Goal: Task Accomplishment & Management: Complete application form

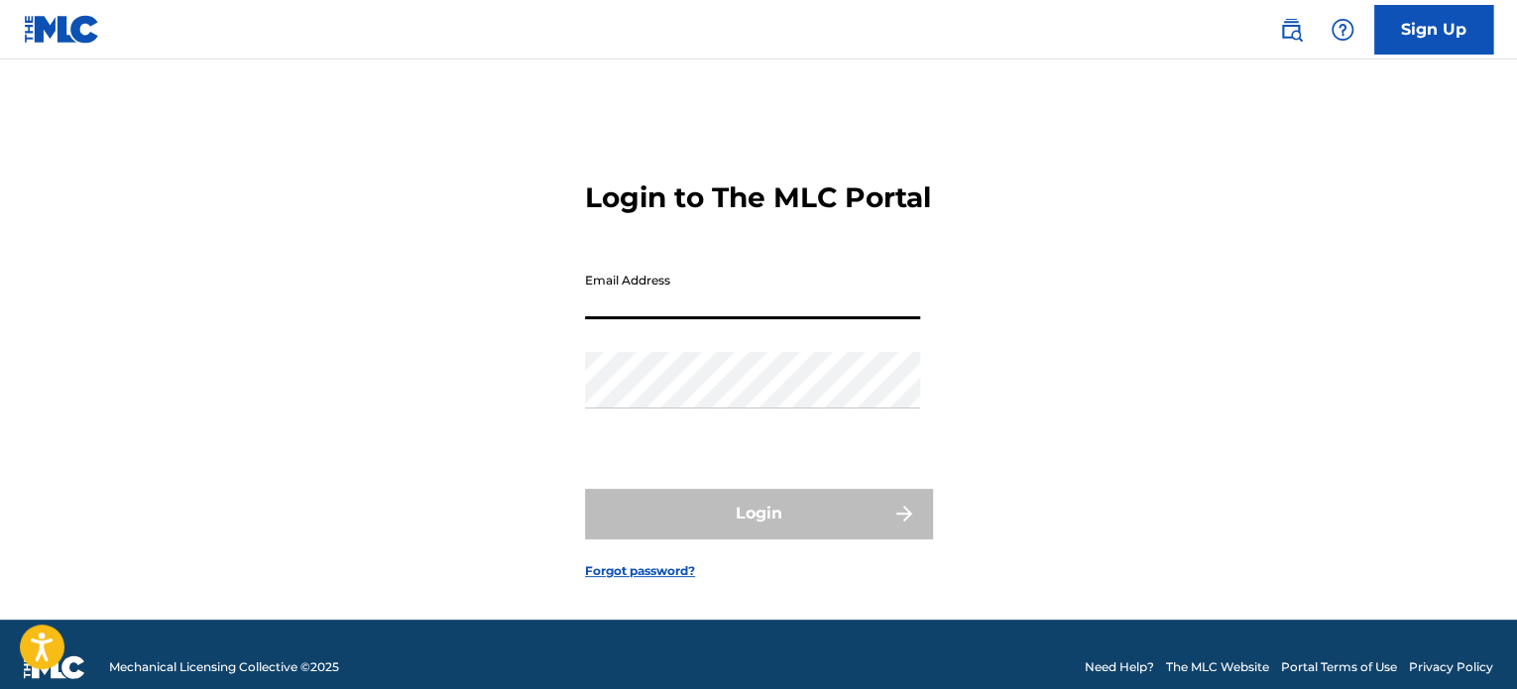
click at [665, 319] on input "Email Address" at bounding box center [752, 291] width 335 height 57
type input "[EMAIL_ADDRESS][DOMAIN_NAME]"
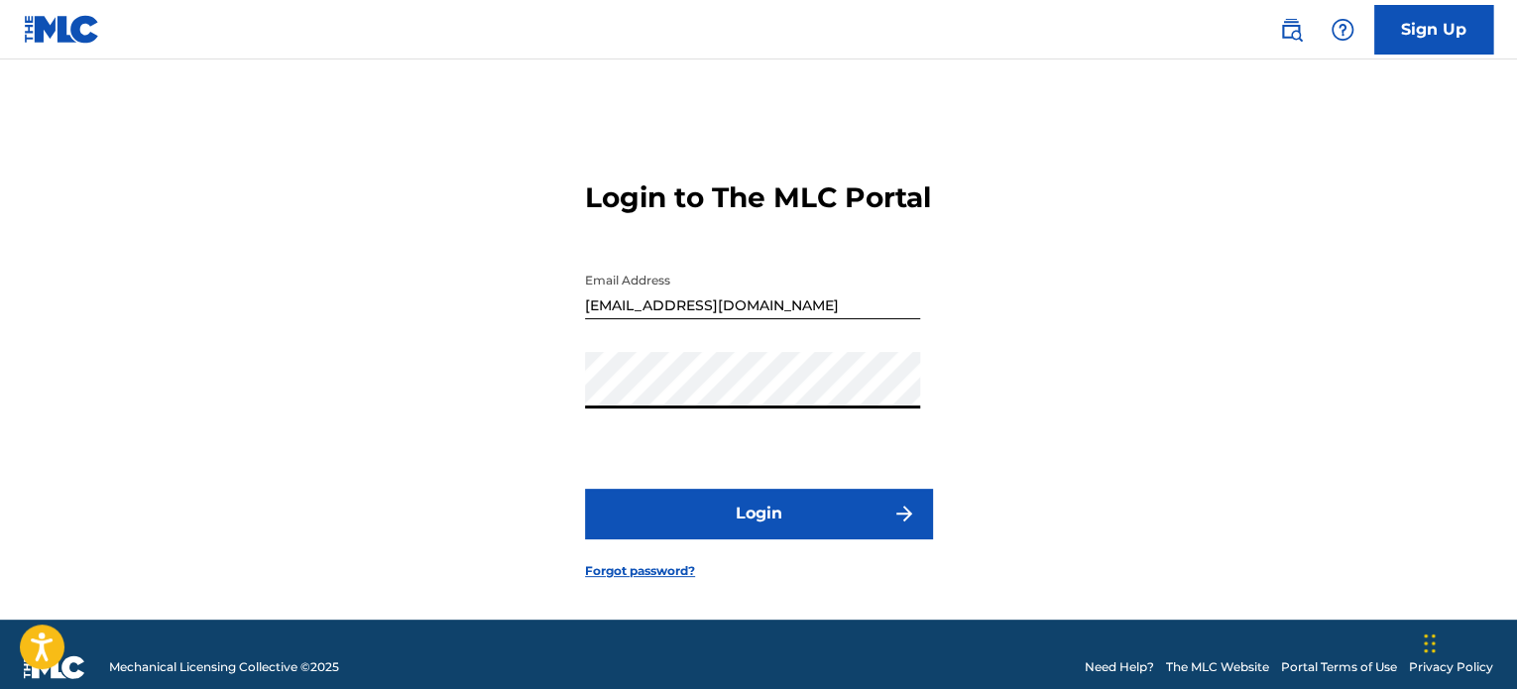
click at [736, 539] on button "Login" at bounding box center [758, 514] width 347 height 50
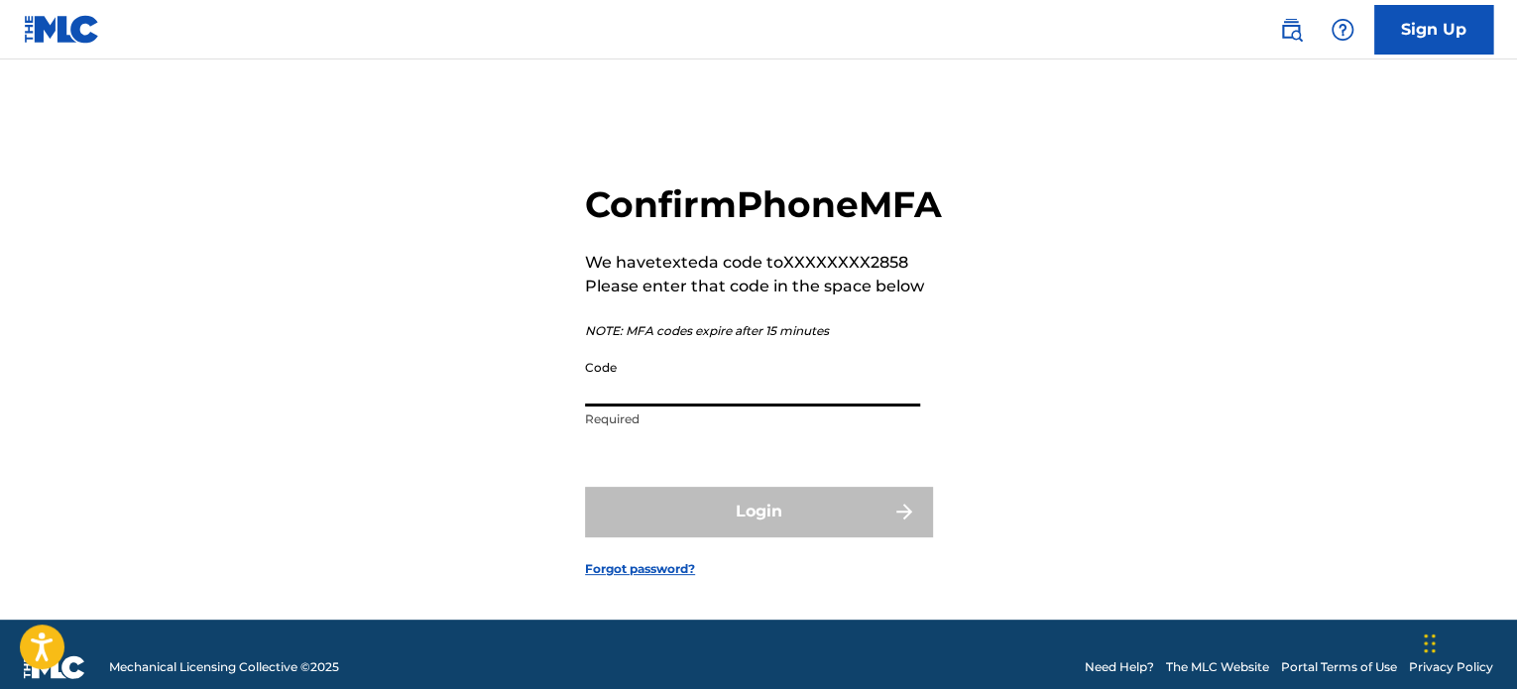
click at [639, 407] on input "Code" at bounding box center [752, 378] width 335 height 57
click at [636, 407] on input "Code" at bounding box center [752, 378] width 335 height 57
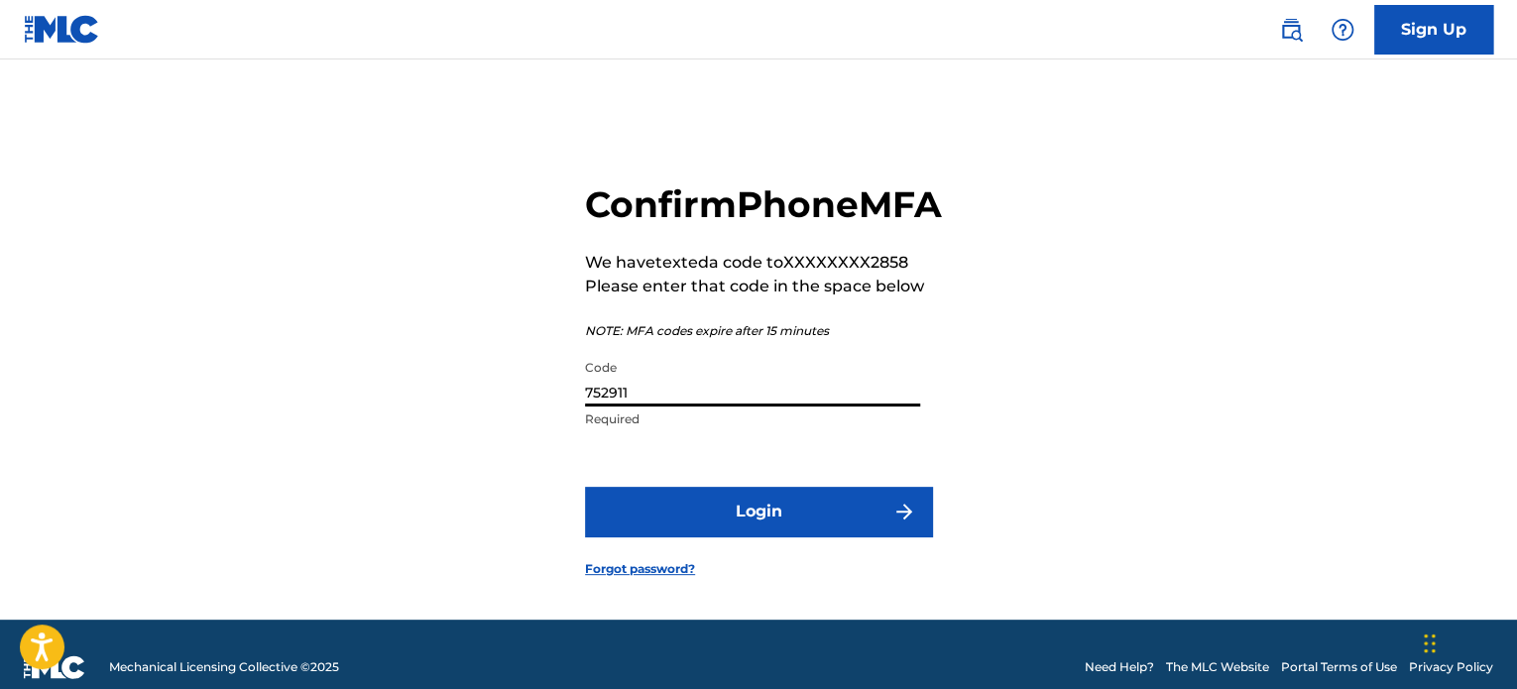
type input "752911"
click at [755, 534] on button "Login" at bounding box center [758, 512] width 347 height 50
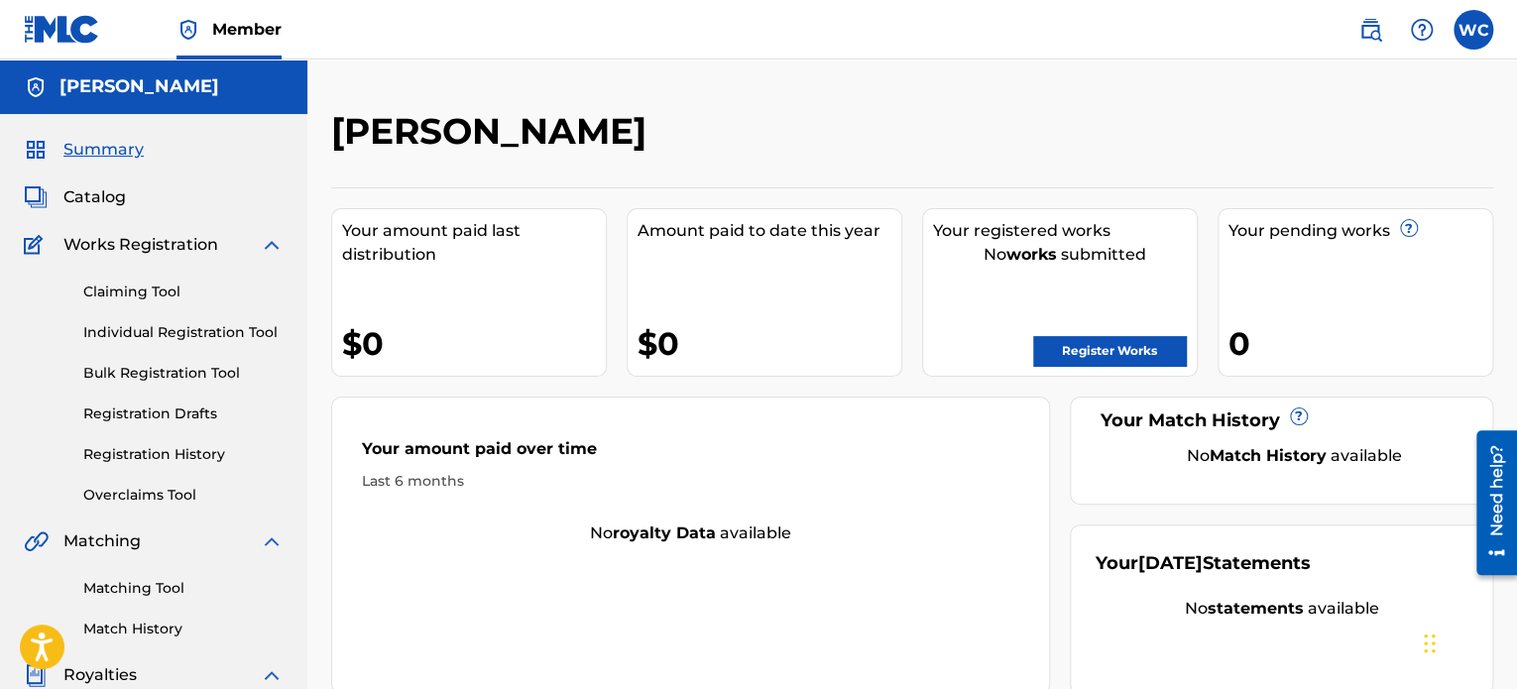
click at [156, 294] on link "Claiming Tool" at bounding box center [183, 292] width 200 height 21
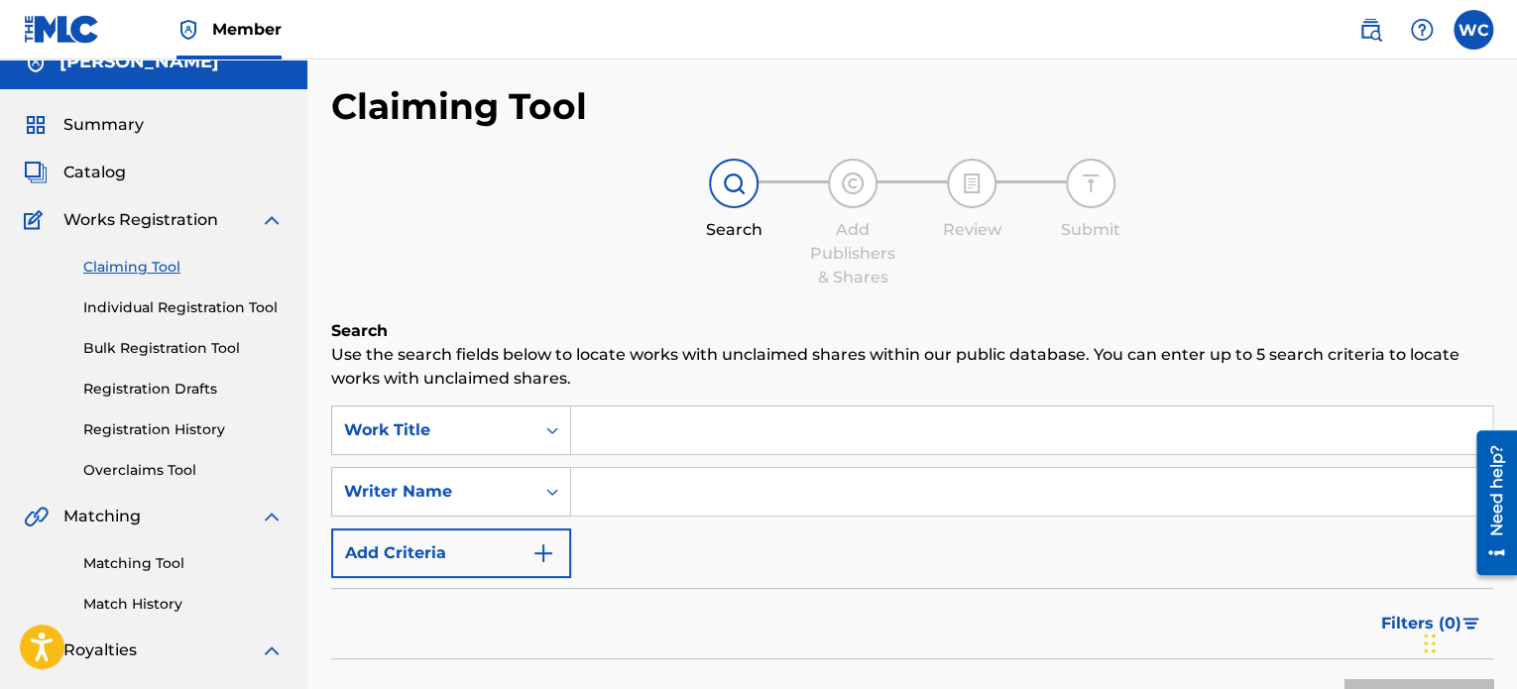
scroll to position [99, 0]
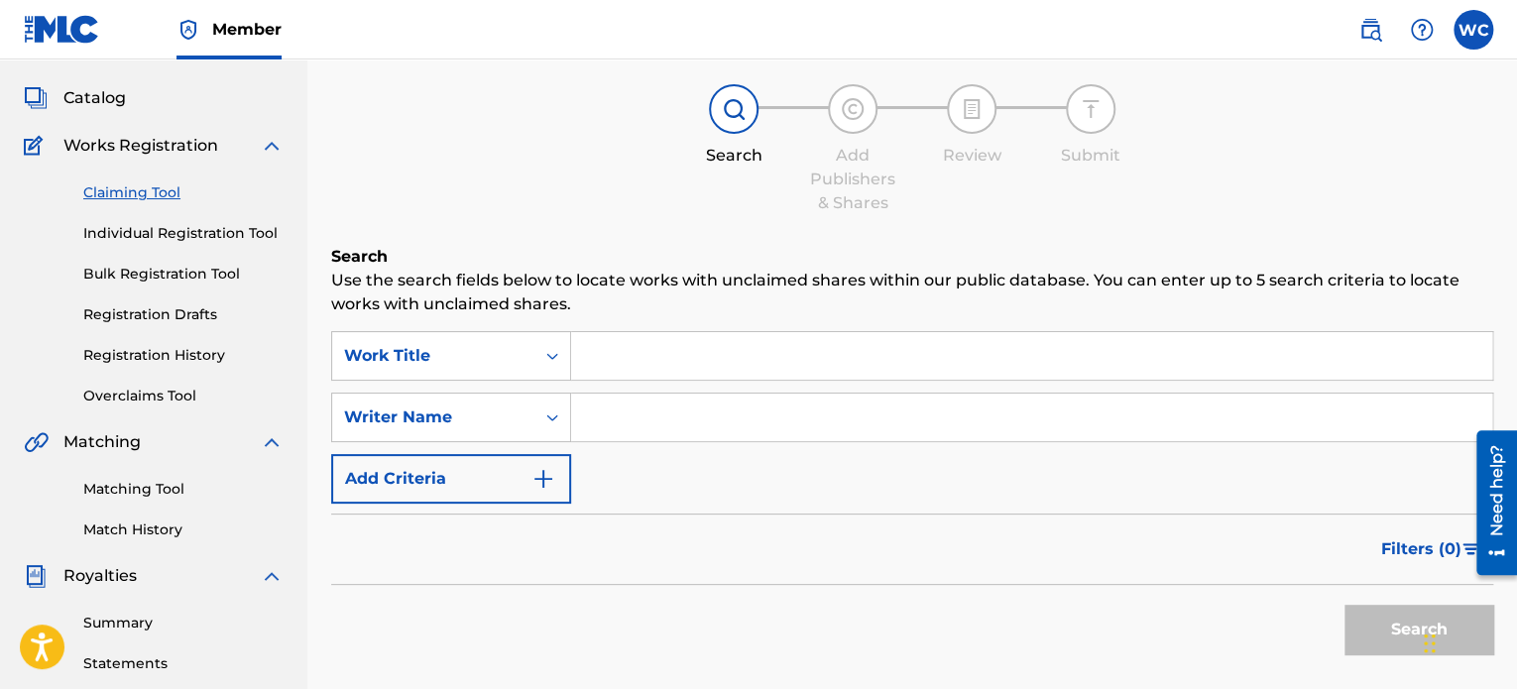
click at [134, 483] on link "Matching Tool" at bounding box center [183, 489] width 200 height 21
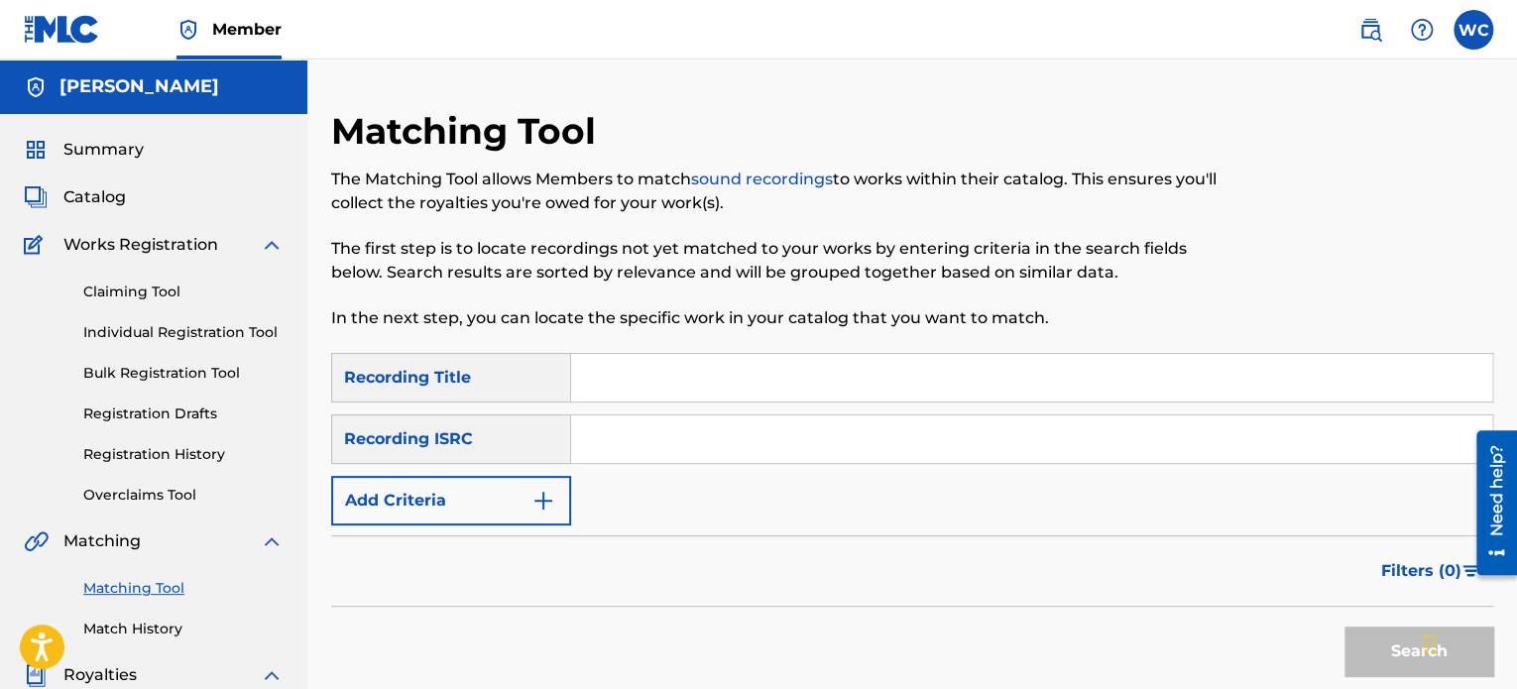
click at [434, 384] on div "Recording Title" at bounding box center [451, 378] width 240 height 50
drag, startPoint x: 438, startPoint y: 375, endPoint x: 464, endPoint y: 376, distance: 25.8
click at [439, 374] on div "Recording Title" at bounding box center [451, 378] width 240 height 50
click at [107, 156] on span "Summary" at bounding box center [103, 150] width 80 height 24
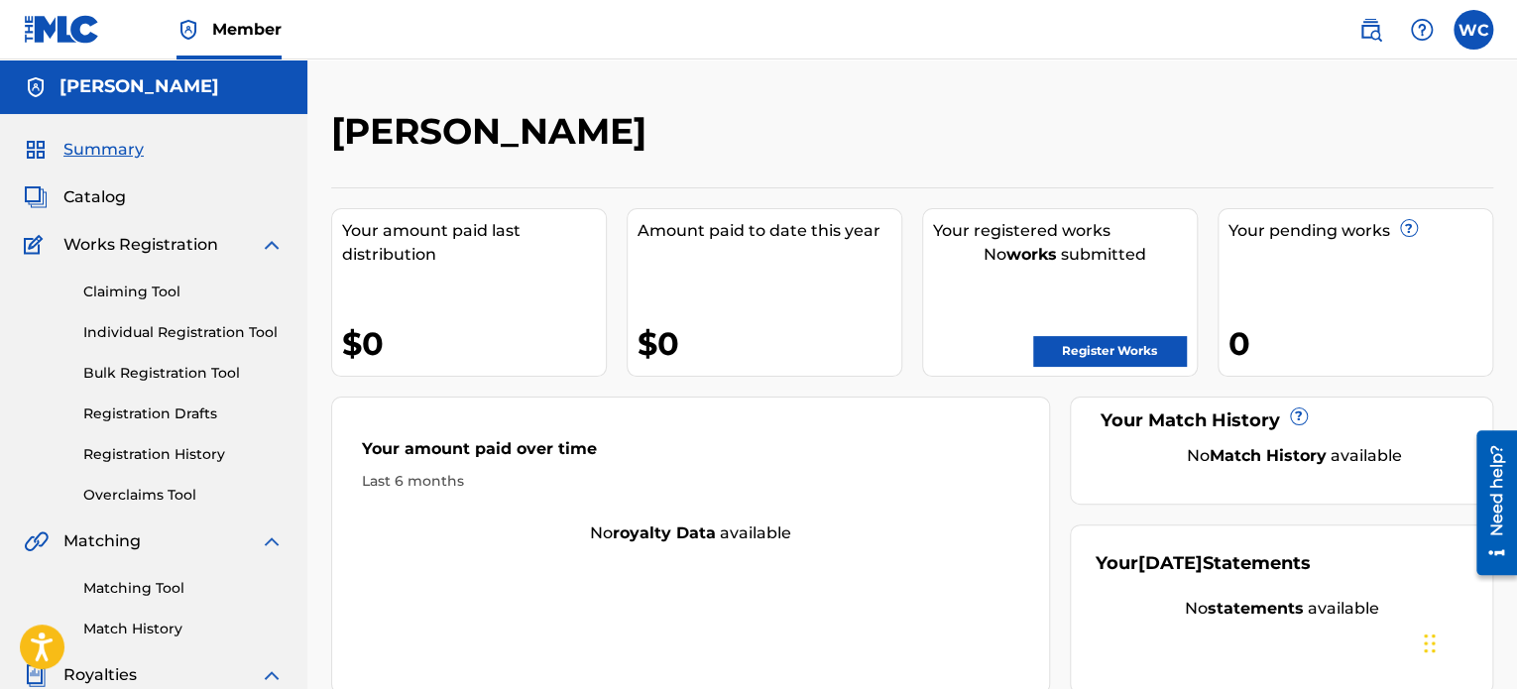
click at [1104, 352] on link "Register Works" at bounding box center [1109, 351] width 153 height 30
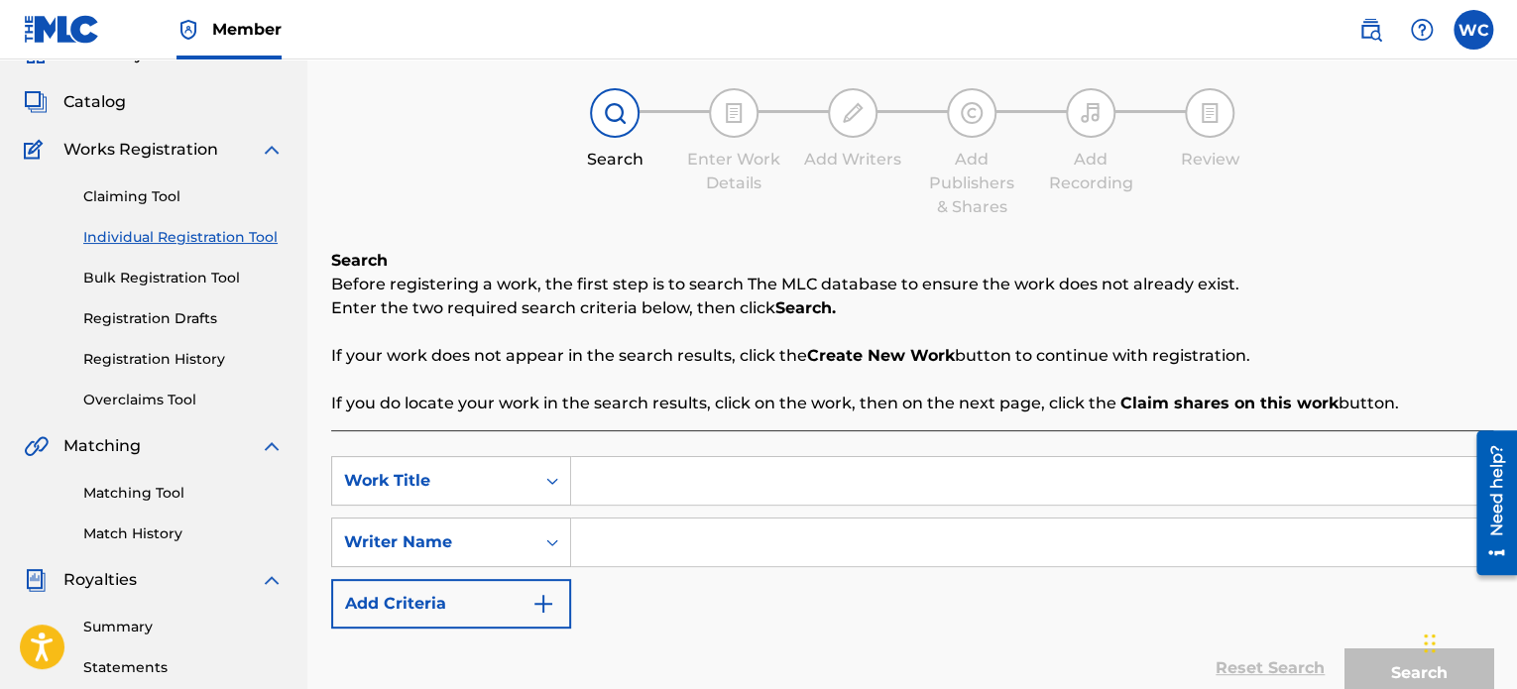
scroll to position [99, 0]
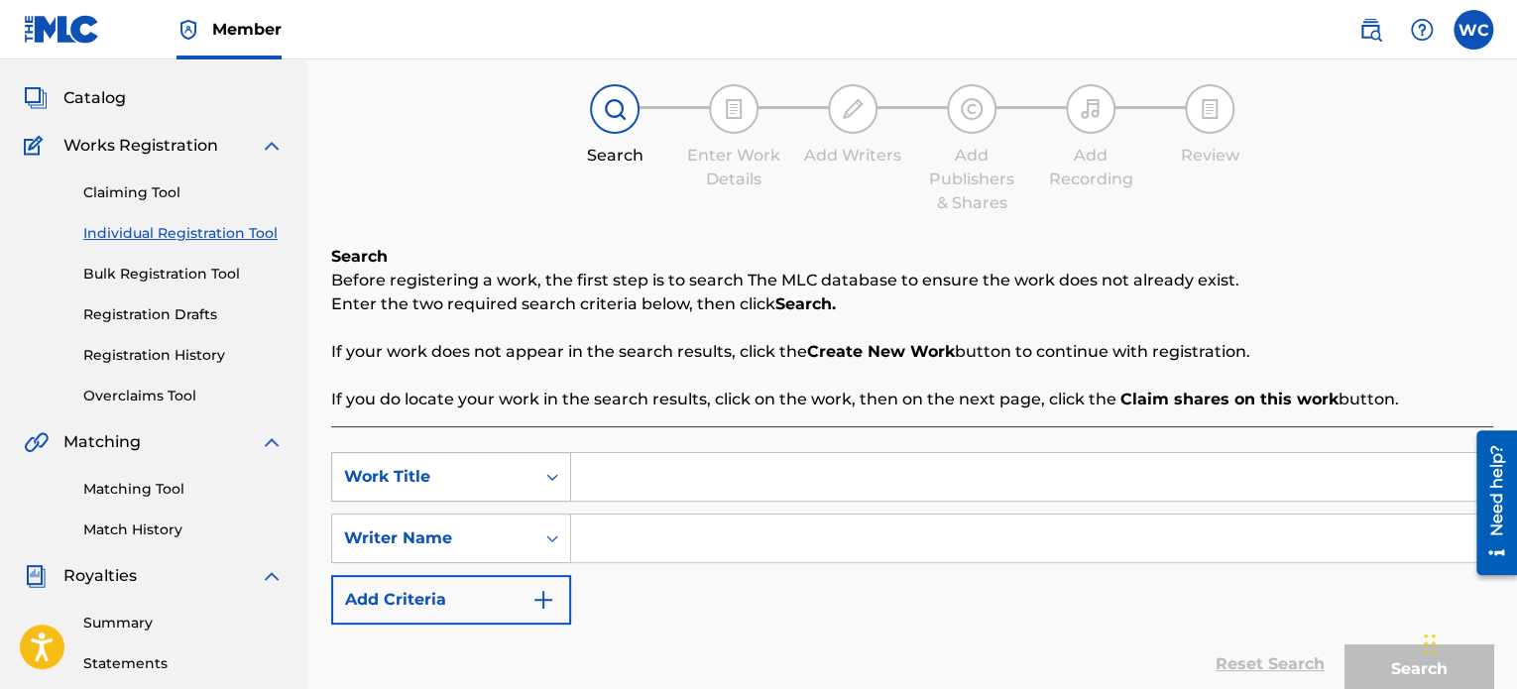
click at [476, 479] on div "Work Title" at bounding box center [433, 477] width 179 height 24
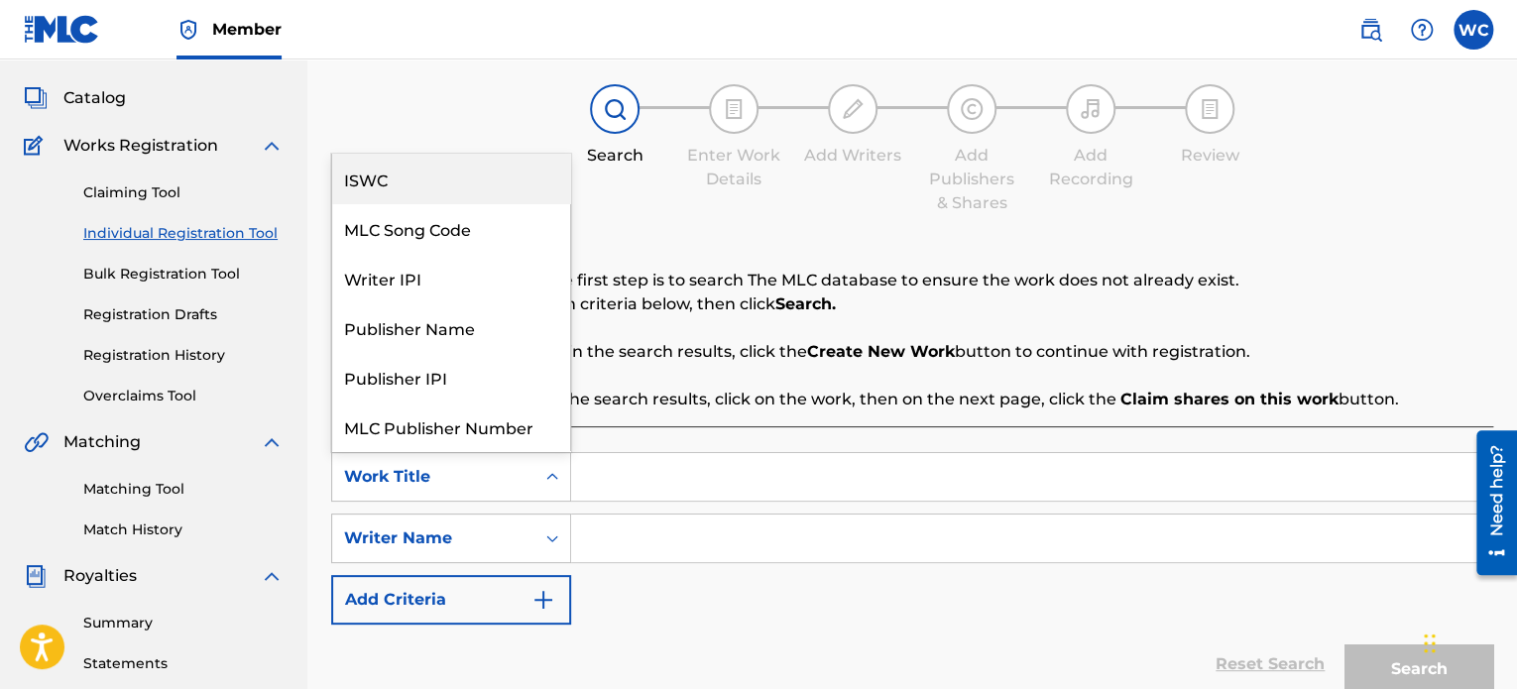
scroll to position [50, 0]
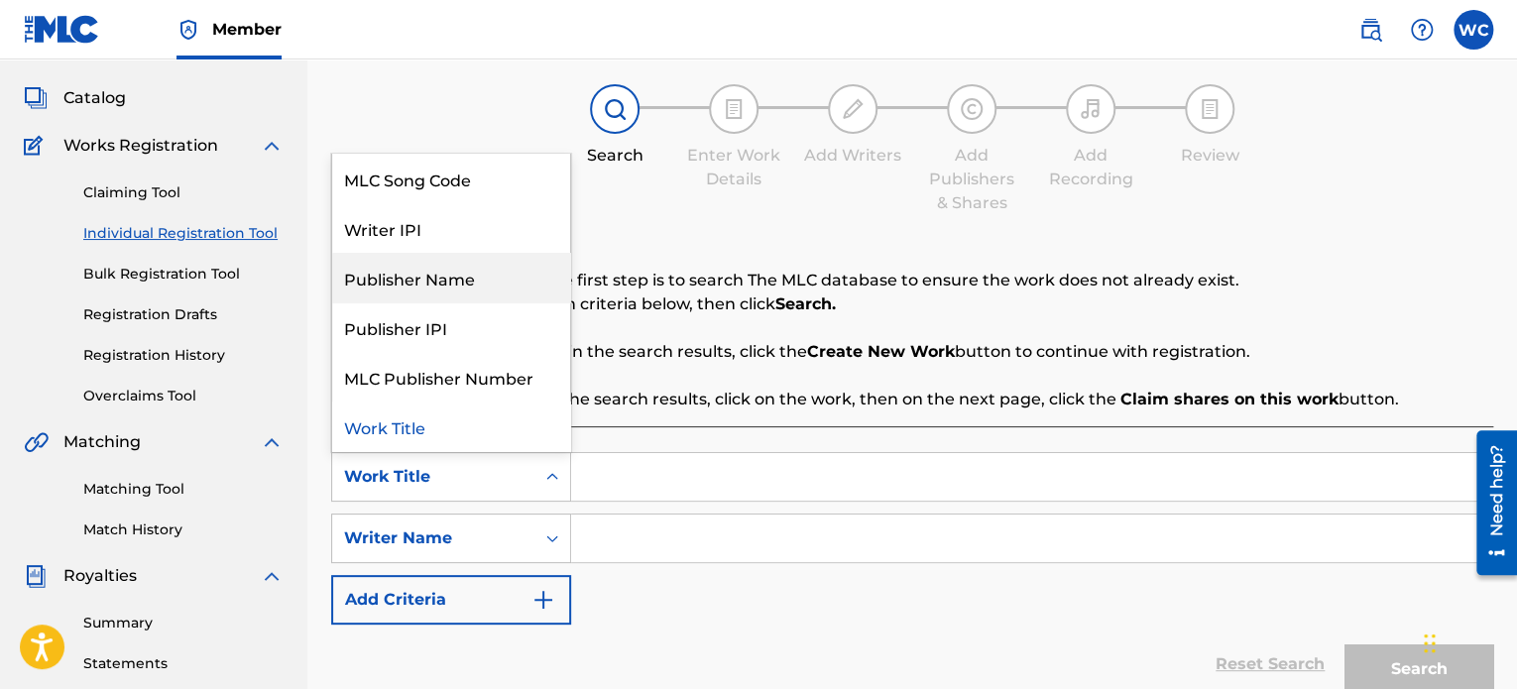
click at [461, 284] on div "Publisher Name" at bounding box center [451, 278] width 238 height 50
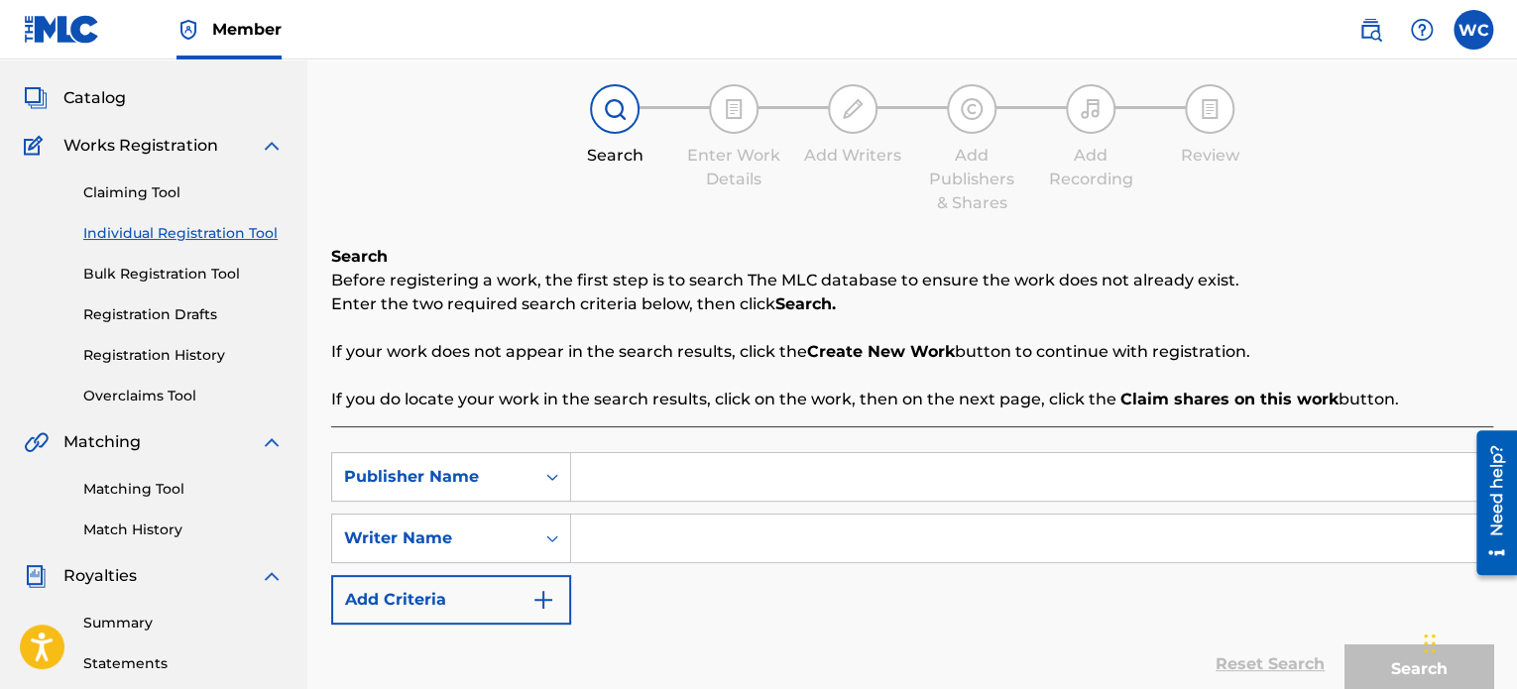
click at [675, 459] on input "Search Form" at bounding box center [1031, 477] width 921 height 48
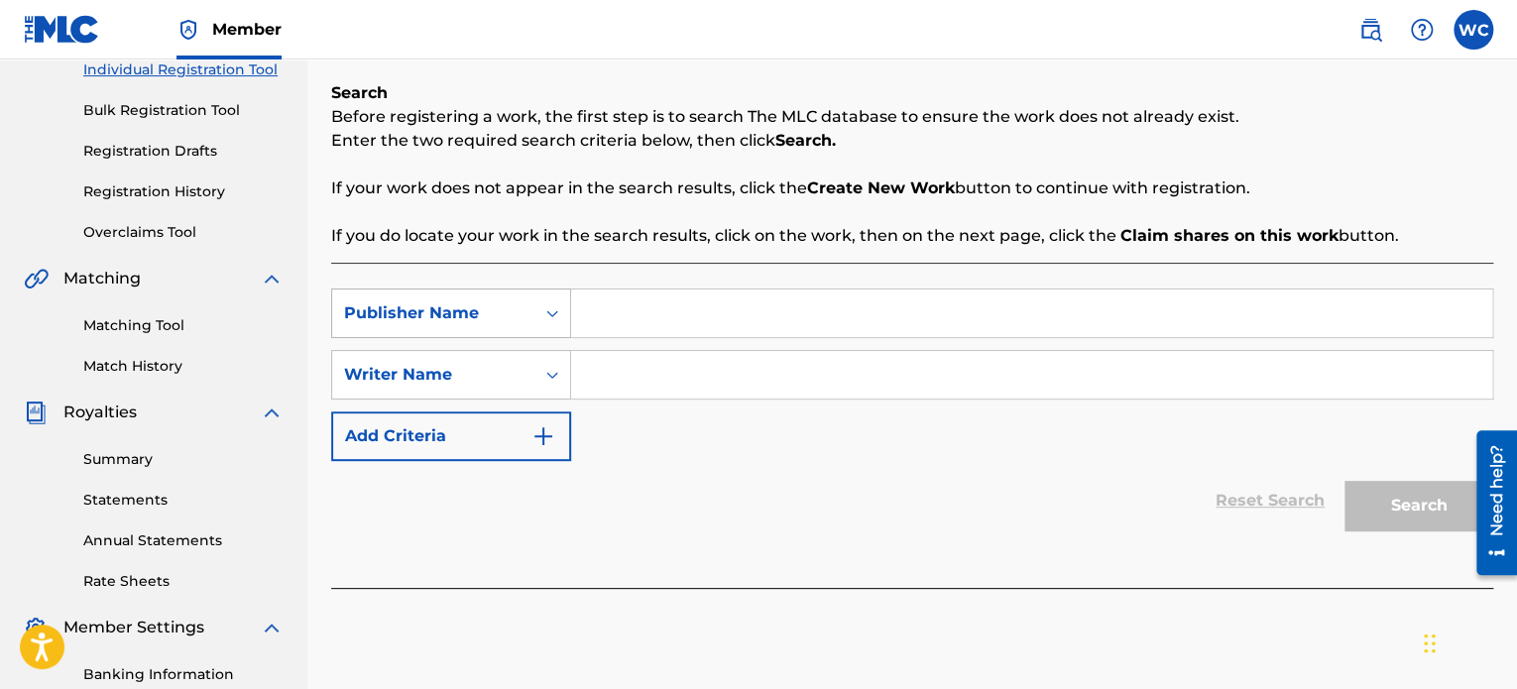
scroll to position [298, 0]
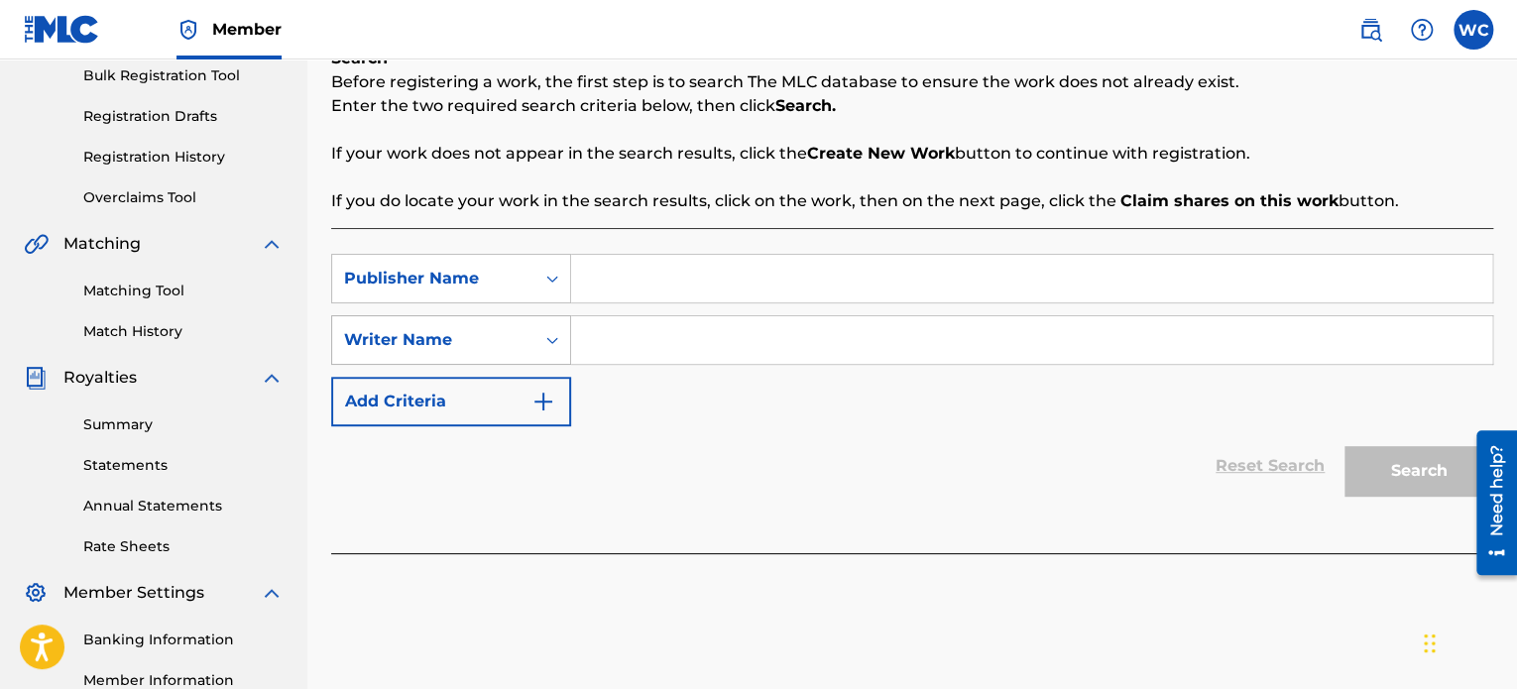
click at [488, 328] on div "Writer Name" at bounding box center [433, 340] width 179 height 24
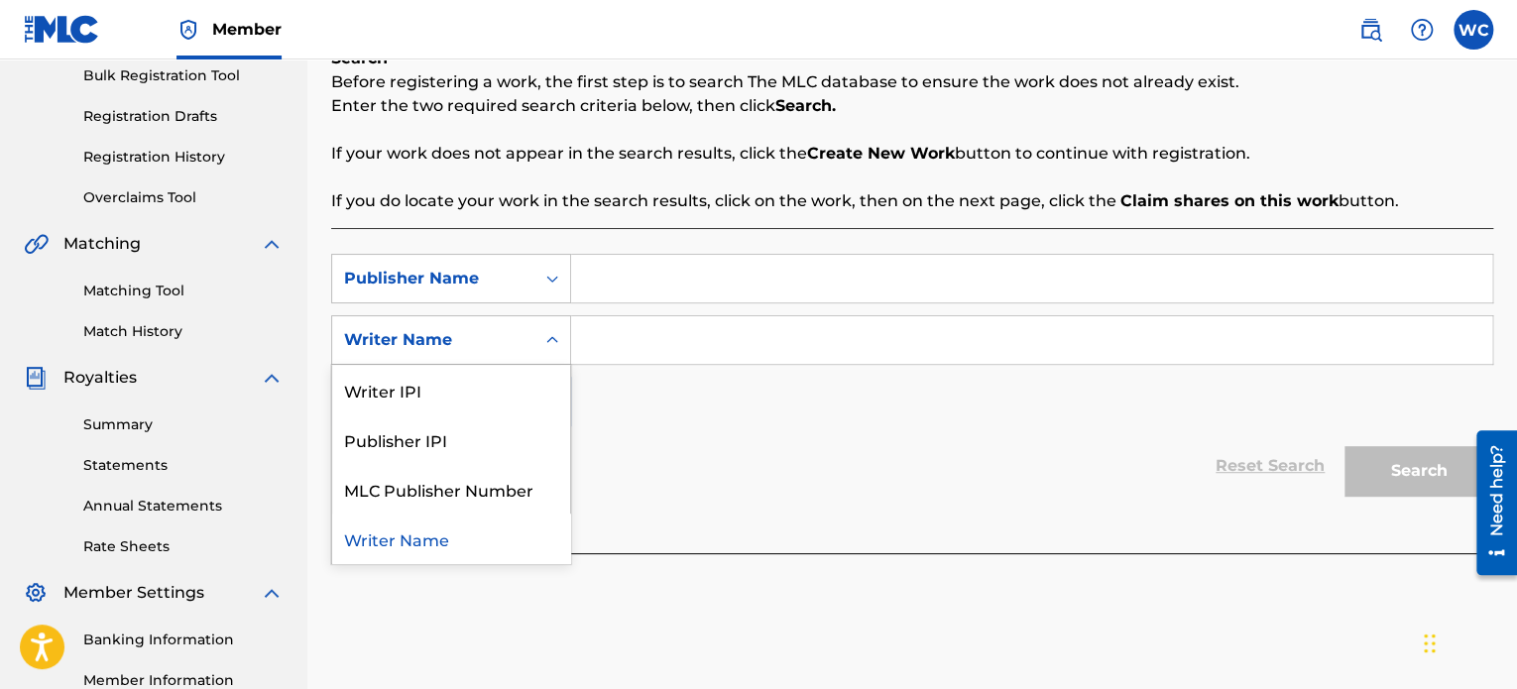
click at [417, 535] on div "Writer Name" at bounding box center [451, 539] width 238 height 50
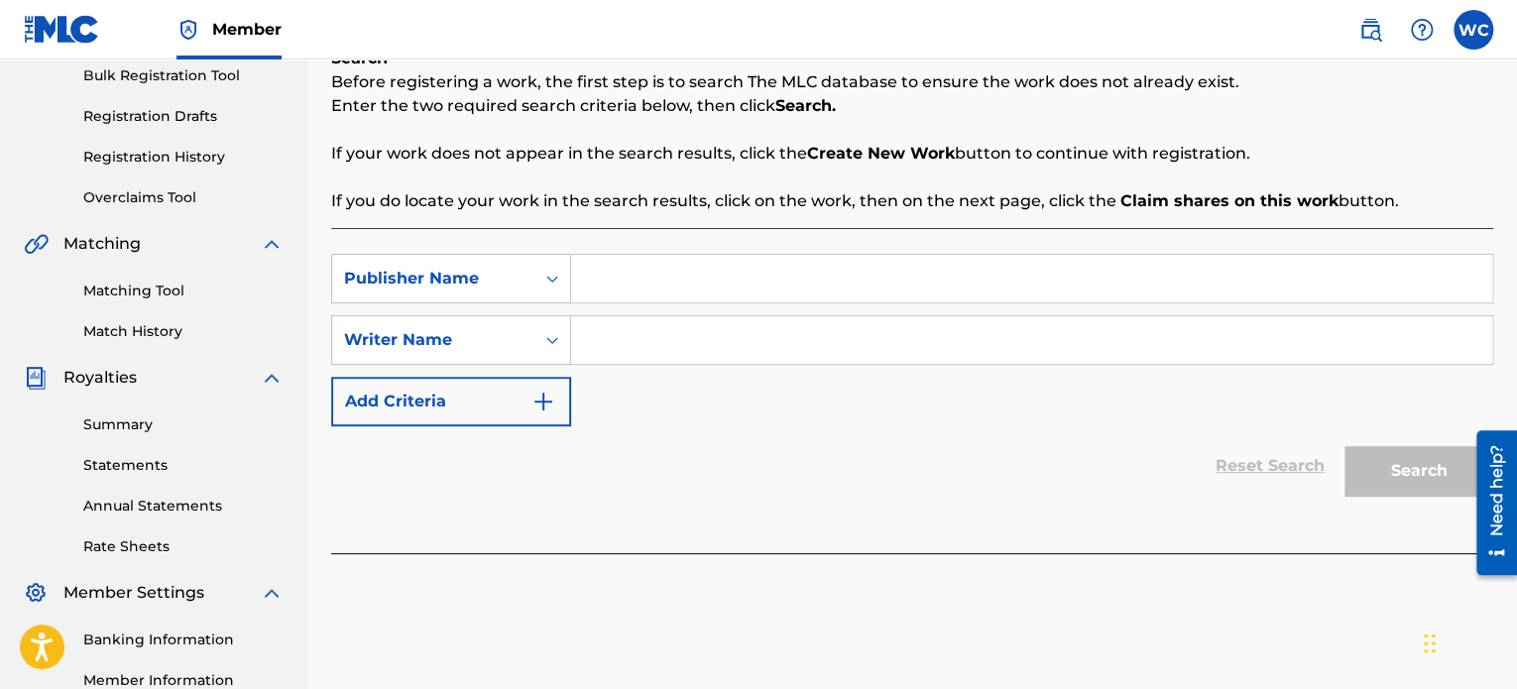
click at [601, 353] on input "Search Form" at bounding box center [1031, 340] width 921 height 48
drag, startPoint x: 601, startPoint y: 340, endPoint x: 569, endPoint y: 340, distance: 31.7
click at [569, 340] on div "SearchWithCriteria5861efec-4916-4881-a6a1-8b1d3d752a6e Writer Name W" at bounding box center [912, 340] width 1162 height 50
type input "a"
type input "[PERSON_NAME]"
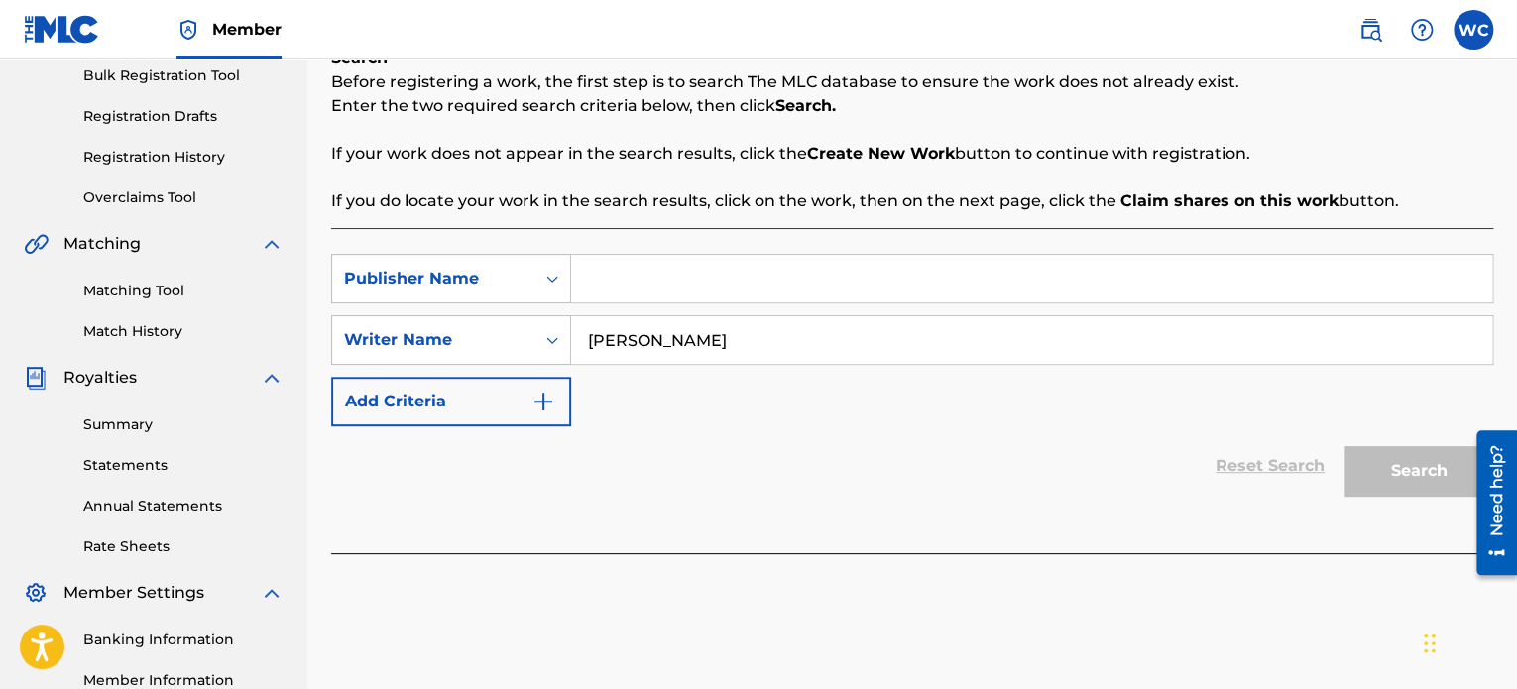
click at [648, 273] on input "Search Form" at bounding box center [1031, 279] width 921 height 48
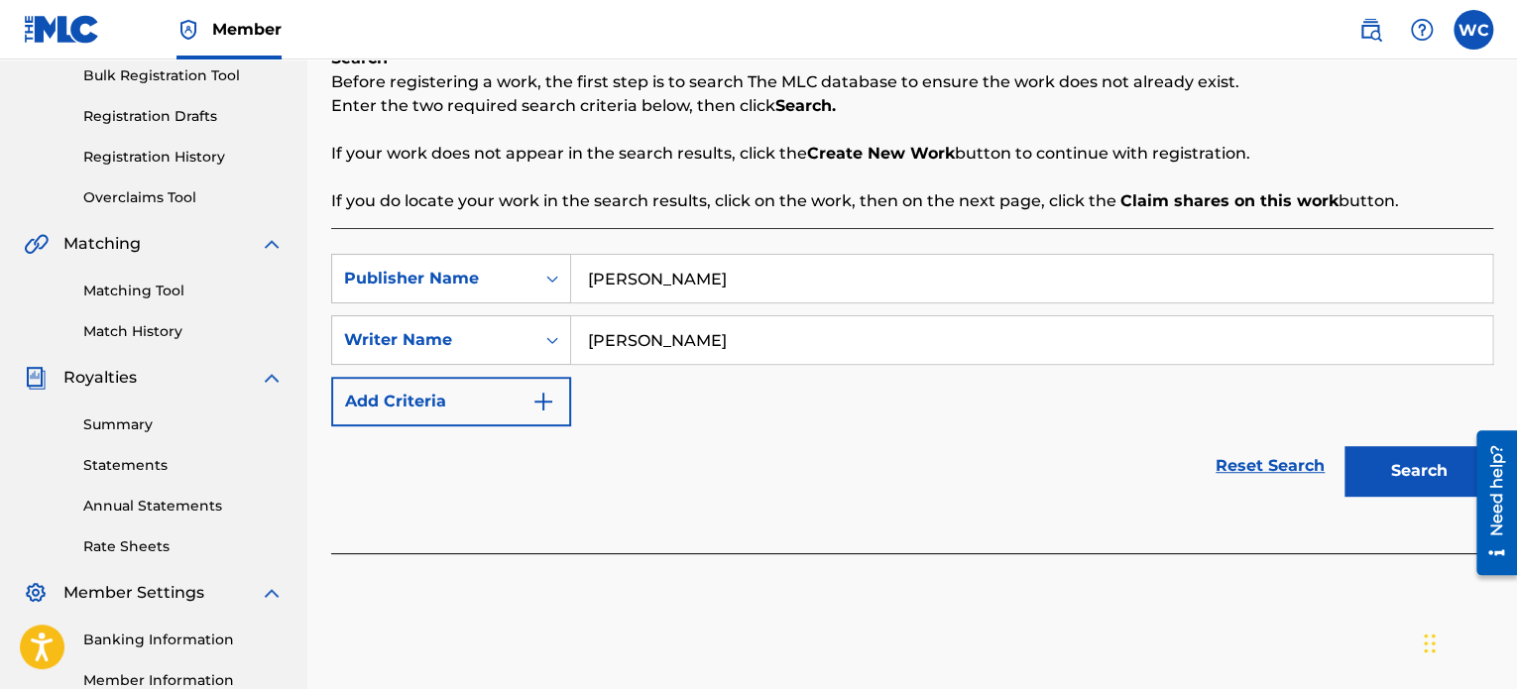
click at [1436, 469] on button "Search" at bounding box center [1419, 471] width 149 height 50
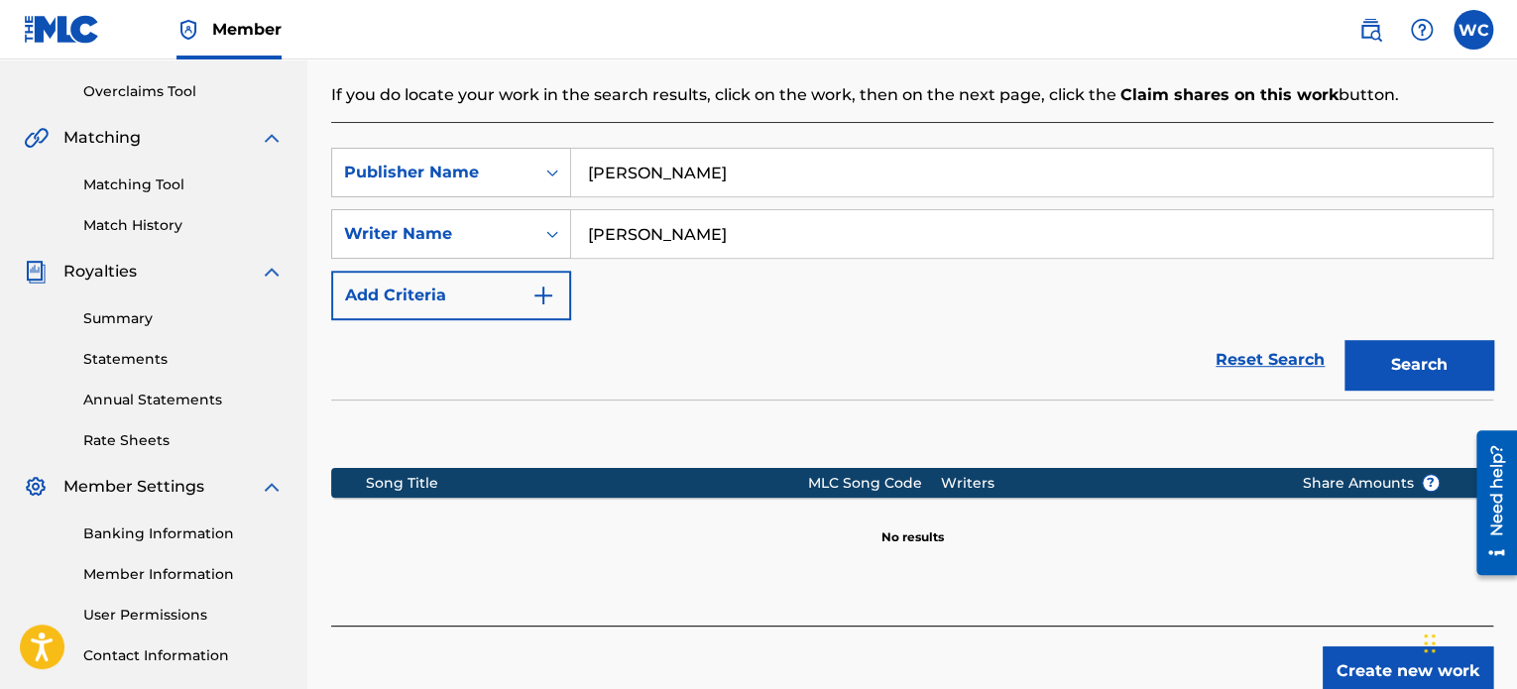
scroll to position [397, 0]
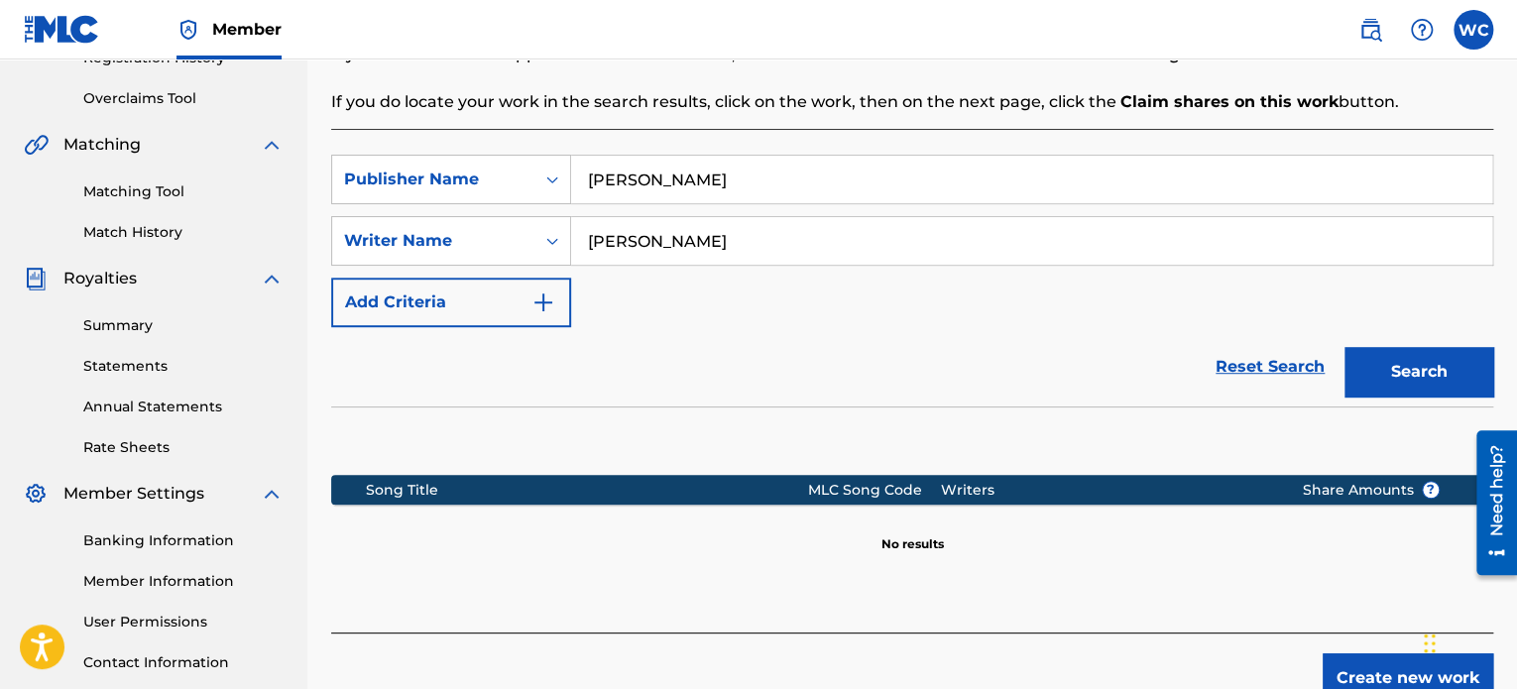
click at [644, 175] on input "[PERSON_NAME]" at bounding box center [1031, 180] width 921 height 48
type input "[PERSON_NAME] [PERSON_NAME]"
click at [1407, 352] on button "Search" at bounding box center [1419, 372] width 149 height 50
click at [646, 233] on input "[PERSON_NAME]" at bounding box center [1031, 241] width 921 height 48
type input "[PERSON_NAME] [PERSON_NAME]"
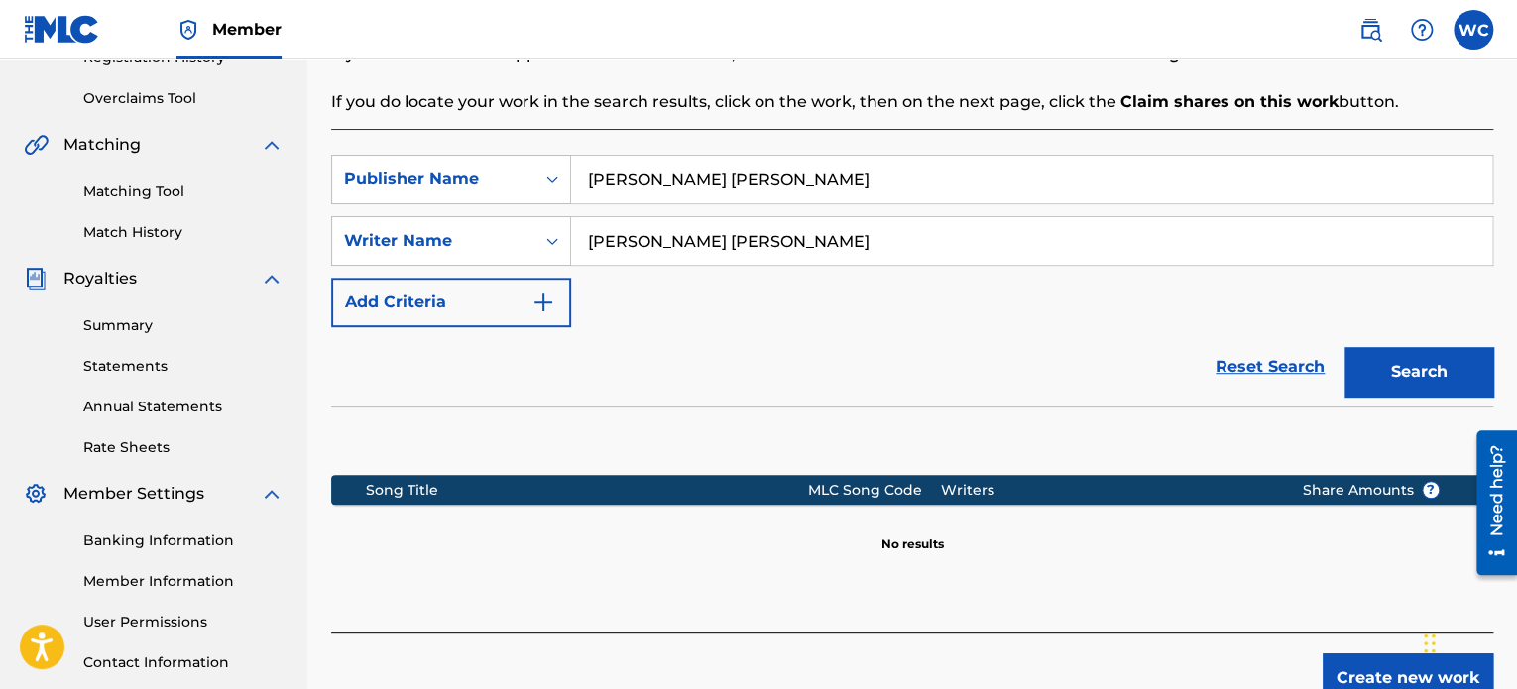
click at [1450, 375] on button "Search" at bounding box center [1419, 372] width 149 height 50
click at [517, 168] on div "Publisher Name" at bounding box center [433, 180] width 179 height 24
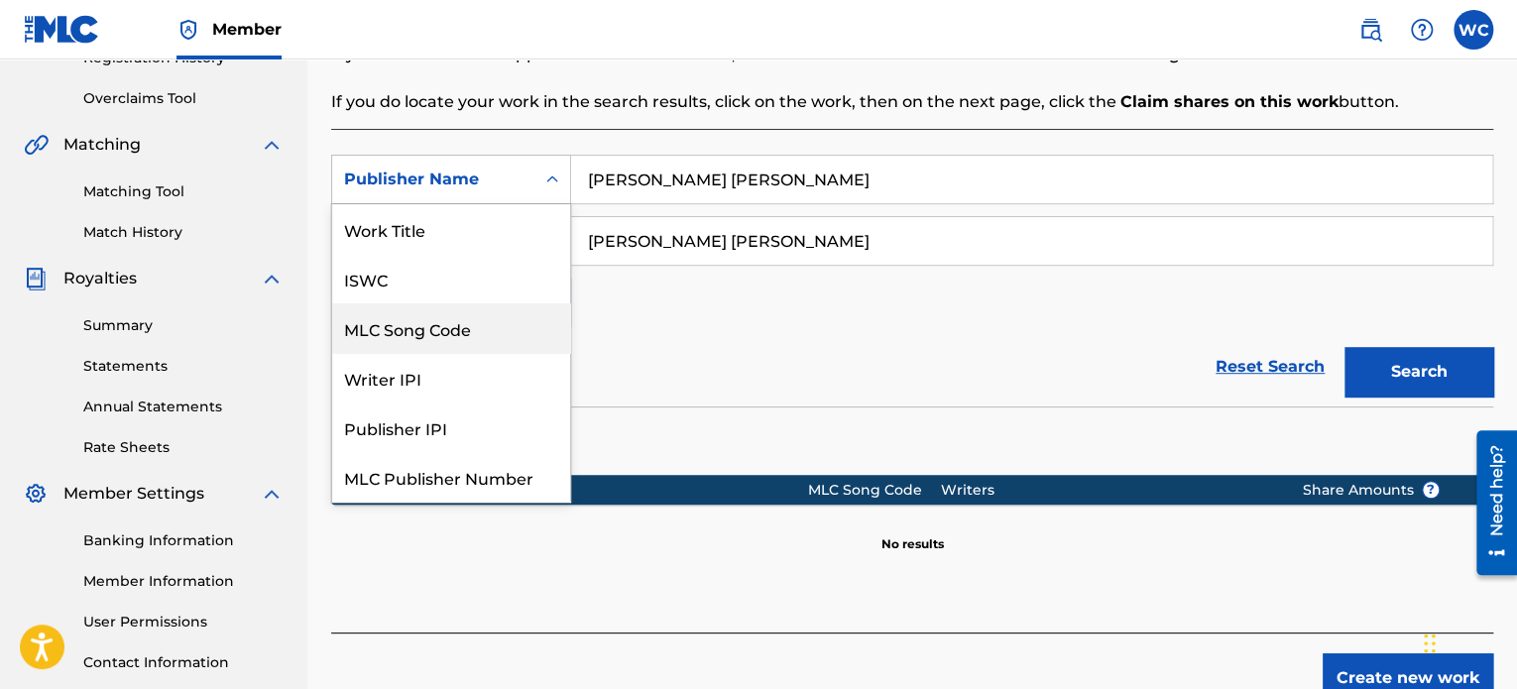
scroll to position [50, 0]
click at [770, 352] on div "Reset Search Search" at bounding box center [912, 366] width 1162 height 79
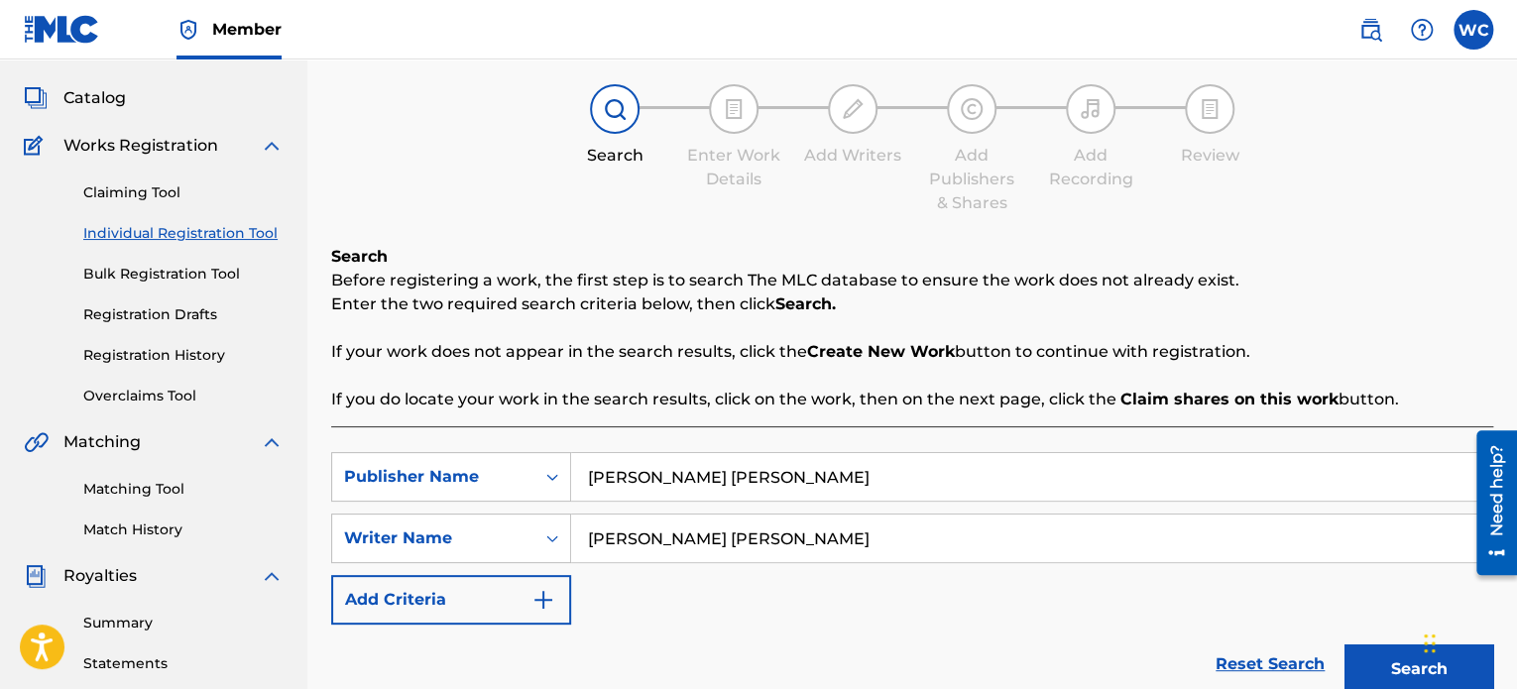
scroll to position [99, 0]
click at [87, 194] on link "Claiming Tool" at bounding box center [183, 192] width 200 height 21
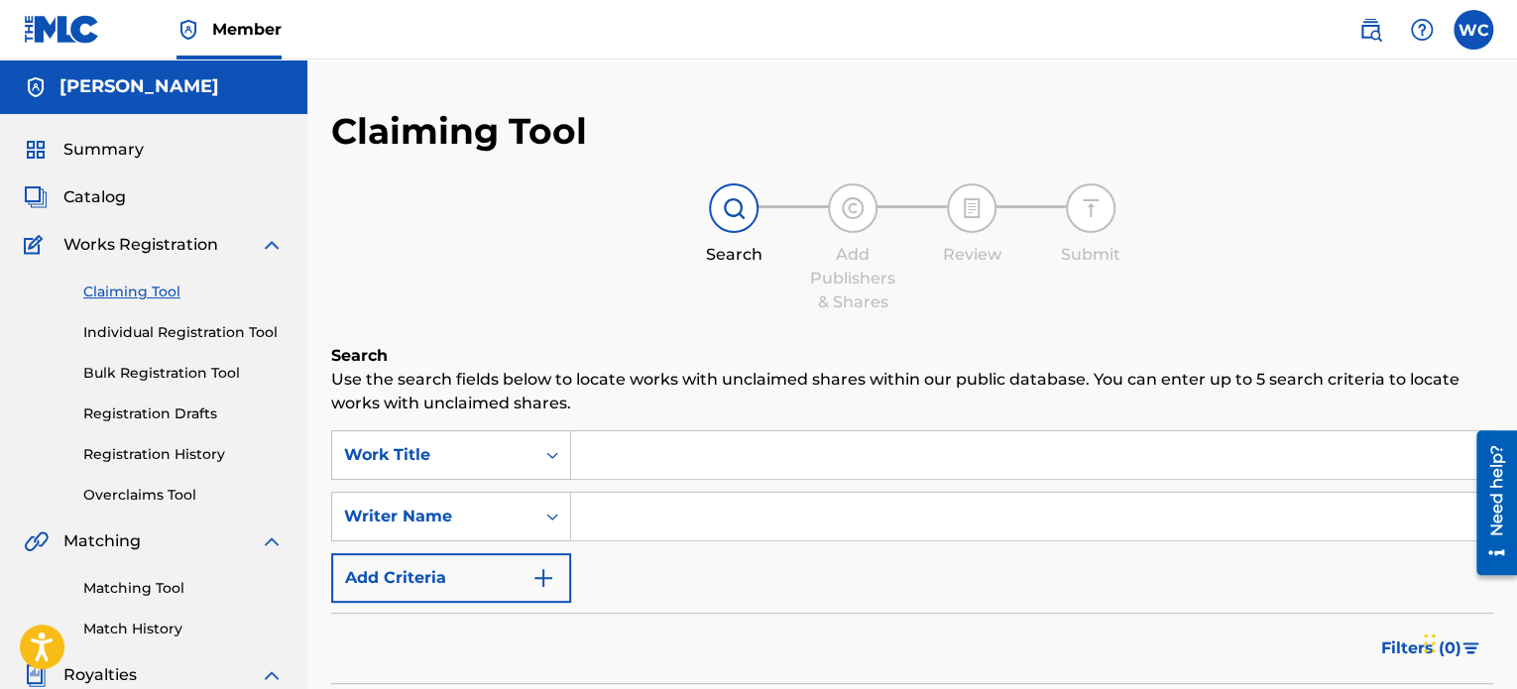
click at [141, 594] on link "Matching Tool" at bounding box center [183, 588] width 200 height 21
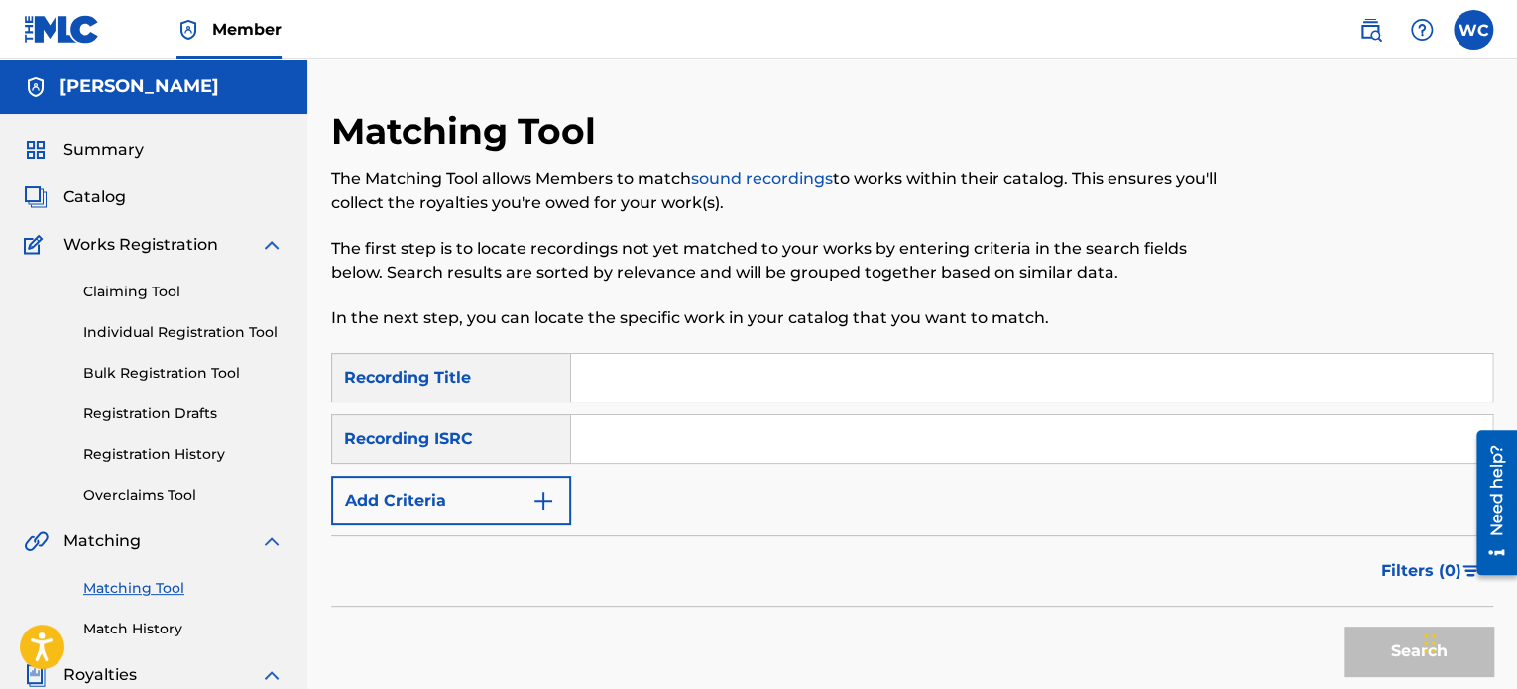
click at [531, 389] on div "Recording Title" at bounding box center [451, 378] width 240 height 50
click at [627, 384] on input "Search Form" at bounding box center [1031, 378] width 921 height 48
click at [631, 422] on input "Search Form" at bounding box center [1031, 440] width 921 height 48
click at [638, 363] on input "Search Form" at bounding box center [1031, 378] width 921 height 48
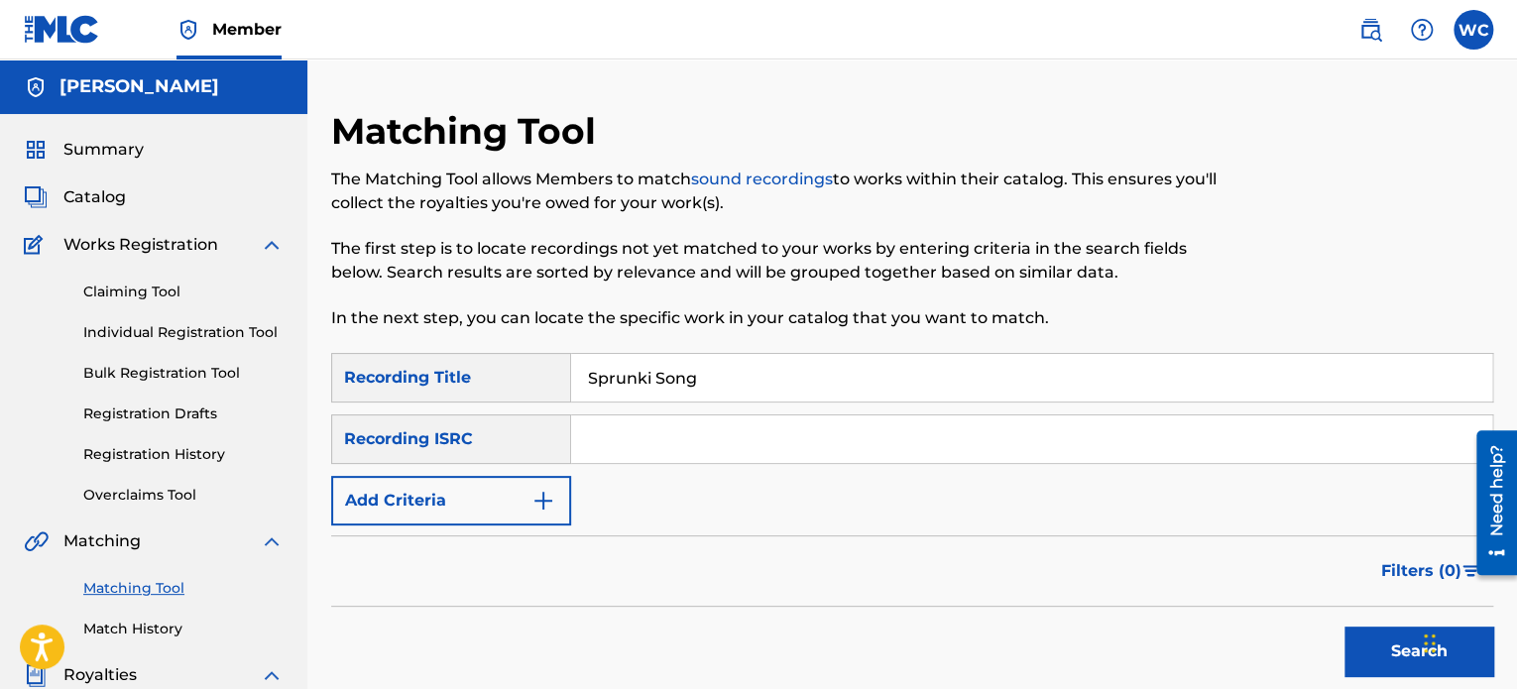
type input "Sprunki Song"
click at [1362, 651] on button "Search" at bounding box center [1419, 652] width 149 height 50
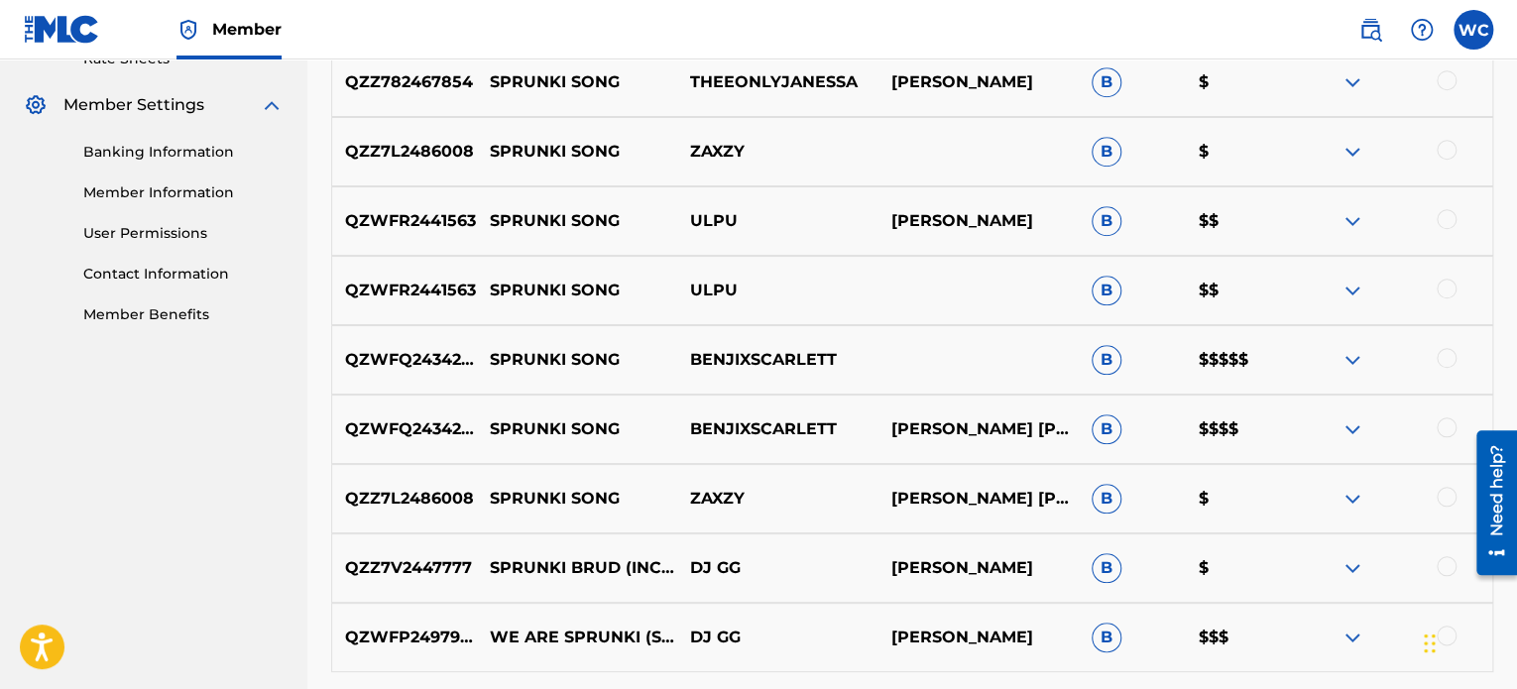
scroll to position [793, 0]
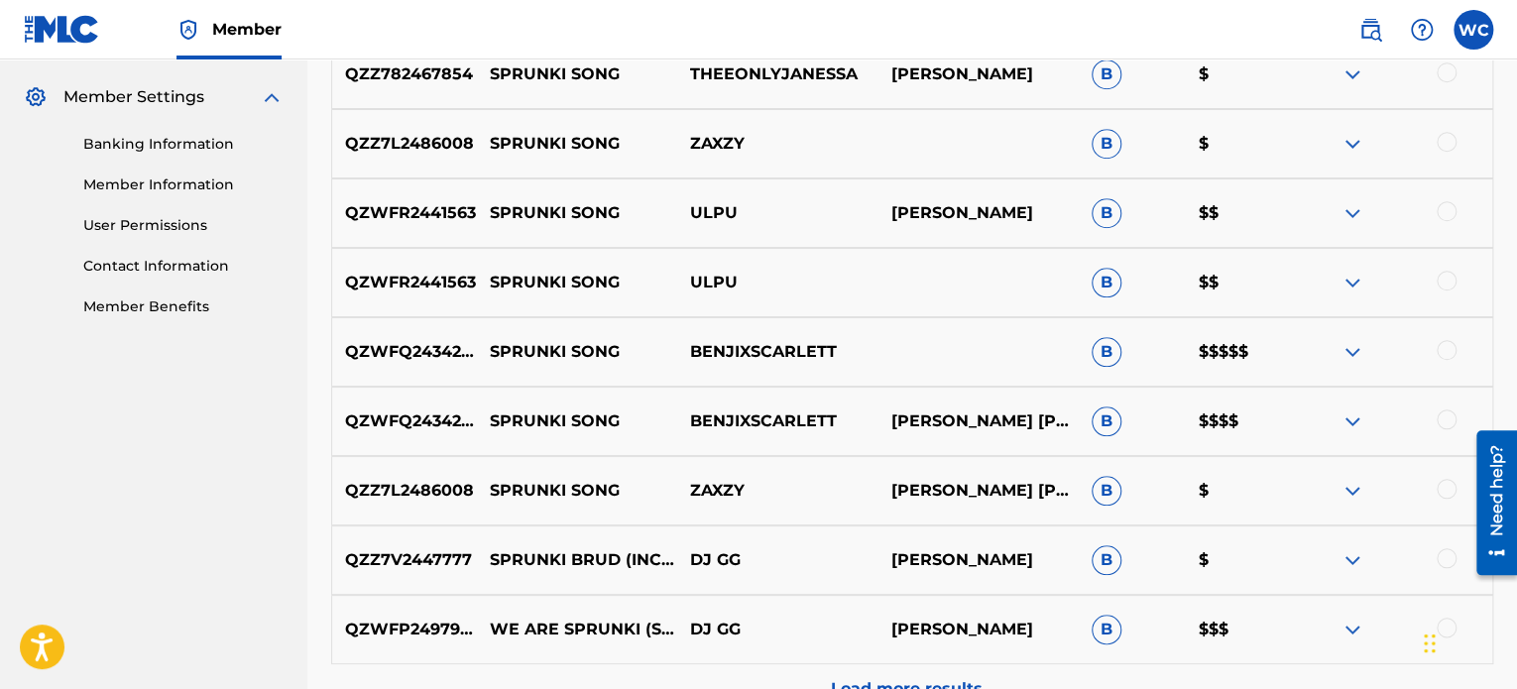
click at [1355, 350] on img at bounding box center [1353, 352] width 24 height 24
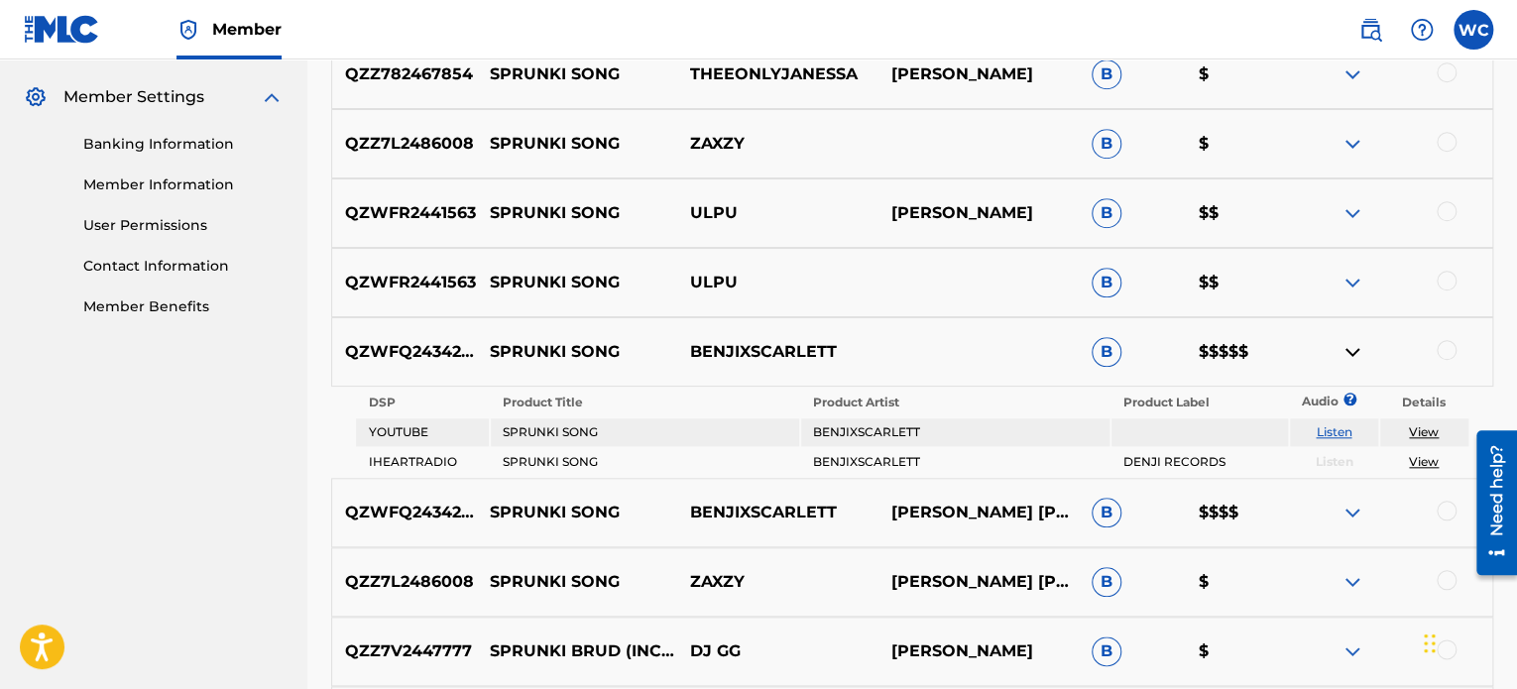
click at [1353, 351] on img at bounding box center [1353, 352] width 24 height 24
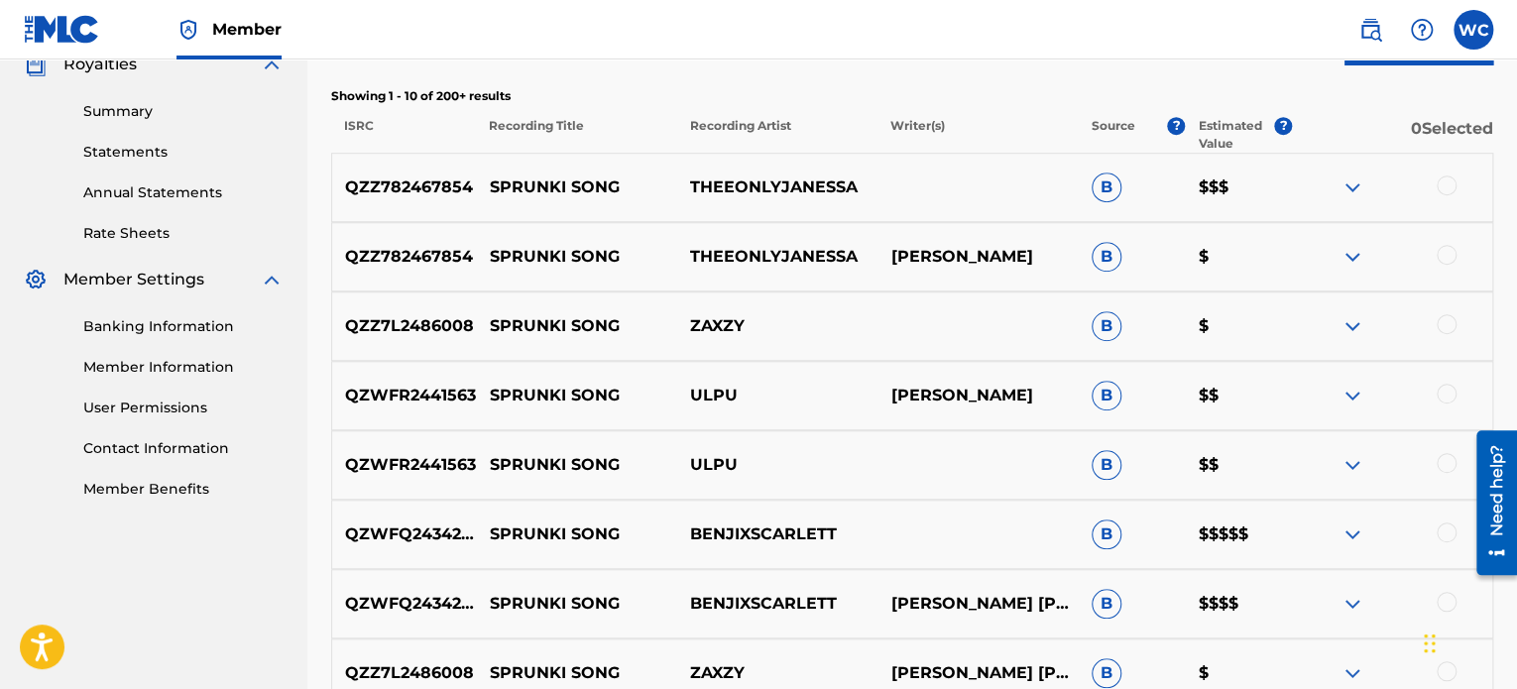
scroll to position [615, 0]
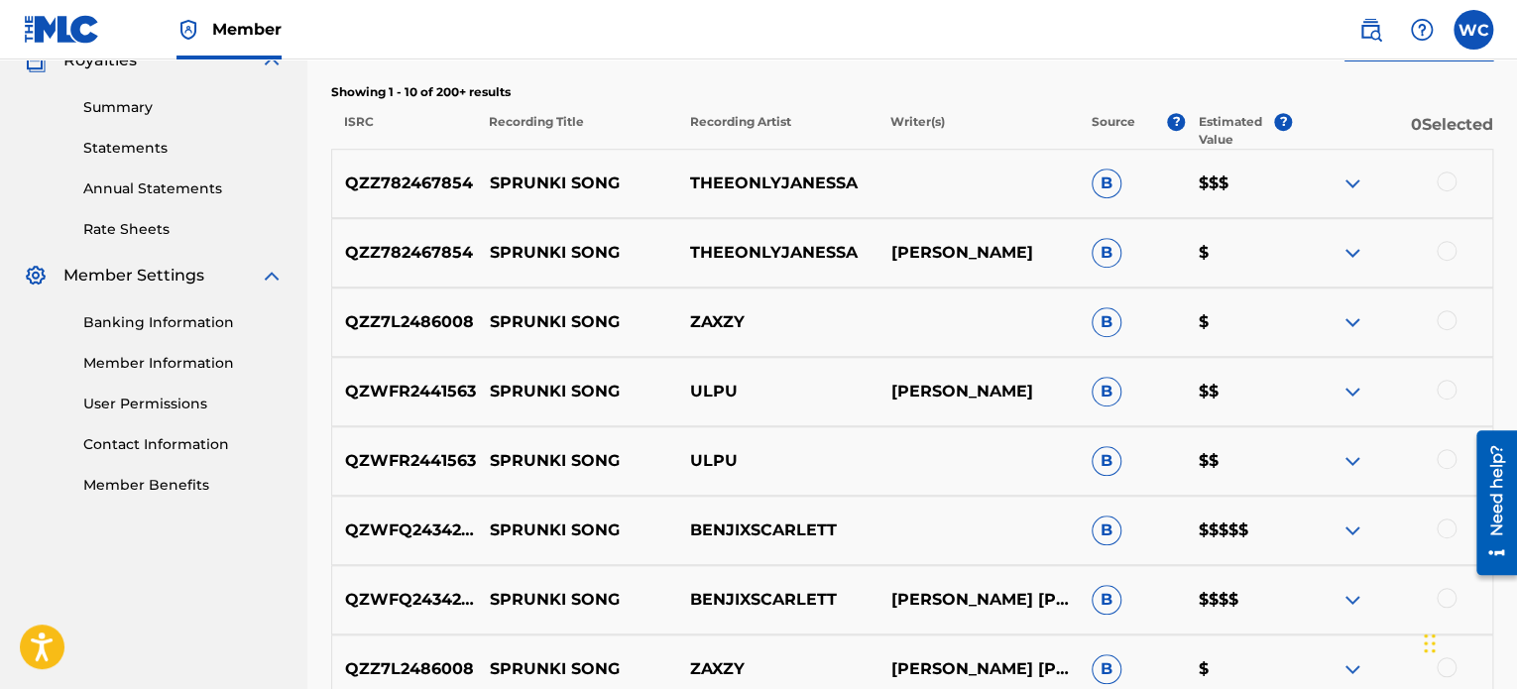
click at [1354, 527] on img at bounding box center [1353, 531] width 24 height 24
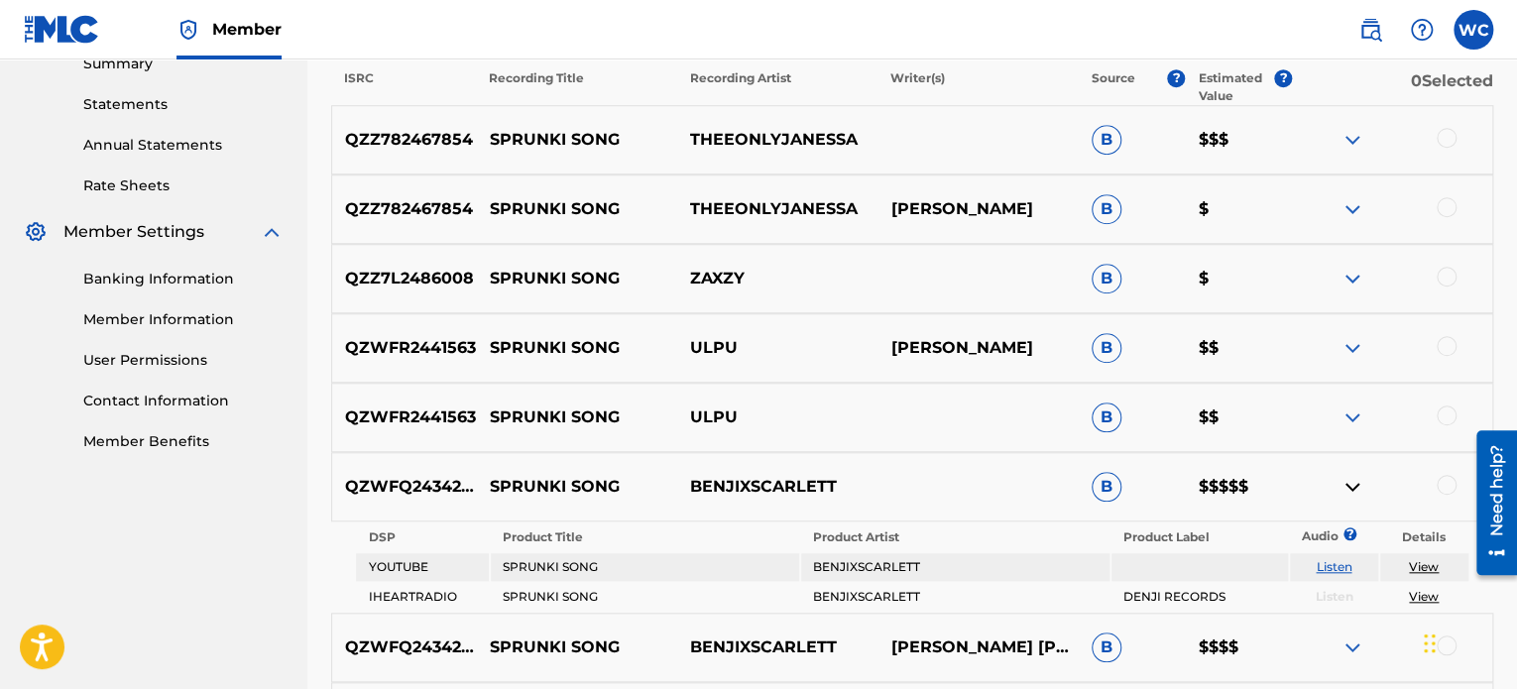
scroll to position [714, 0]
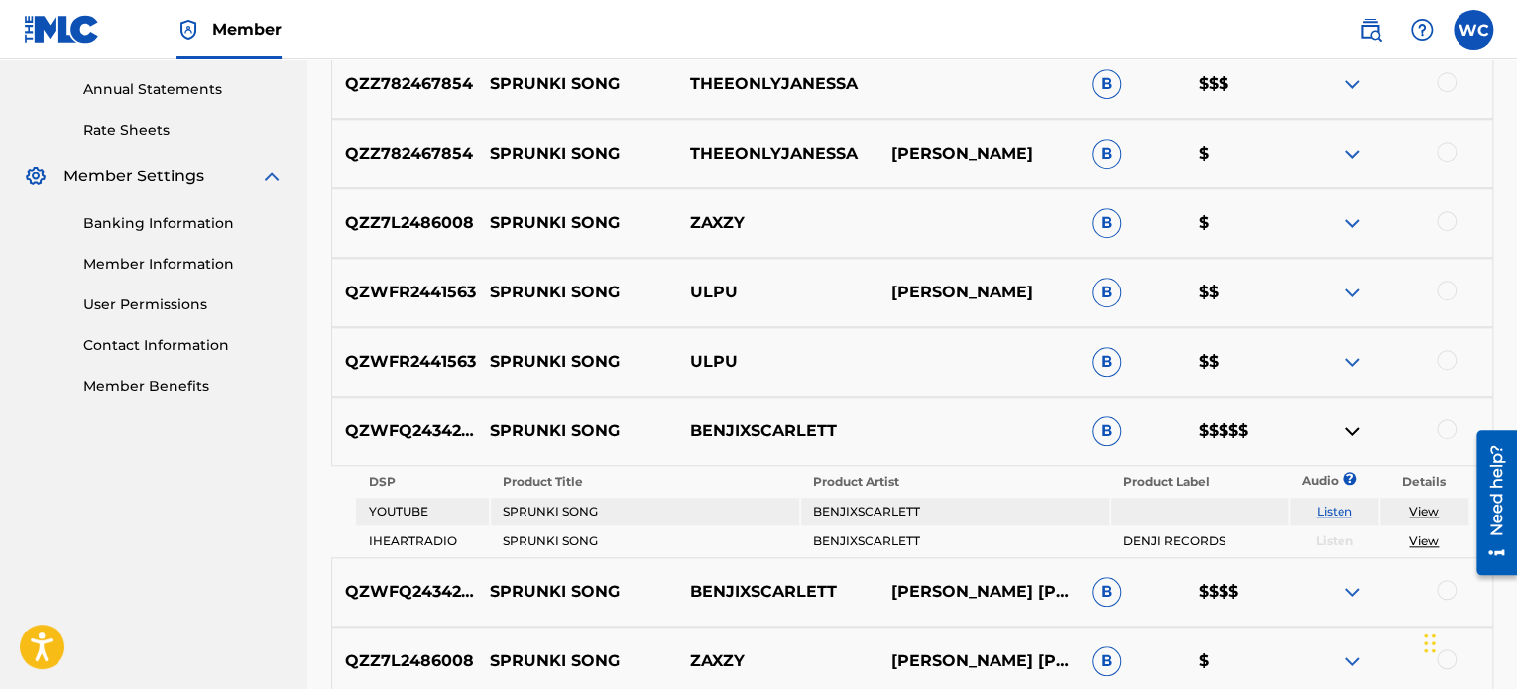
click at [1346, 435] on img at bounding box center [1353, 432] width 24 height 24
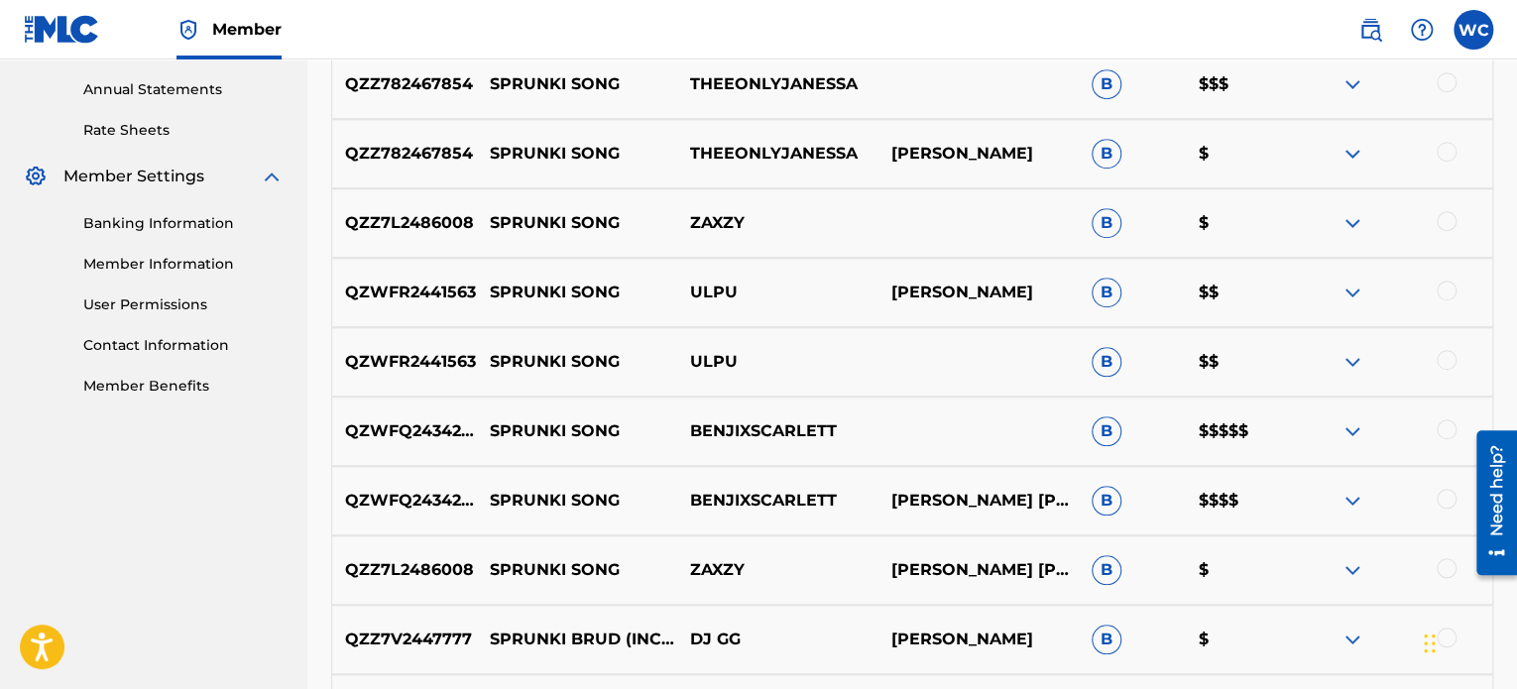
click at [1446, 434] on div at bounding box center [1447, 430] width 20 height 20
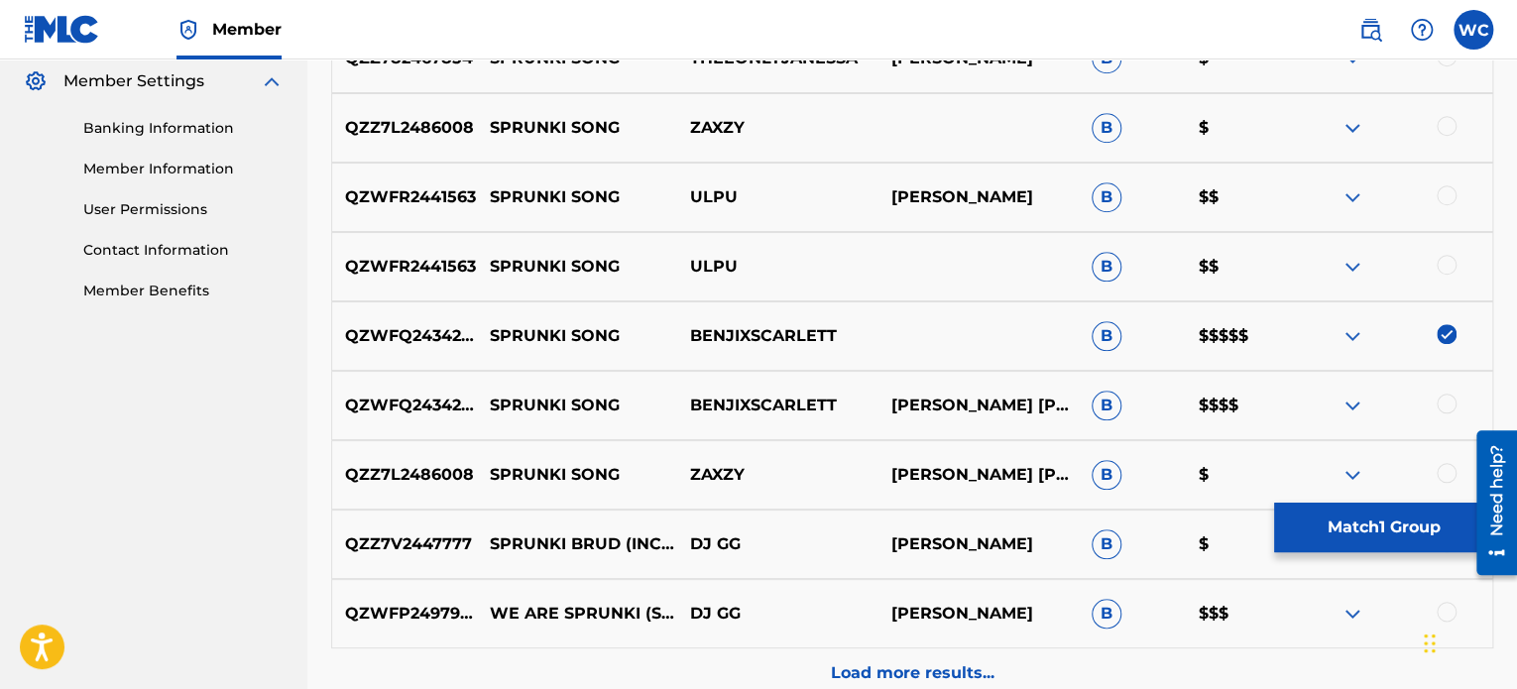
scroll to position [813, 0]
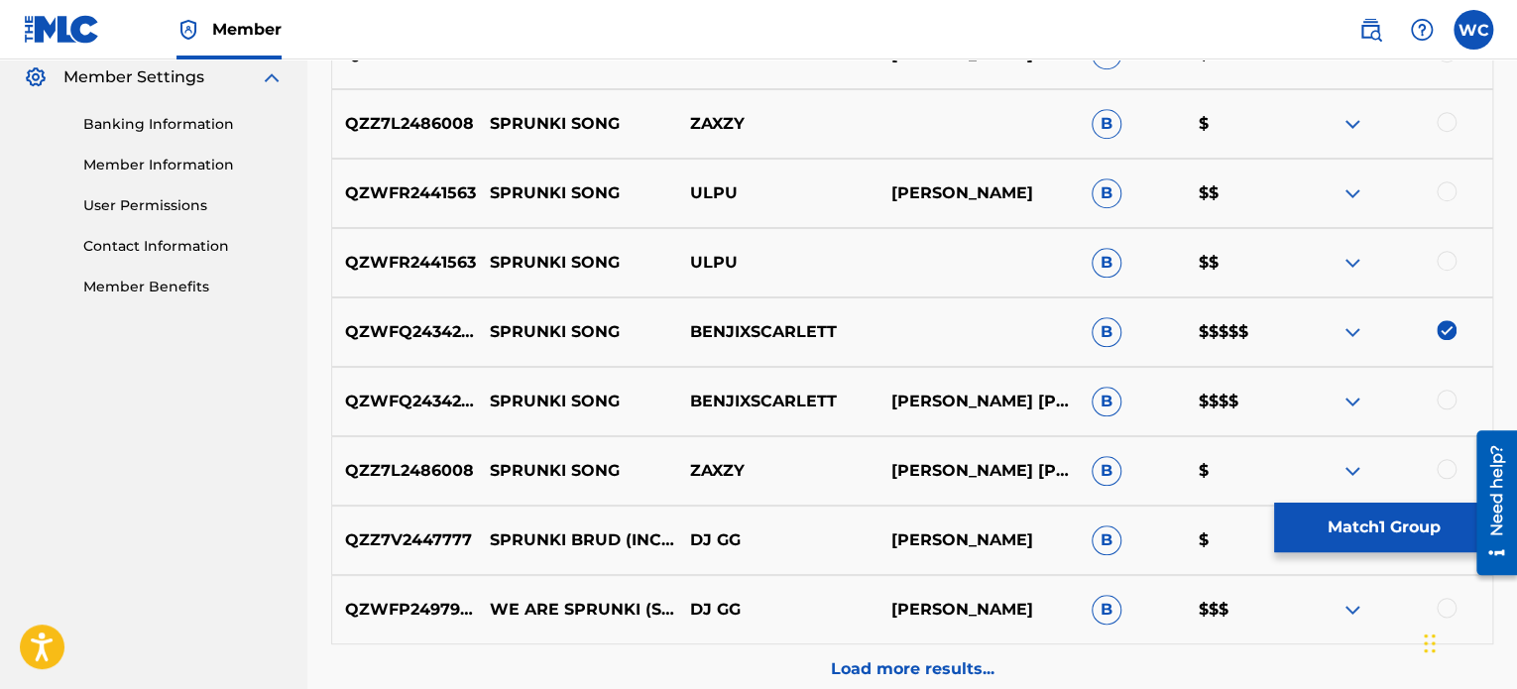
click at [1449, 396] on div at bounding box center [1447, 400] width 20 height 20
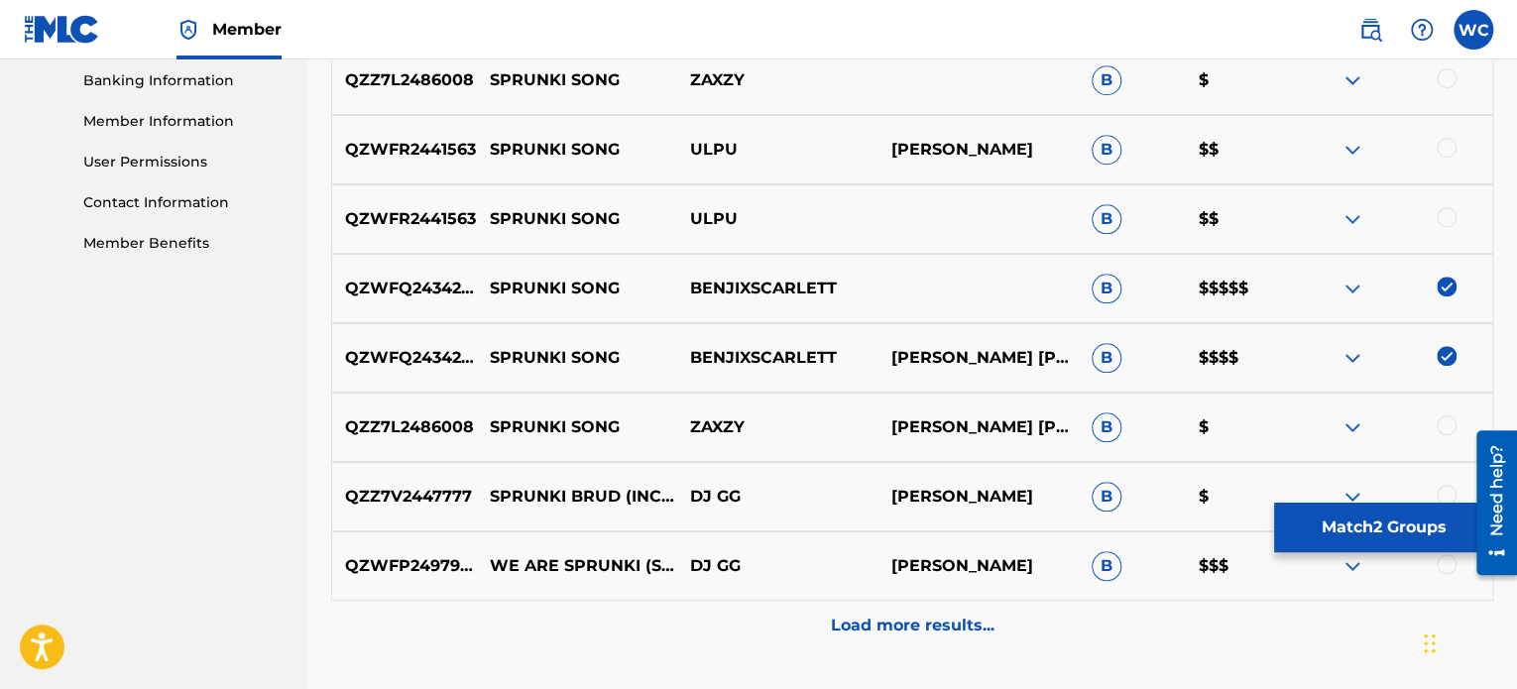
scroll to position [1012, 0]
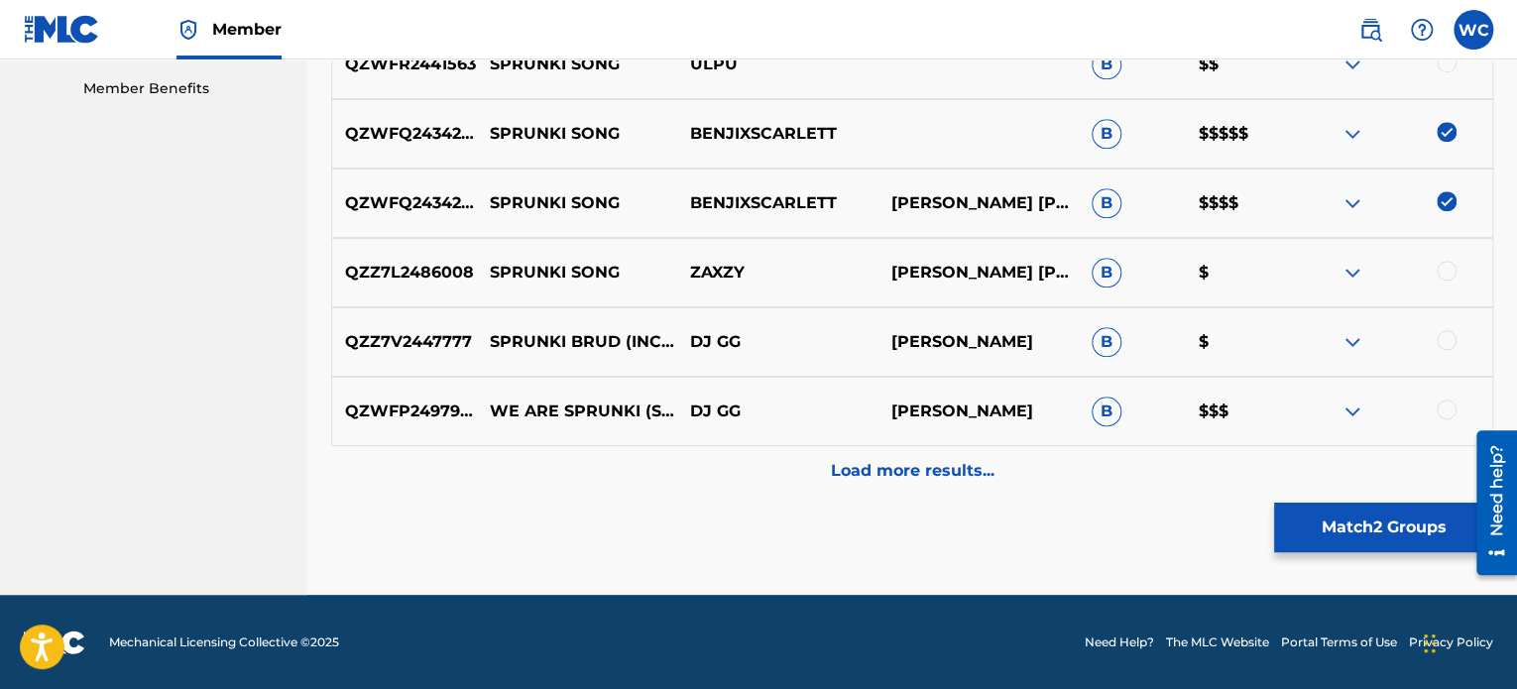
click at [955, 464] on p "Load more results..." at bounding box center [913, 471] width 164 height 24
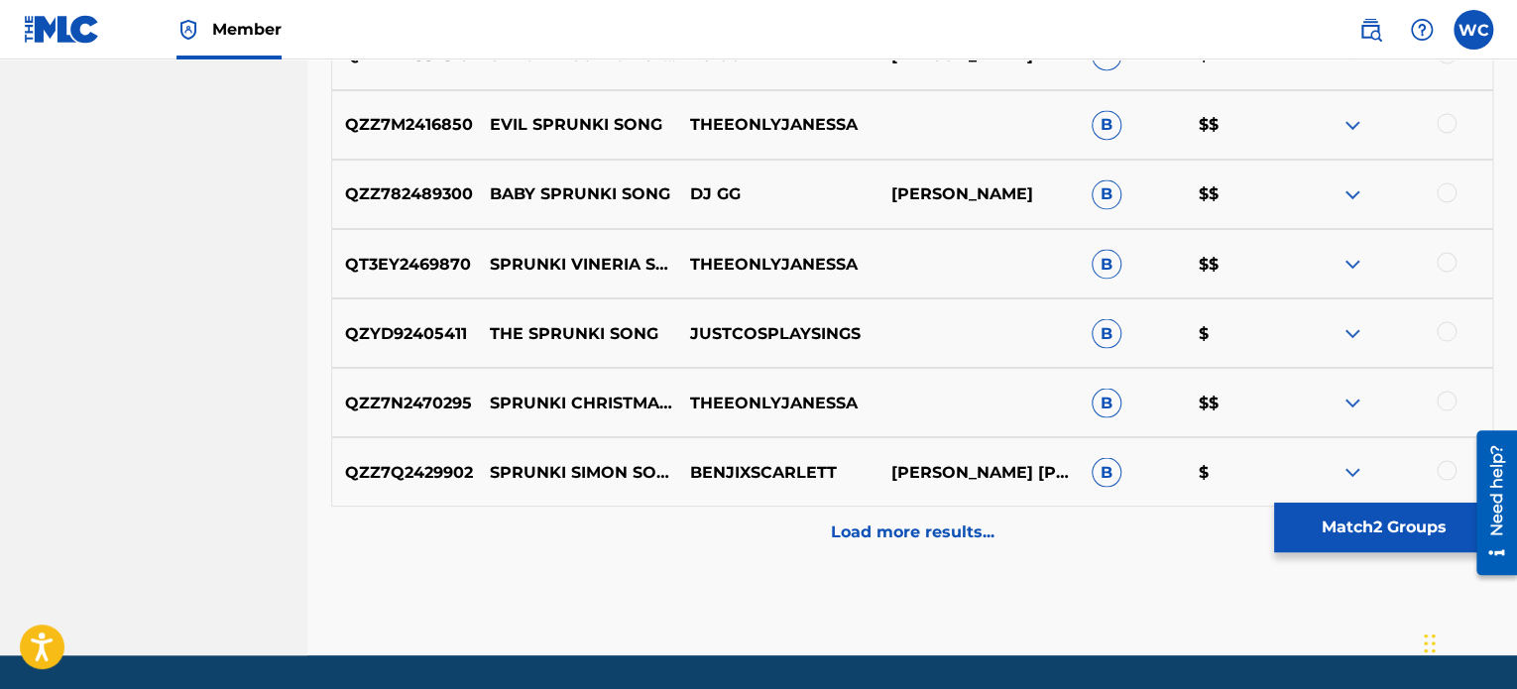
scroll to position [1706, 0]
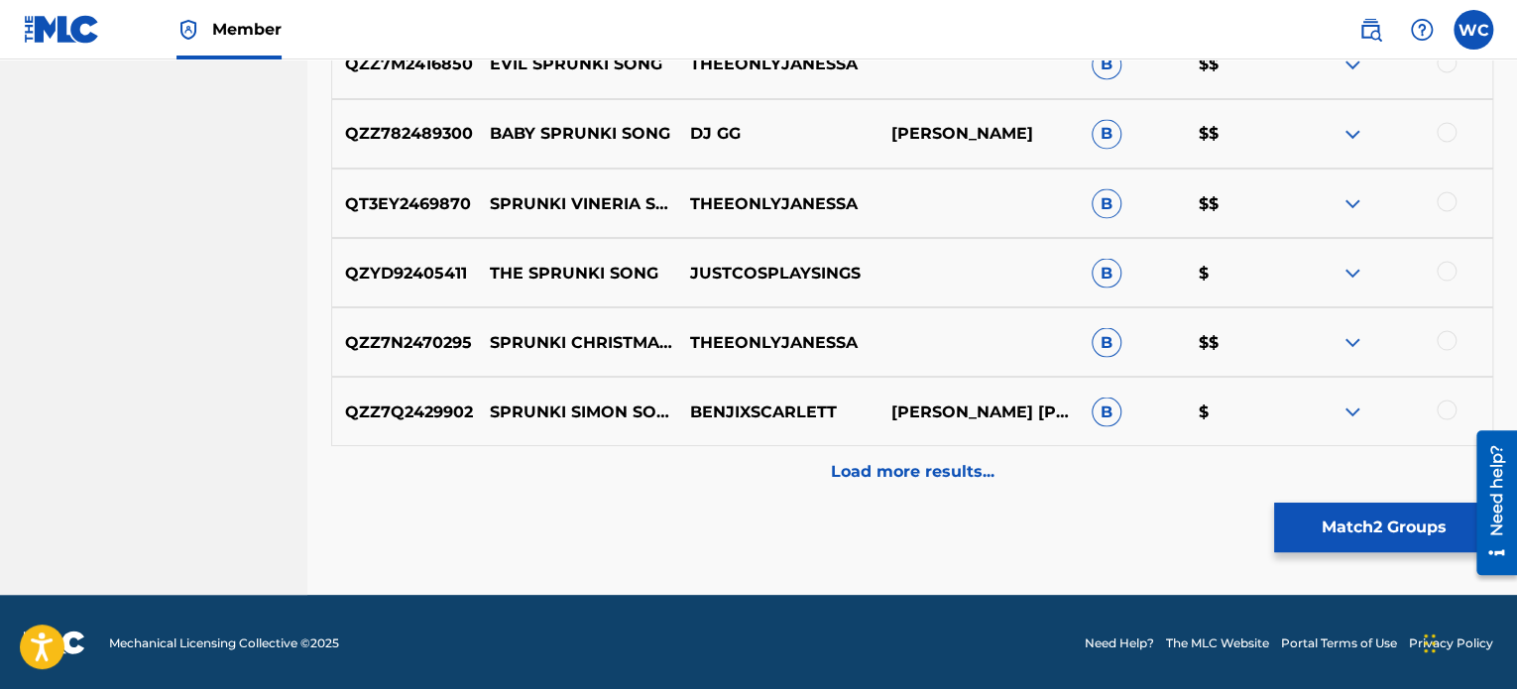
click at [1434, 416] on div at bounding box center [1392, 412] width 200 height 24
click at [1450, 411] on div at bounding box center [1447, 410] width 20 height 20
click at [991, 465] on p "Load more results..." at bounding box center [913, 471] width 164 height 24
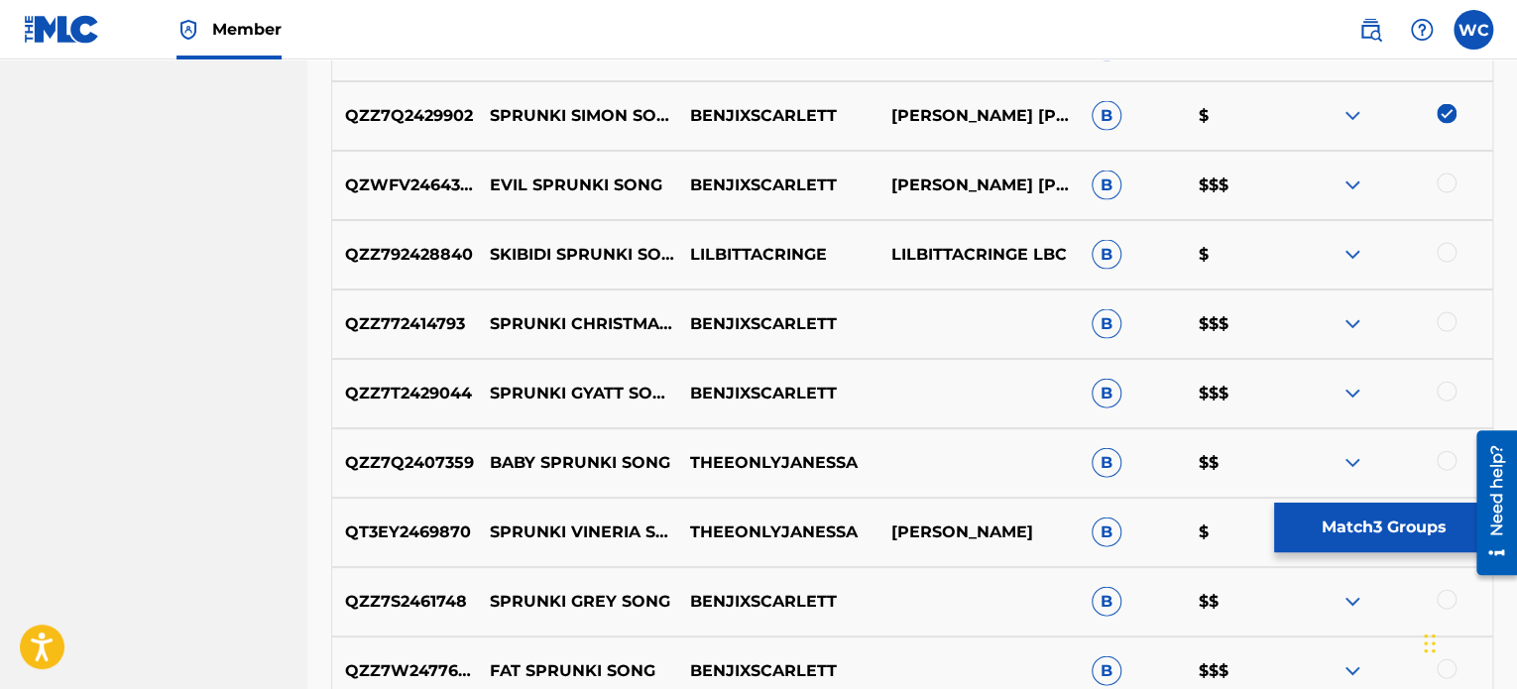
scroll to position [2003, 0]
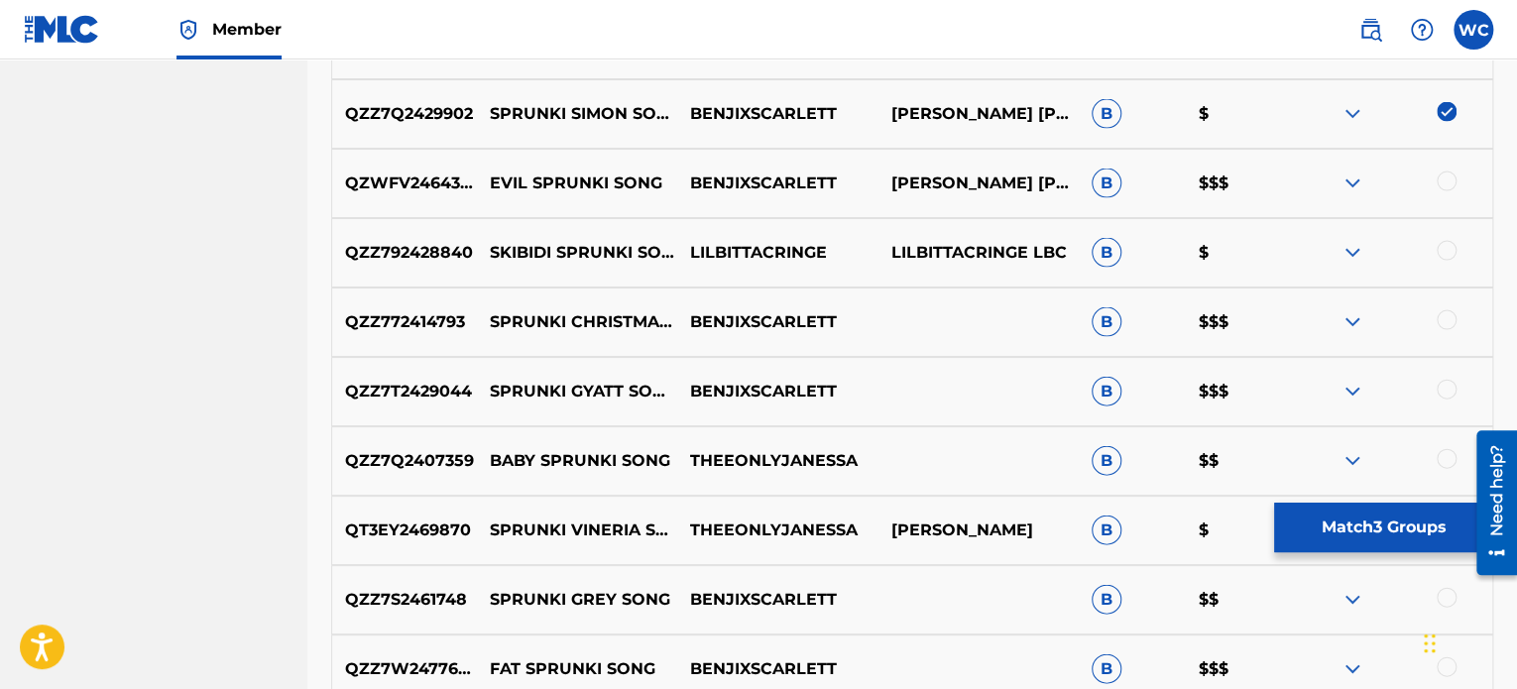
click at [1449, 181] on div at bounding box center [1447, 182] width 20 height 20
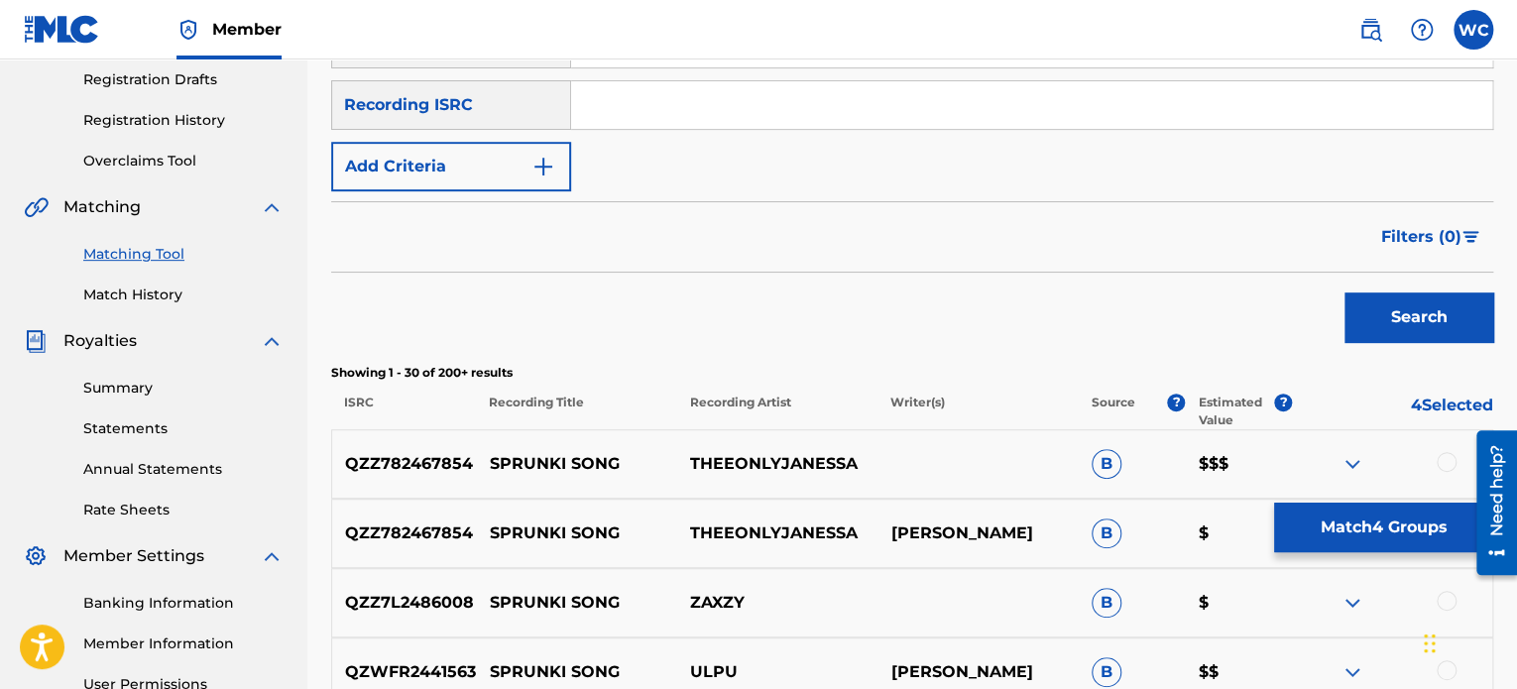
scroll to position [218, 0]
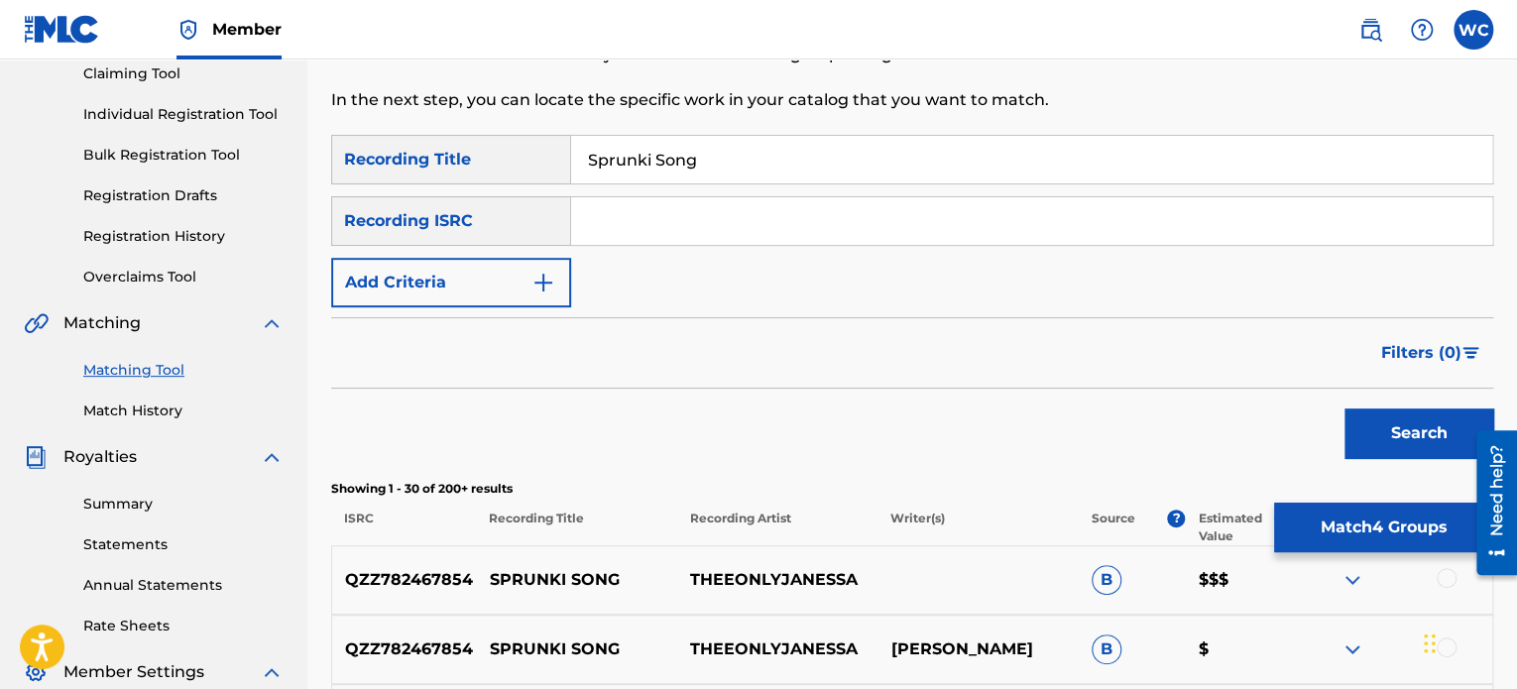
click at [541, 291] on img "Search Form" at bounding box center [544, 283] width 24 height 24
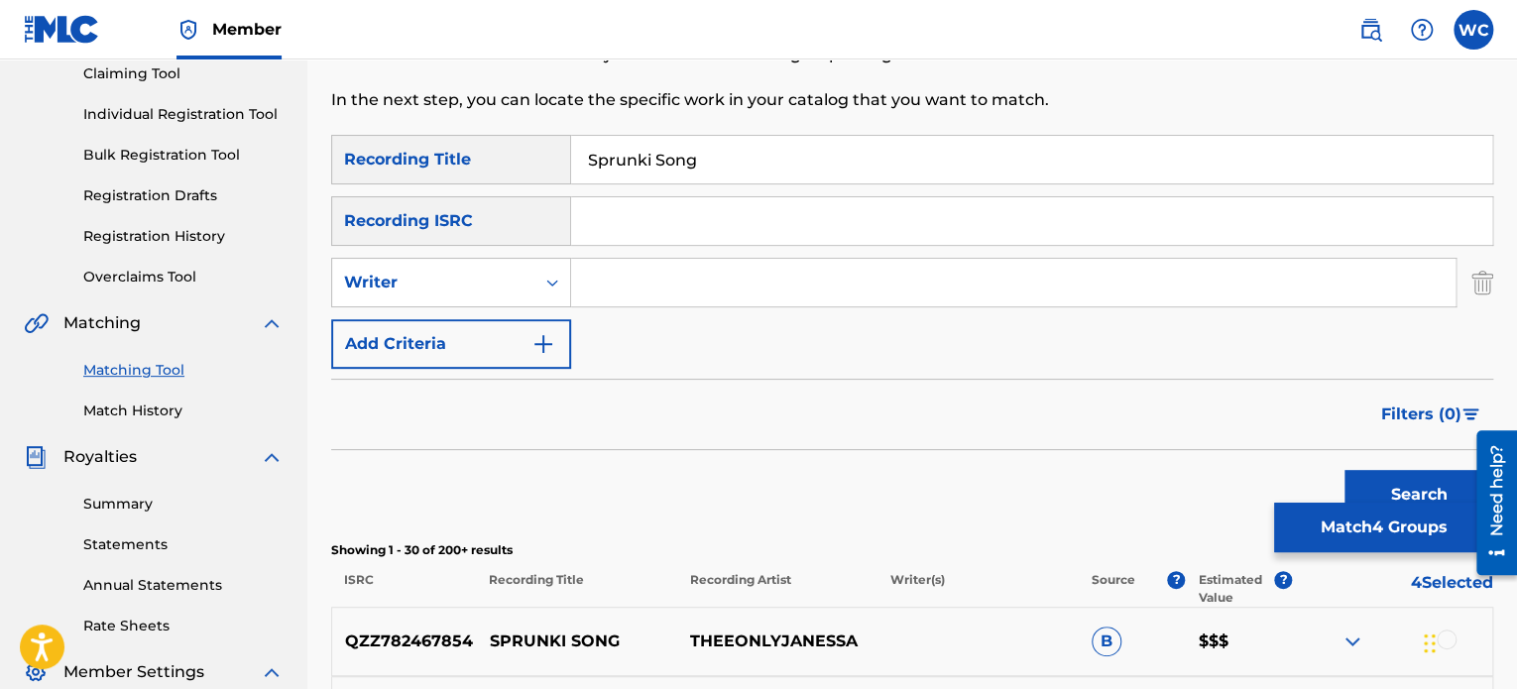
click at [666, 266] on input "Search Form" at bounding box center [1013, 283] width 885 height 48
type input "[PERSON_NAME]"
click at [1345, 470] on button "Search" at bounding box center [1419, 495] width 149 height 50
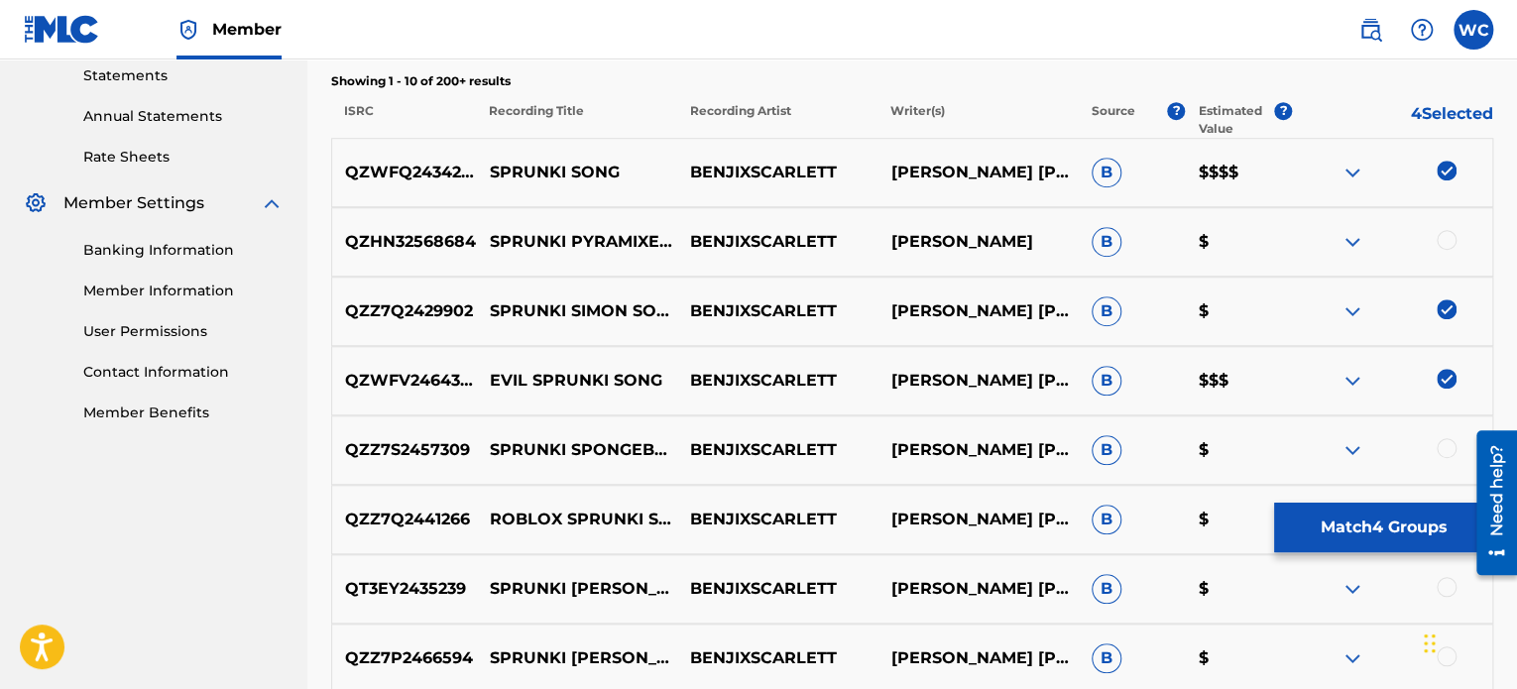
scroll to position [714, 0]
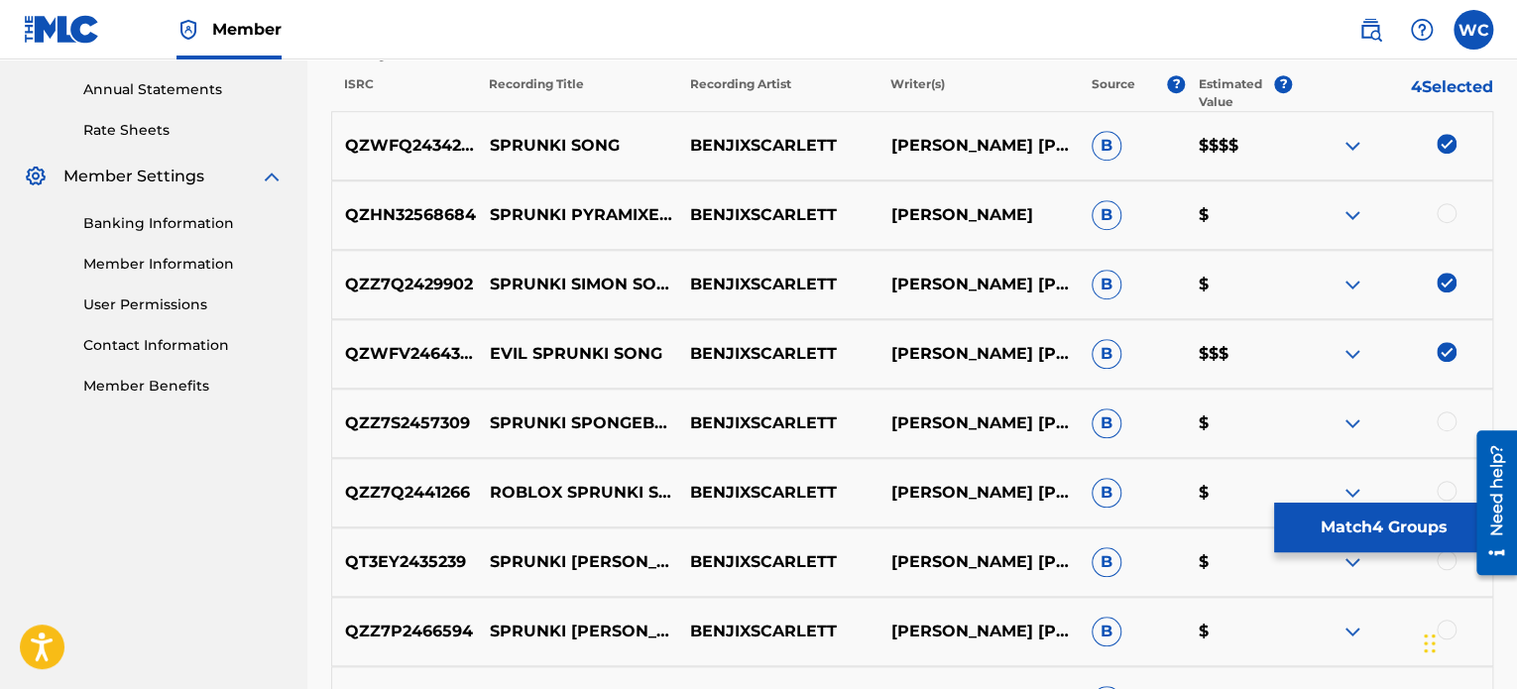
click at [1440, 210] on div at bounding box center [1447, 213] width 20 height 20
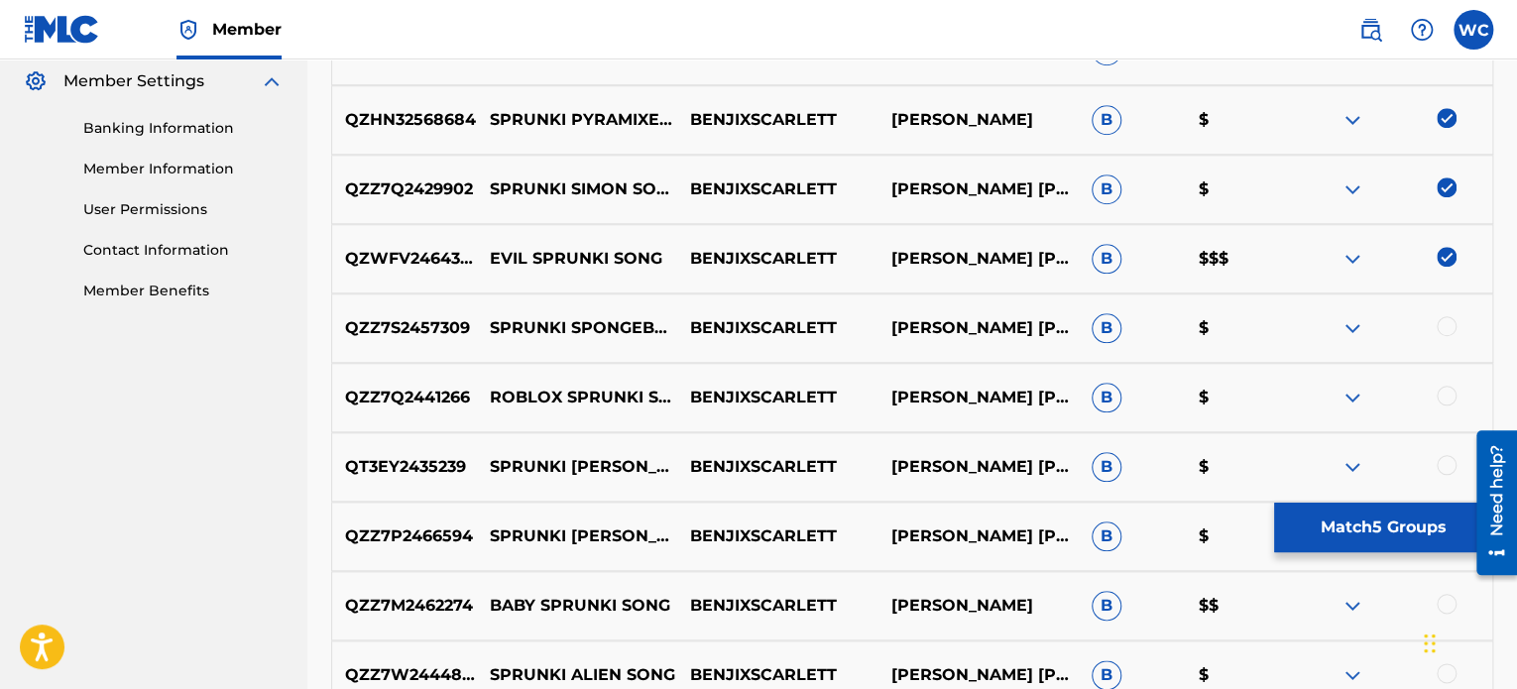
scroll to position [813, 0]
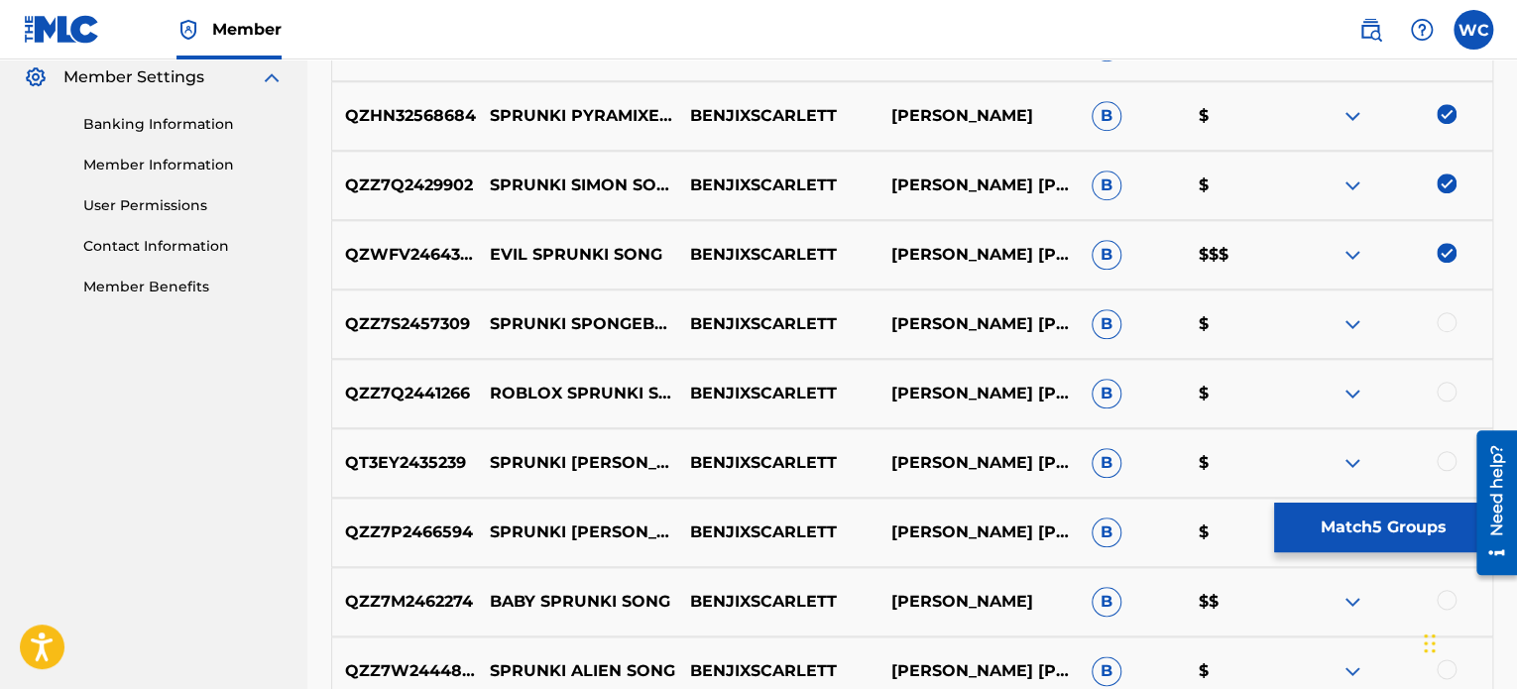
click at [1444, 324] on div at bounding box center [1447, 322] width 20 height 20
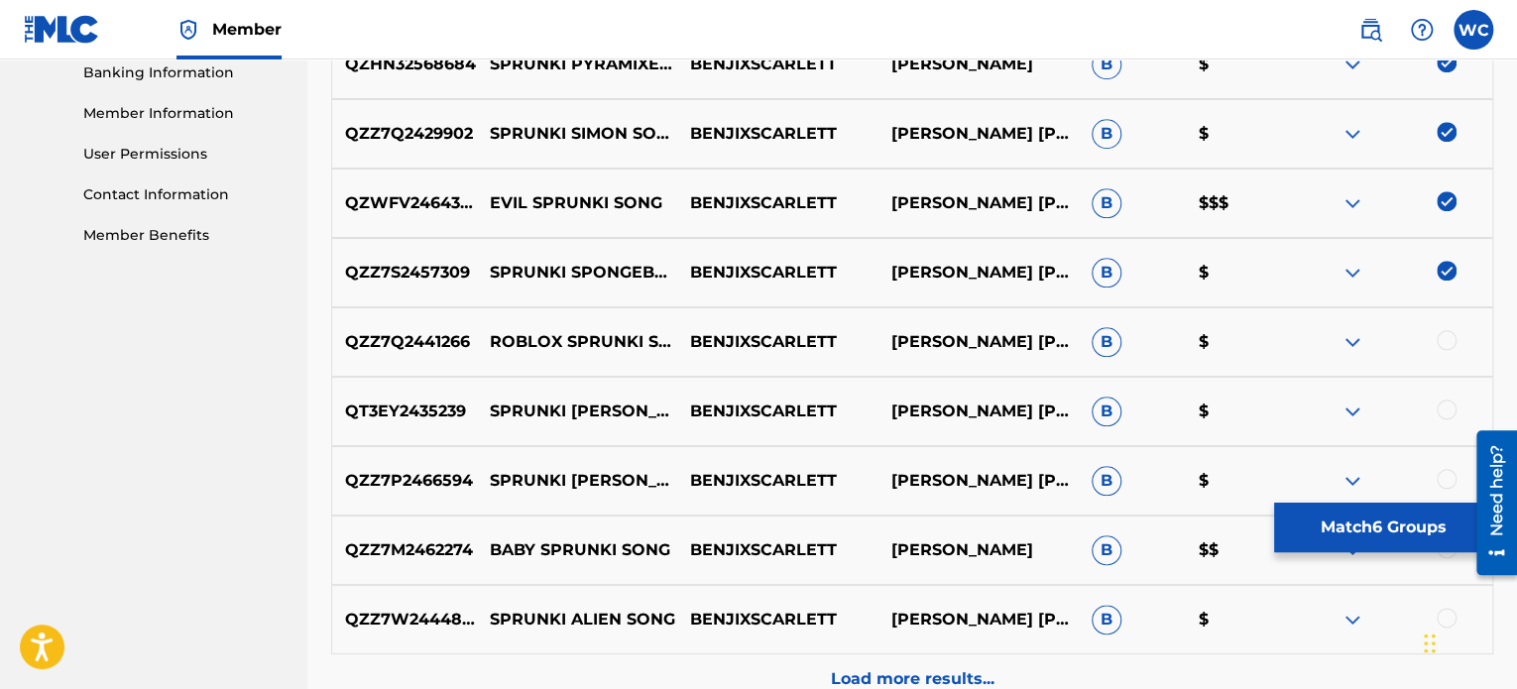
scroll to position [1073, 0]
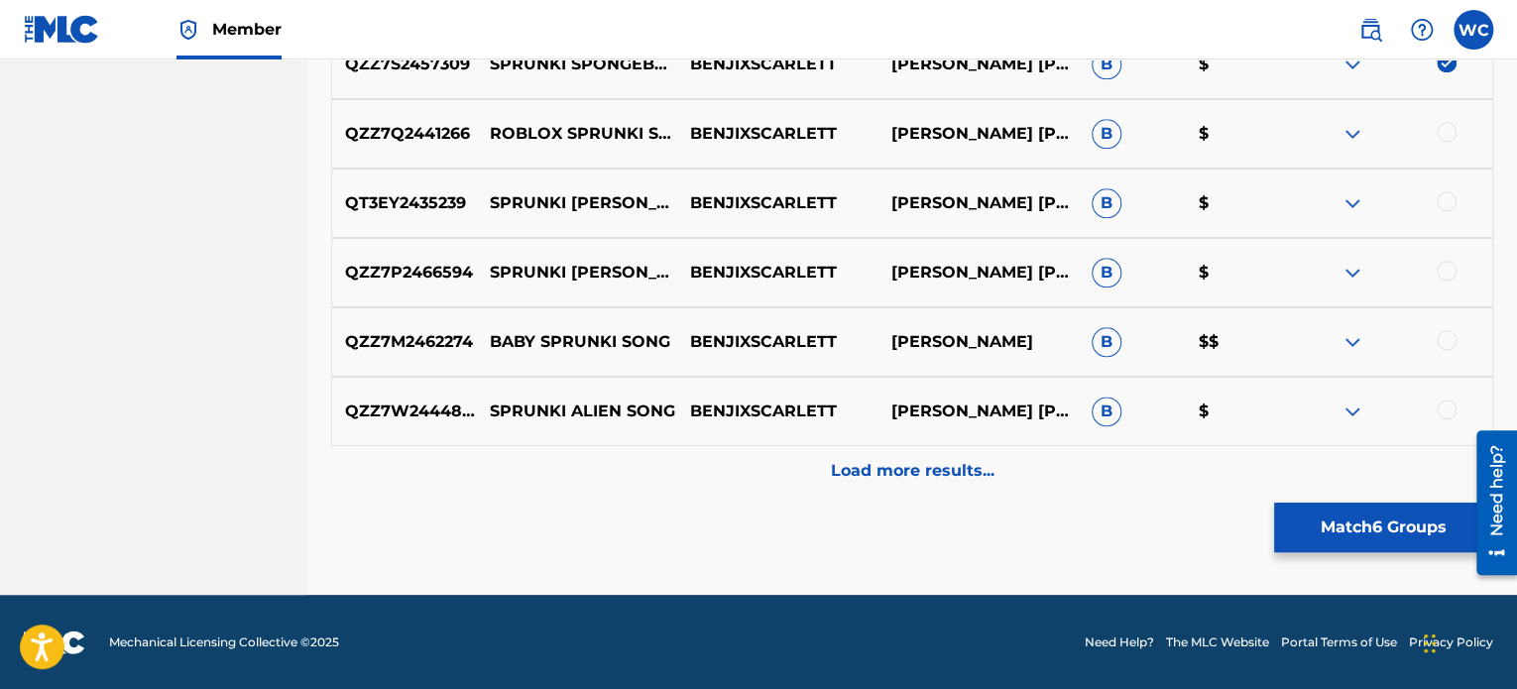
click at [1447, 411] on div at bounding box center [1447, 410] width 20 height 20
click at [1439, 336] on div at bounding box center [1447, 340] width 20 height 20
click at [1439, 259] on div "QZZ7P2466594 [PERSON_NAME] [PERSON_NAME] [PERSON_NAME] B $" at bounding box center [912, 272] width 1162 height 69
click at [1439, 202] on div at bounding box center [1447, 201] width 20 height 20
click at [1449, 124] on div at bounding box center [1447, 132] width 20 height 20
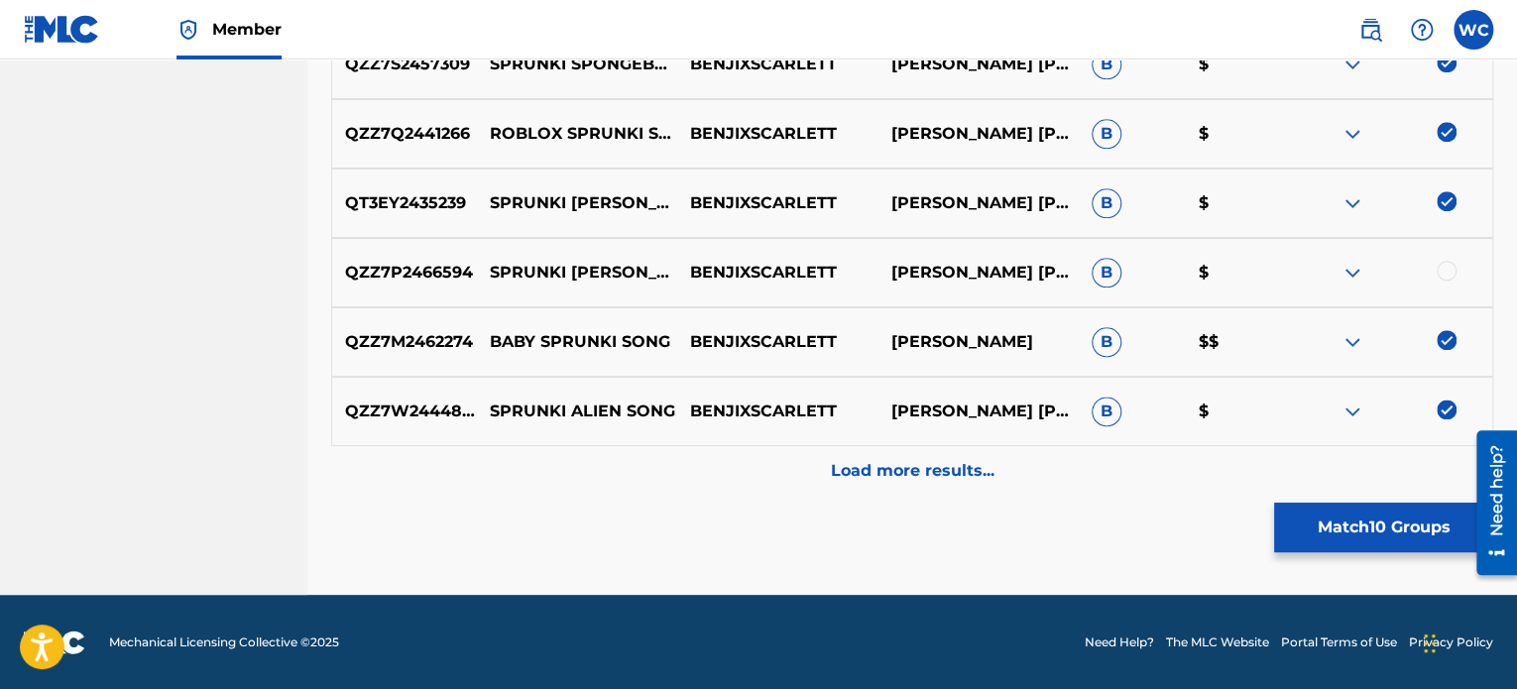
click at [1453, 277] on div at bounding box center [1392, 273] width 200 height 24
click at [1436, 277] on div at bounding box center [1392, 273] width 200 height 24
click at [1450, 269] on div at bounding box center [1447, 271] width 20 height 20
click at [968, 472] on p "Load more results..." at bounding box center [913, 471] width 164 height 24
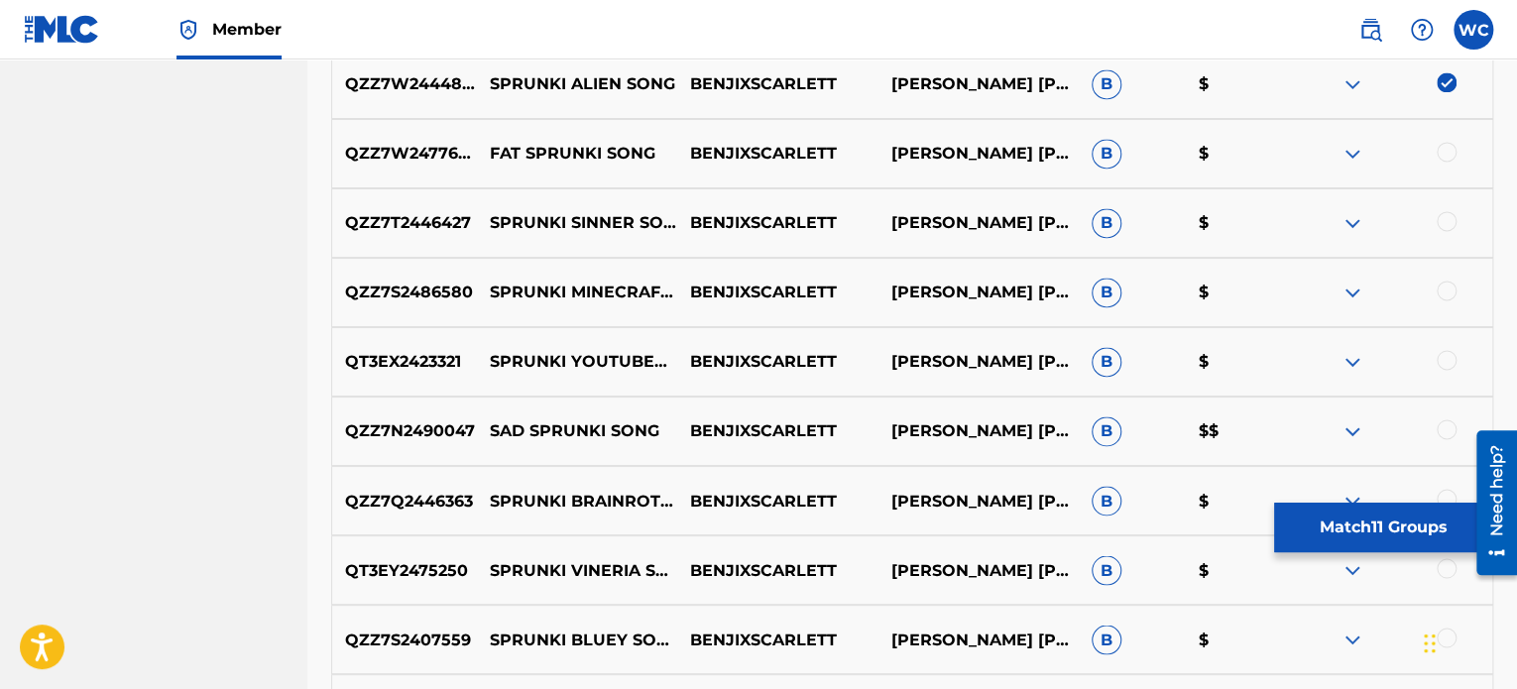
scroll to position [1470, 0]
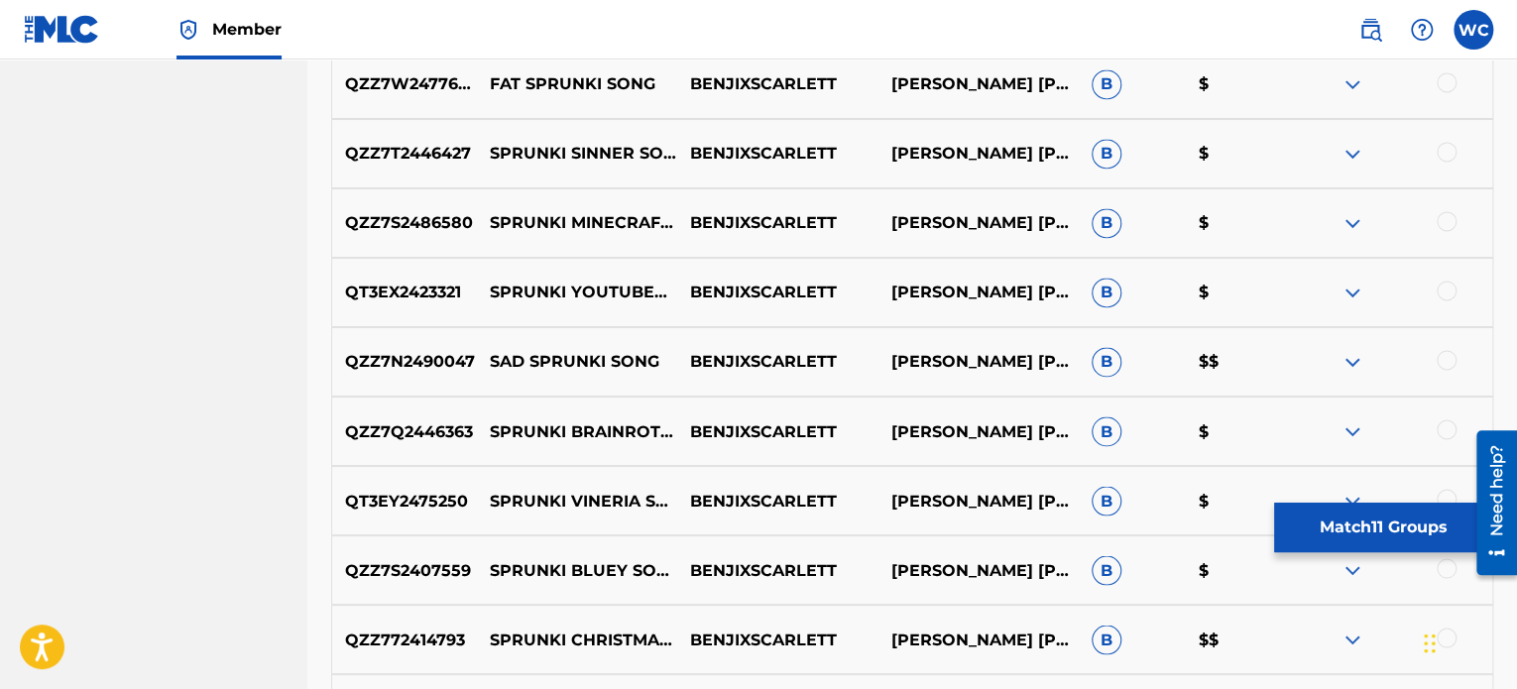
click at [1450, 295] on div at bounding box center [1447, 291] width 20 height 20
click at [1443, 221] on div at bounding box center [1447, 221] width 20 height 20
click at [1448, 151] on div at bounding box center [1447, 152] width 20 height 20
click at [1454, 86] on div at bounding box center [1447, 82] width 20 height 20
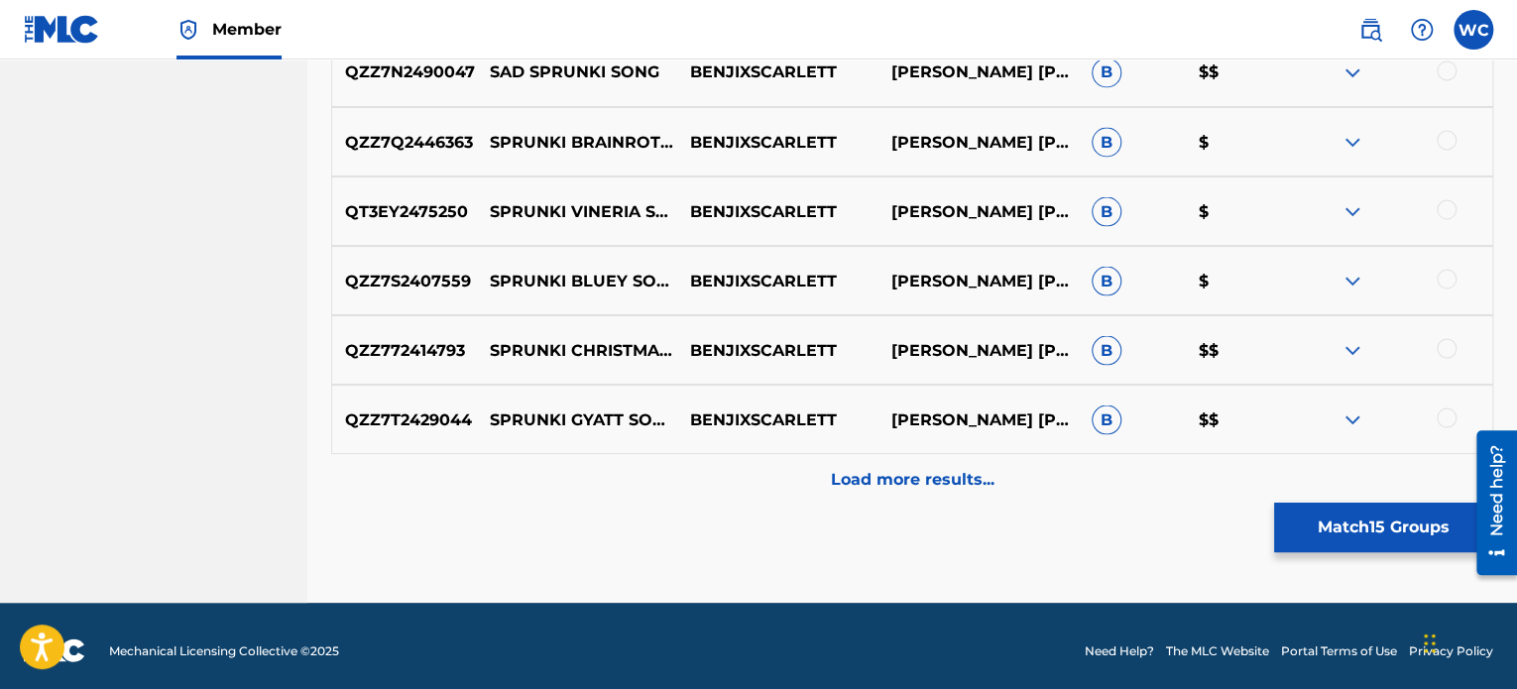
scroll to position [1767, 0]
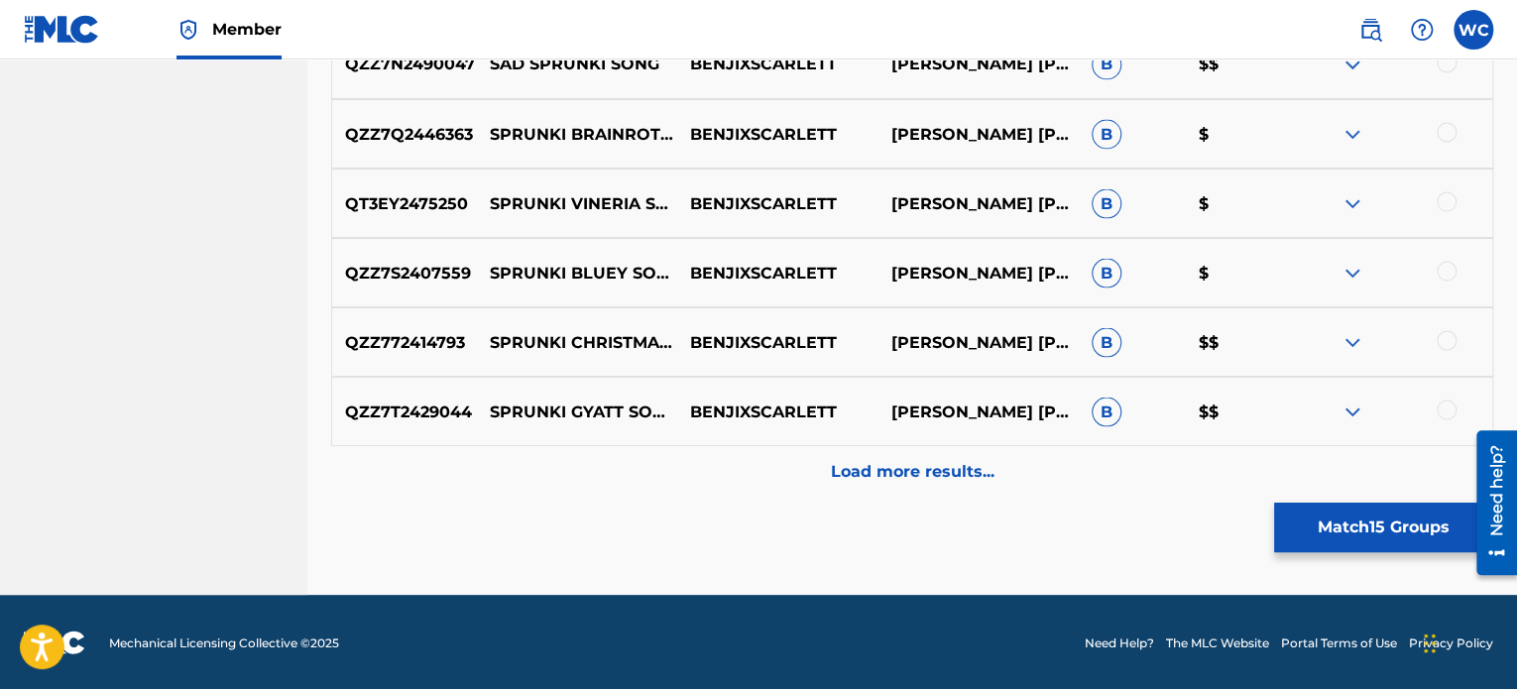
click at [1445, 412] on div at bounding box center [1447, 410] width 20 height 20
click at [1445, 324] on div "QZZ772414793 SPRUNKI CHRISTMAS SONG BENJIXSCARLETT [PERSON_NAME] [PERSON_NAME] …" at bounding box center [912, 341] width 1162 height 69
click at [1445, 337] on div at bounding box center [1447, 340] width 20 height 20
click at [1442, 265] on div at bounding box center [1447, 271] width 20 height 20
click at [1443, 207] on div at bounding box center [1447, 201] width 20 height 20
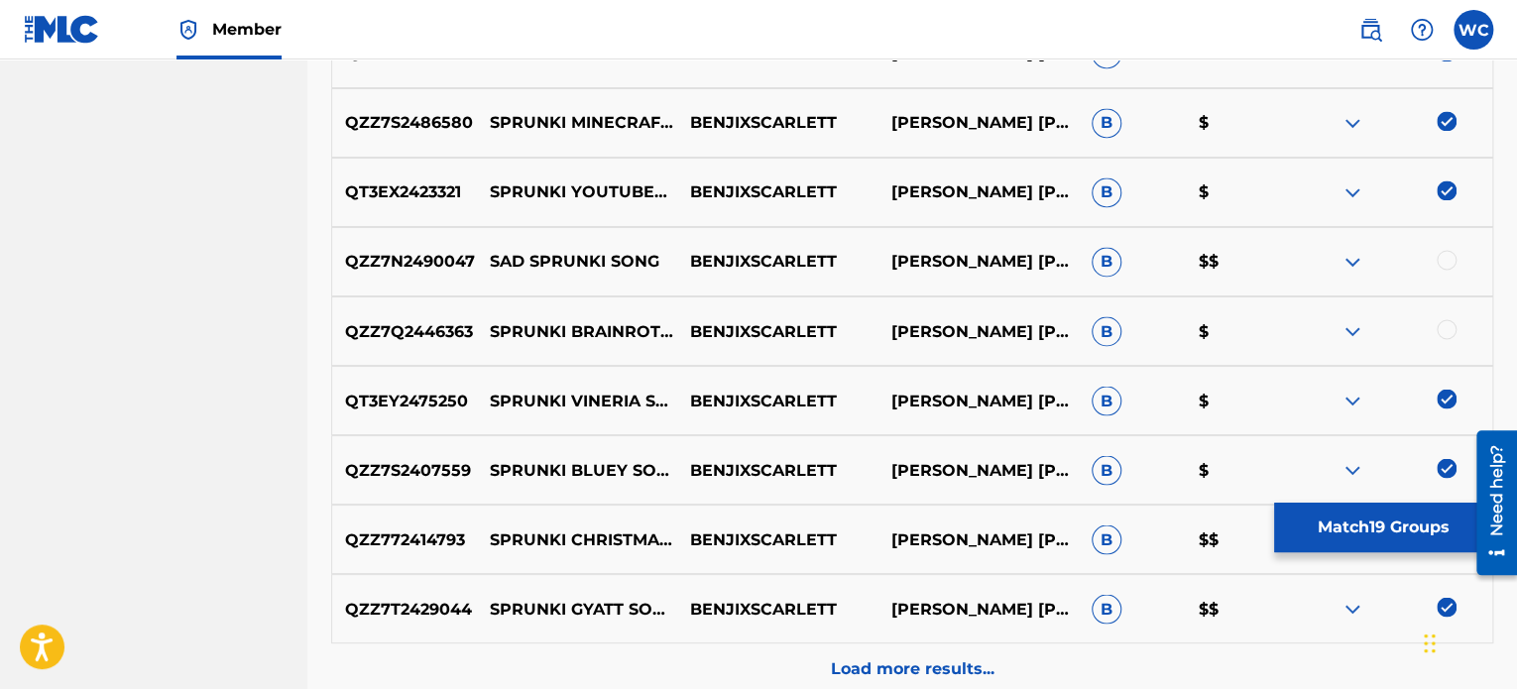
scroll to position [1569, 0]
click at [1448, 269] on div at bounding box center [1447, 261] width 20 height 20
click at [1453, 331] on div at bounding box center [1447, 330] width 20 height 20
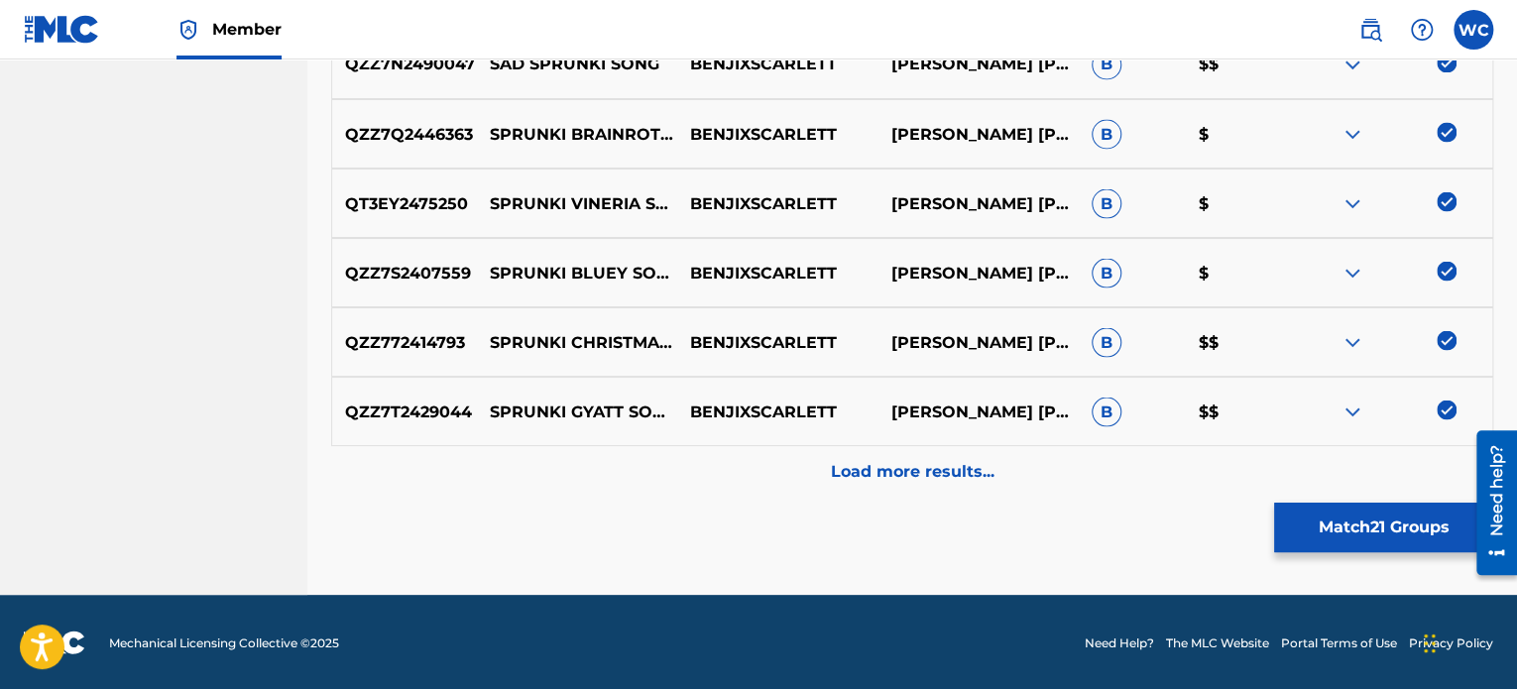
click at [969, 487] on div "Load more results..." at bounding box center [912, 471] width 1162 height 50
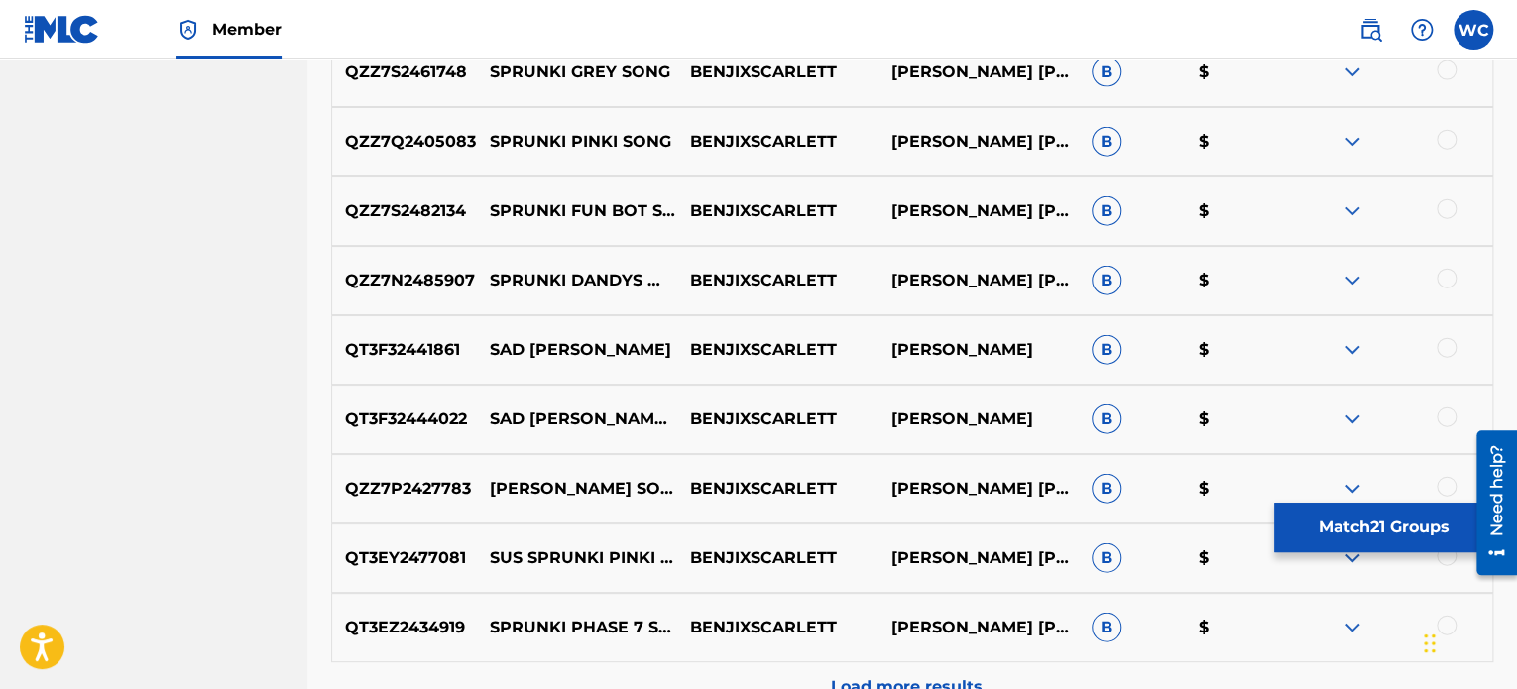
scroll to position [2263, 0]
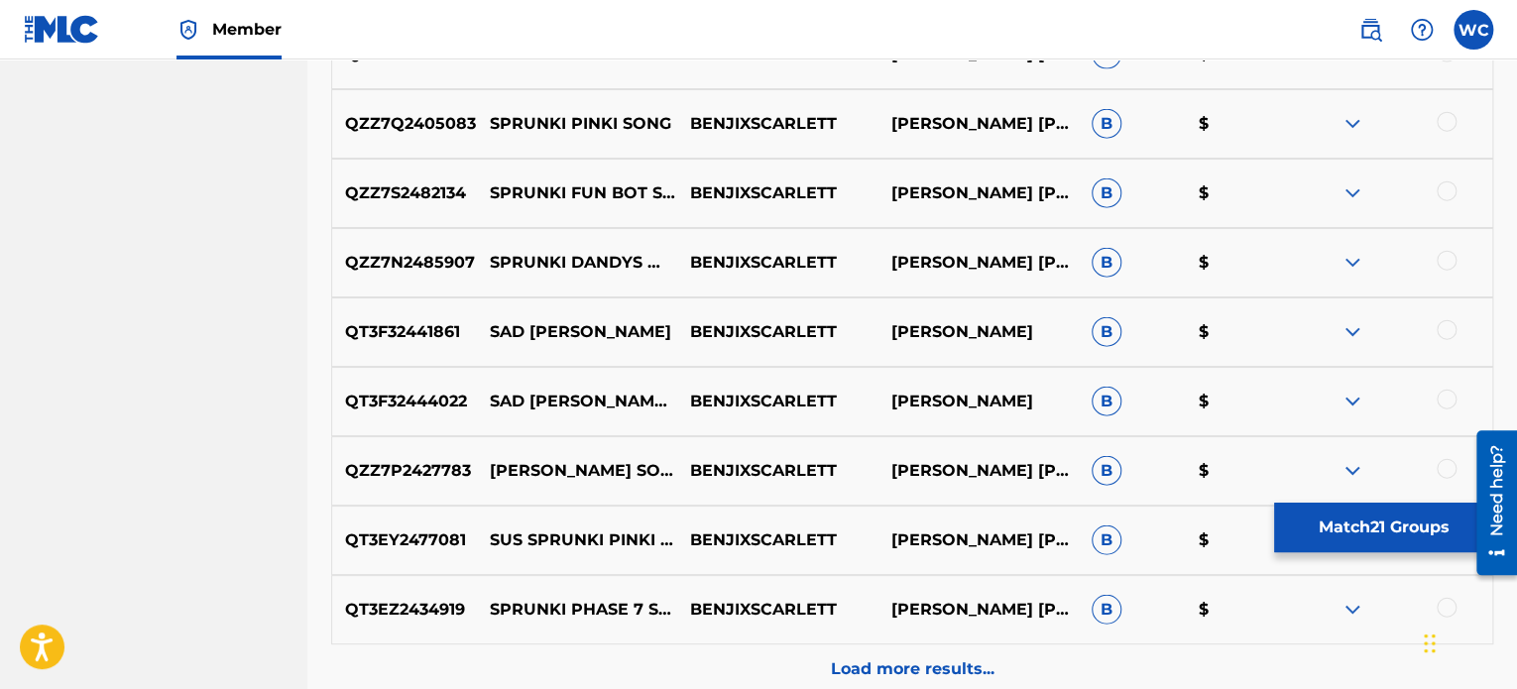
click at [1439, 270] on div at bounding box center [1392, 263] width 200 height 24
click at [1445, 257] on div at bounding box center [1447, 261] width 20 height 20
click at [1449, 204] on div "QZZ7S2482134 SPRUNKI FUN BOT SONG BENJIXSCARLETT [PERSON_NAME] [PERSON_NAME] B $" at bounding box center [912, 193] width 1162 height 69
click at [1447, 122] on div at bounding box center [1447, 122] width 20 height 20
click at [1451, 189] on div at bounding box center [1447, 191] width 20 height 20
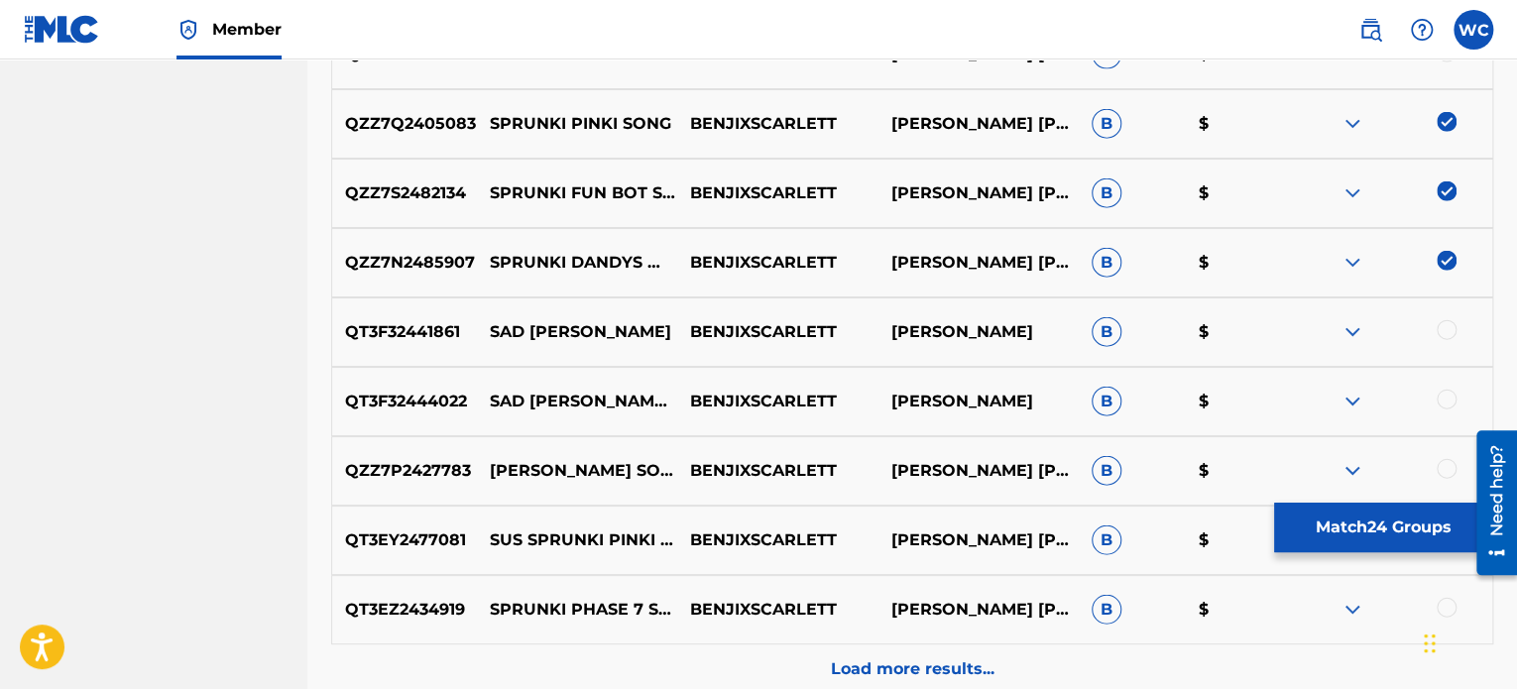
click at [1448, 336] on div at bounding box center [1447, 330] width 20 height 20
click at [1441, 414] on div "QT3F32444022 SAD SPRUNKI DURPLE SONG BENJIXSCARLETT [PERSON_NAME] B $" at bounding box center [912, 401] width 1162 height 69
click at [1440, 402] on div at bounding box center [1447, 400] width 20 height 20
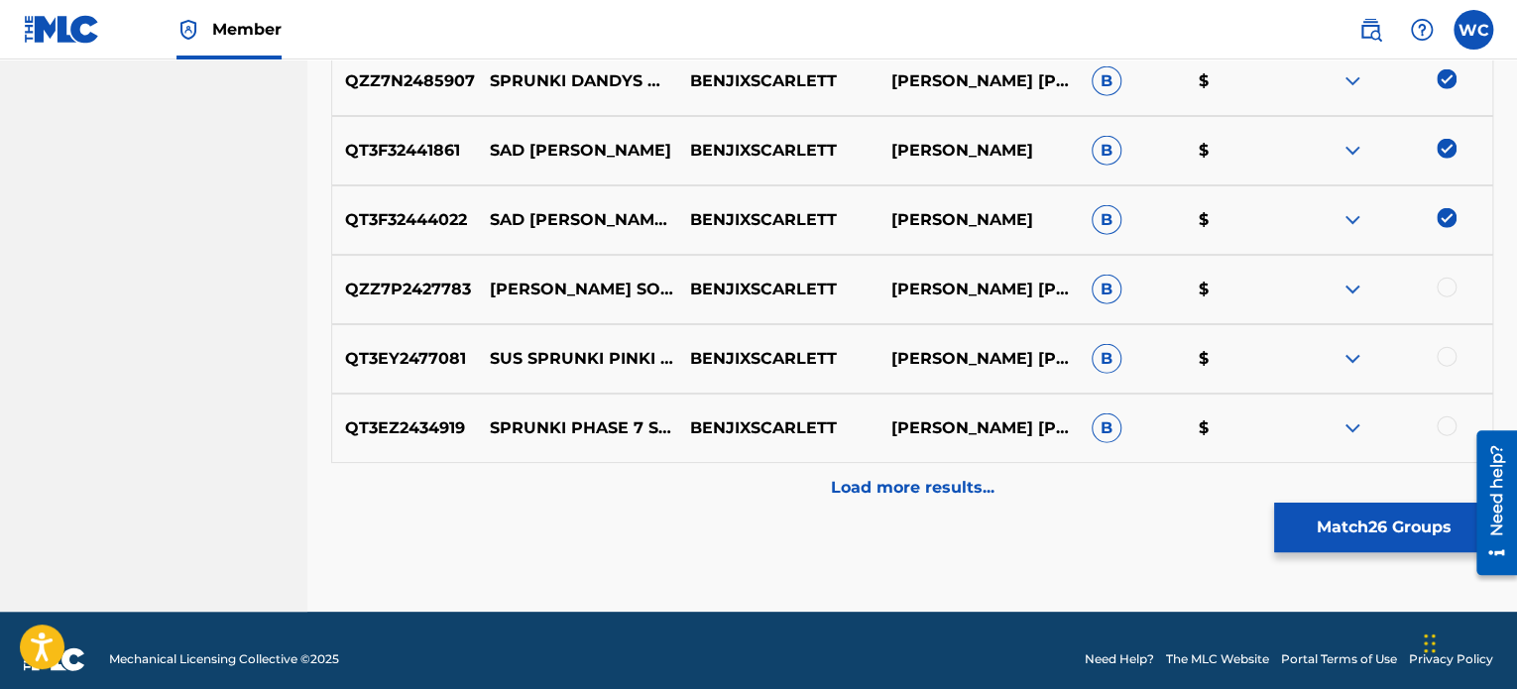
scroll to position [2462, 0]
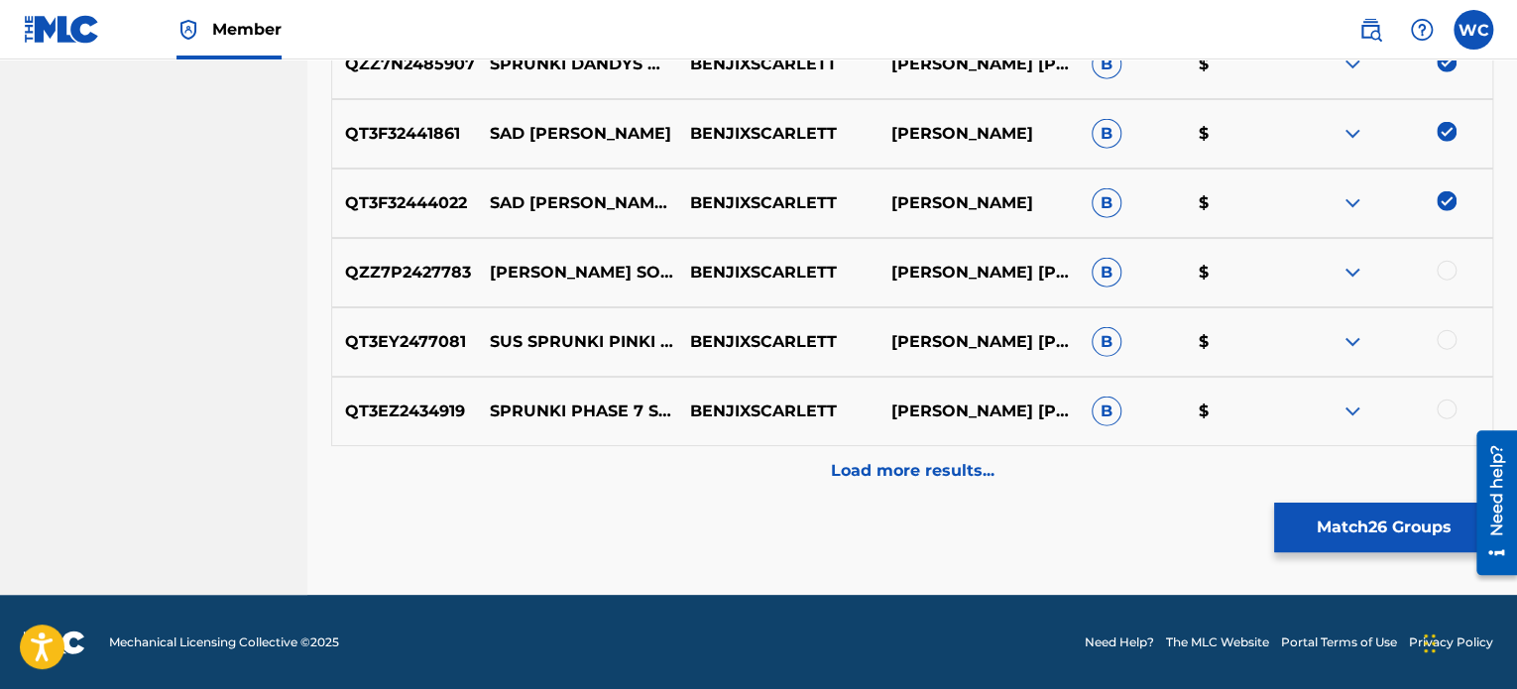
click at [1452, 332] on div at bounding box center [1447, 340] width 20 height 20
click at [1449, 273] on div at bounding box center [1447, 271] width 20 height 20
click at [1444, 414] on div at bounding box center [1447, 410] width 20 height 20
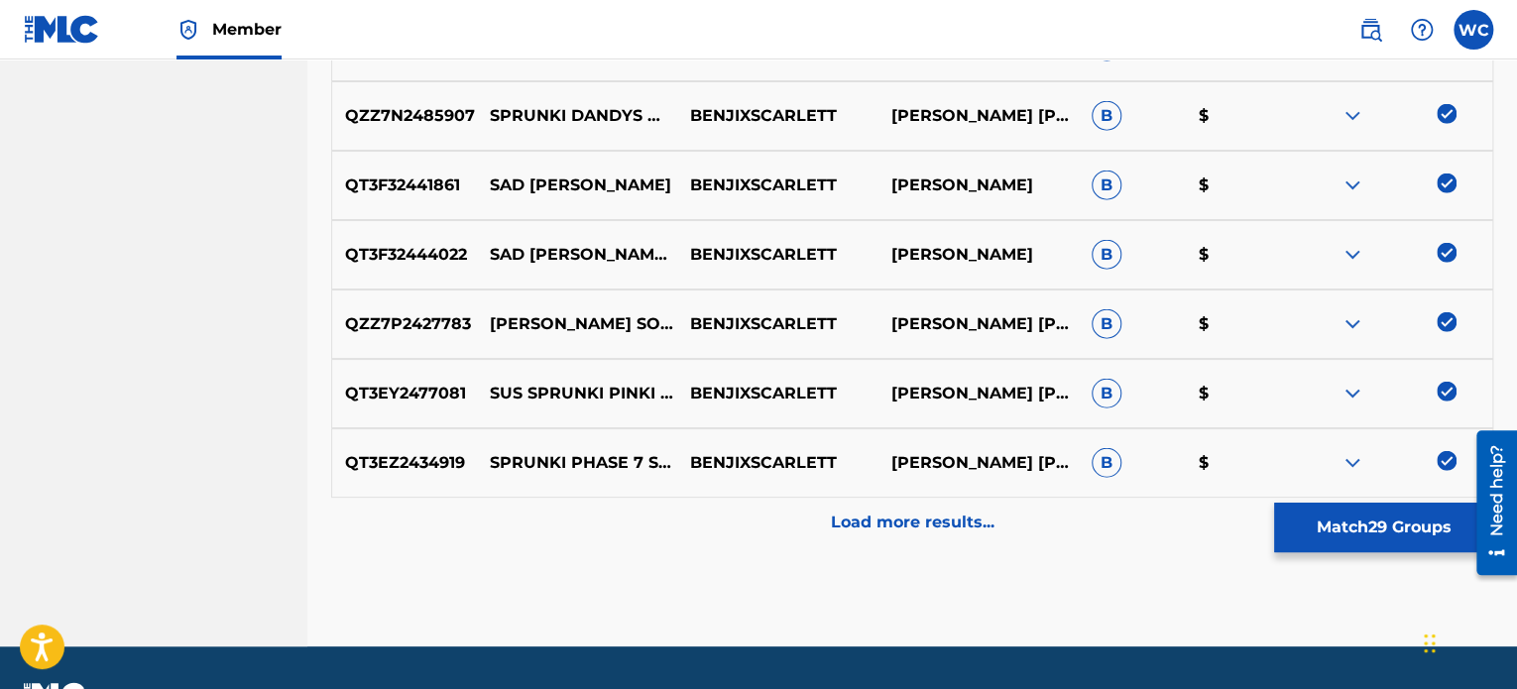
scroll to position [1966, 0]
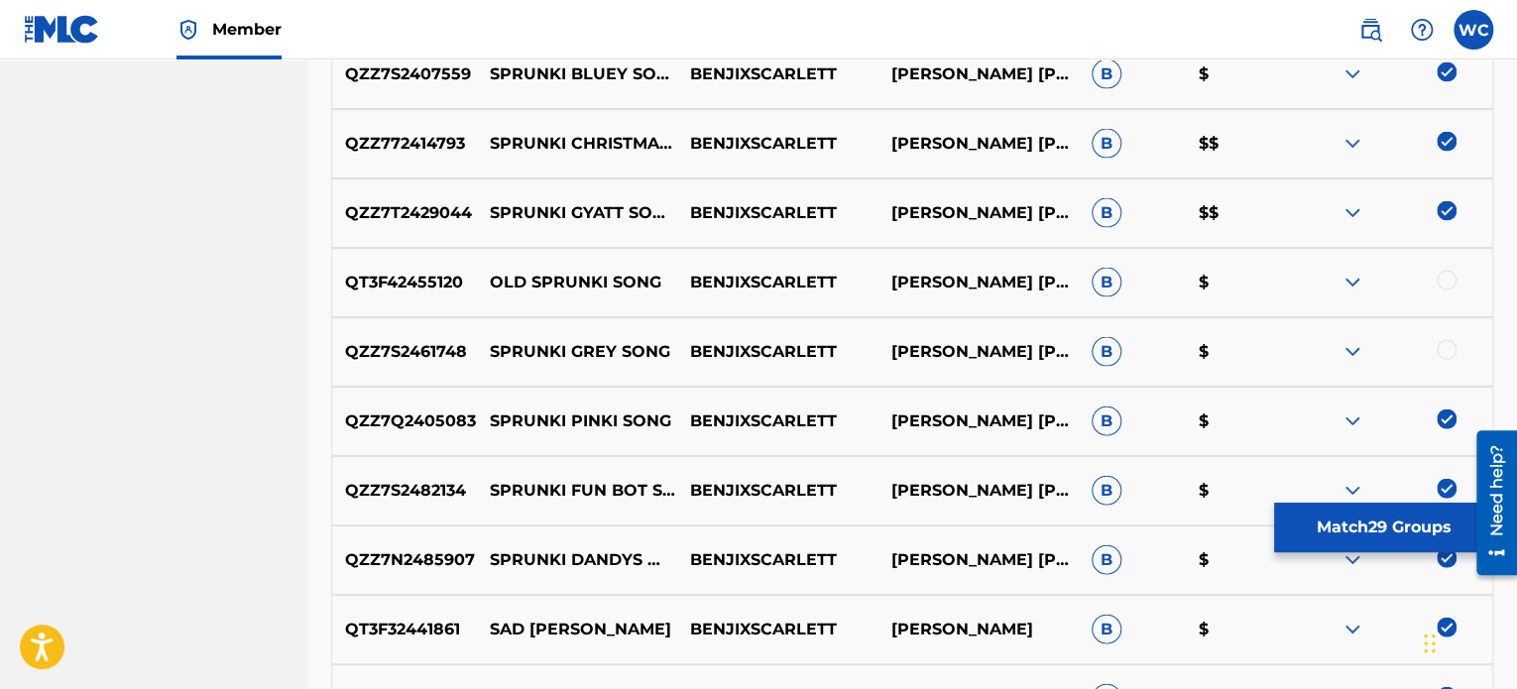
click at [1452, 354] on div at bounding box center [1447, 350] width 20 height 20
click at [1445, 290] on div at bounding box center [1392, 283] width 200 height 24
click at [1445, 289] on div at bounding box center [1447, 281] width 20 height 20
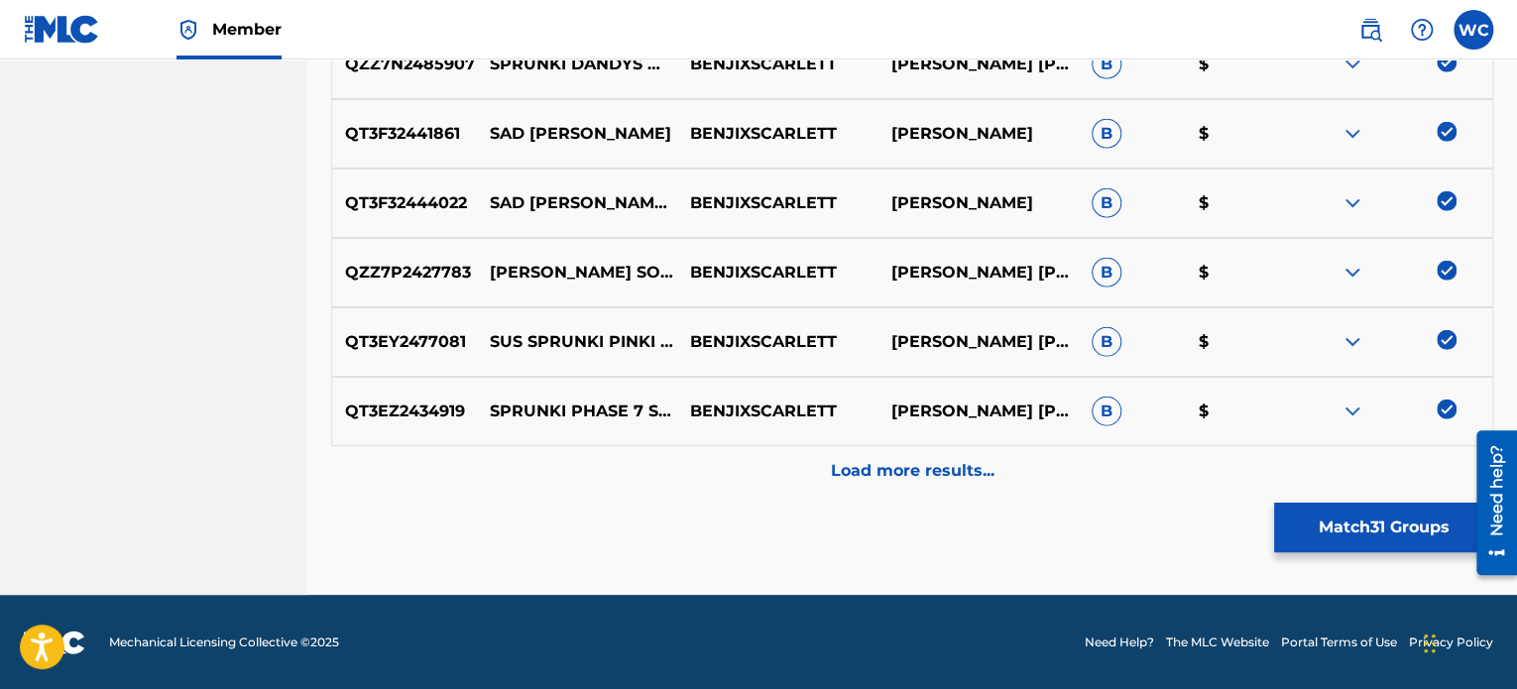
click at [912, 469] on p "Load more results..." at bounding box center [913, 471] width 164 height 24
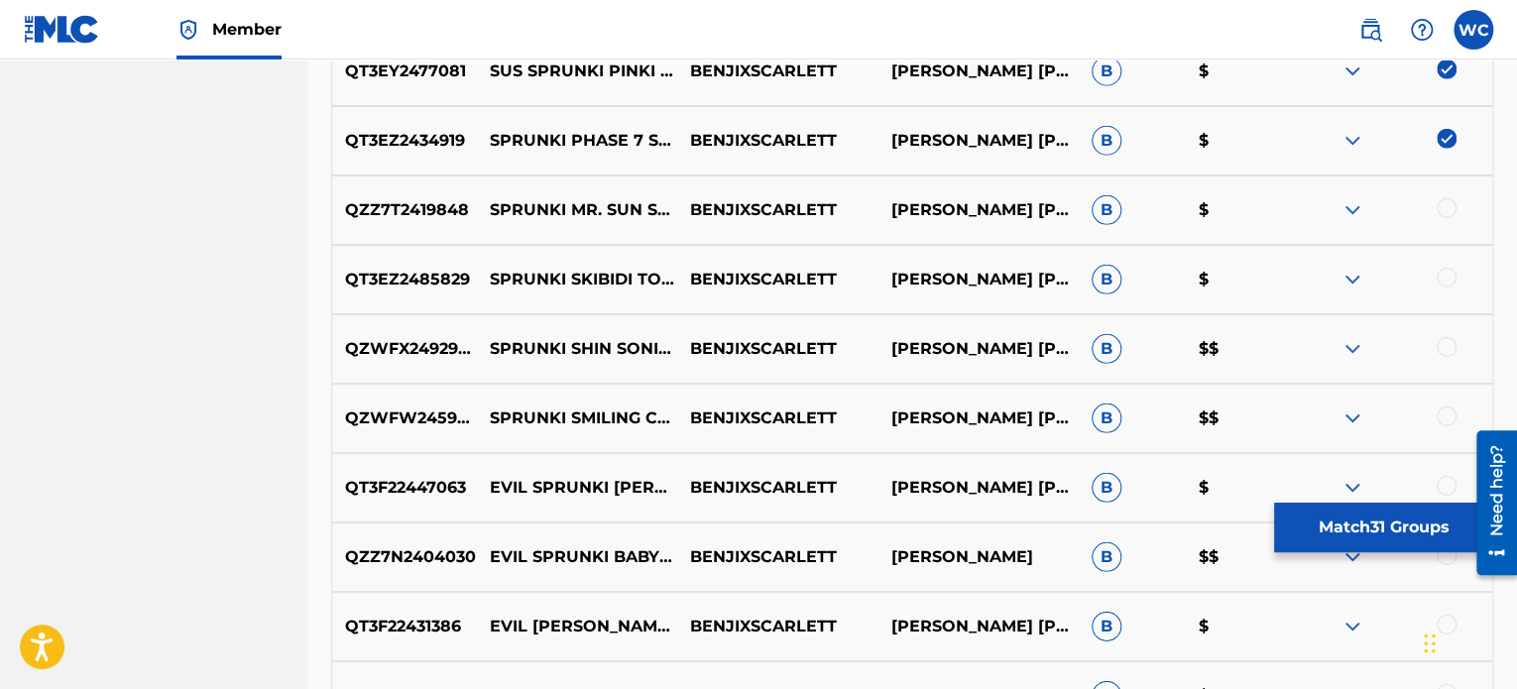
scroll to position [2858, 0]
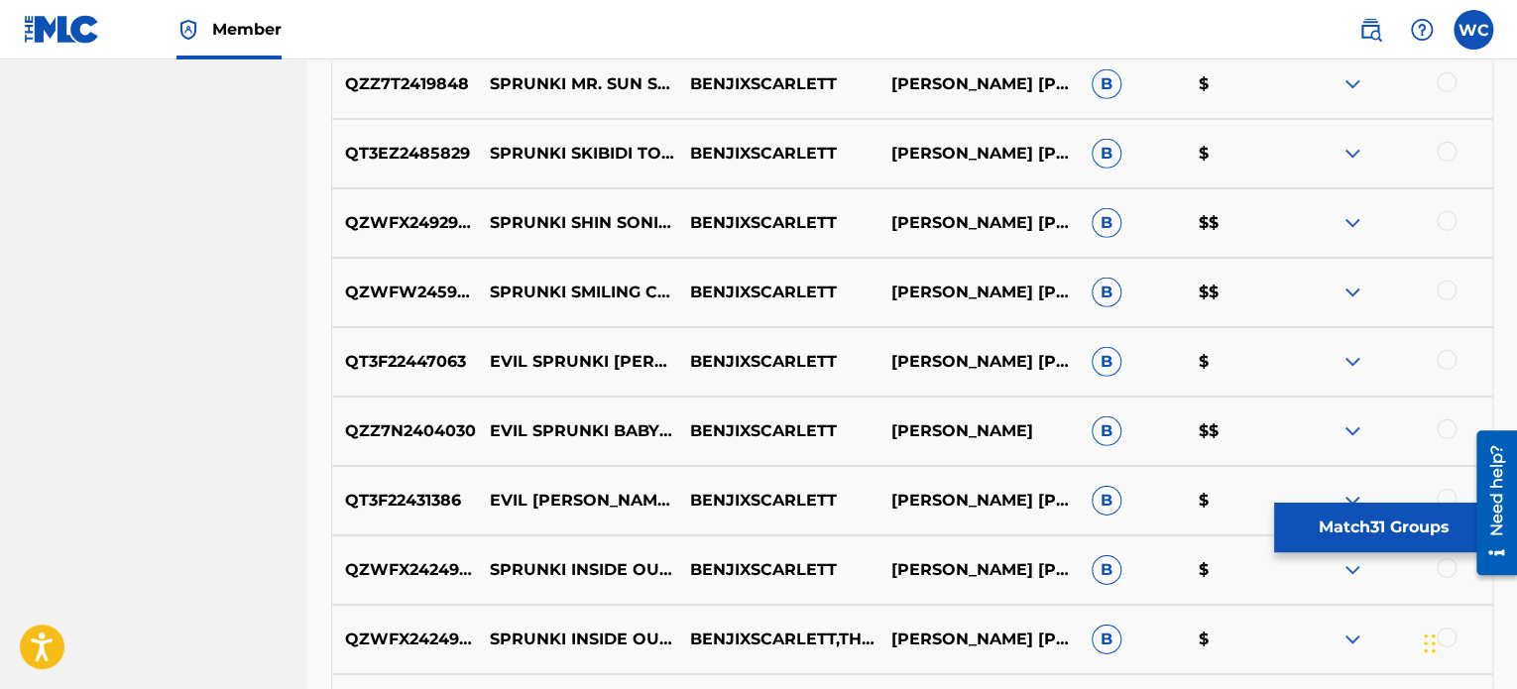
click at [1444, 354] on div at bounding box center [1447, 360] width 20 height 20
click at [1443, 306] on div "QZWFW2459499 SPRUNKI SMILING CRITTERS SONG BENJIXSCARLETT [PERSON_NAME] [PERSON…" at bounding box center [912, 292] width 1162 height 69
click at [1442, 297] on div at bounding box center [1447, 291] width 20 height 20
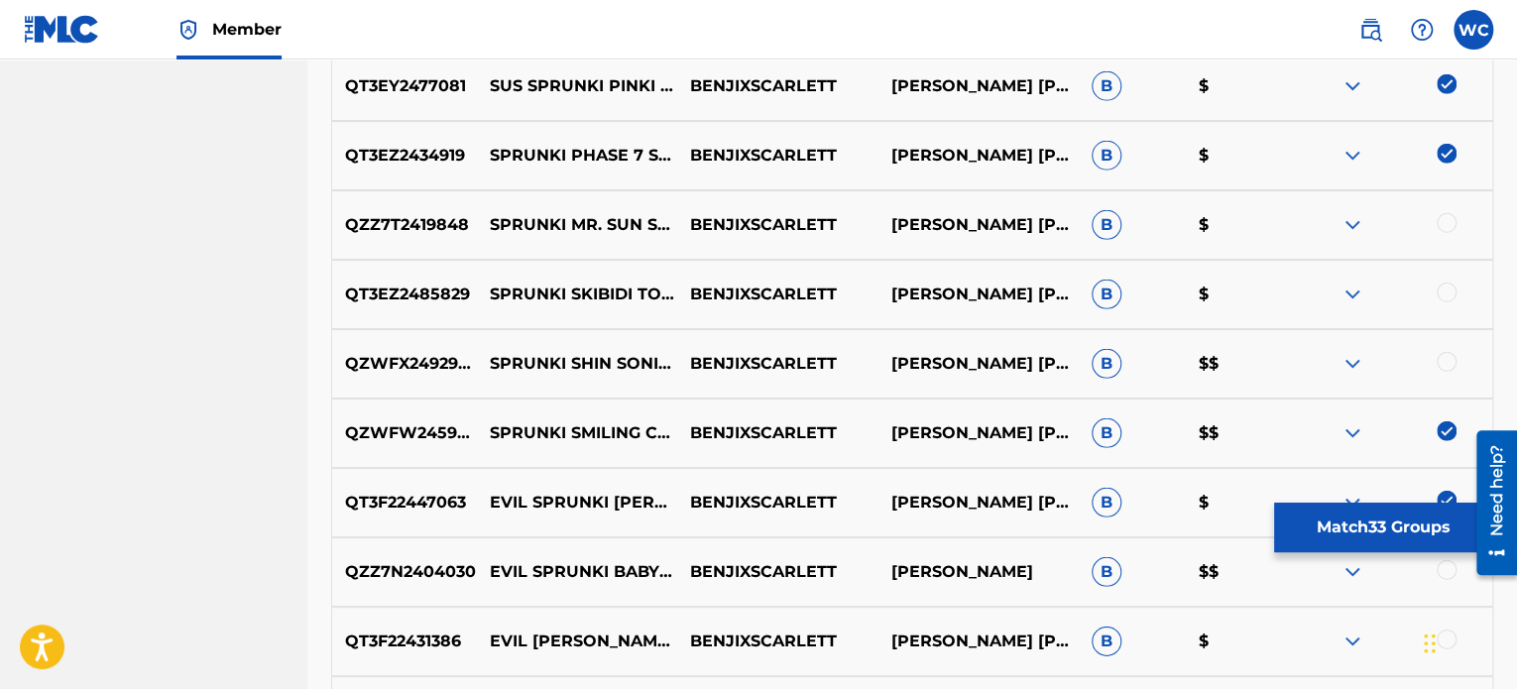
scroll to position [2759, 0]
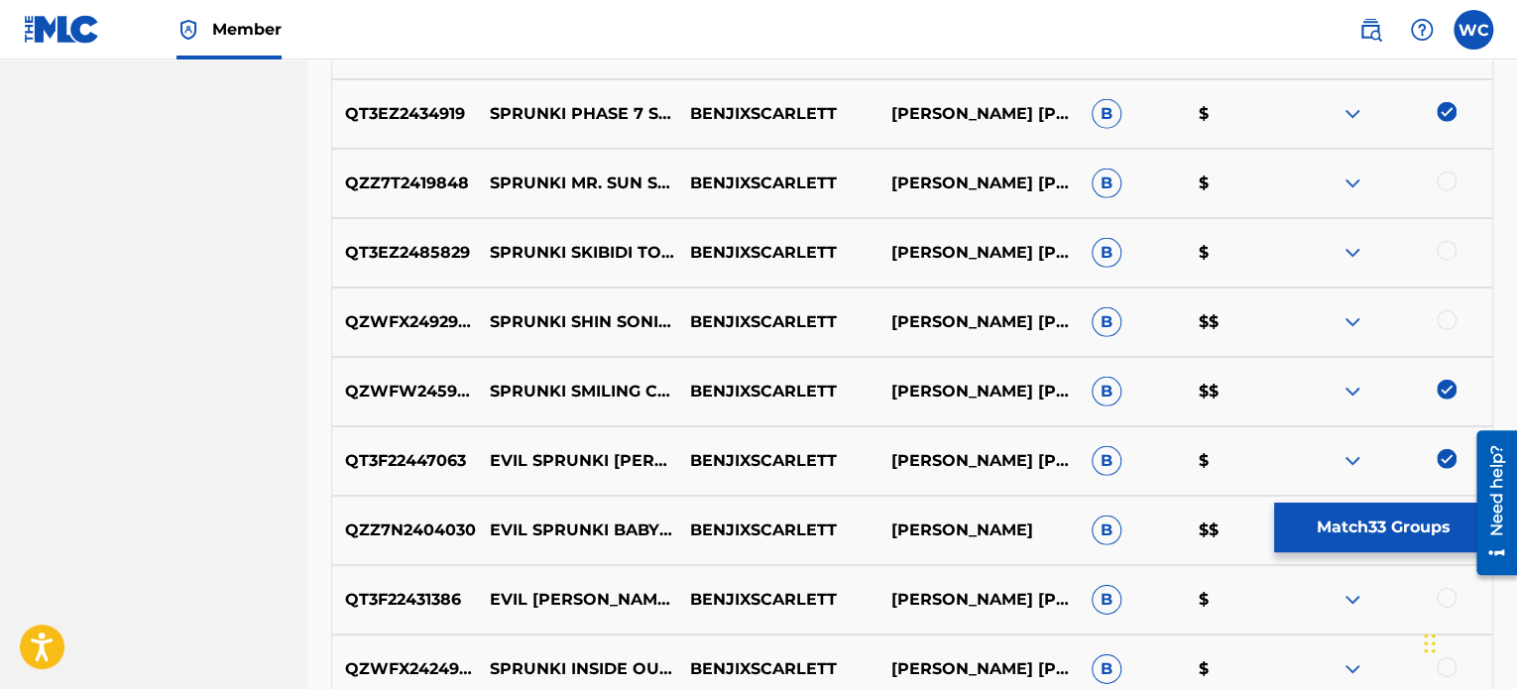
click at [1448, 178] on div at bounding box center [1447, 182] width 20 height 20
click at [1447, 251] on div at bounding box center [1447, 251] width 20 height 20
click at [1455, 324] on div at bounding box center [1447, 320] width 20 height 20
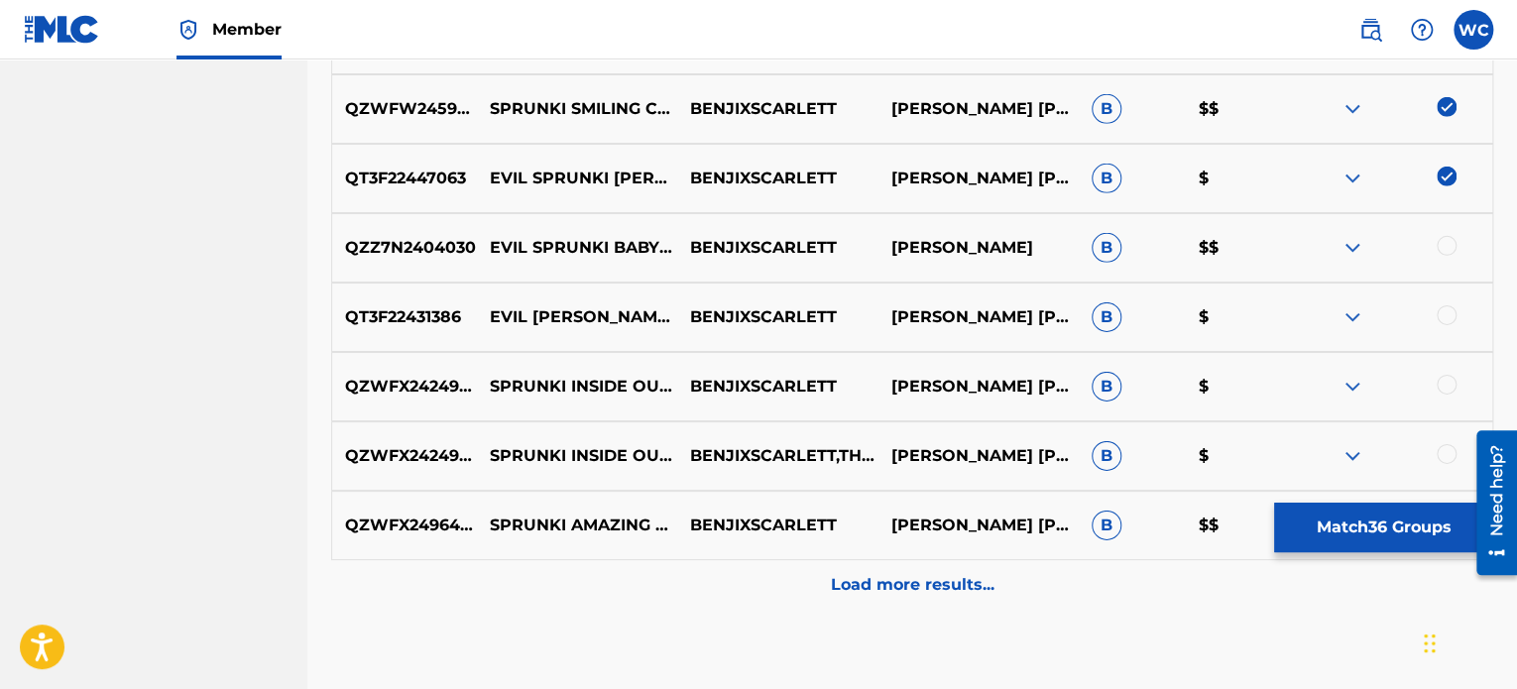
scroll to position [3057, 0]
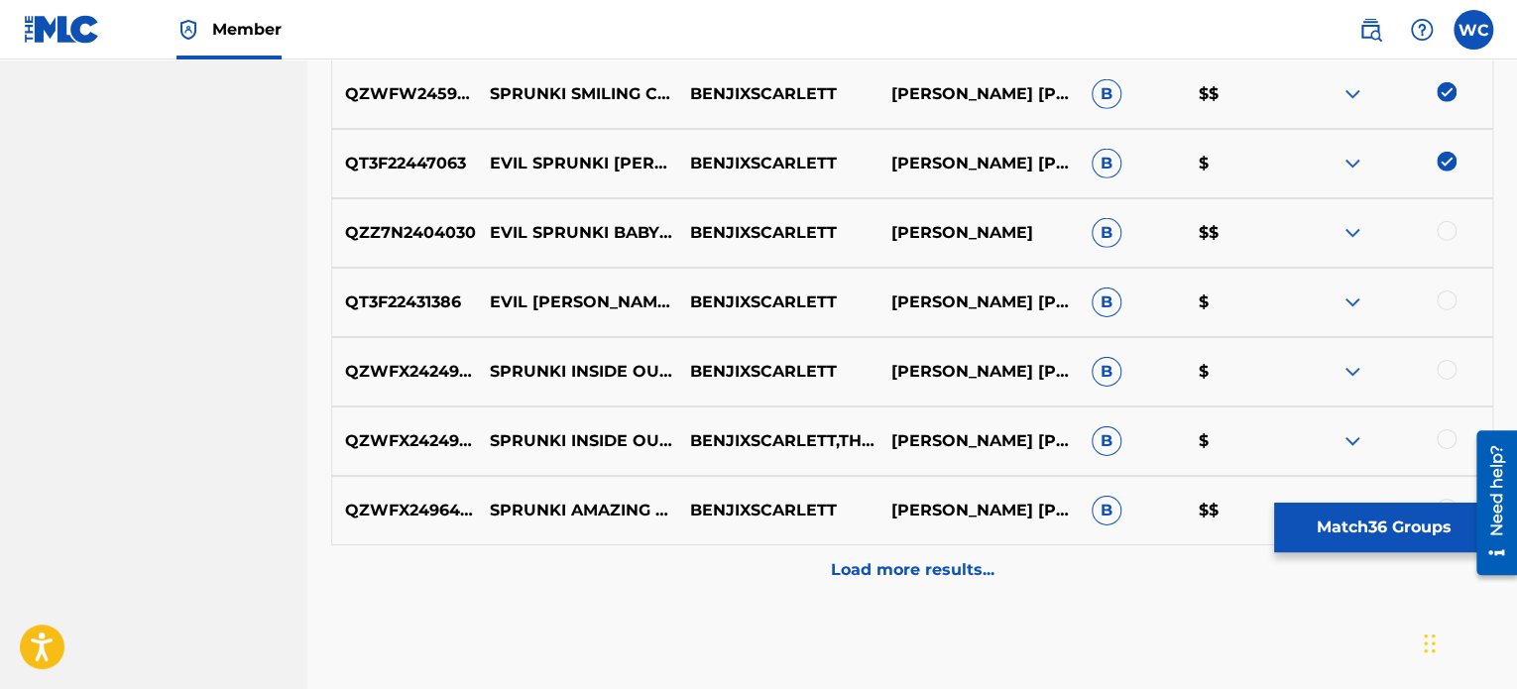
drag, startPoint x: 1431, startPoint y: 296, endPoint x: 1445, endPoint y: 298, distance: 14.0
click at [1431, 297] on div at bounding box center [1392, 303] width 200 height 24
click at [1448, 298] on div at bounding box center [1447, 301] width 20 height 20
click at [1451, 231] on div at bounding box center [1447, 231] width 20 height 20
click at [1445, 371] on div at bounding box center [1447, 370] width 20 height 20
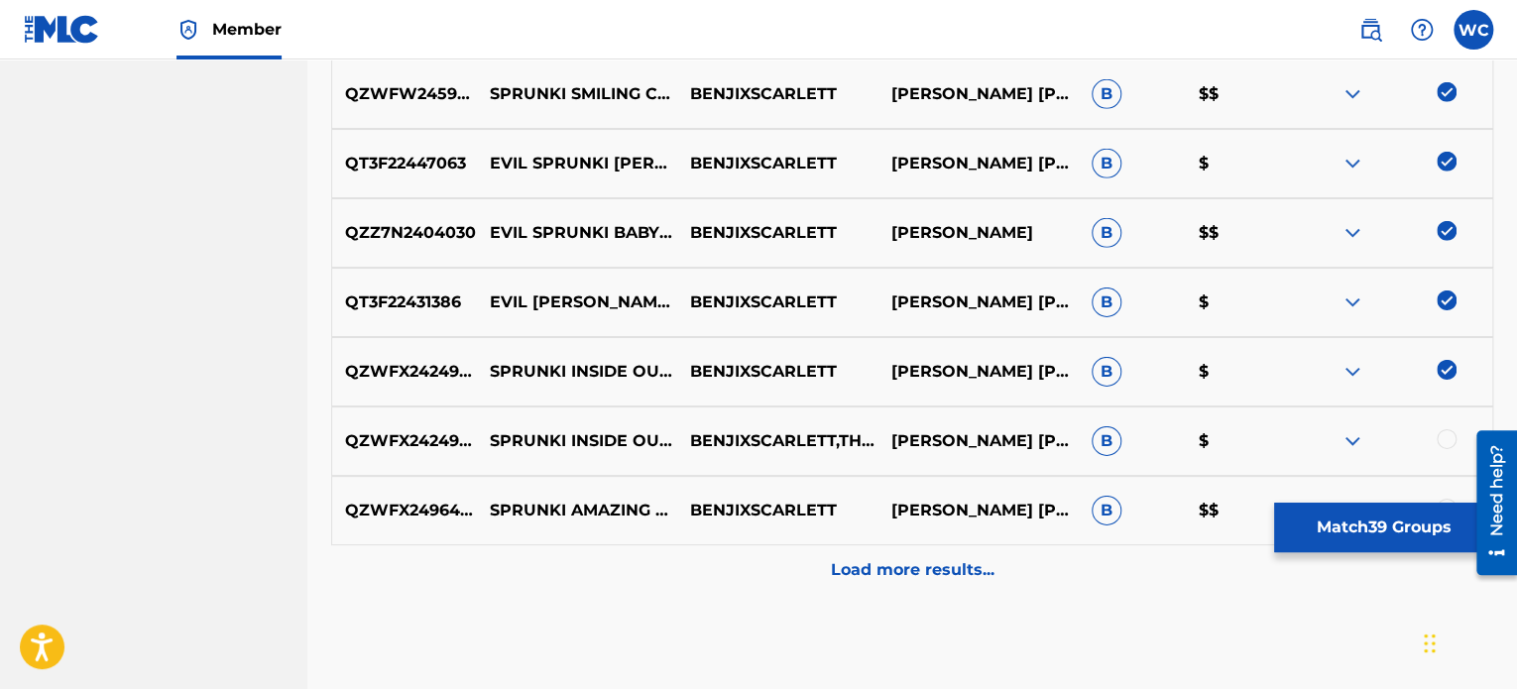
click at [1448, 425] on div "QZWFX2424906 SPRUNKI INSIDE OUT 2 SONG BENJIXSCARLETT,THEEONLYJANESSA [PERSON_N…" at bounding box center [912, 441] width 1162 height 69
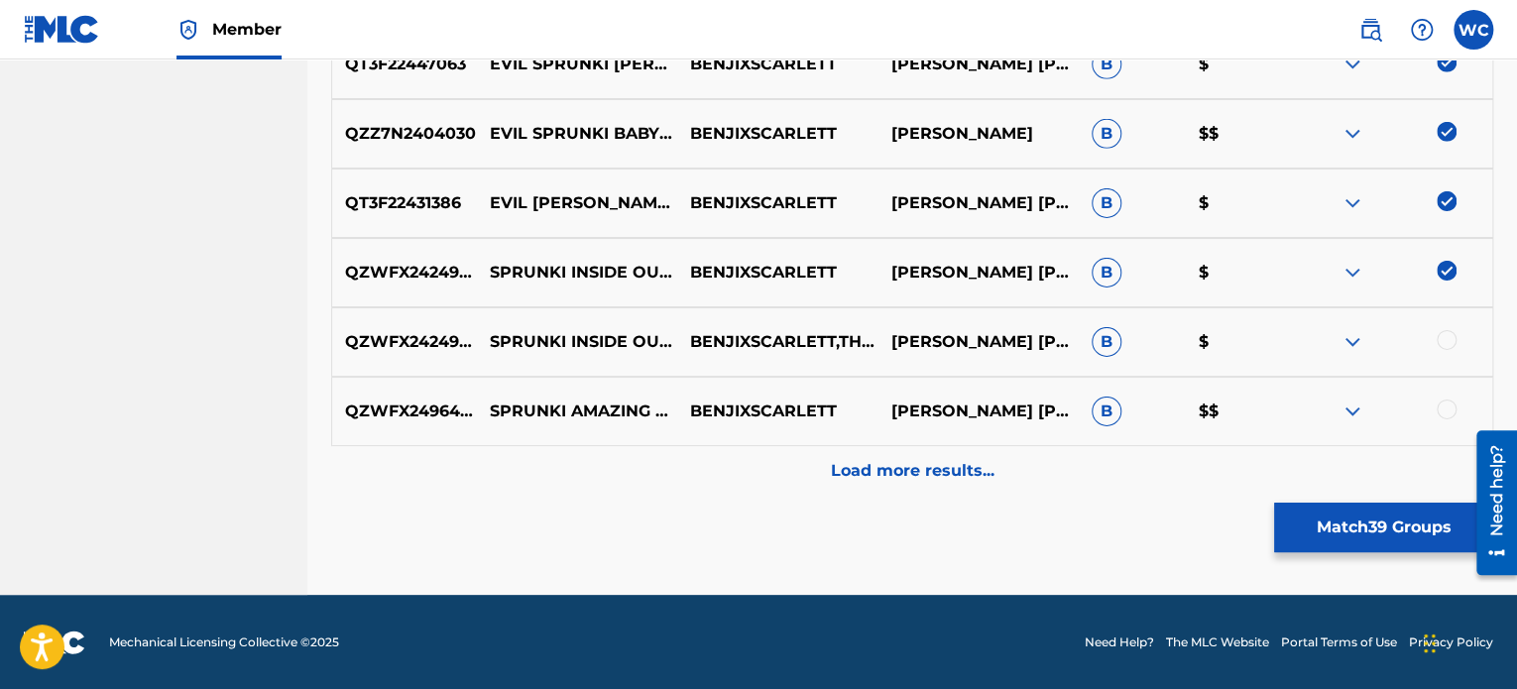
click at [895, 471] on p "Load more results..." at bounding box center [913, 471] width 164 height 24
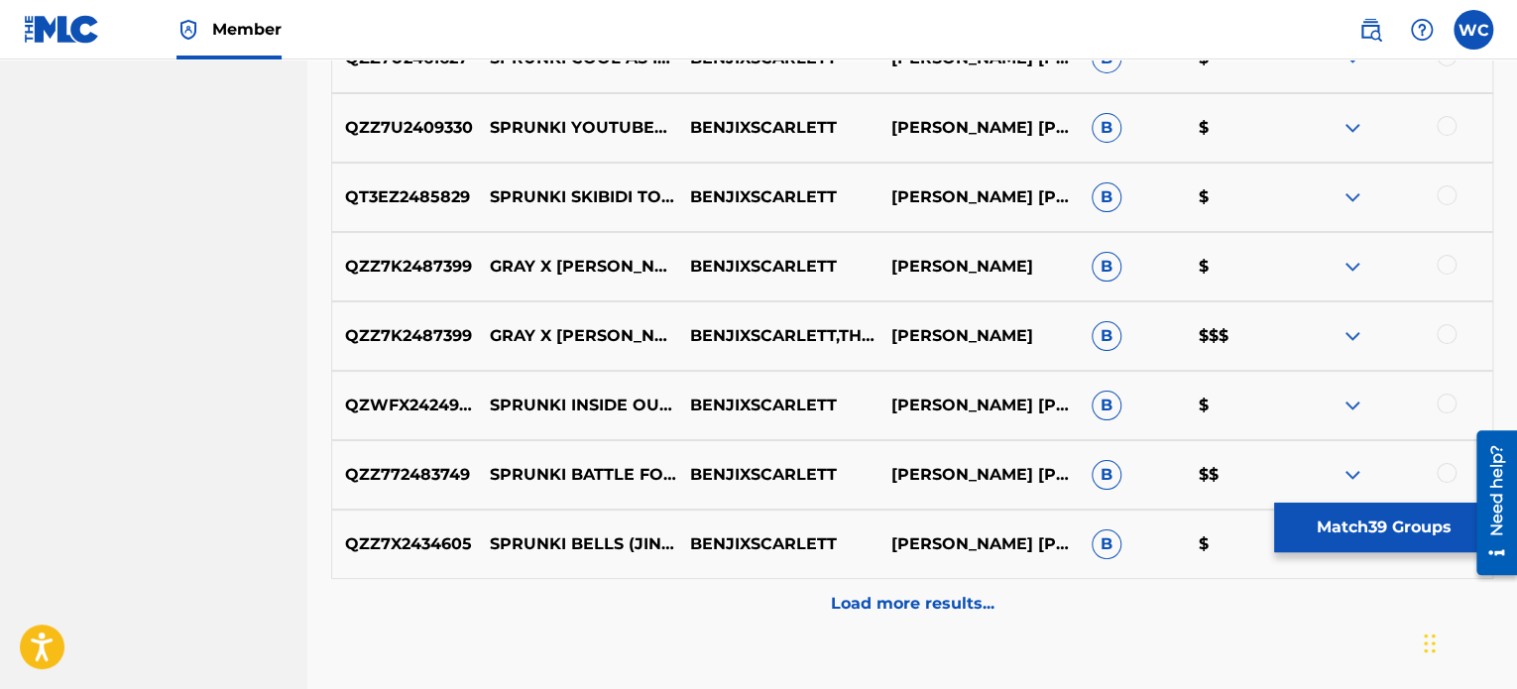
scroll to position [3751, 0]
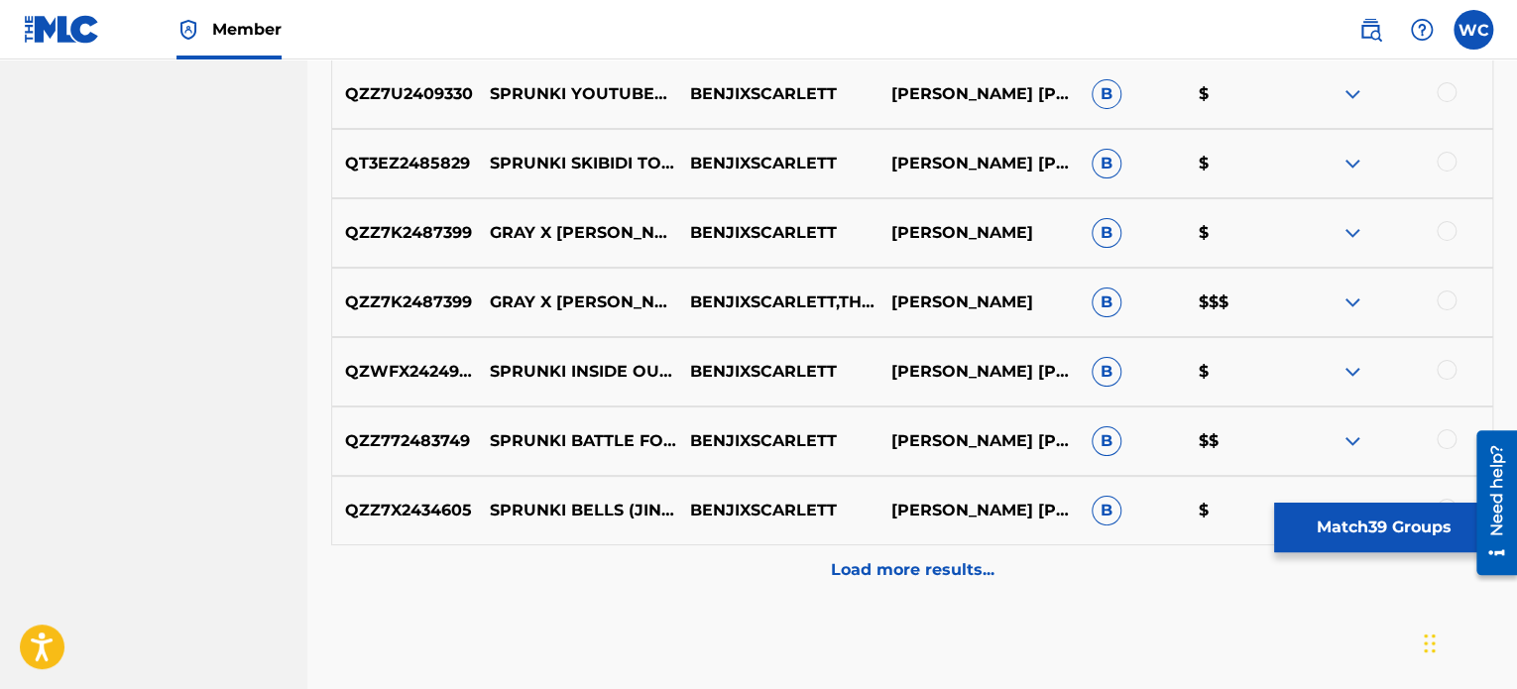
click at [1443, 291] on div at bounding box center [1447, 301] width 20 height 20
click at [1441, 247] on div "QZZ7K2487399 GRAY X [PERSON_NAME] SONG (INCREDIBOX SPRUNKI) BENJIXSCARLETT [PER…" at bounding box center [912, 232] width 1162 height 69
click at [1443, 231] on div at bounding box center [1447, 231] width 20 height 20
click at [1440, 376] on div at bounding box center [1447, 370] width 20 height 20
click at [1443, 424] on div "QZZ772483749 SPRUNKI BATTLE FOR DREAM ISLAND SONG (BFDI) BENJIXSCARLETT [PERSON…" at bounding box center [912, 441] width 1162 height 69
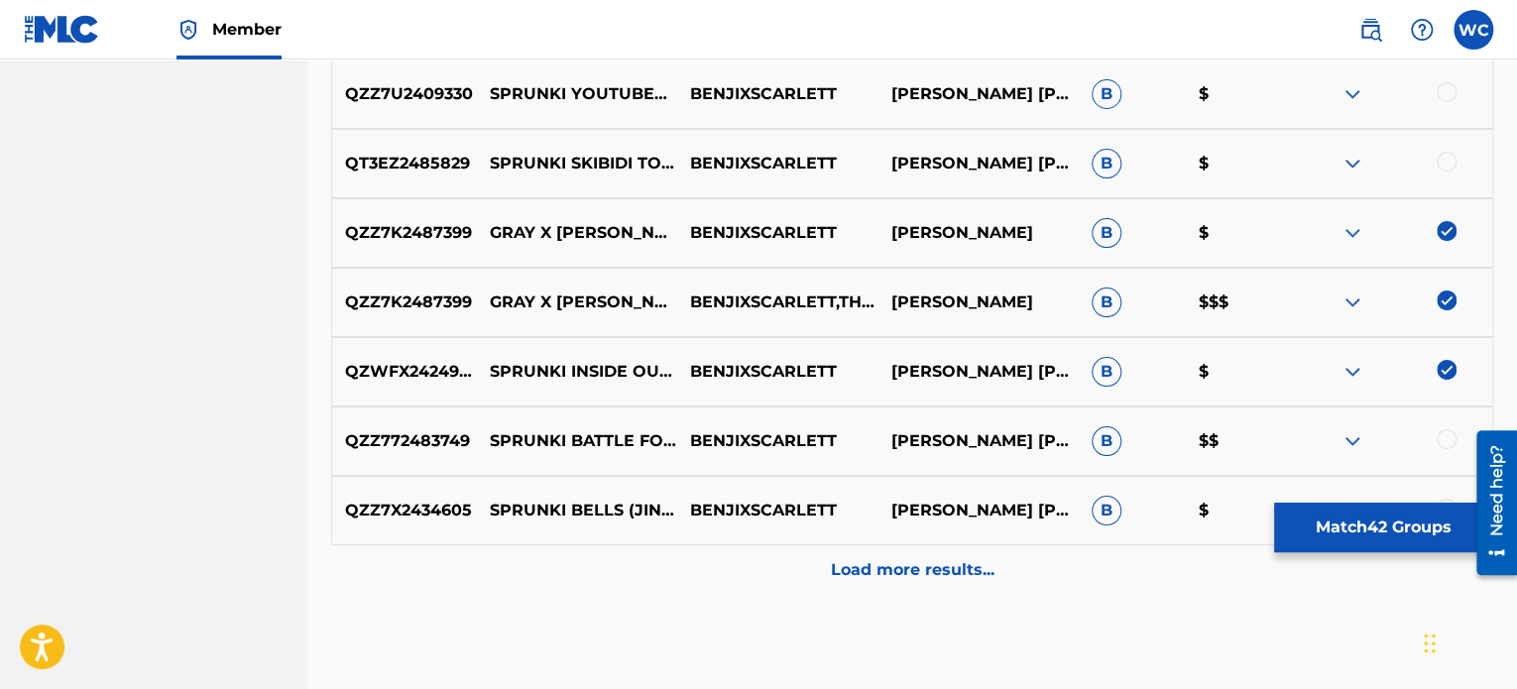
click at [1444, 432] on div at bounding box center [1447, 439] width 20 height 20
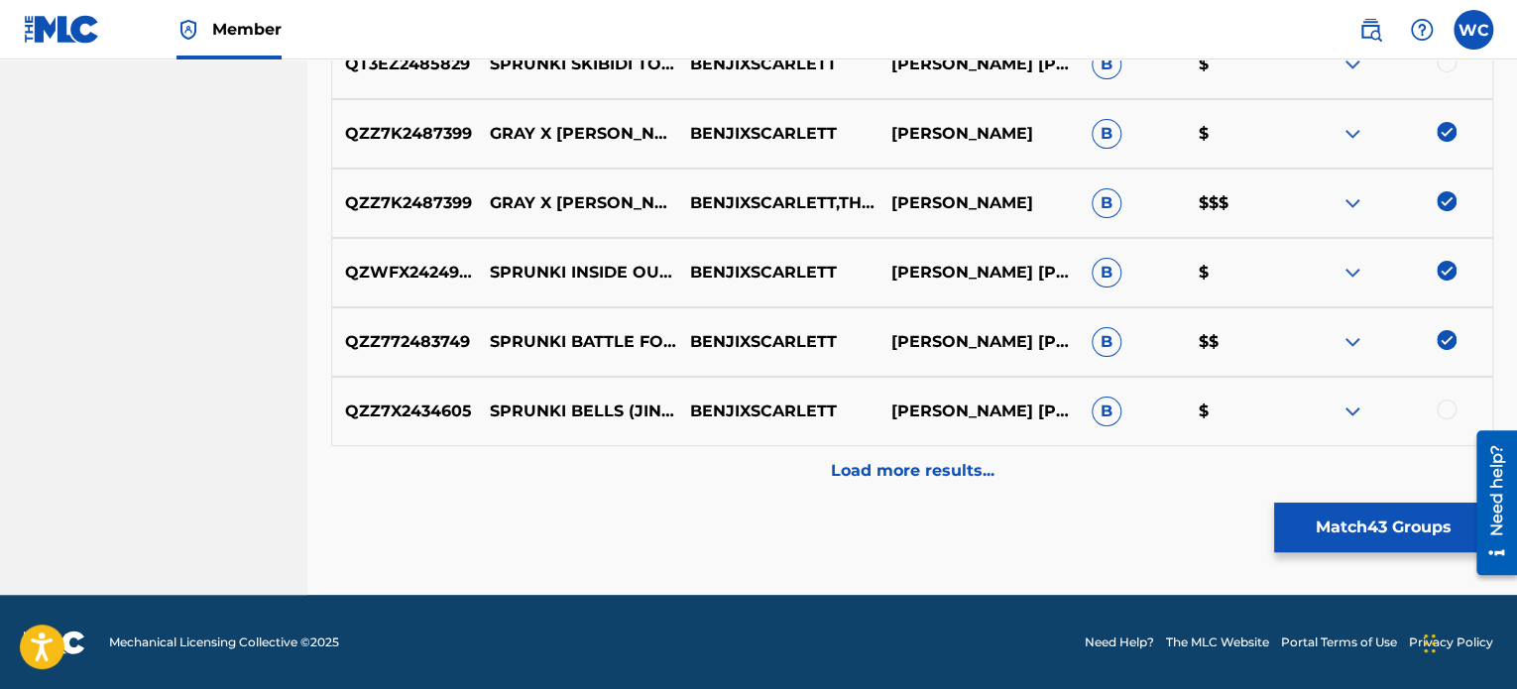
click at [1447, 405] on div at bounding box center [1447, 410] width 20 height 20
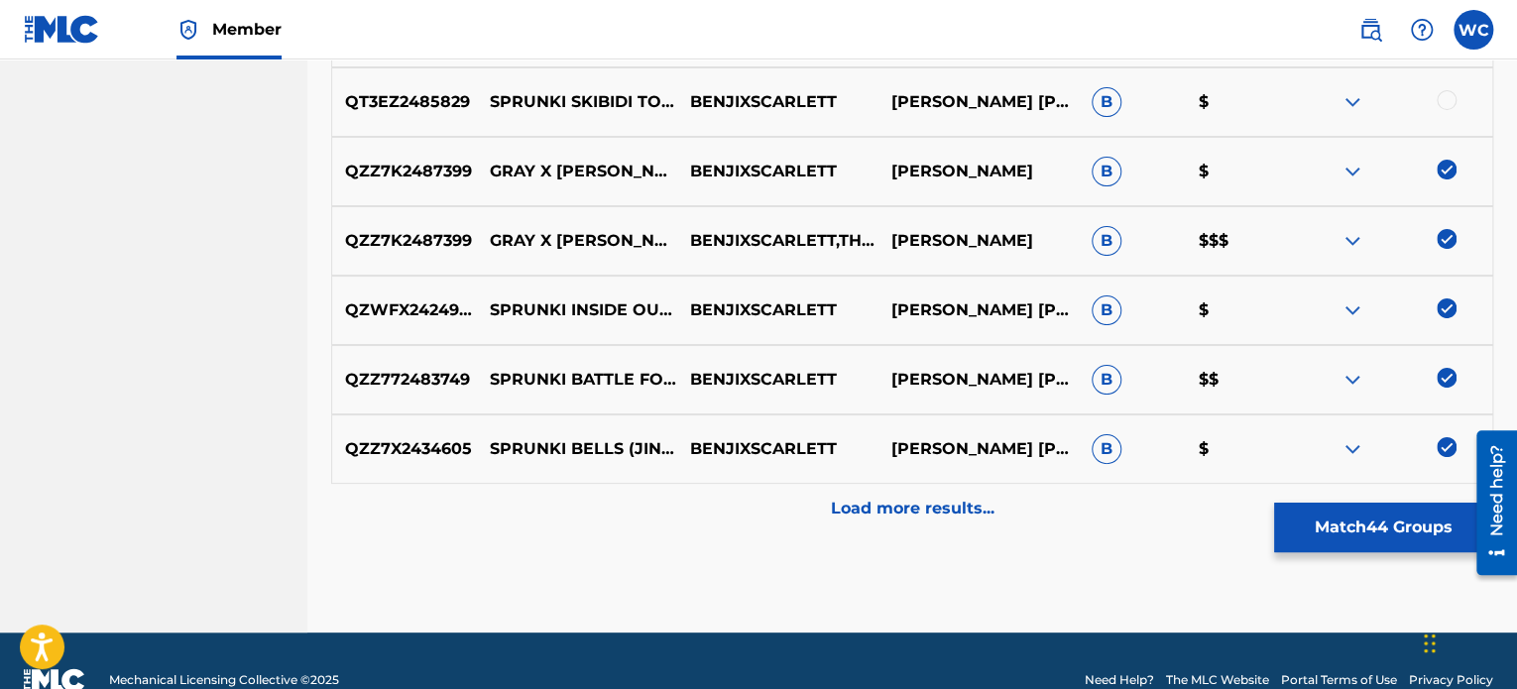
scroll to position [3652, 0]
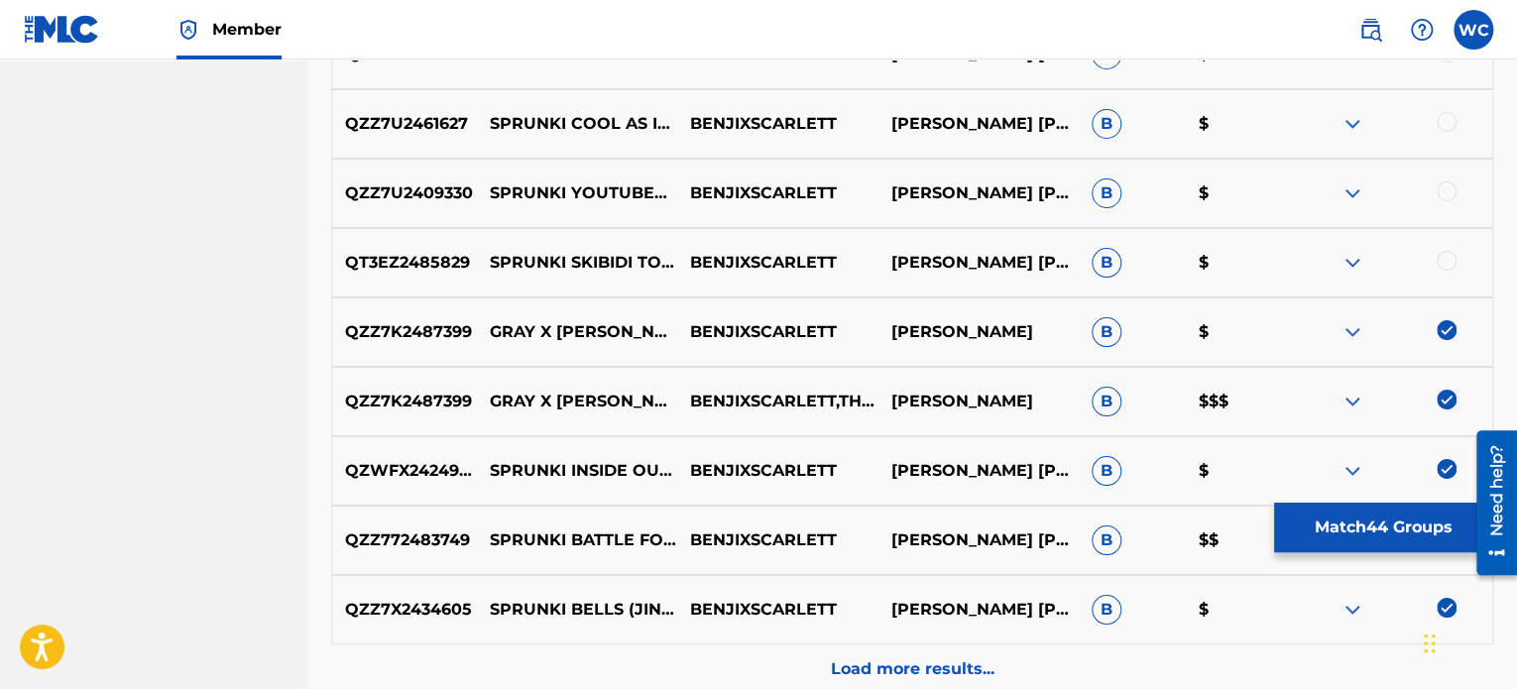
click at [1452, 259] on div at bounding box center [1447, 261] width 20 height 20
drag, startPoint x: 1449, startPoint y: 194, endPoint x: 1455, endPoint y: 142, distance: 52.9
click at [1449, 193] on div at bounding box center [1447, 191] width 20 height 20
click at [1454, 114] on div at bounding box center [1447, 122] width 20 height 20
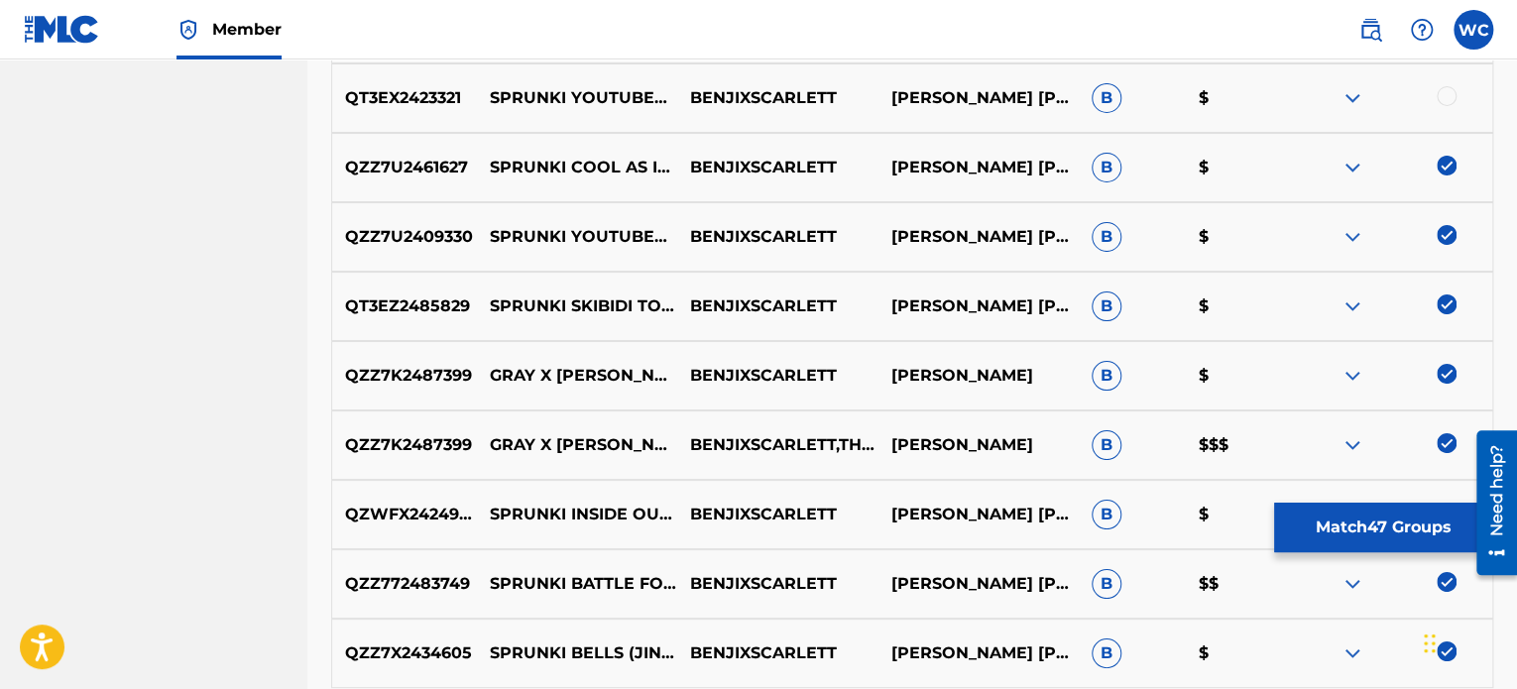
scroll to position [3553, 0]
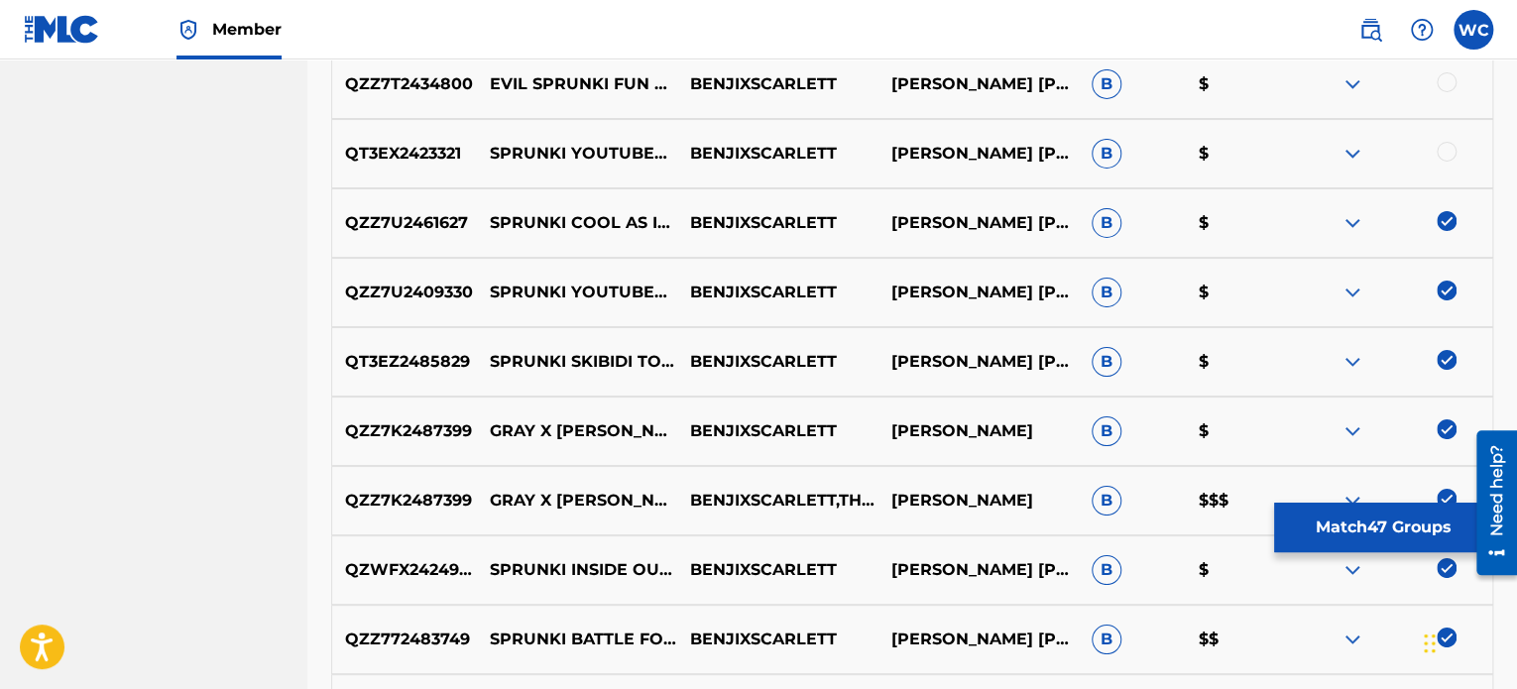
click at [1440, 162] on div at bounding box center [1392, 154] width 200 height 24
click at [1445, 154] on div at bounding box center [1447, 152] width 20 height 20
click at [1443, 95] on div "QZZ7T2434800 EVIL SPRUNKI FUN BOT SONG BENJIXSCARLETT [PERSON_NAME] [PERSON_NAM…" at bounding box center [912, 84] width 1162 height 69
click at [1445, 86] on div at bounding box center [1447, 82] width 20 height 20
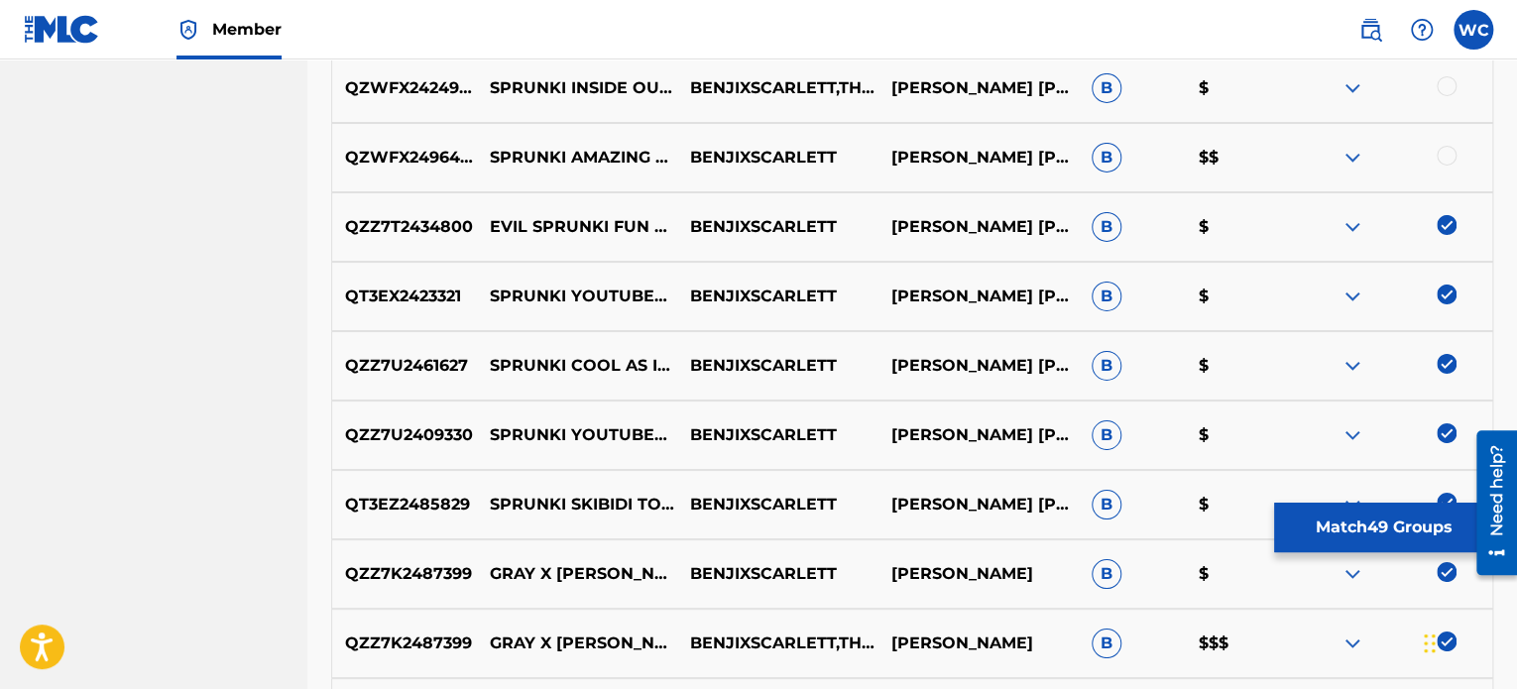
scroll to position [3354, 0]
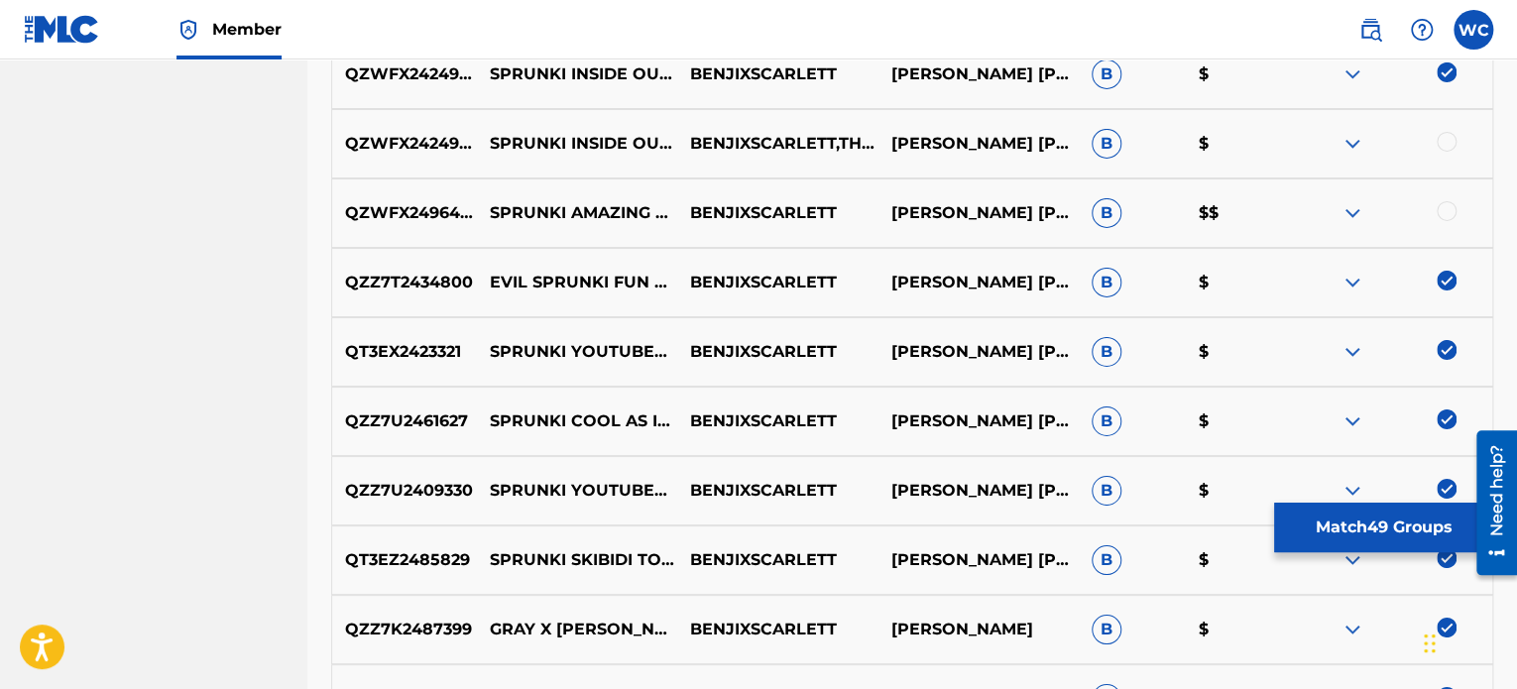
click at [1449, 208] on div at bounding box center [1447, 211] width 20 height 20
click at [1448, 132] on div at bounding box center [1447, 142] width 20 height 20
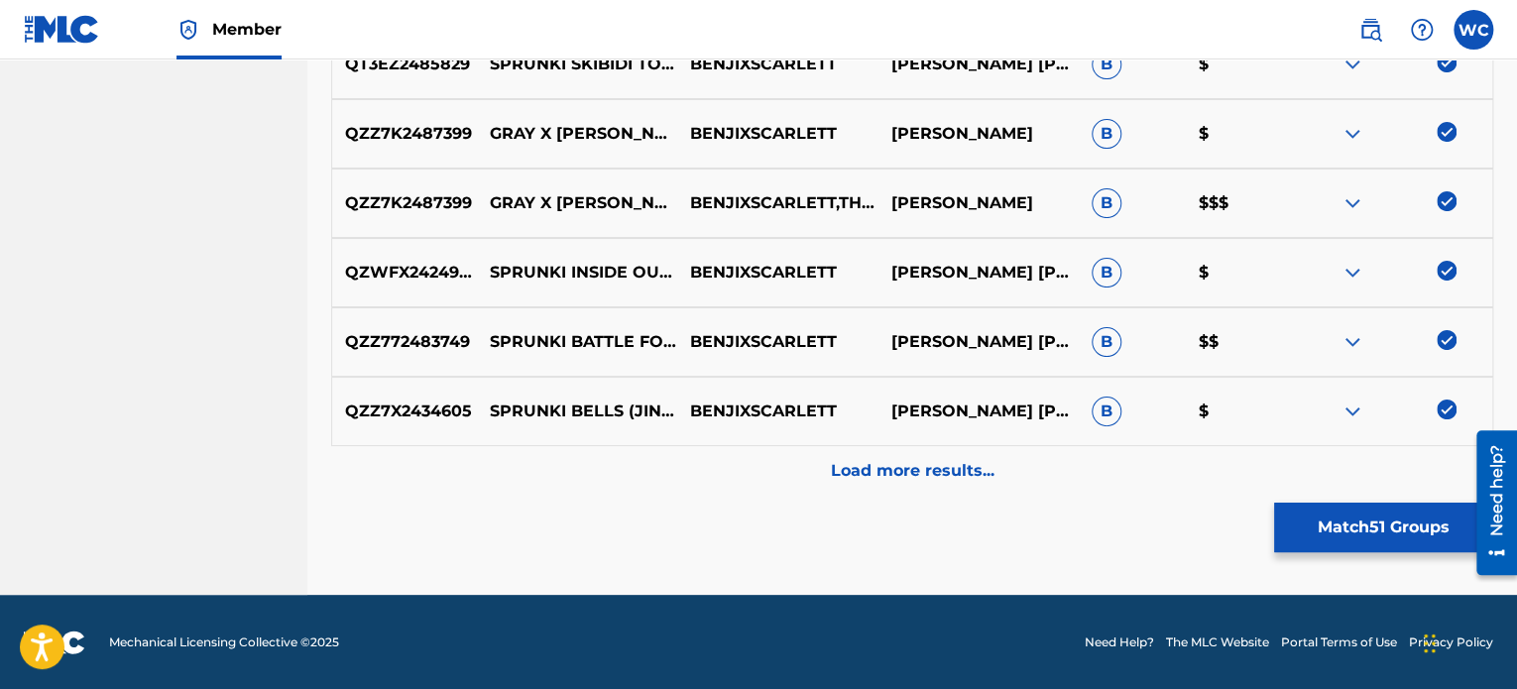
click at [915, 479] on p "Load more results..." at bounding box center [913, 471] width 164 height 24
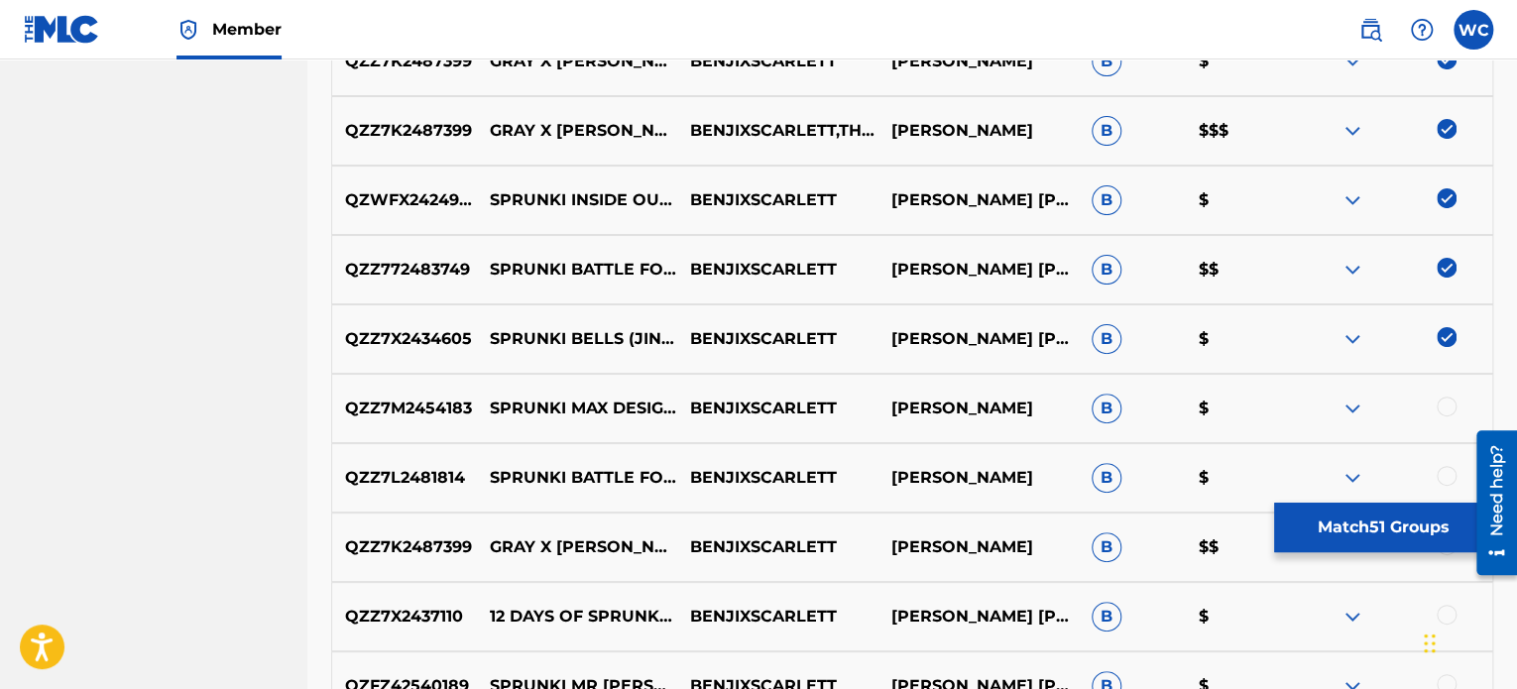
scroll to position [4247, 0]
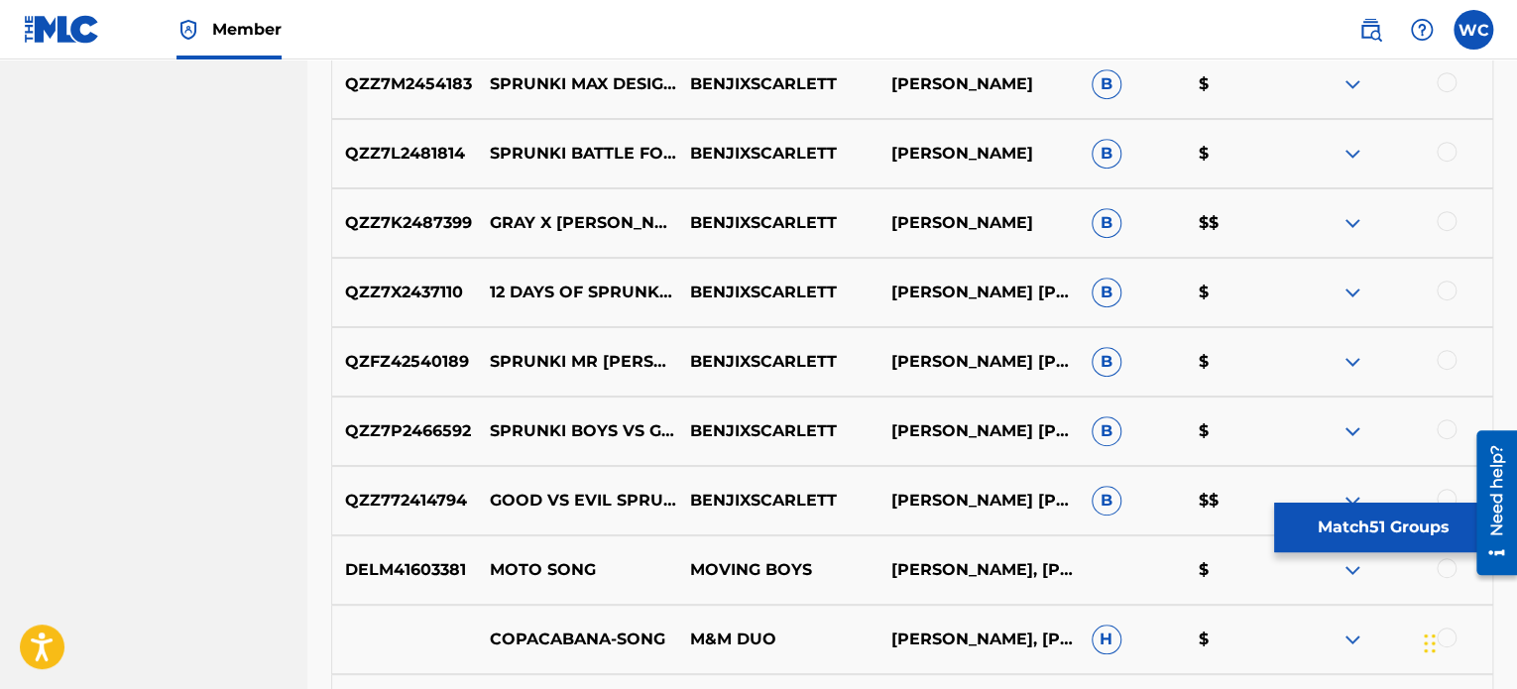
click at [1444, 225] on div at bounding box center [1447, 221] width 20 height 20
click at [1450, 166] on div "QZZ7L2481814 SPRUNKI BATTLE FOR DREAM ISLAND AGAIN SONG (BFDIA) BENJIXSCARLETT …" at bounding box center [912, 153] width 1162 height 69
click at [1450, 154] on div at bounding box center [1447, 152] width 20 height 20
click at [1451, 78] on div at bounding box center [1447, 82] width 20 height 20
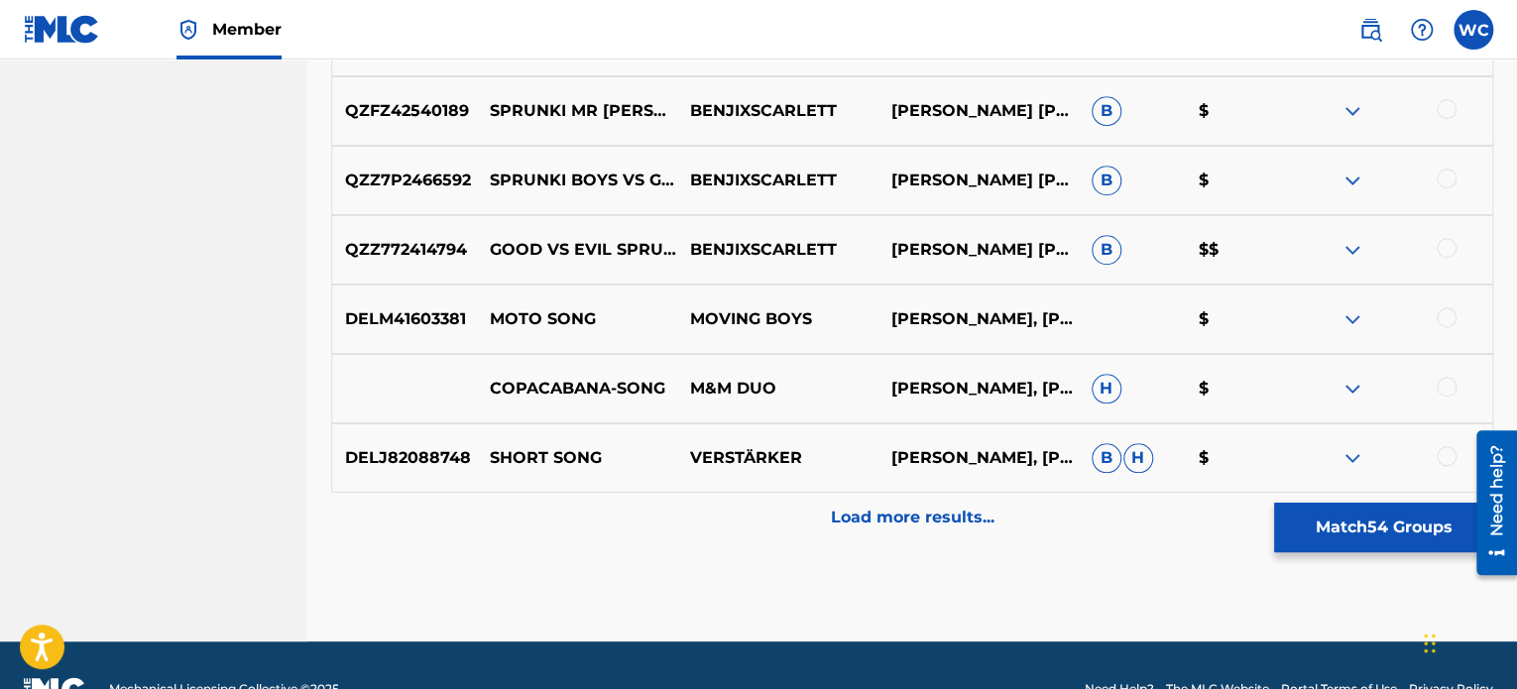
scroll to position [4544, 0]
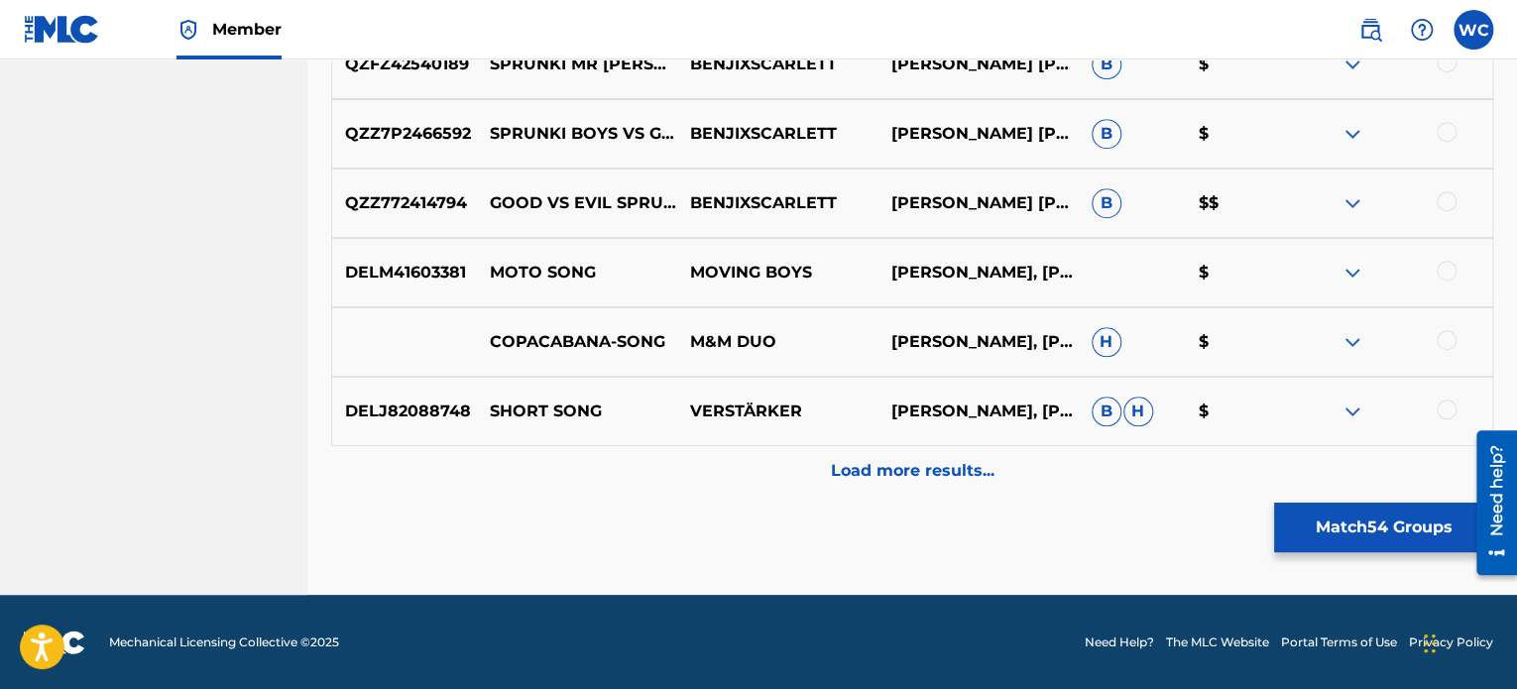
click at [1442, 203] on div at bounding box center [1447, 201] width 20 height 20
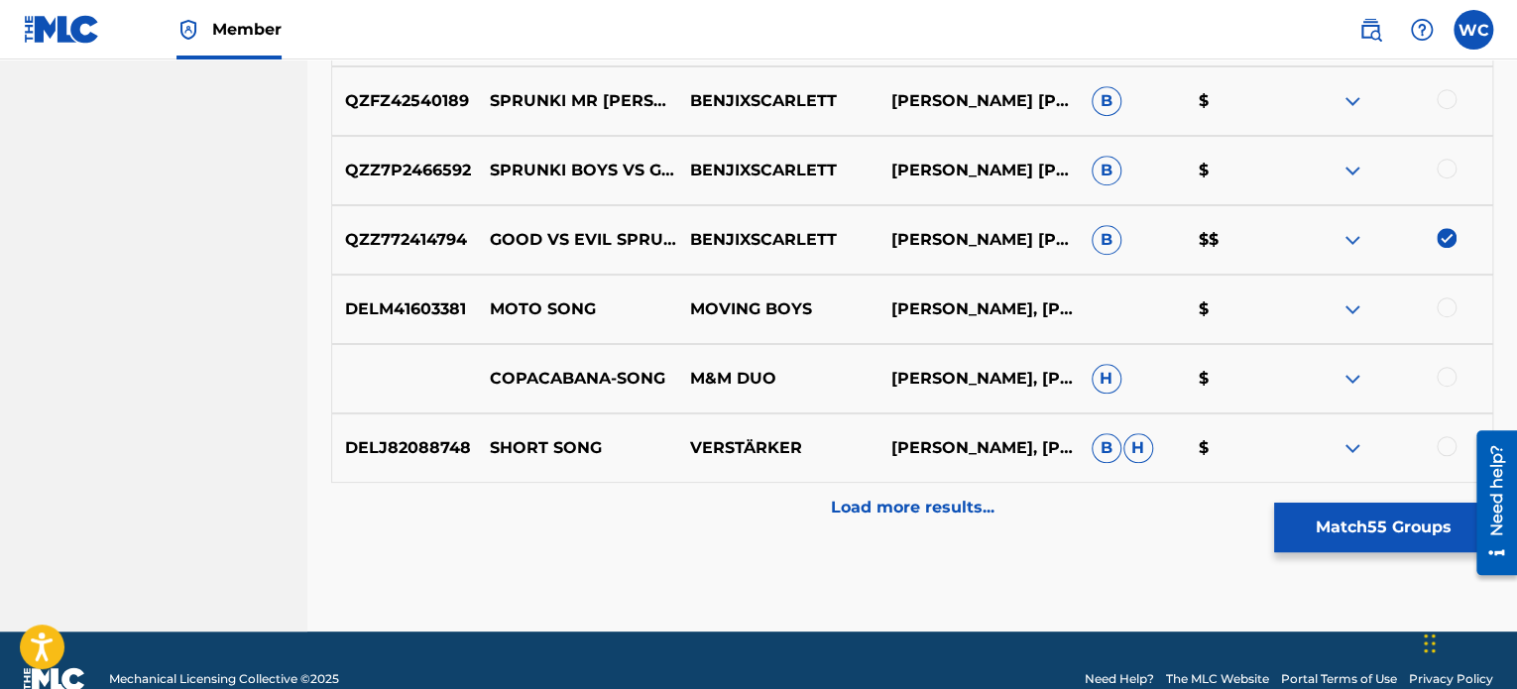
scroll to position [4445, 0]
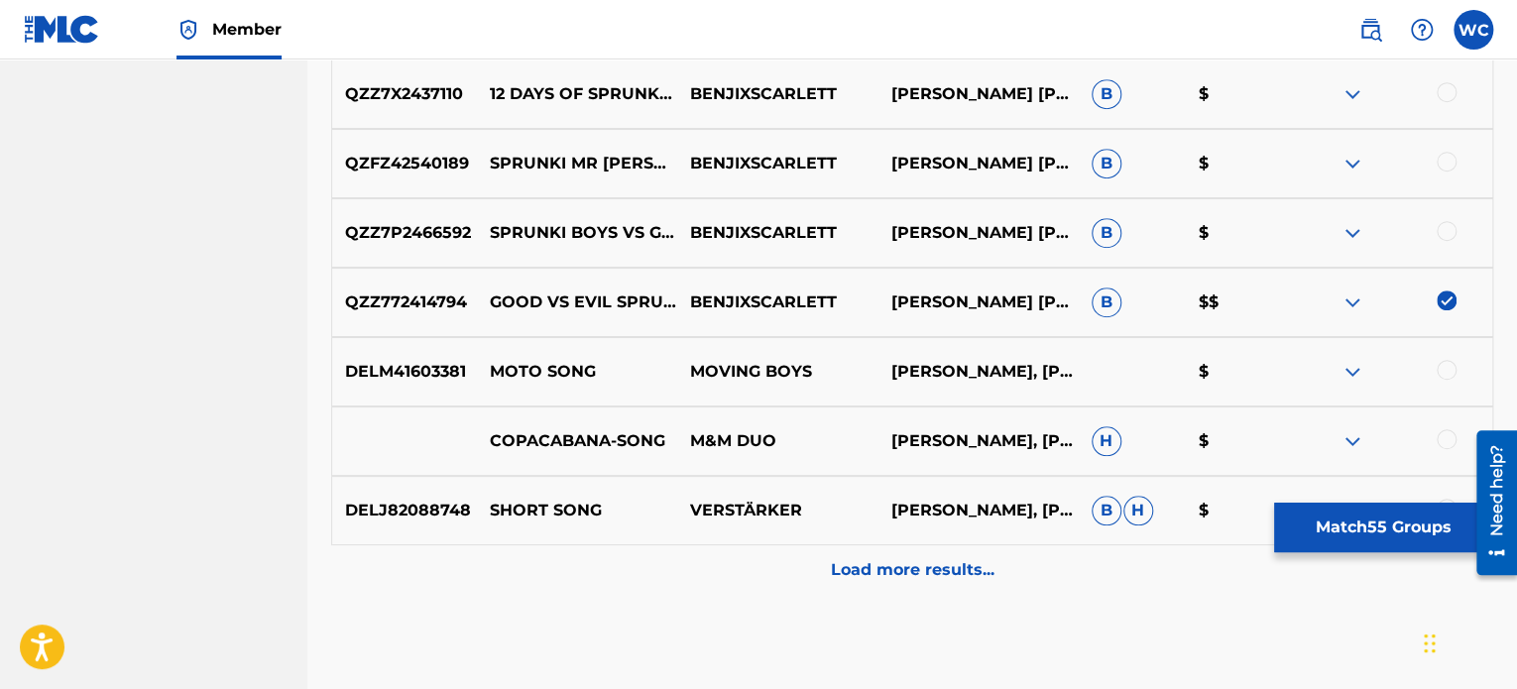
click at [1448, 229] on div at bounding box center [1447, 231] width 20 height 20
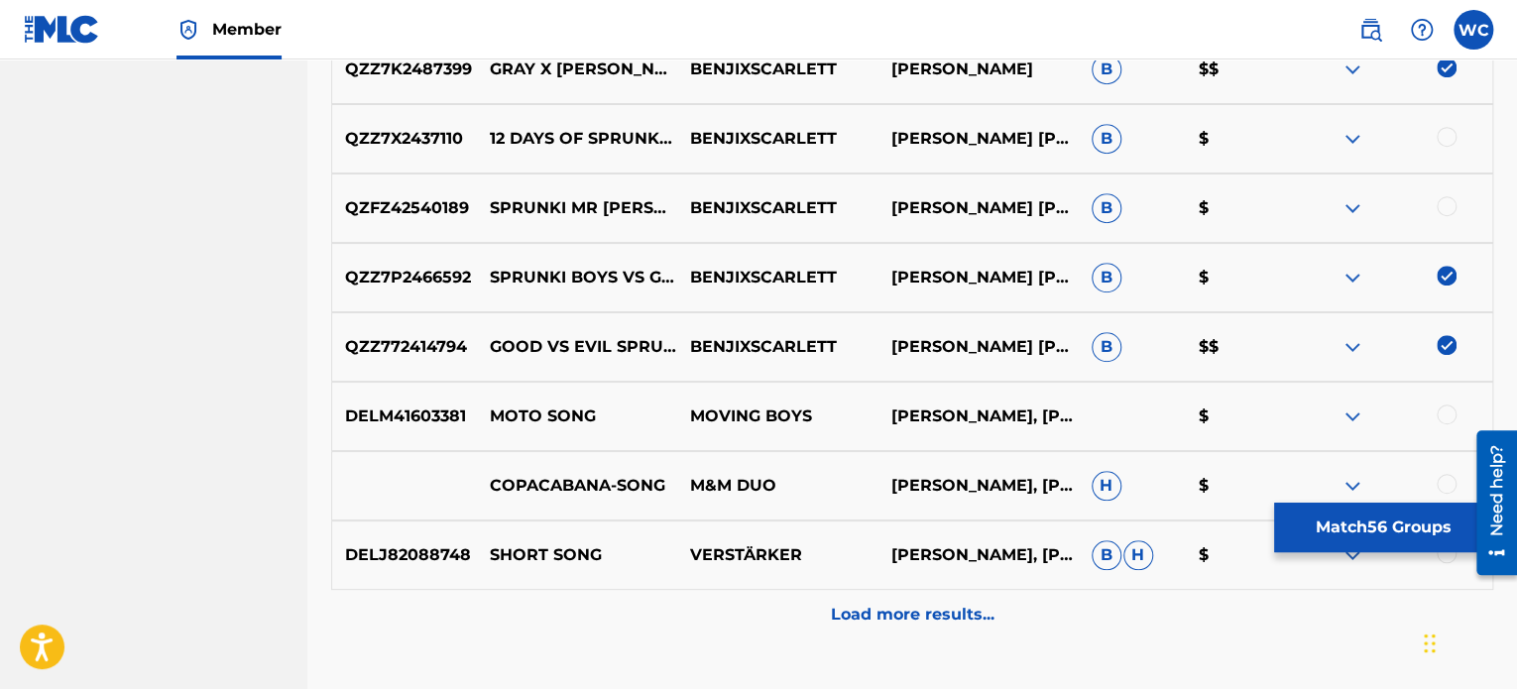
scroll to position [4346, 0]
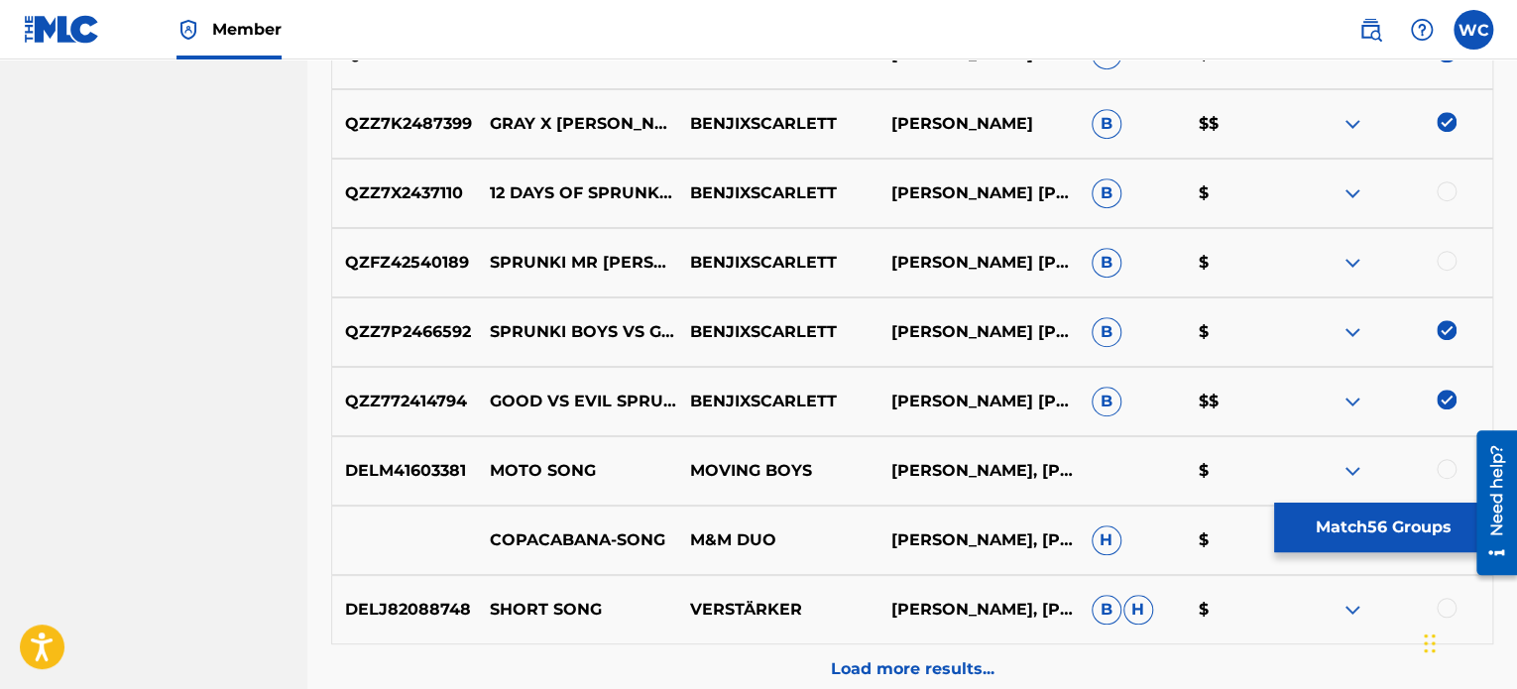
click at [1451, 262] on div at bounding box center [1447, 261] width 20 height 20
click at [1439, 195] on div at bounding box center [1447, 191] width 20 height 20
click at [1394, 539] on button "Match 58 Groups" at bounding box center [1383, 528] width 219 height 50
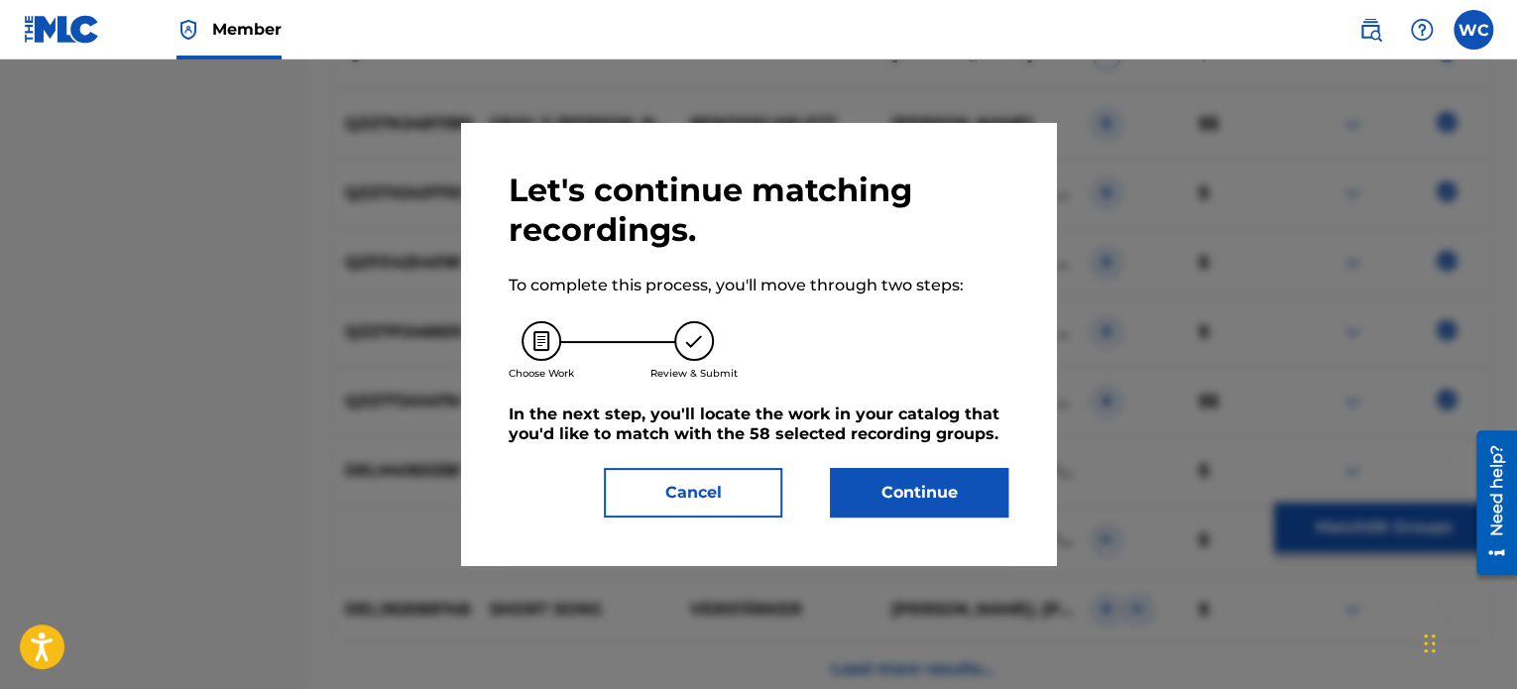
click at [917, 489] on button "Continue" at bounding box center [919, 493] width 179 height 50
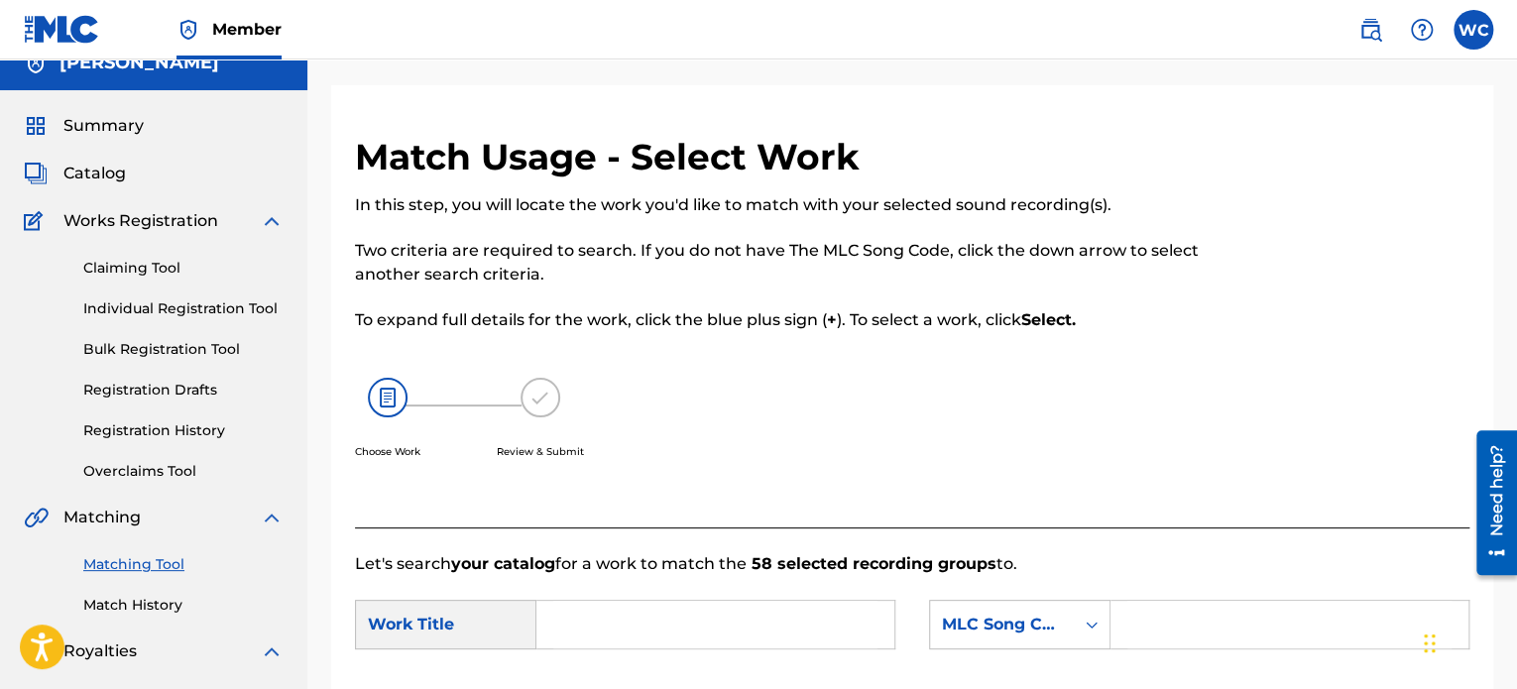
scroll to position [0, 0]
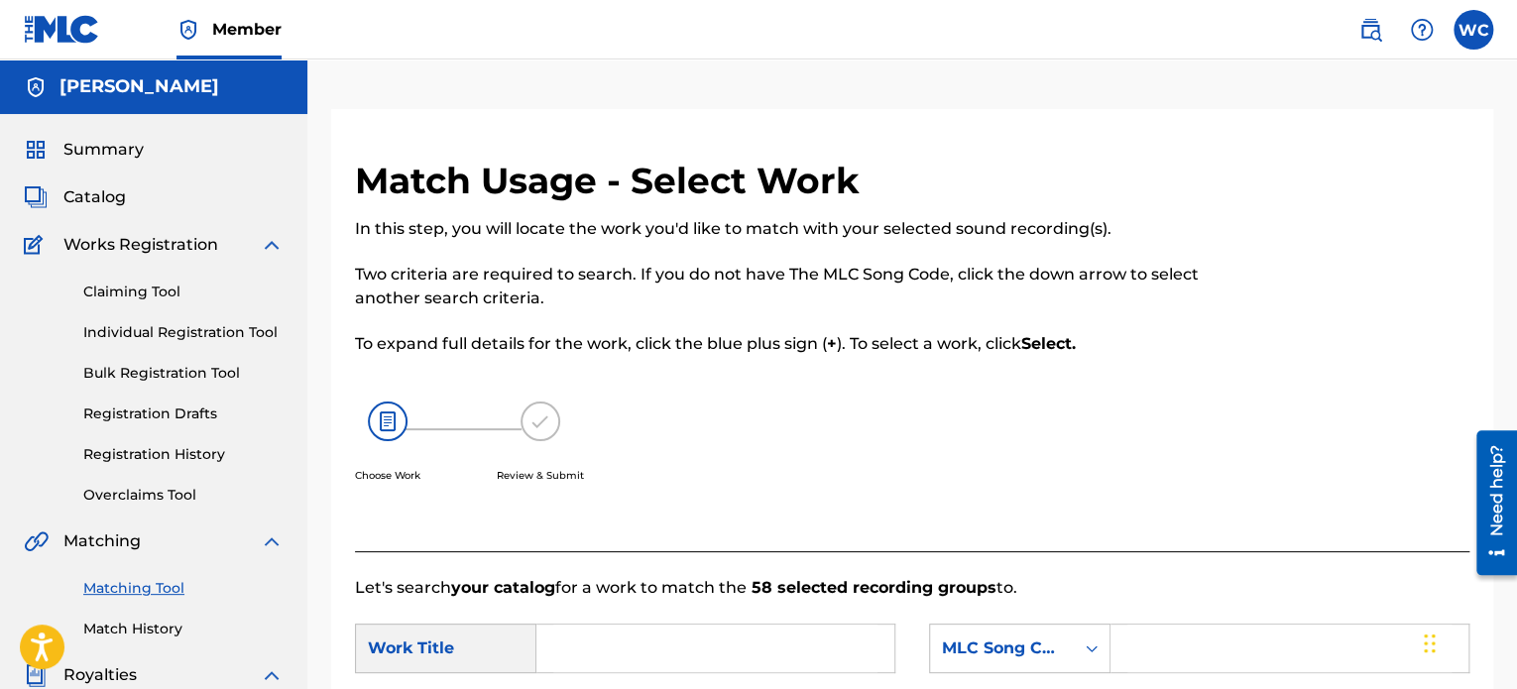
click at [147, 293] on link "Claiming Tool" at bounding box center [183, 292] width 200 height 21
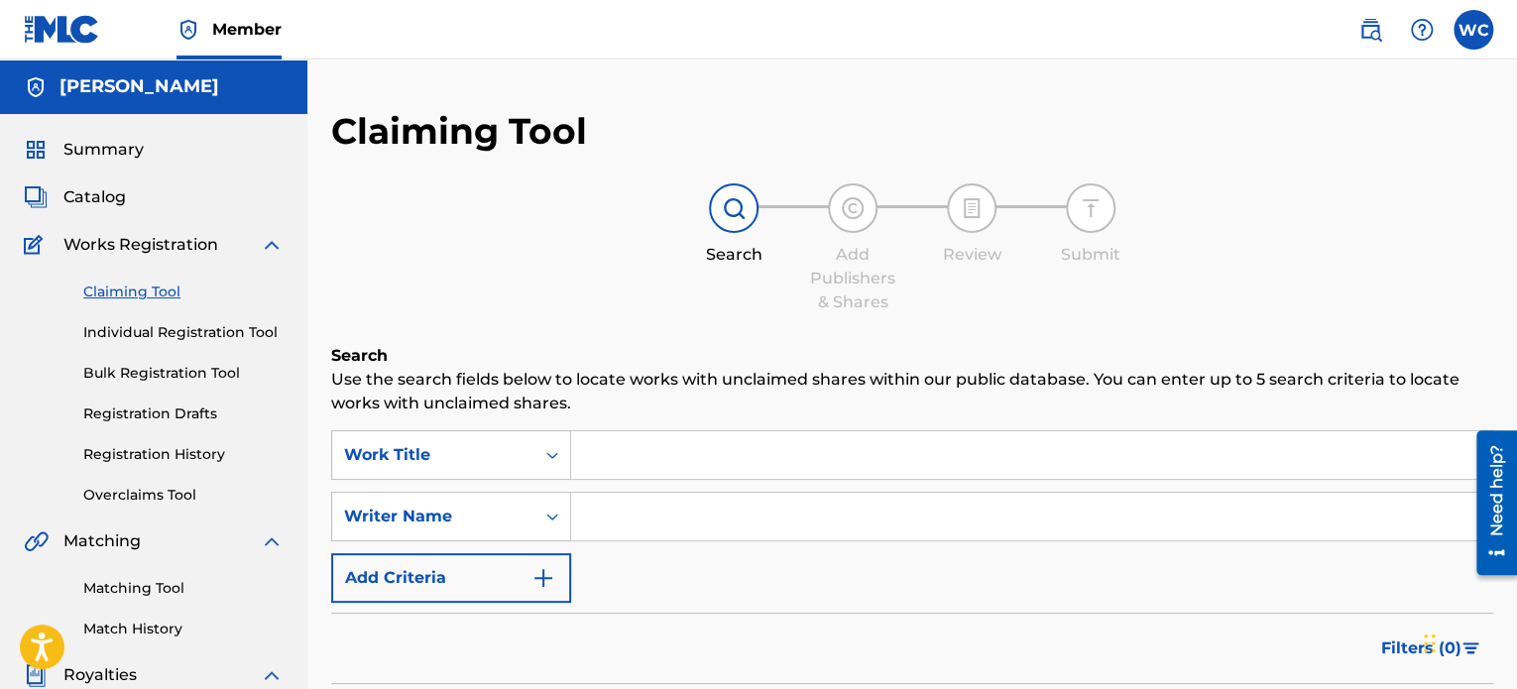
click at [657, 467] on input "Search Form" at bounding box center [1031, 455] width 921 height 48
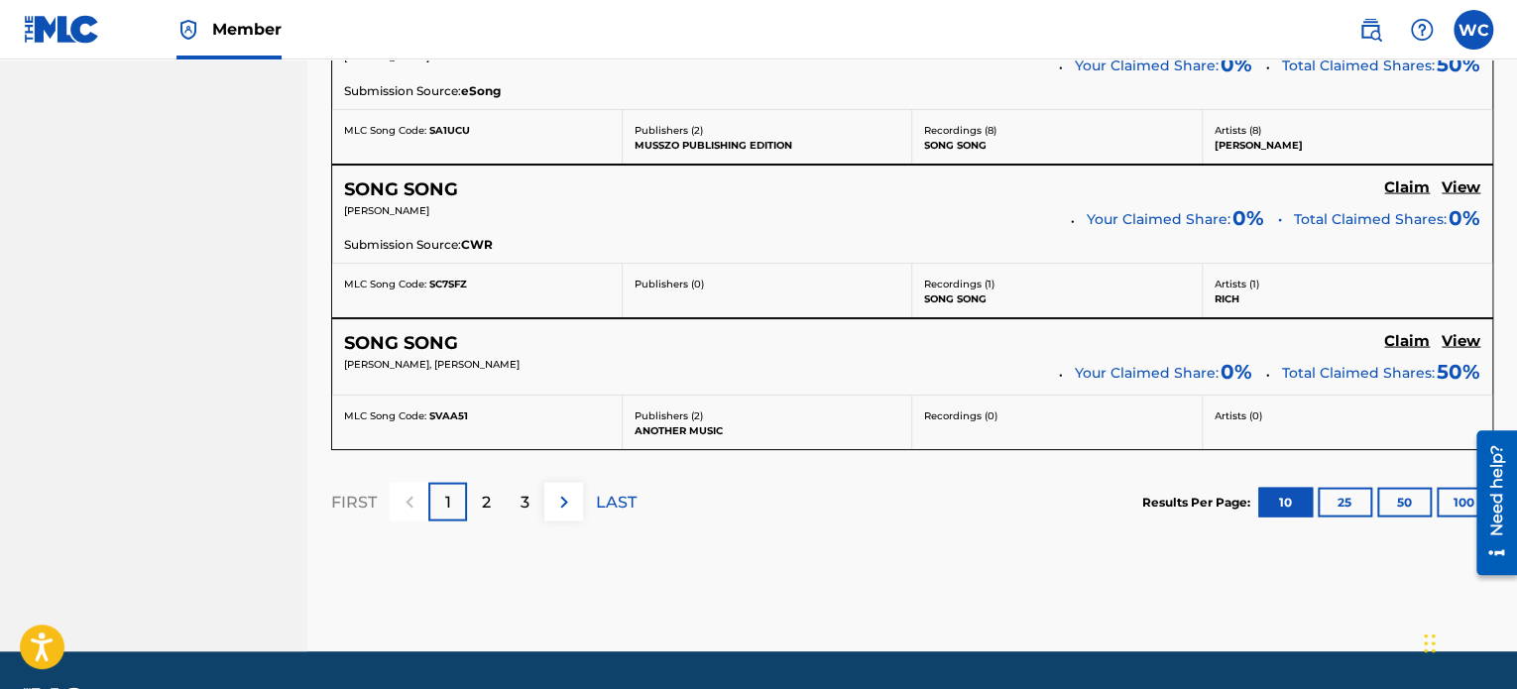
scroll to position [1908, 0]
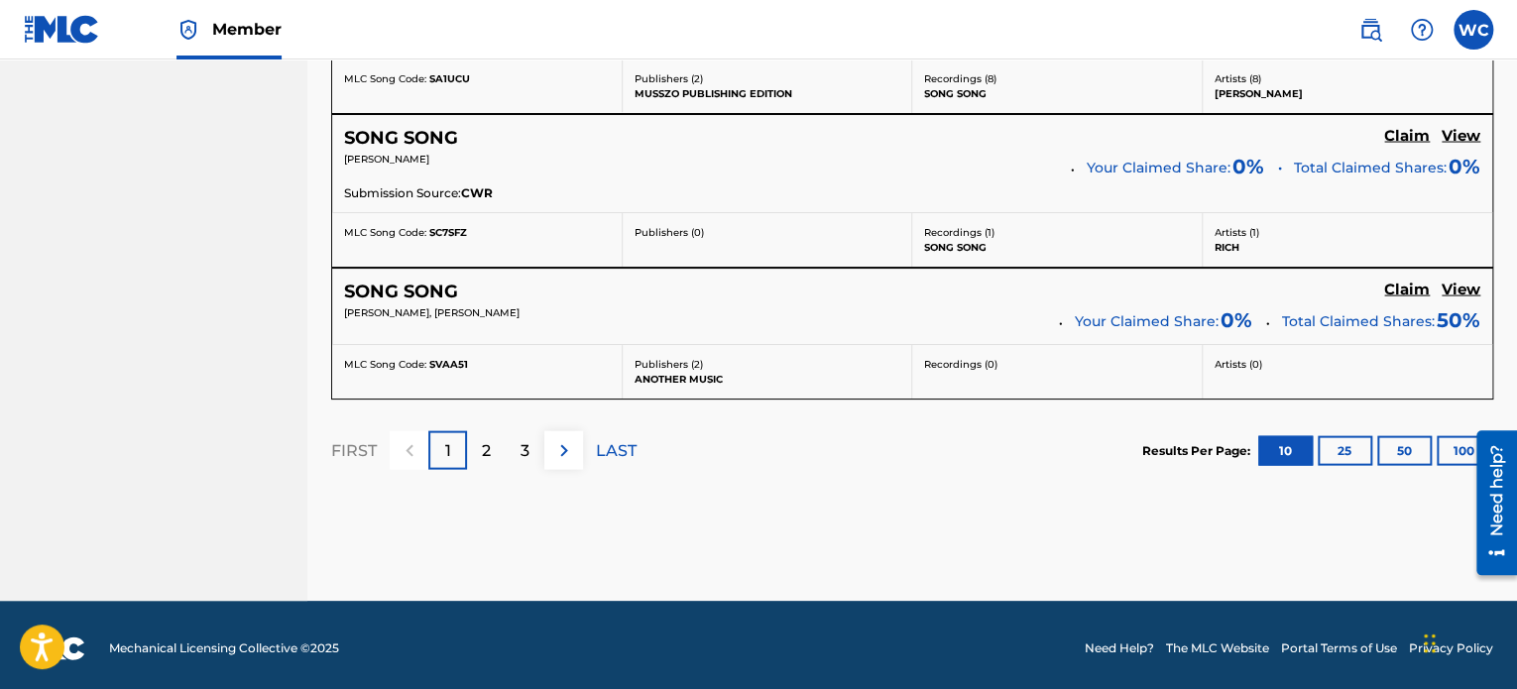
click at [498, 445] on div "2" at bounding box center [486, 450] width 39 height 39
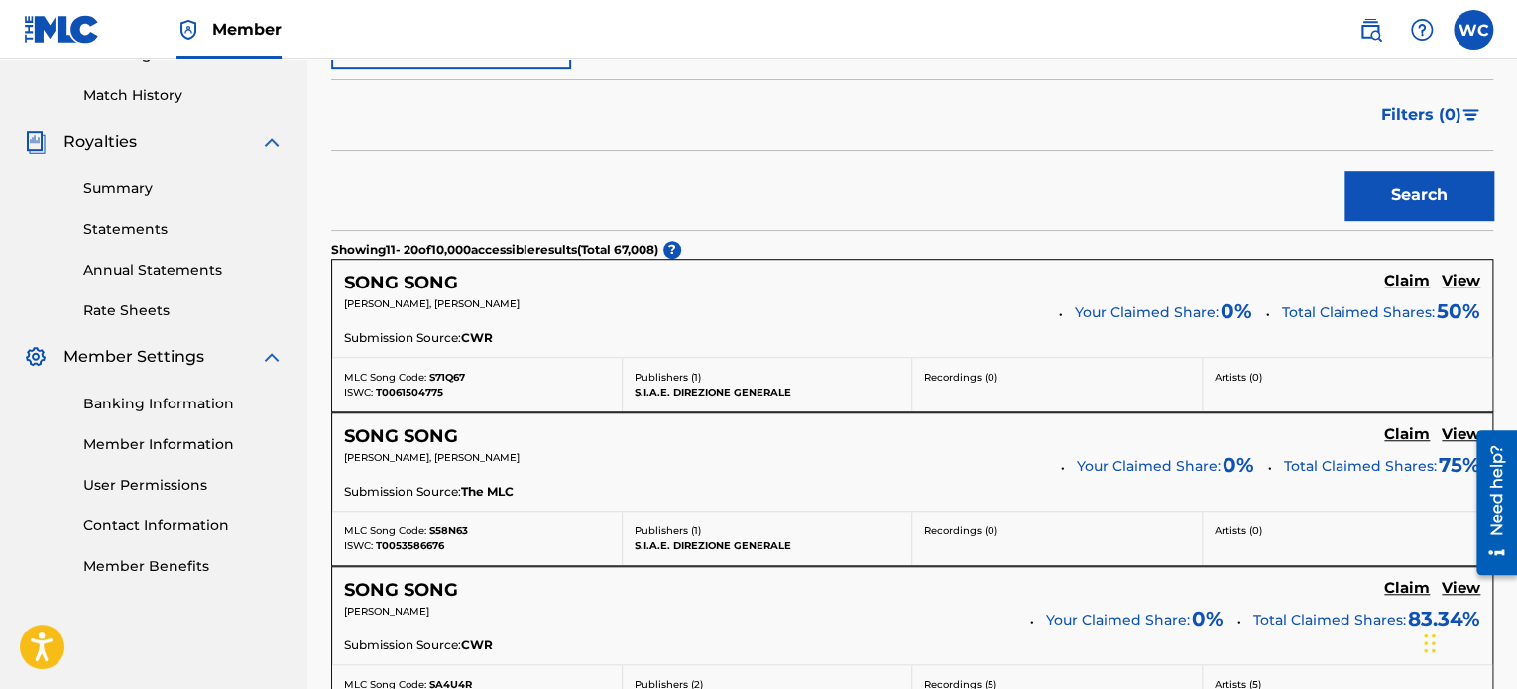
scroll to position [498, 0]
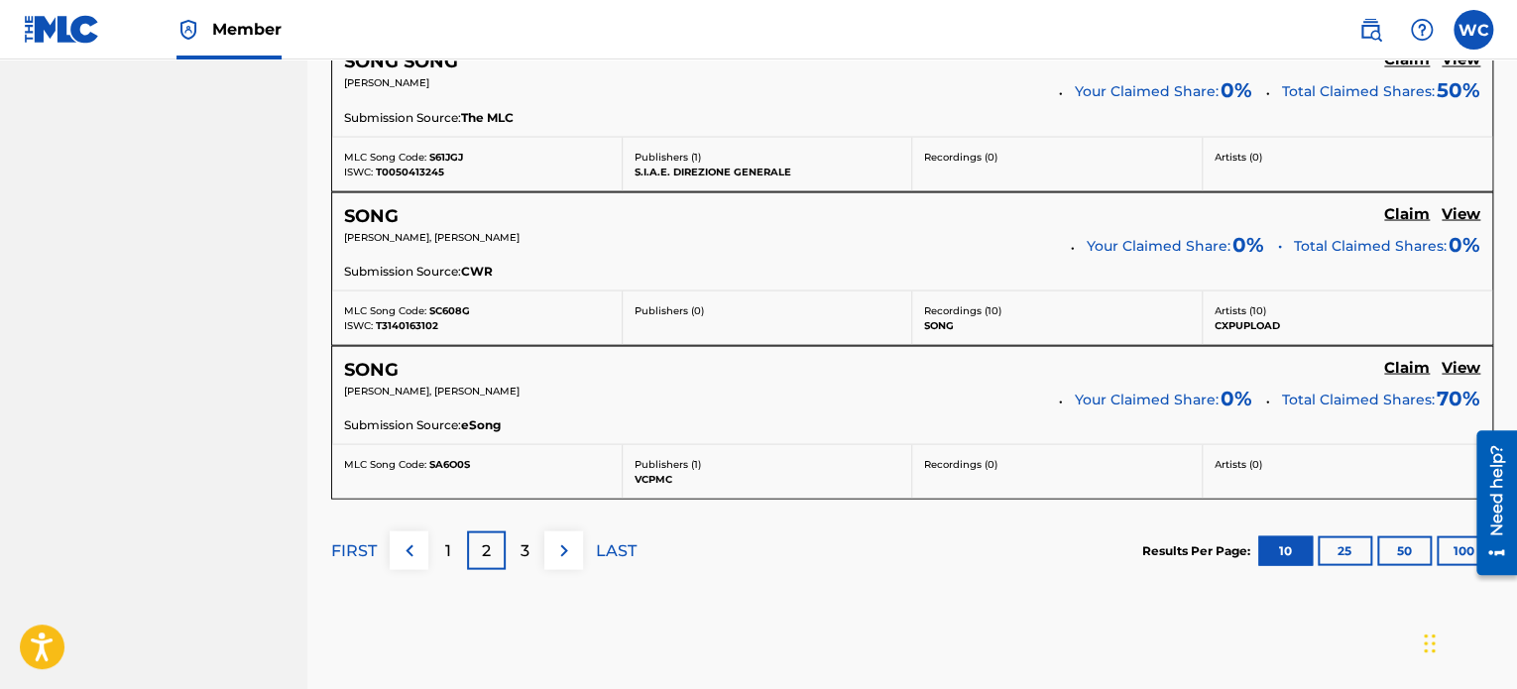
click at [508, 547] on div "3" at bounding box center [525, 550] width 39 height 39
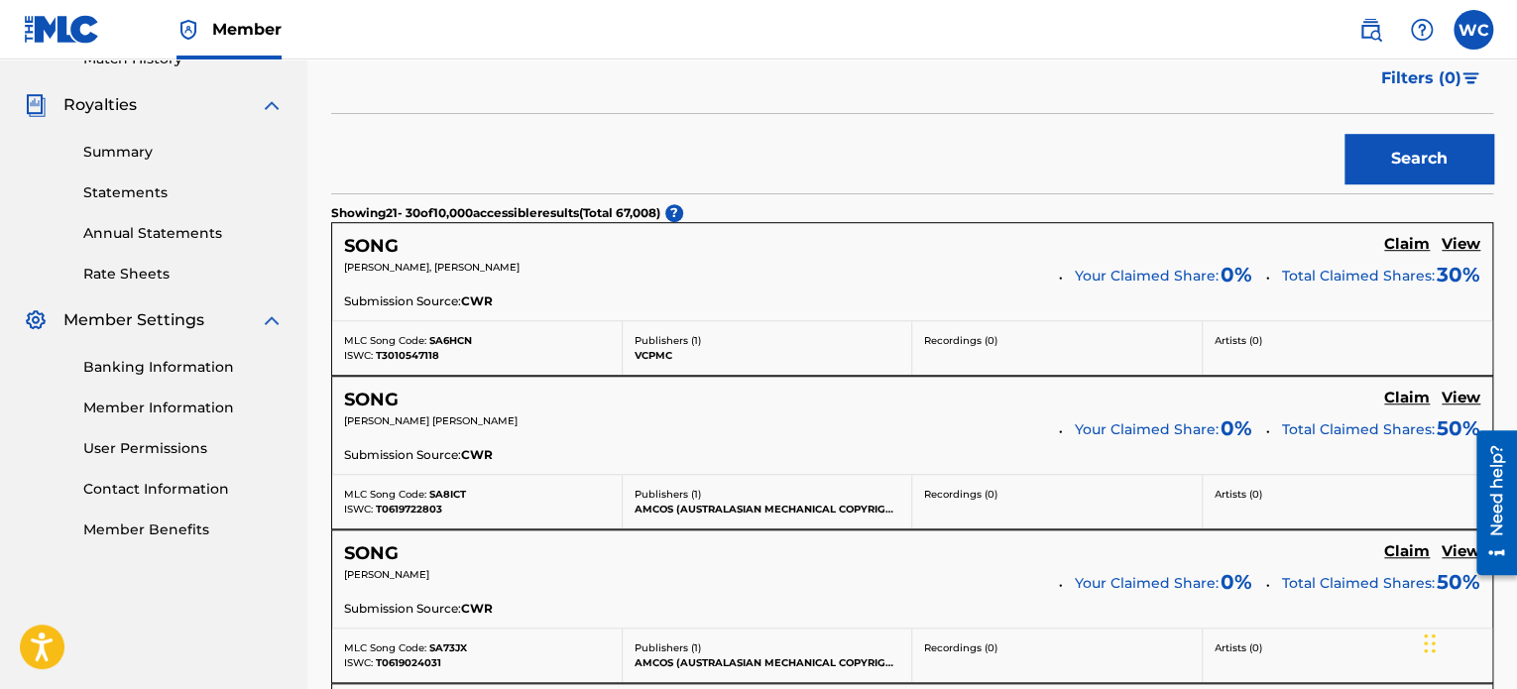
scroll to position [200, 0]
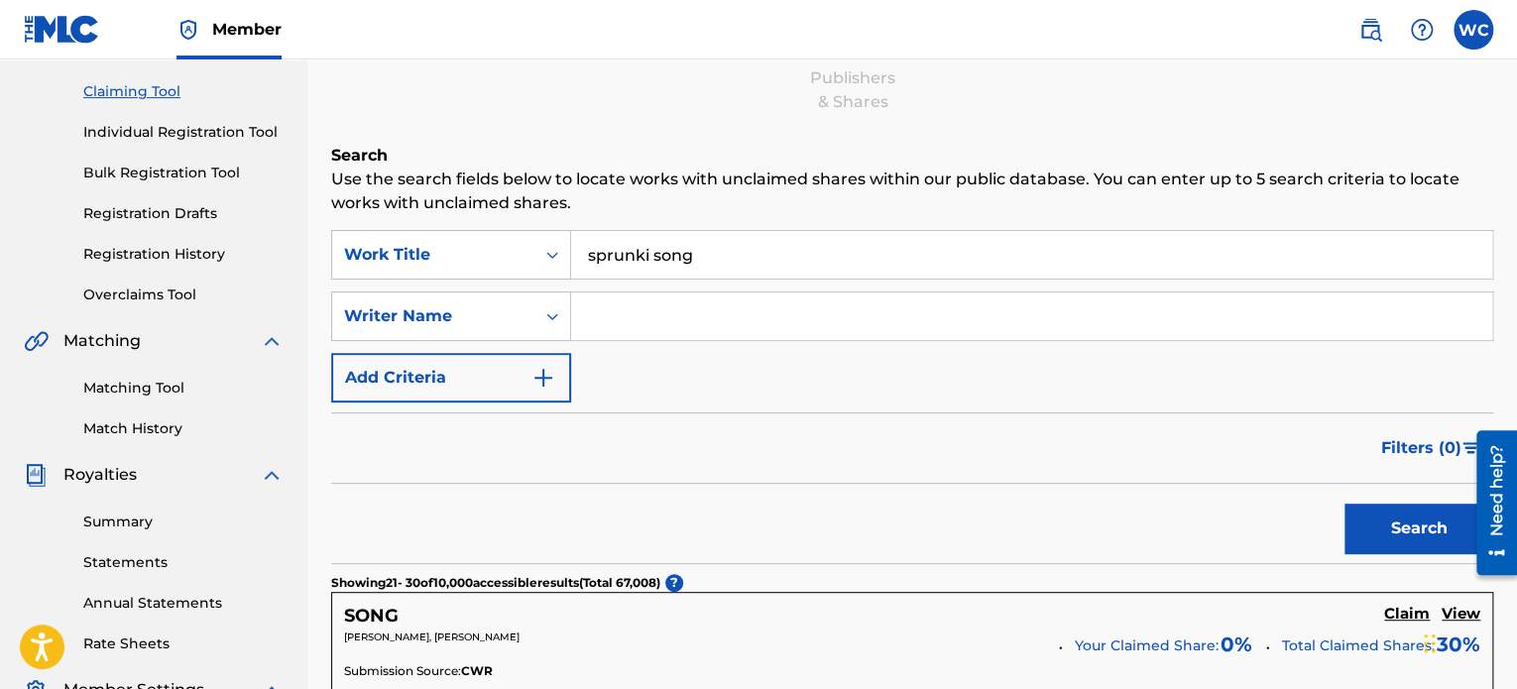
click at [653, 271] on input "sprunki song" at bounding box center [1031, 255] width 921 height 48
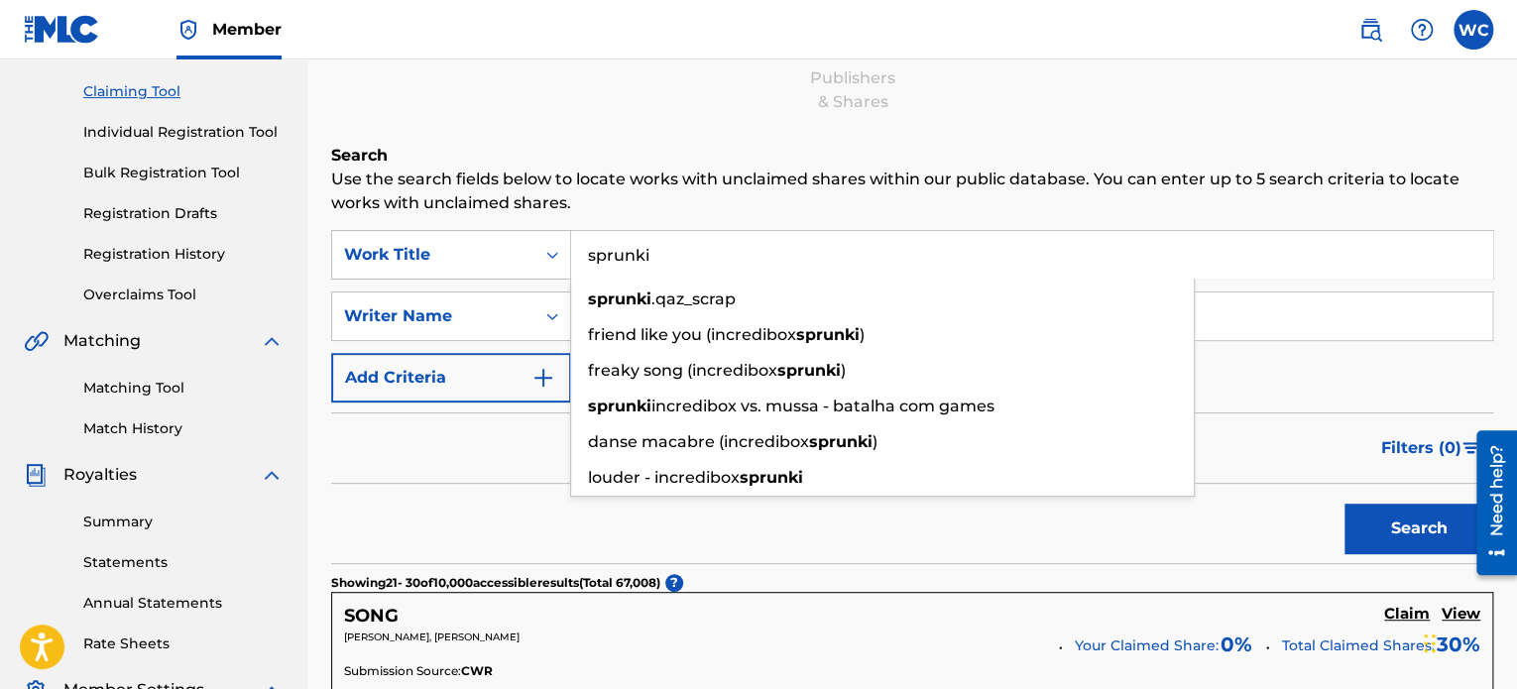
type input "sprunki"
click at [1345, 504] on button "Search" at bounding box center [1419, 529] width 149 height 50
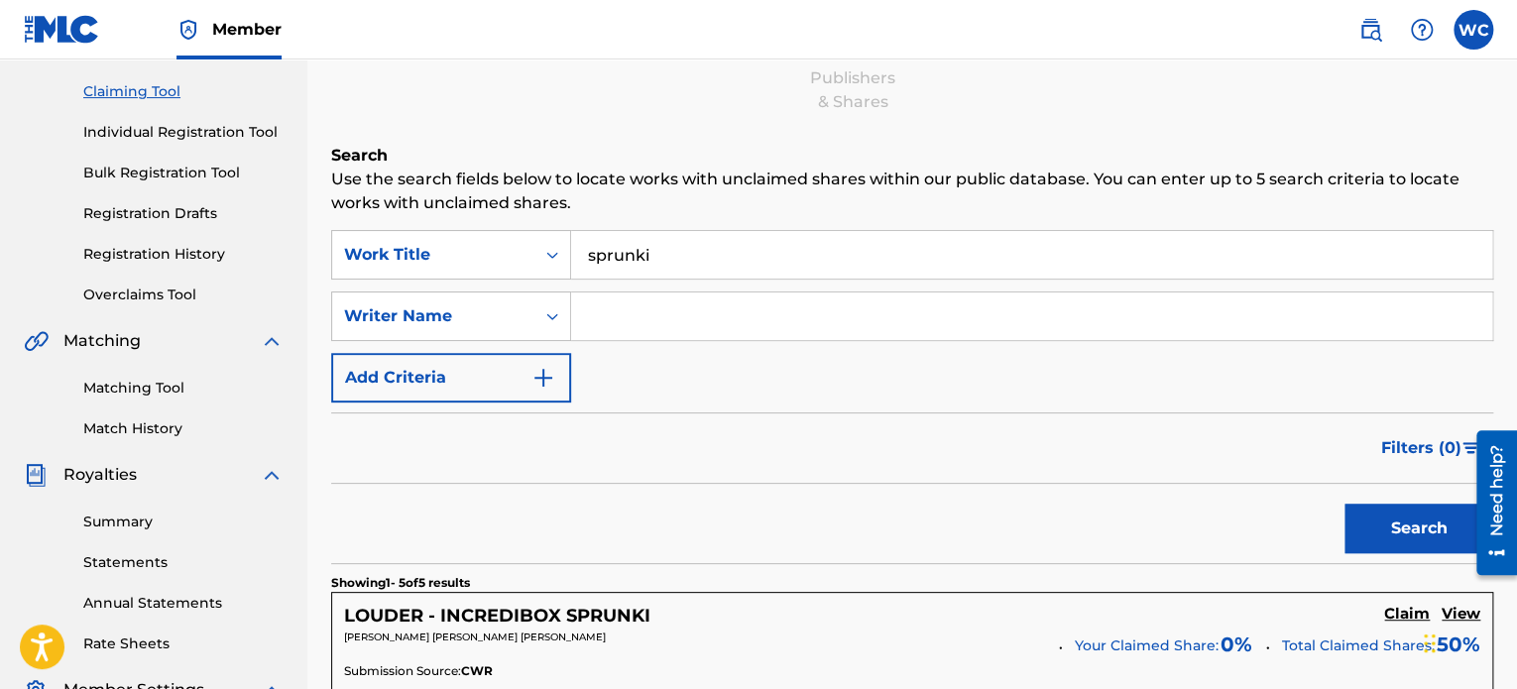
click at [123, 387] on link "Matching Tool" at bounding box center [183, 388] width 200 height 21
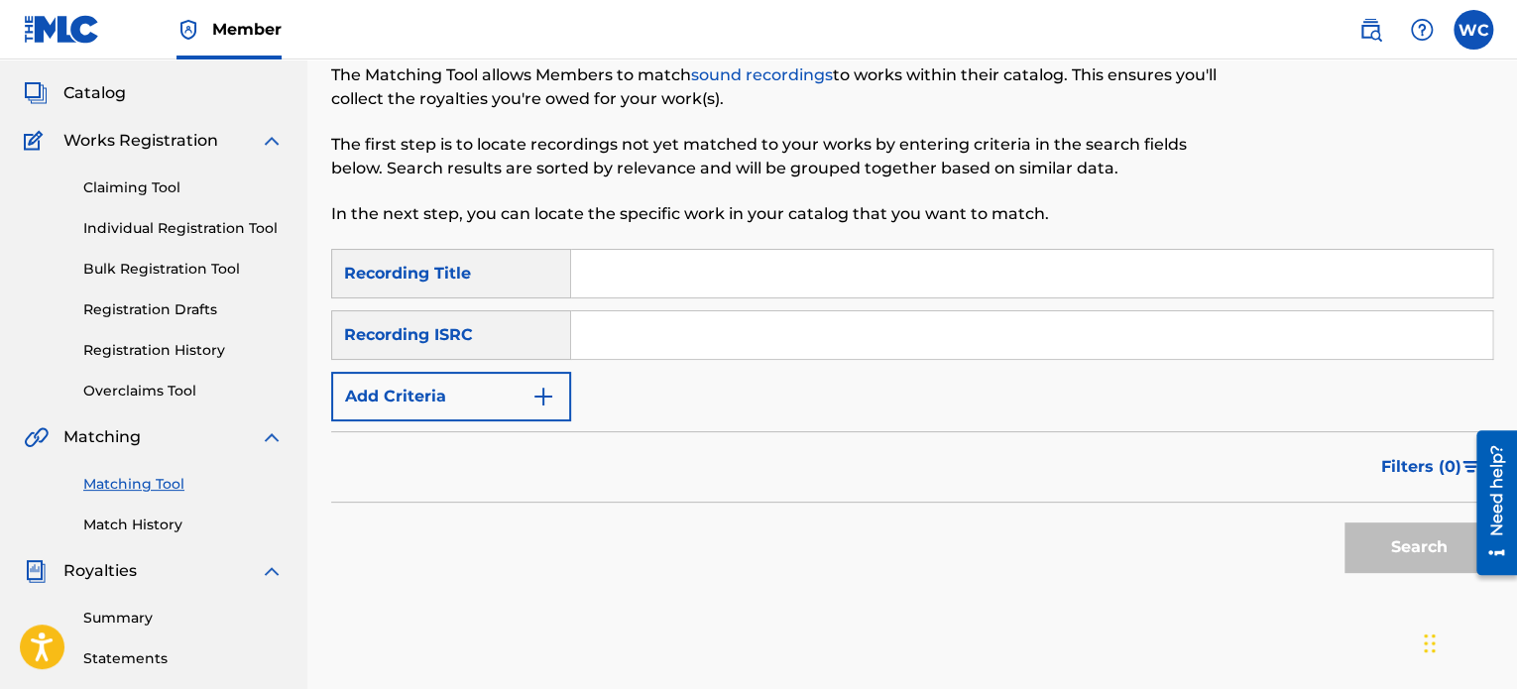
scroll to position [99, 0]
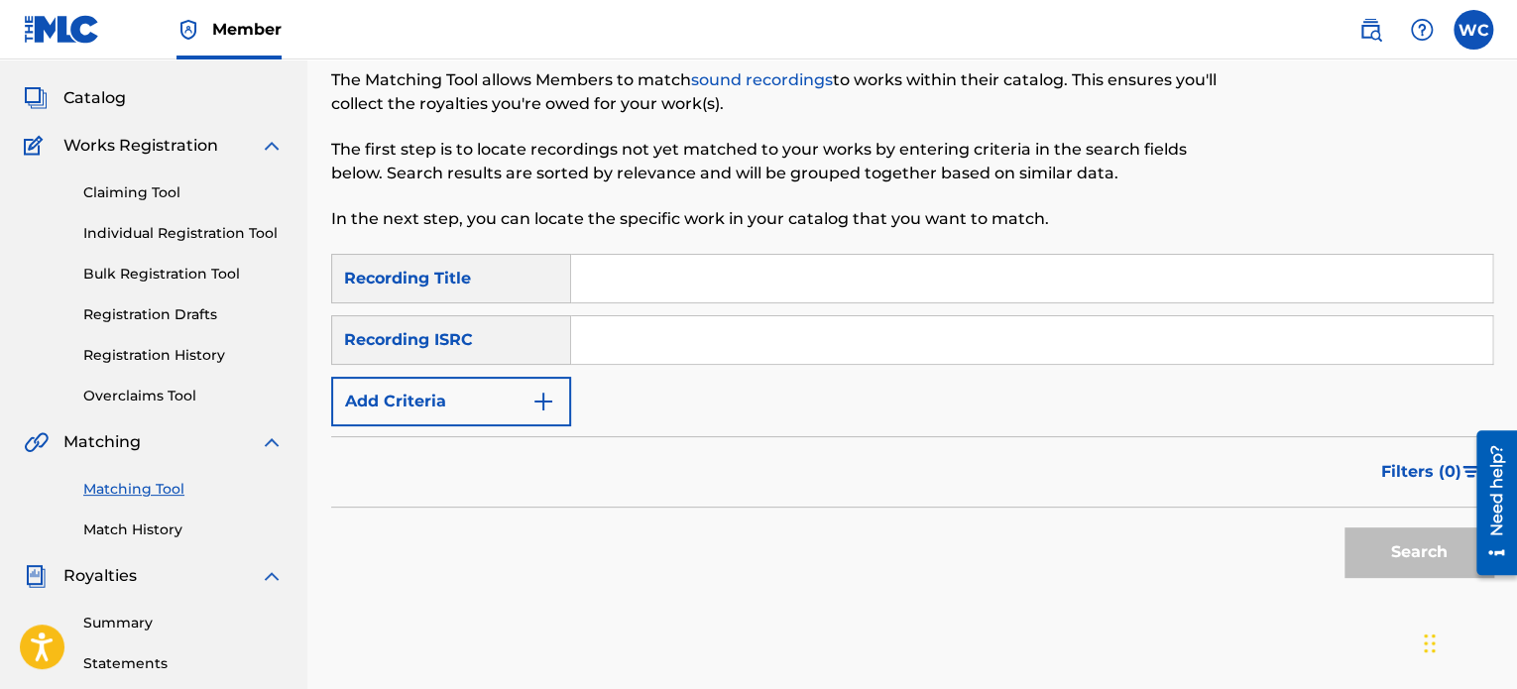
click at [107, 520] on link "Match History" at bounding box center [183, 530] width 200 height 21
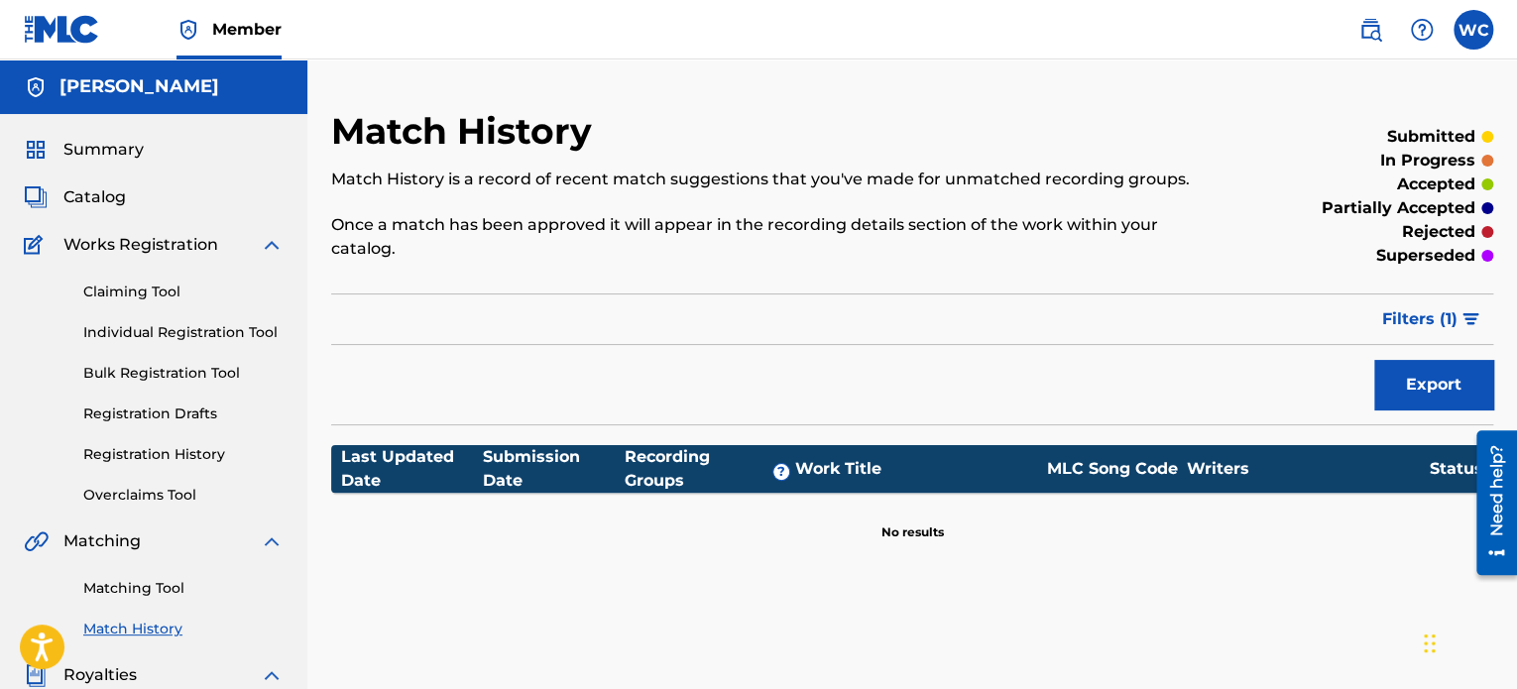
click at [105, 297] on link "Claiming Tool" at bounding box center [183, 292] width 200 height 21
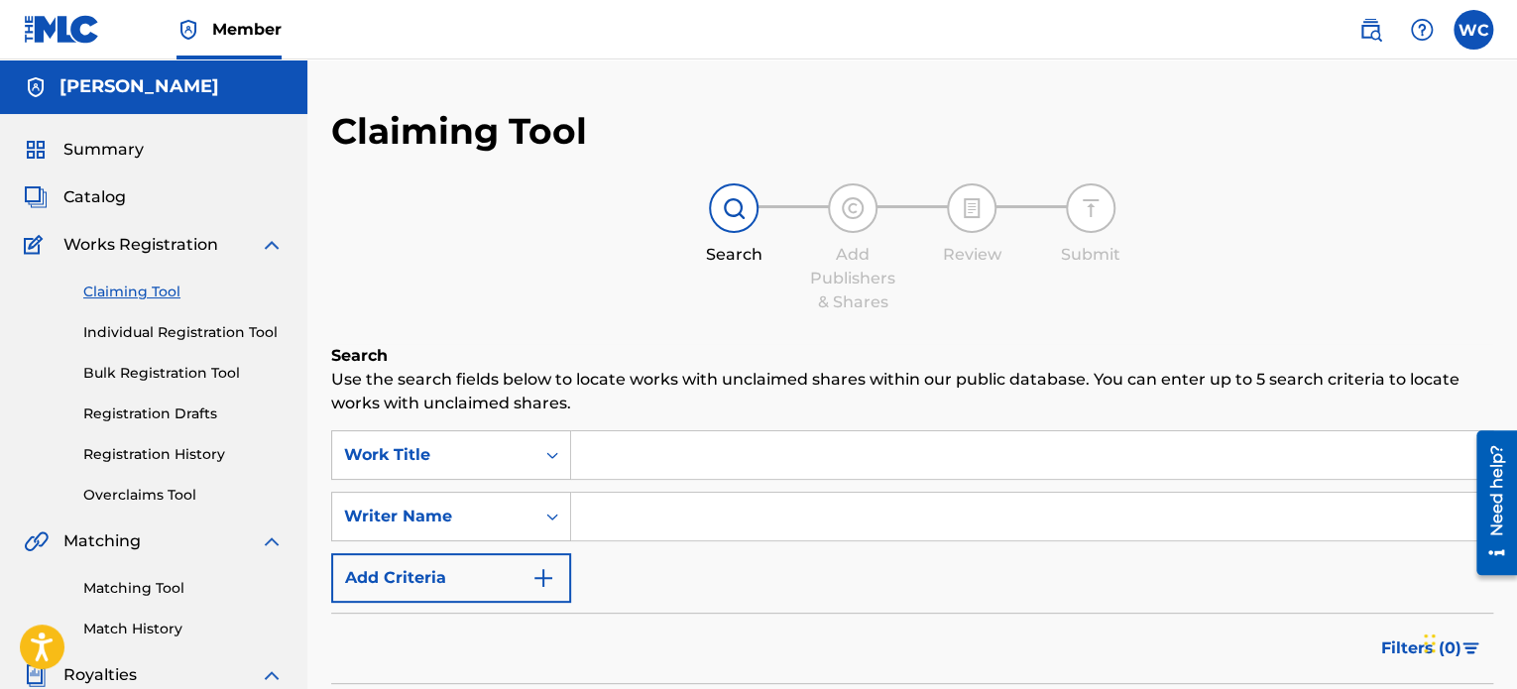
click at [614, 456] on input "Search Form" at bounding box center [1031, 455] width 921 height 48
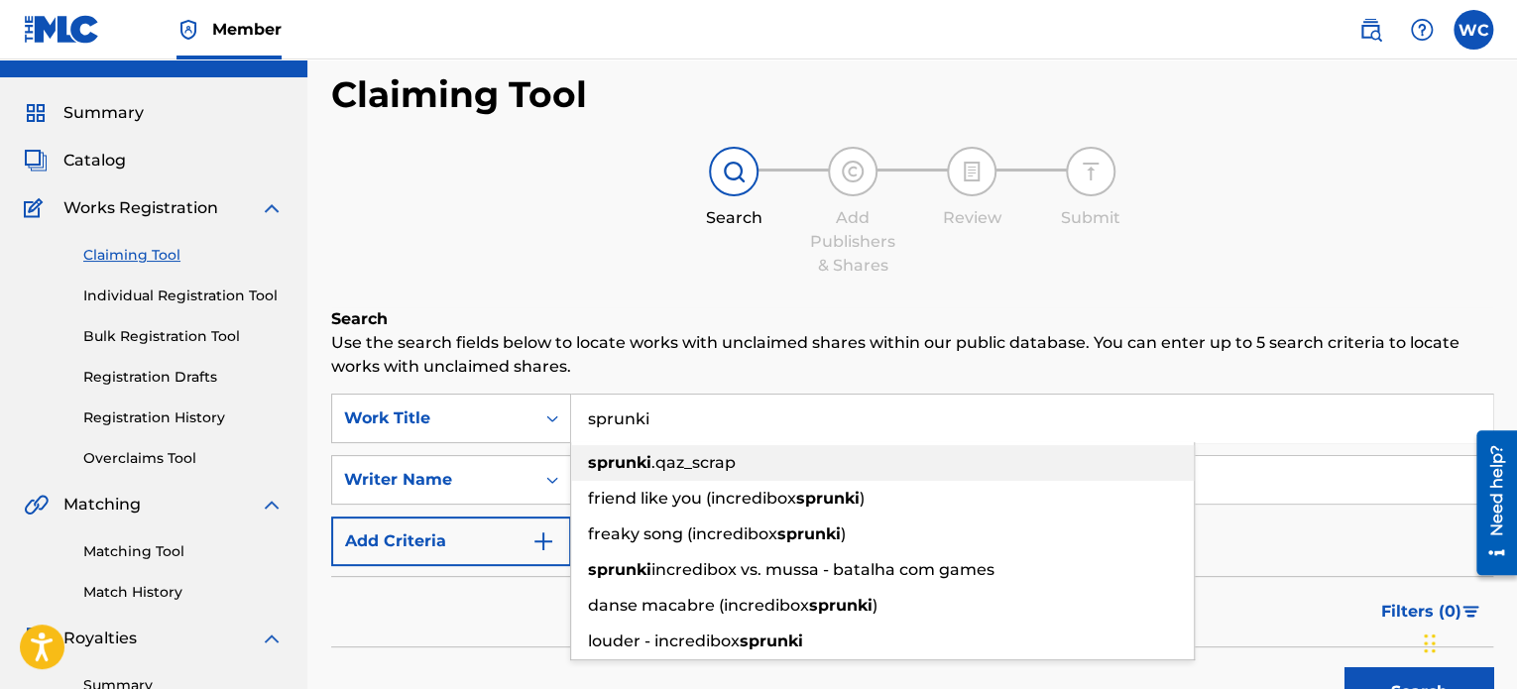
scroll to position [99, 0]
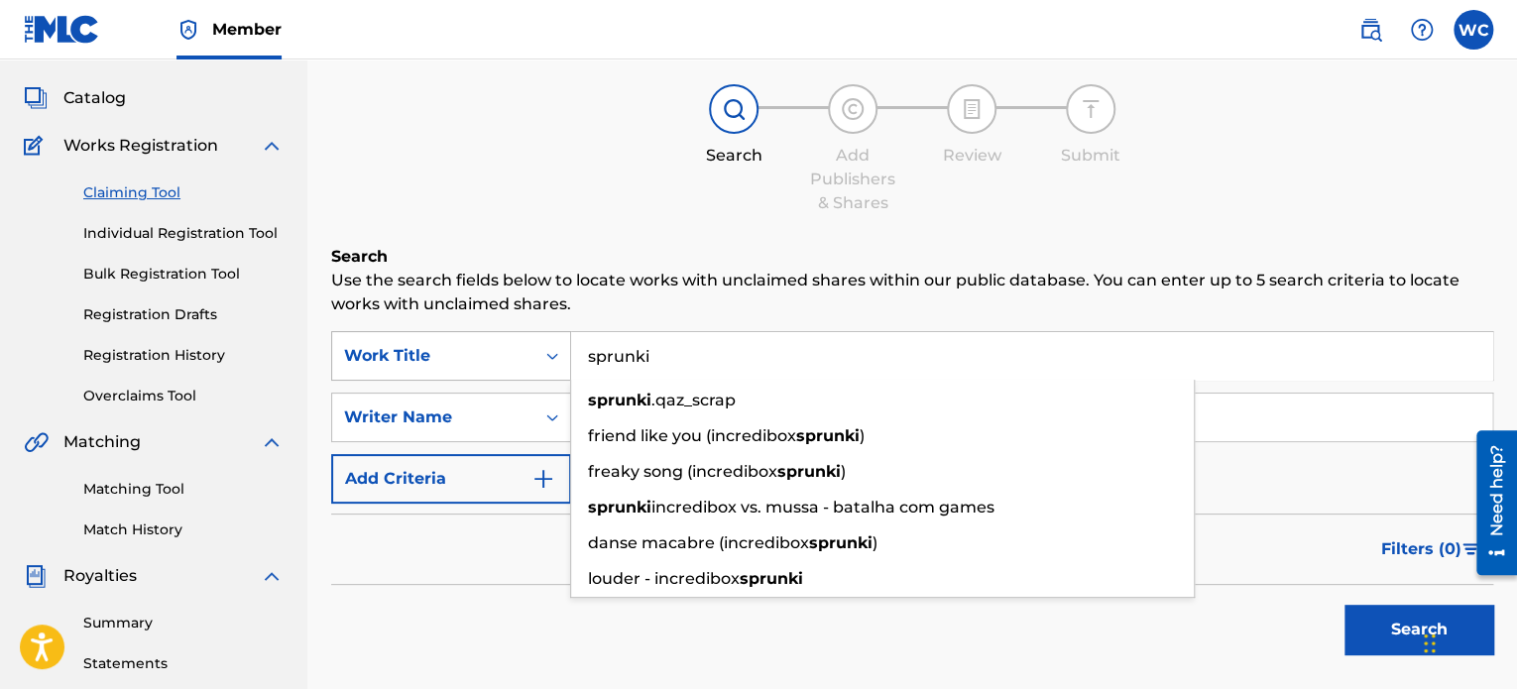
drag, startPoint x: 678, startPoint y: 360, endPoint x: 548, endPoint y: 359, distance: 129.9
click at [548, 359] on div "SearchWithCriteria9aa1310a-b319-414c-8a5f-b1de15b9212f Work Title sprunki sprun…" at bounding box center [912, 356] width 1162 height 50
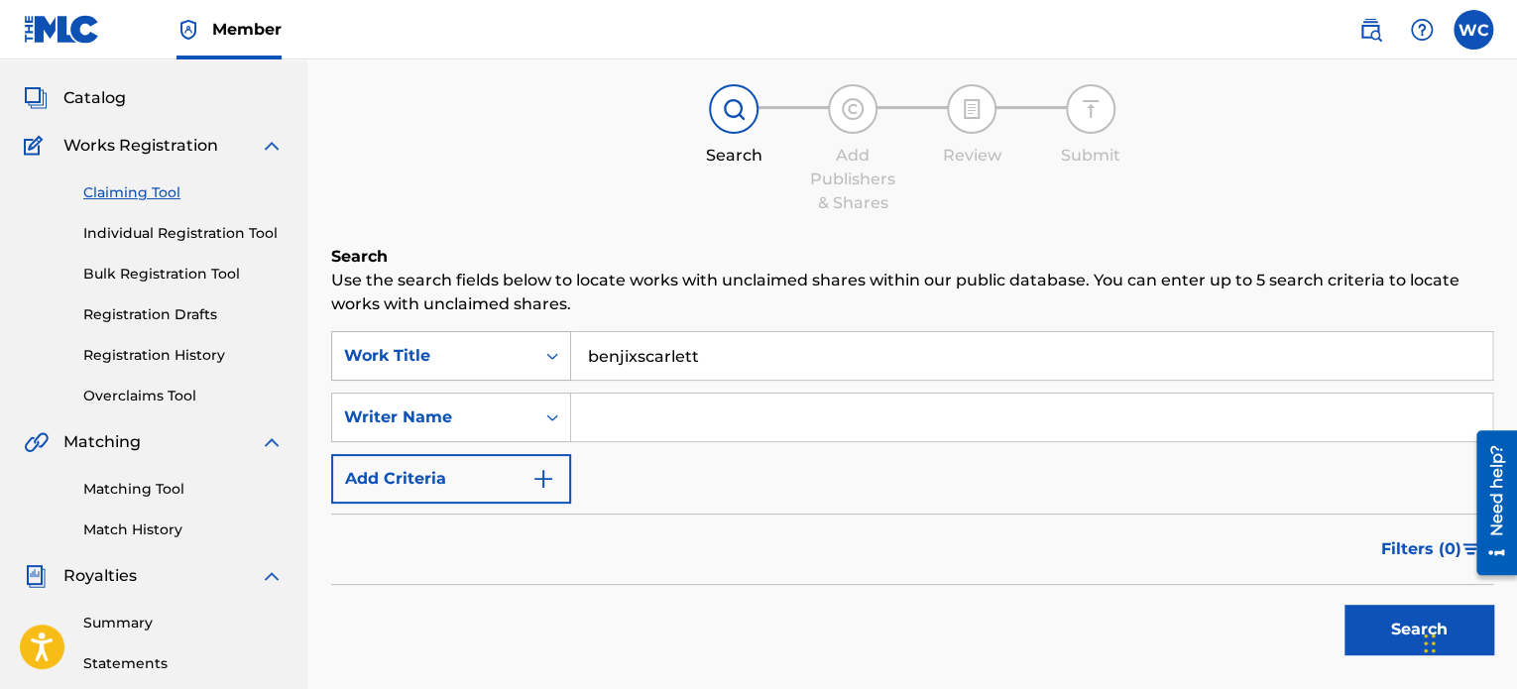
type input "benjixscarlett"
click at [1345, 605] on button "Search" at bounding box center [1419, 630] width 149 height 50
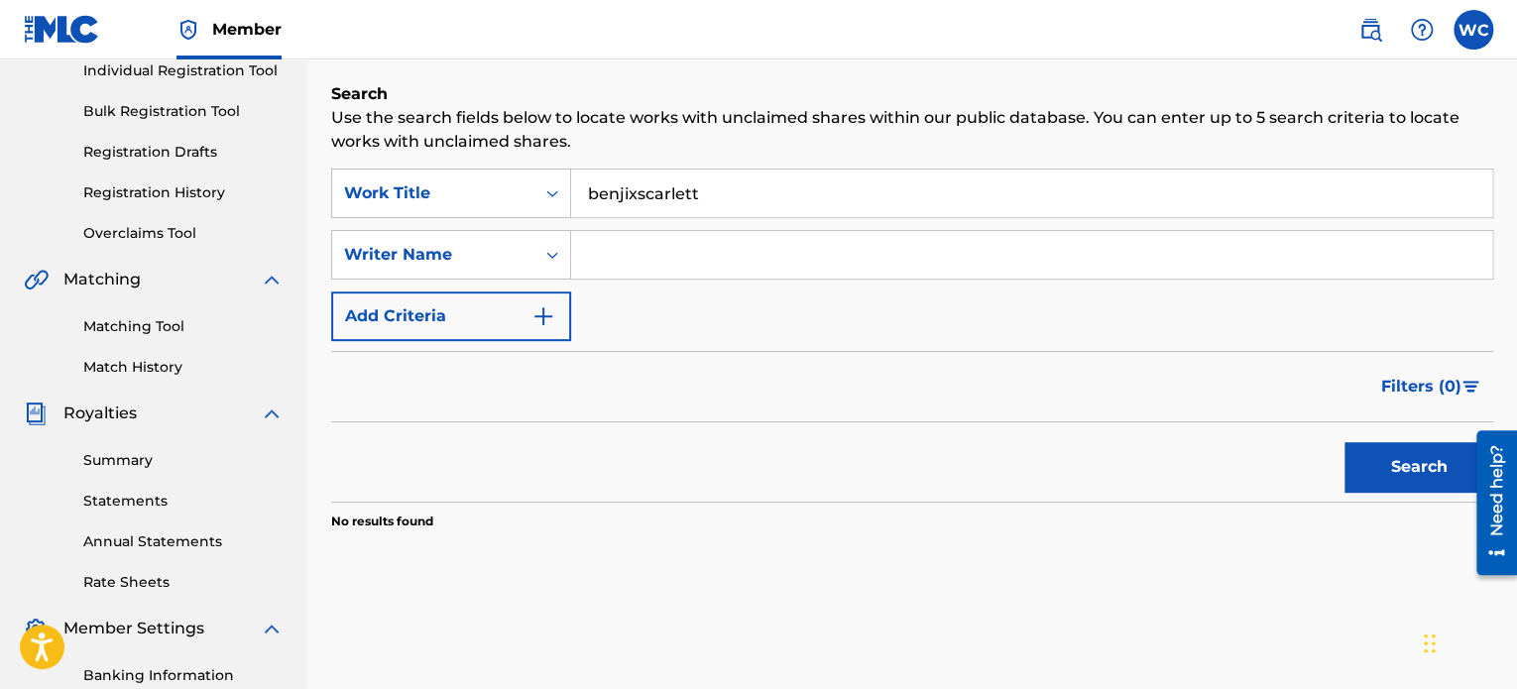
scroll to position [298, 0]
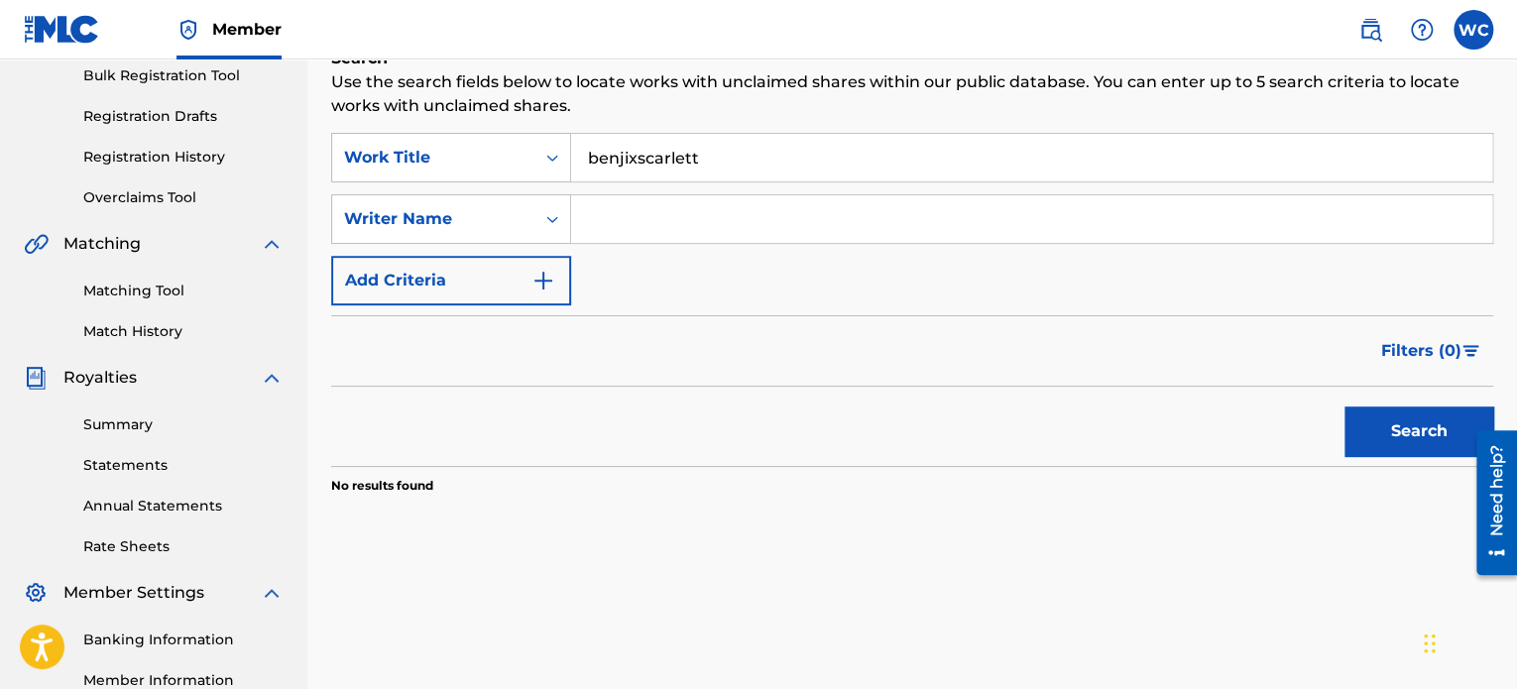
click at [634, 213] on input "Search Form" at bounding box center [1031, 219] width 921 height 48
type input "benjixscarlett"
click at [1345, 407] on button "Search" at bounding box center [1419, 432] width 149 height 50
drag, startPoint x: 736, startPoint y: 152, endPoint x: 286, endPoint y: 180, distance: 451.1
click at [302, 180] on main "[PERSON_NAME] Summary Catalog Works Registration Claiming Tool Individual Regis…" at bounding box center [758, 299] width 1517 height 1075
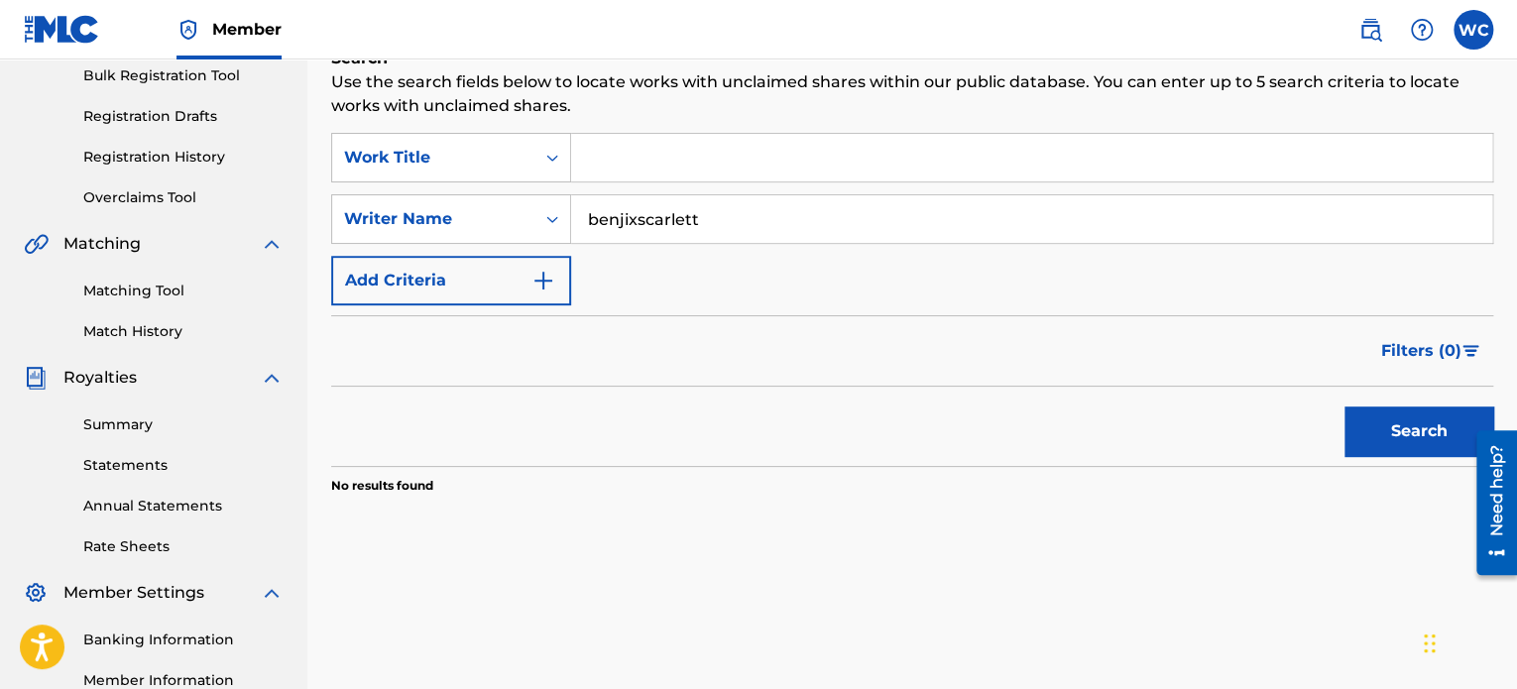
click at [1345, 407] on button "Search" at bounding box center [1419, 432] width 149 height 50
click at [382, 224] on div "SearchWithCriteria00d04029-d0c8-4910-9454-d7543a45fbba Writer Name [PERSON_NAME]" at bounding box center [912, 219] width 1162 height 50
type input "[PERSON_NAME]"
click at [1345, 407] on button "Search" at bounding box center [1419, 432] width 149 height 50
click at [218, 67] on link "Bulk Registration Tool" at bounding box center [183, 75] width 200 height 21
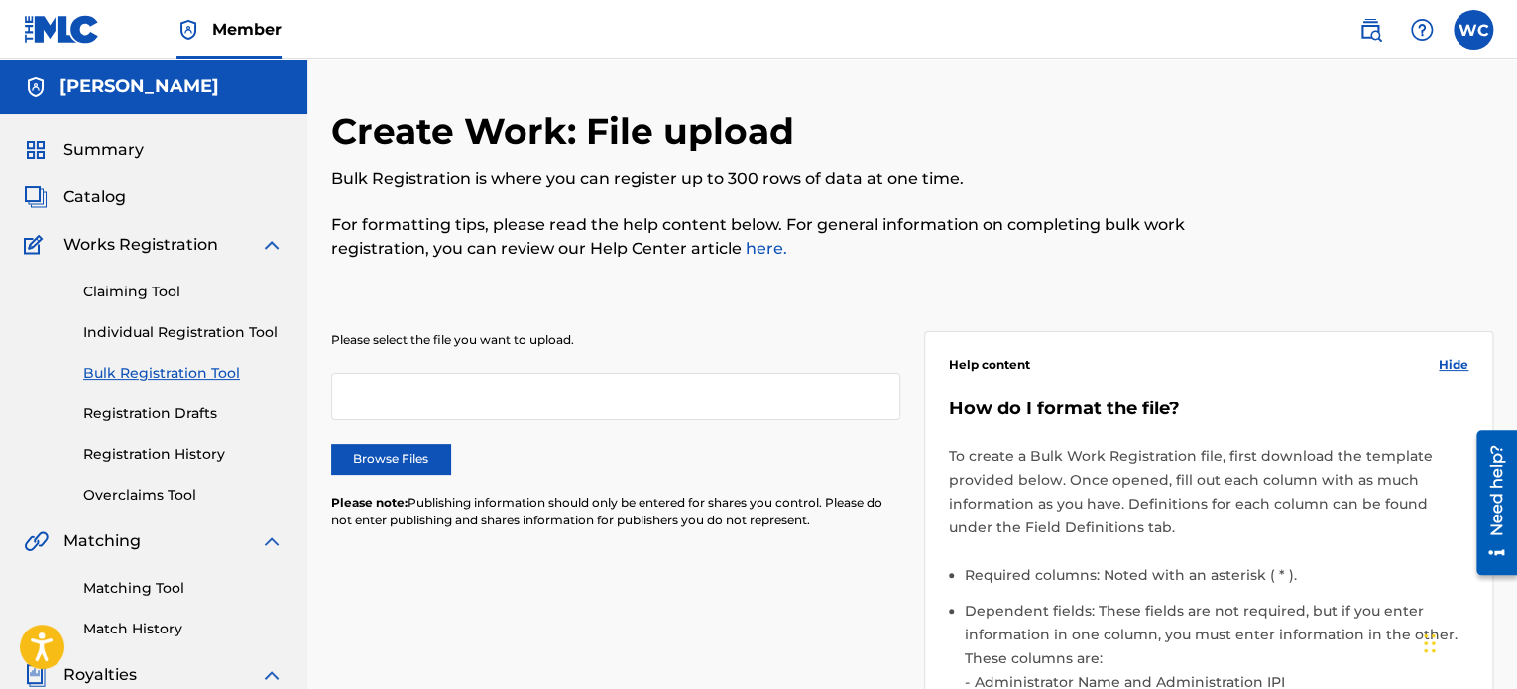
click at [173, 291] on link "Claiming Tool" at bounding box center [183, 292] width 200 height 21
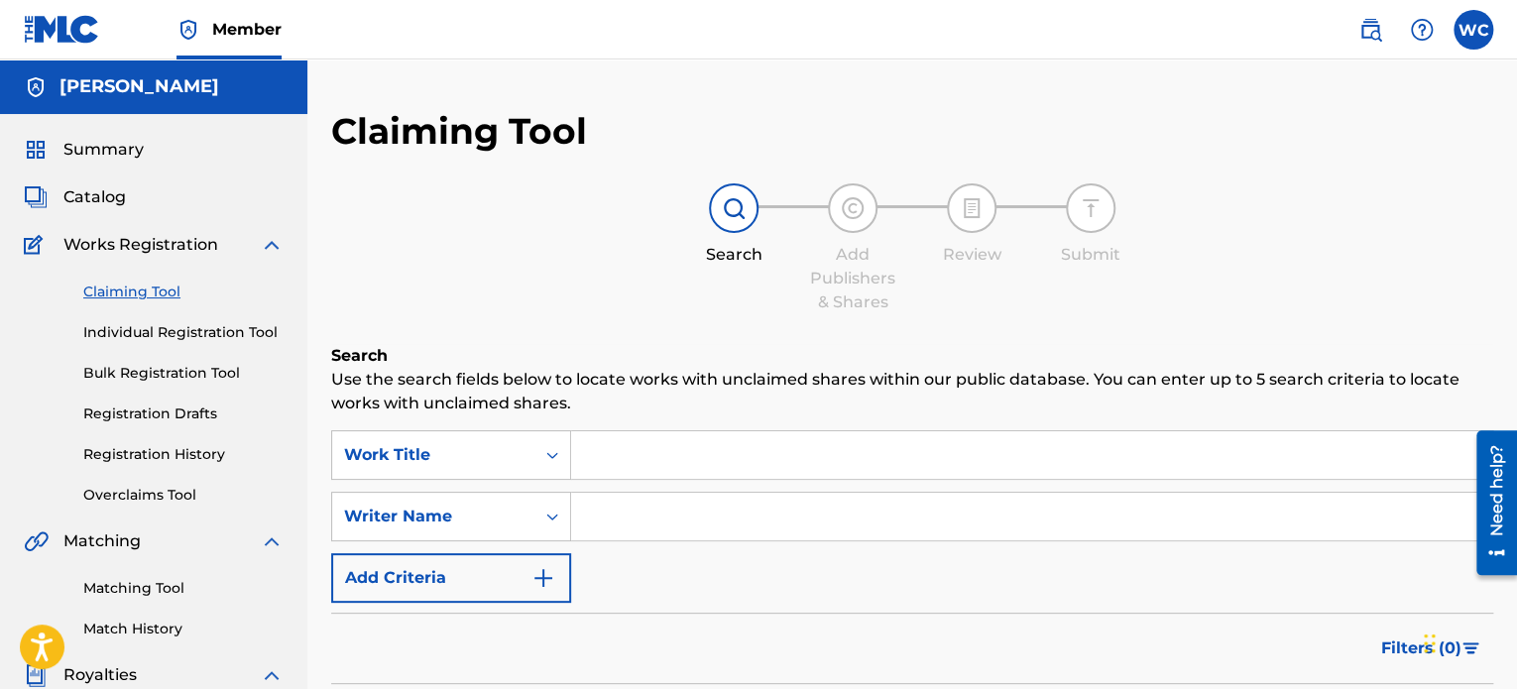
click at [647, 460] on input "Search Form" at bounding box center [1031, 455] width 921 height 48
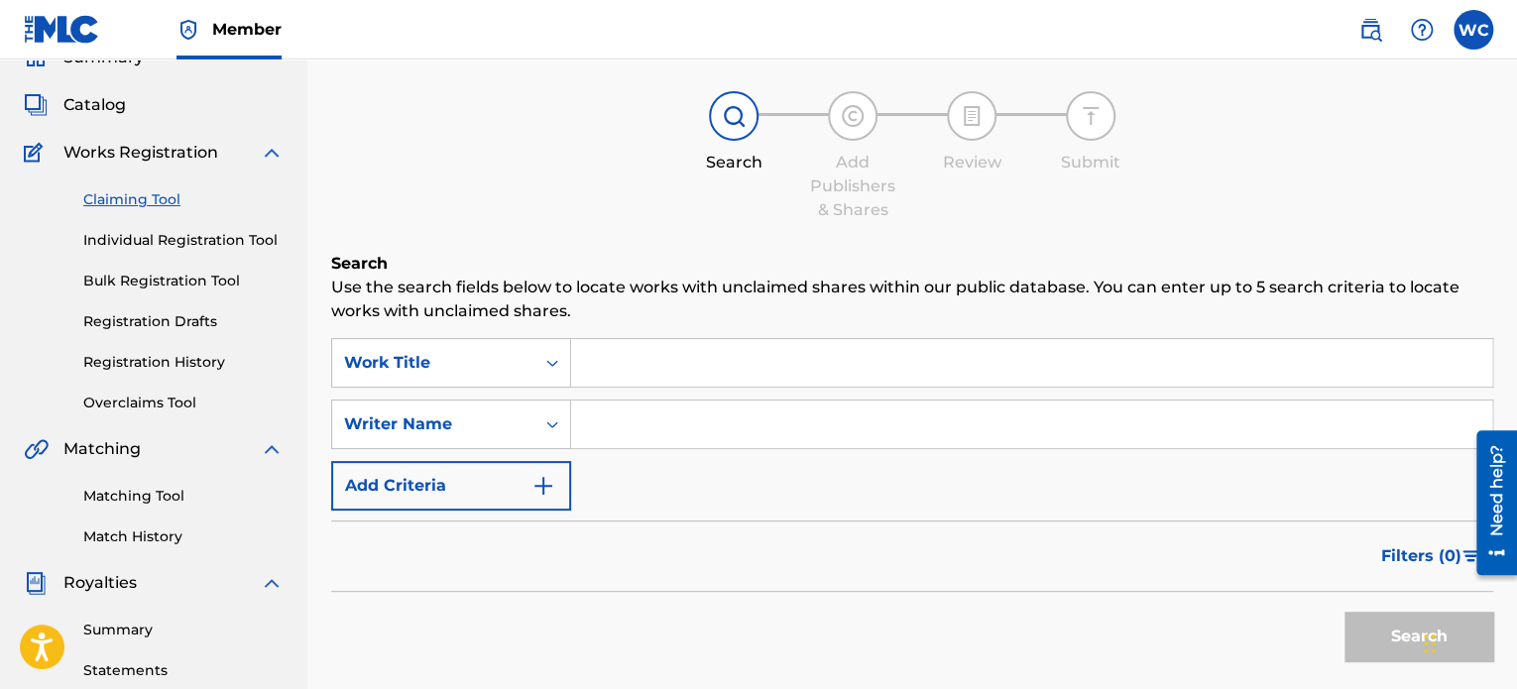
scroll to position [99, 0]
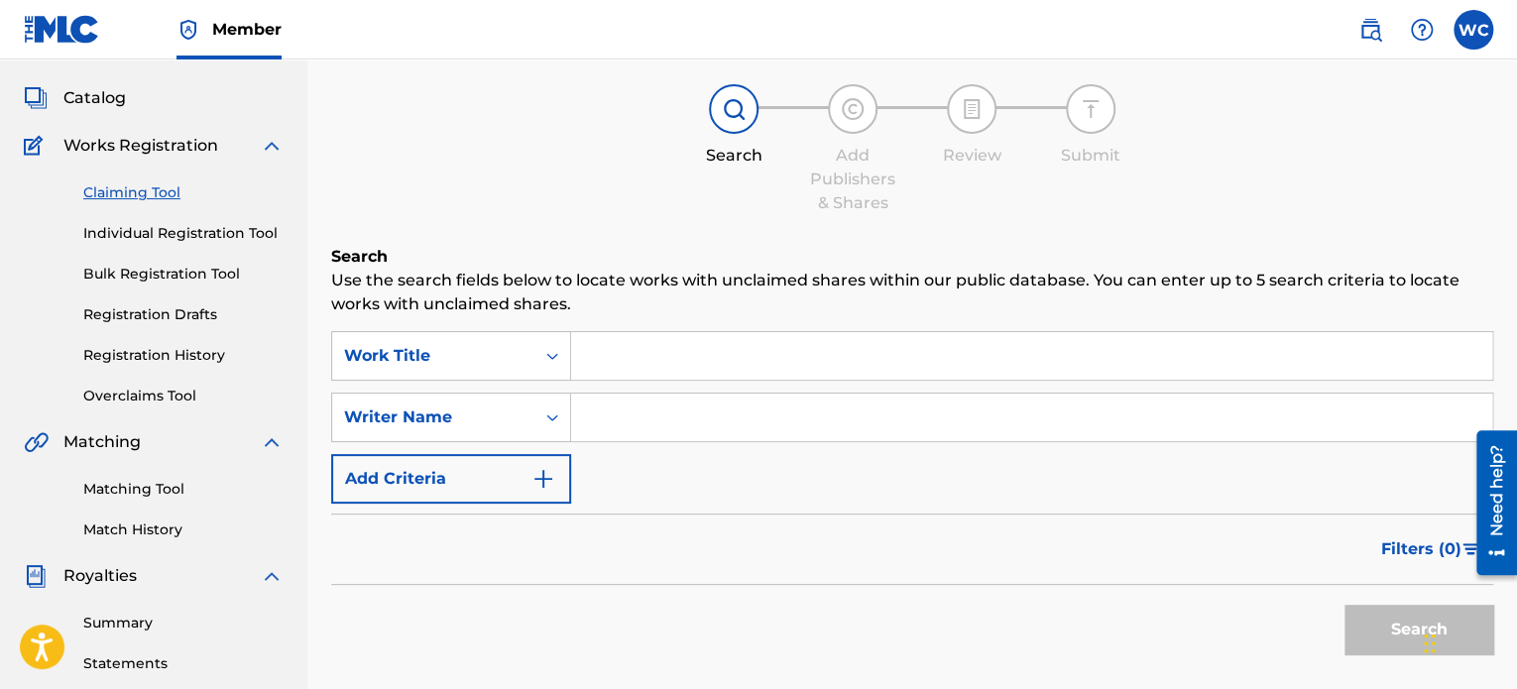
click at [135, 493] on link "Matching Tool" at bounding box center [183, 489] width 200 height 21
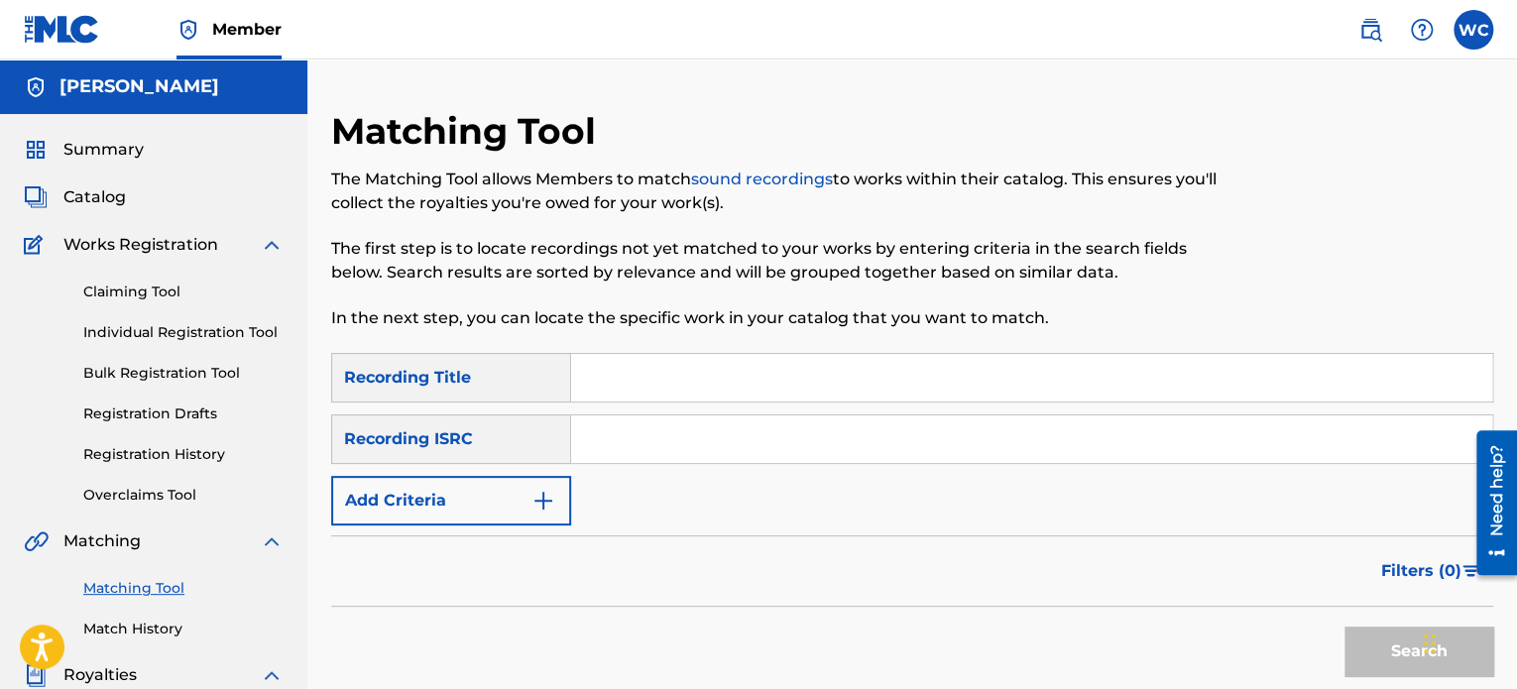
click at [151, 367] on link "Bulk Registration Tool" at bounding box center [183, 373] width 200 height 21
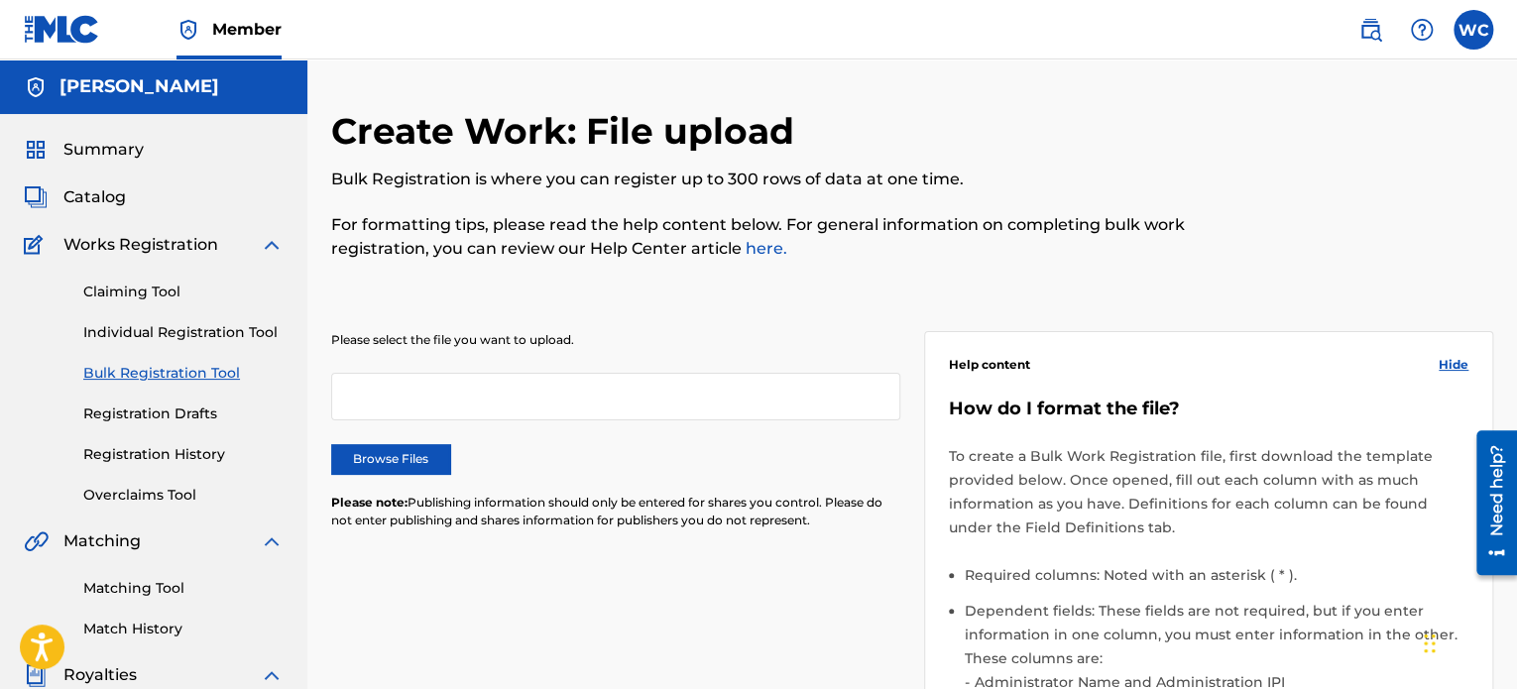
click at [447, 386] on div at bounding box center [615, 397] width 569 height 48
click at [445, 404] on div at bounding box center [615, 397] width 569 height 48
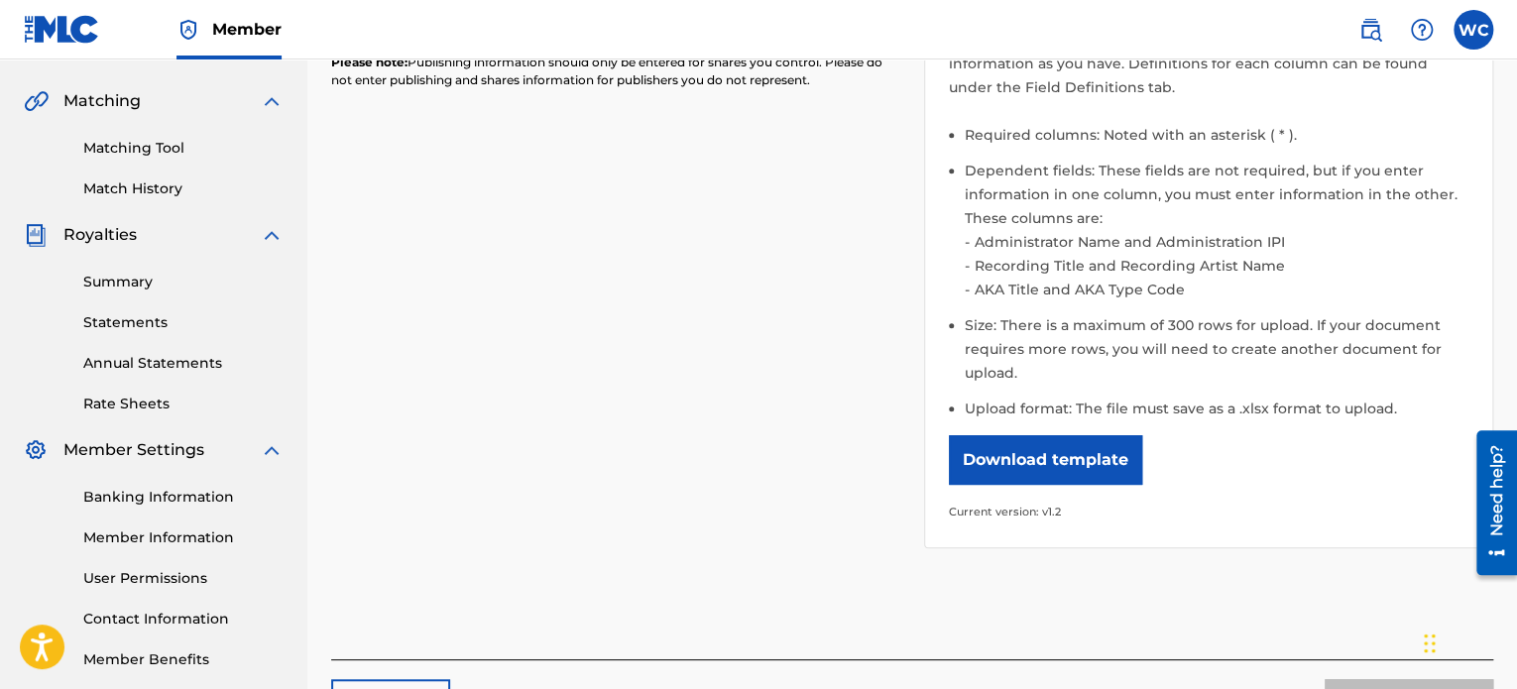
scroll to position [496, 0]
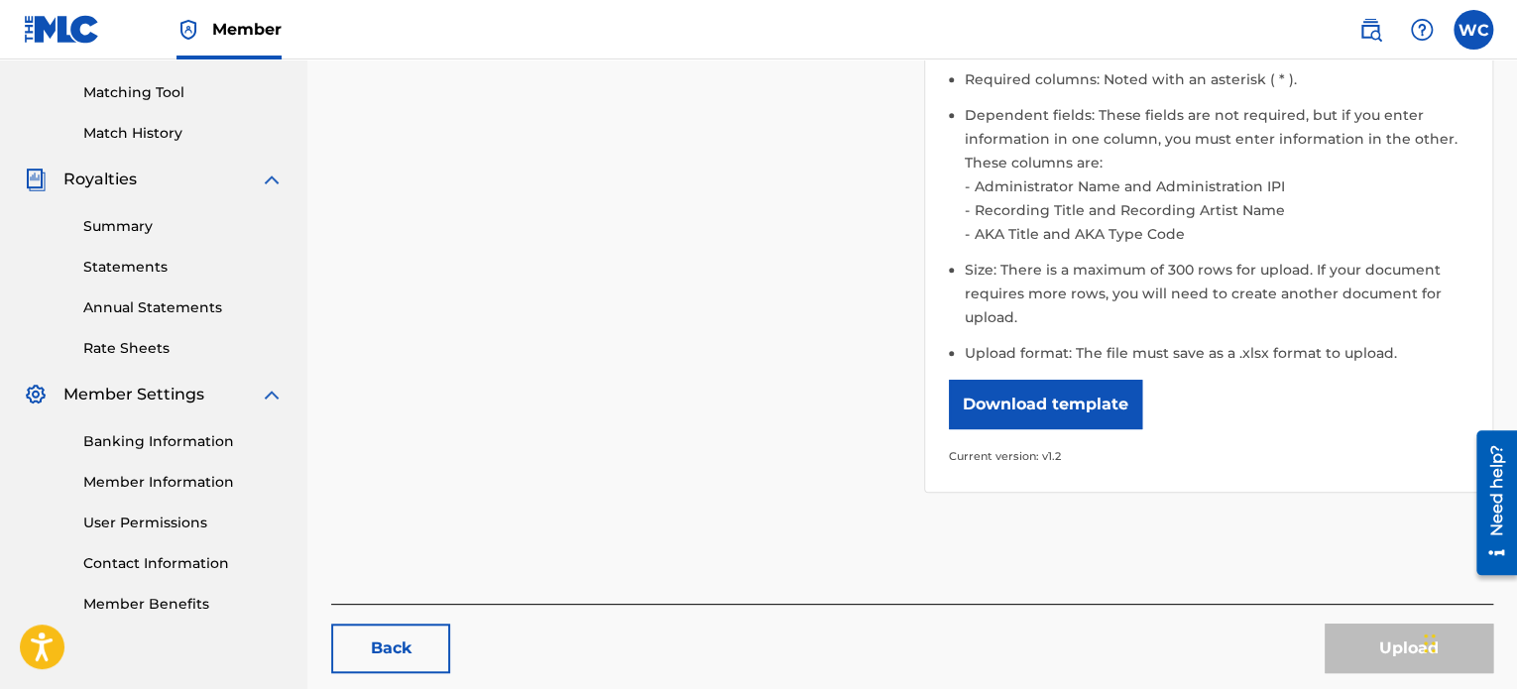
click at [1024, 396] on button "Download template" at bounding box center [1045, 405] width 193 height 50
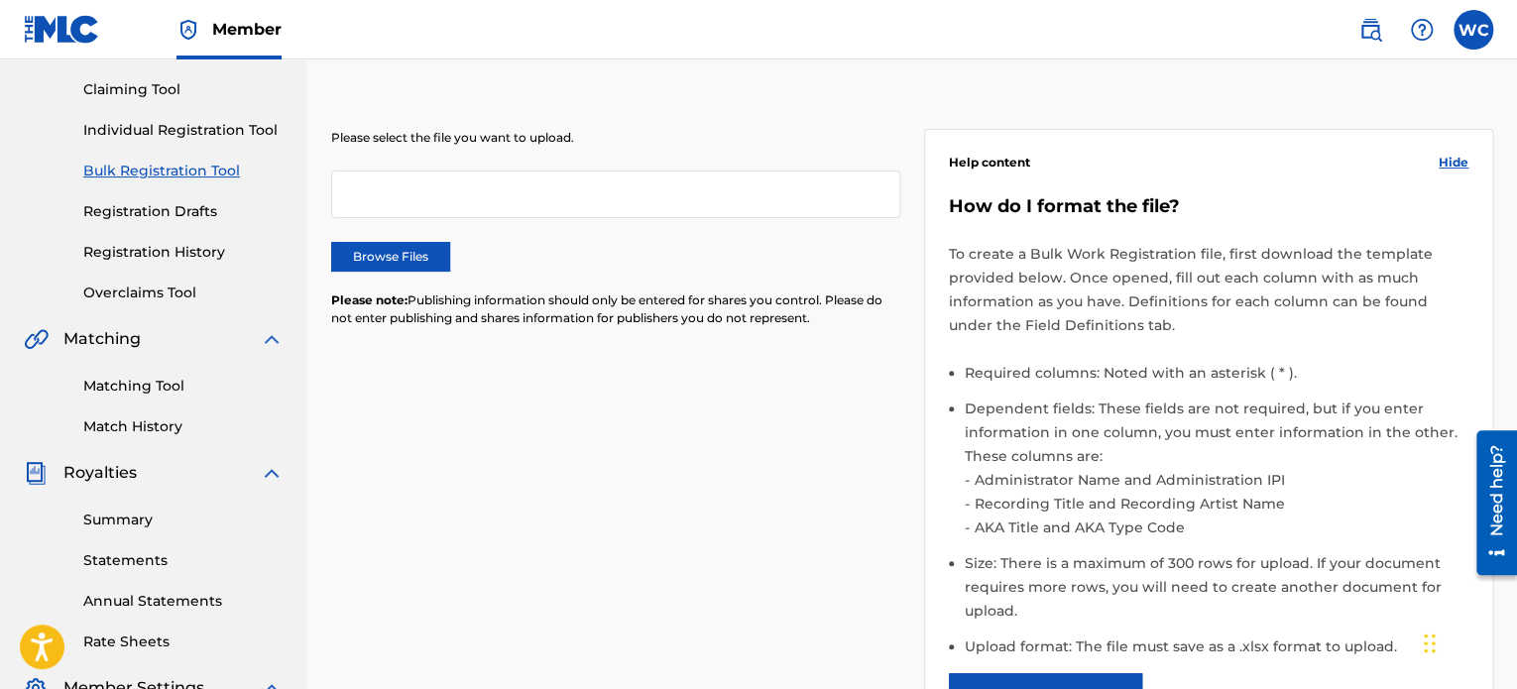
scroll to position [99, 0]
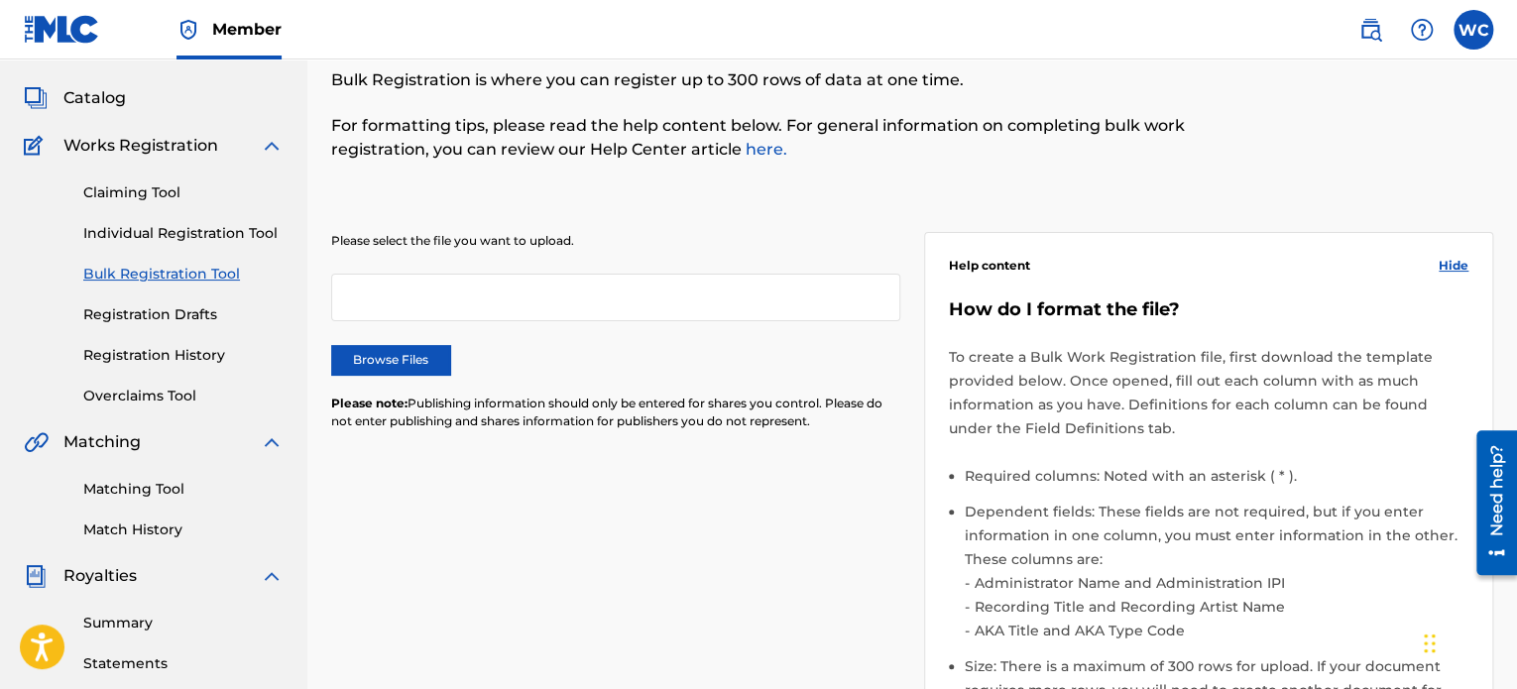
click at [179, 226] on link "Individual Registration Tool" at bounding box center [183, 233] width 200 height 21
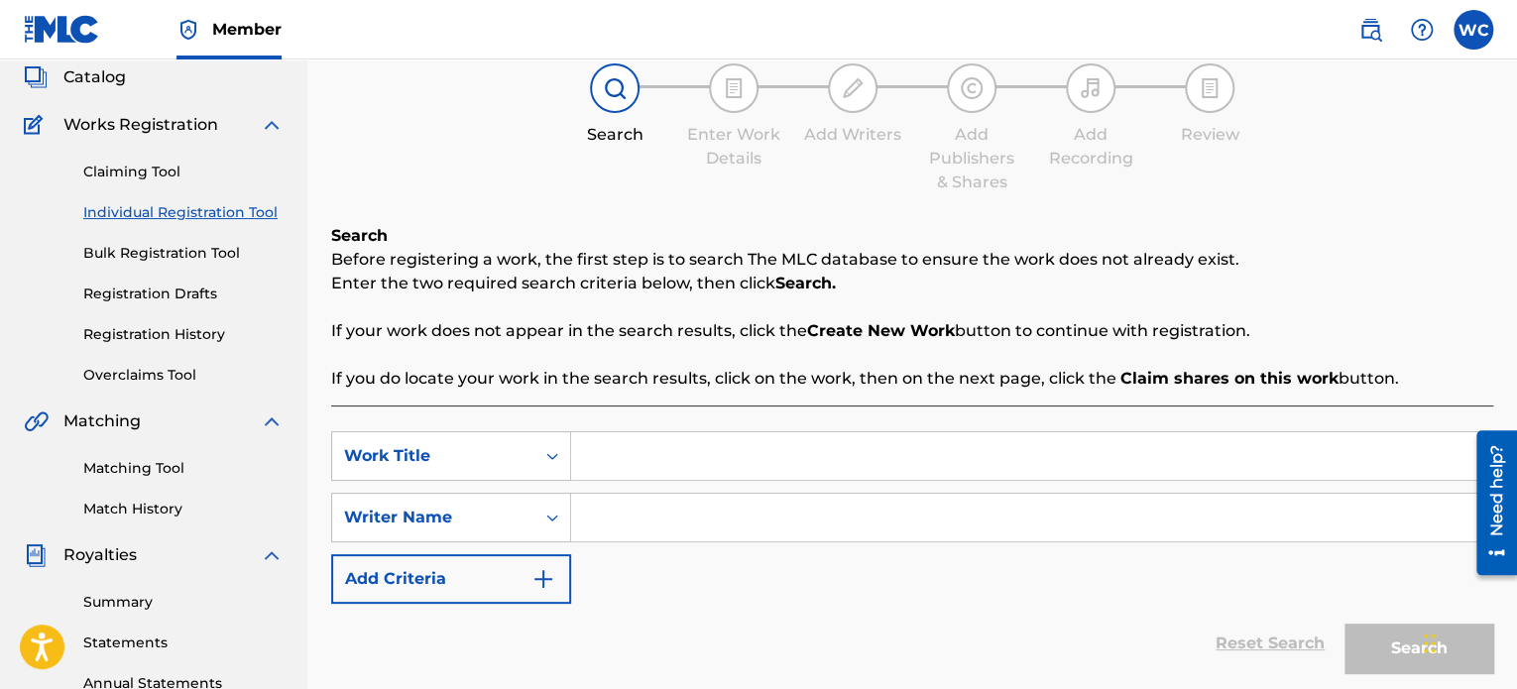
scroll to position [198, 0]
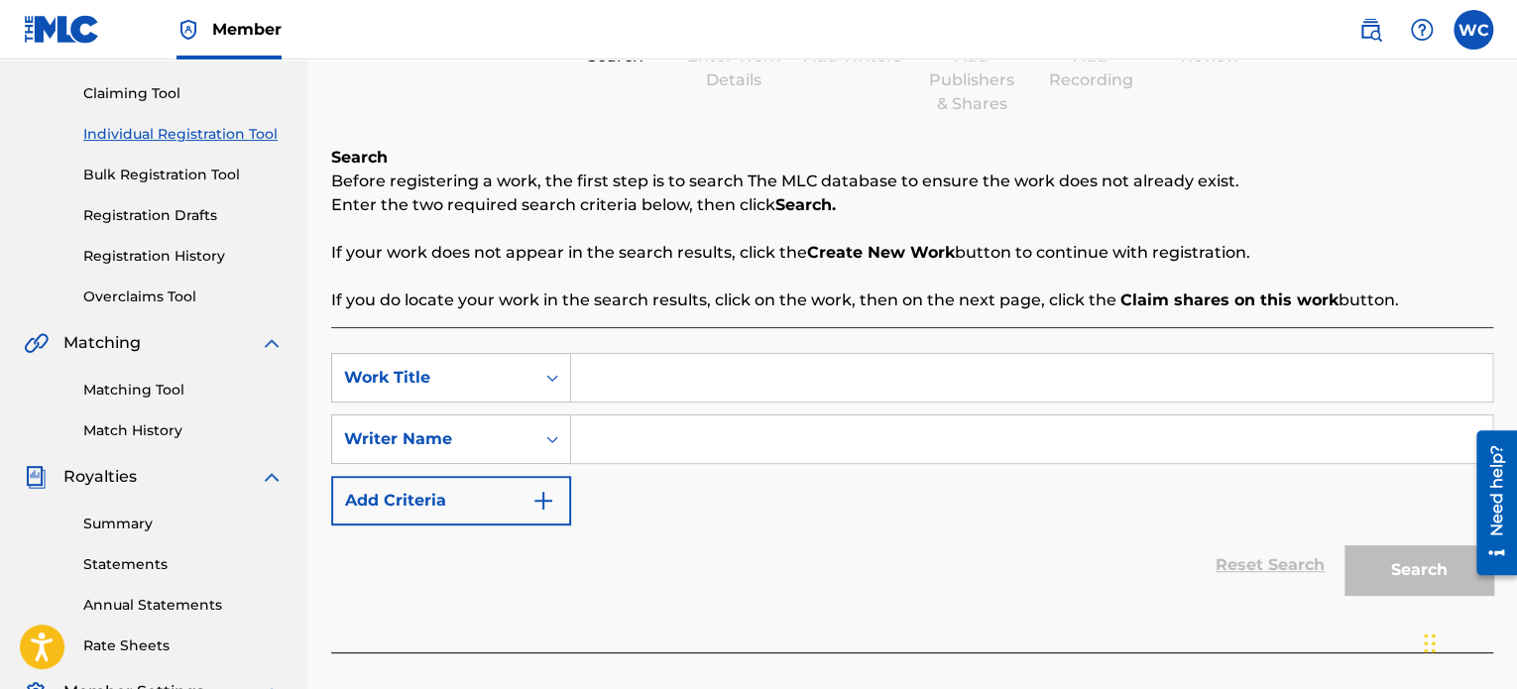
click at [628, 376] on input "Search Form" at bounding box center [1031, 378] width 921 height 48
type input "sprunki song"
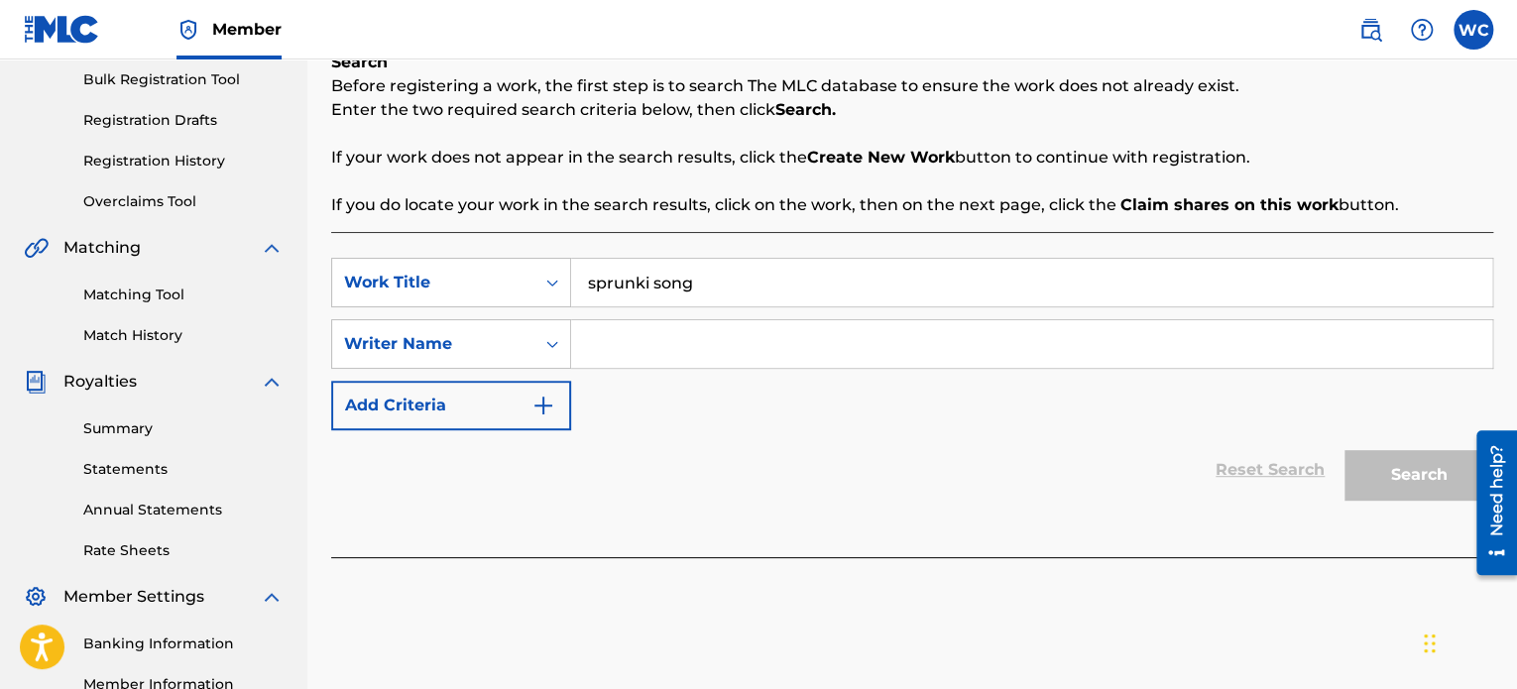
scroll to position [298, 0]
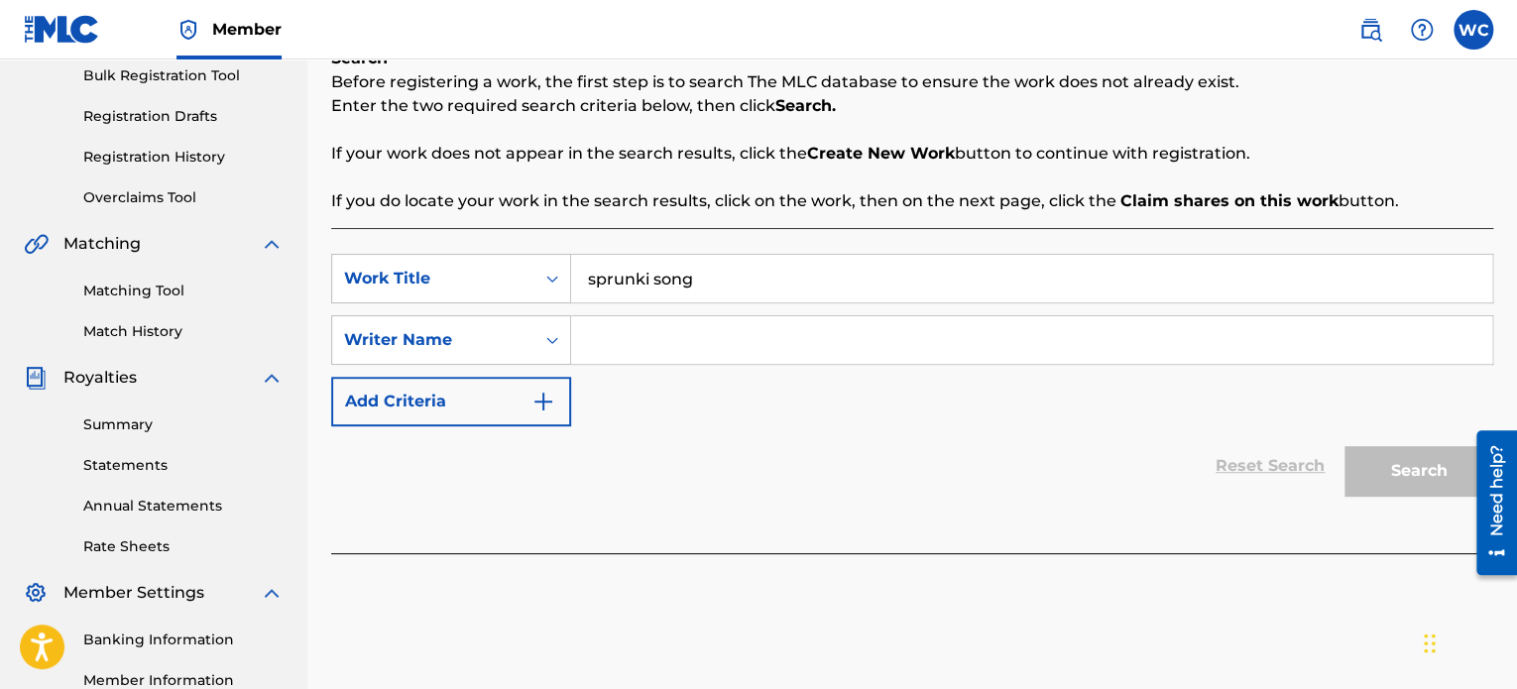
click at [727, 333] on input "Search Form" at bounding box center [1031, 340] width 921 height 48
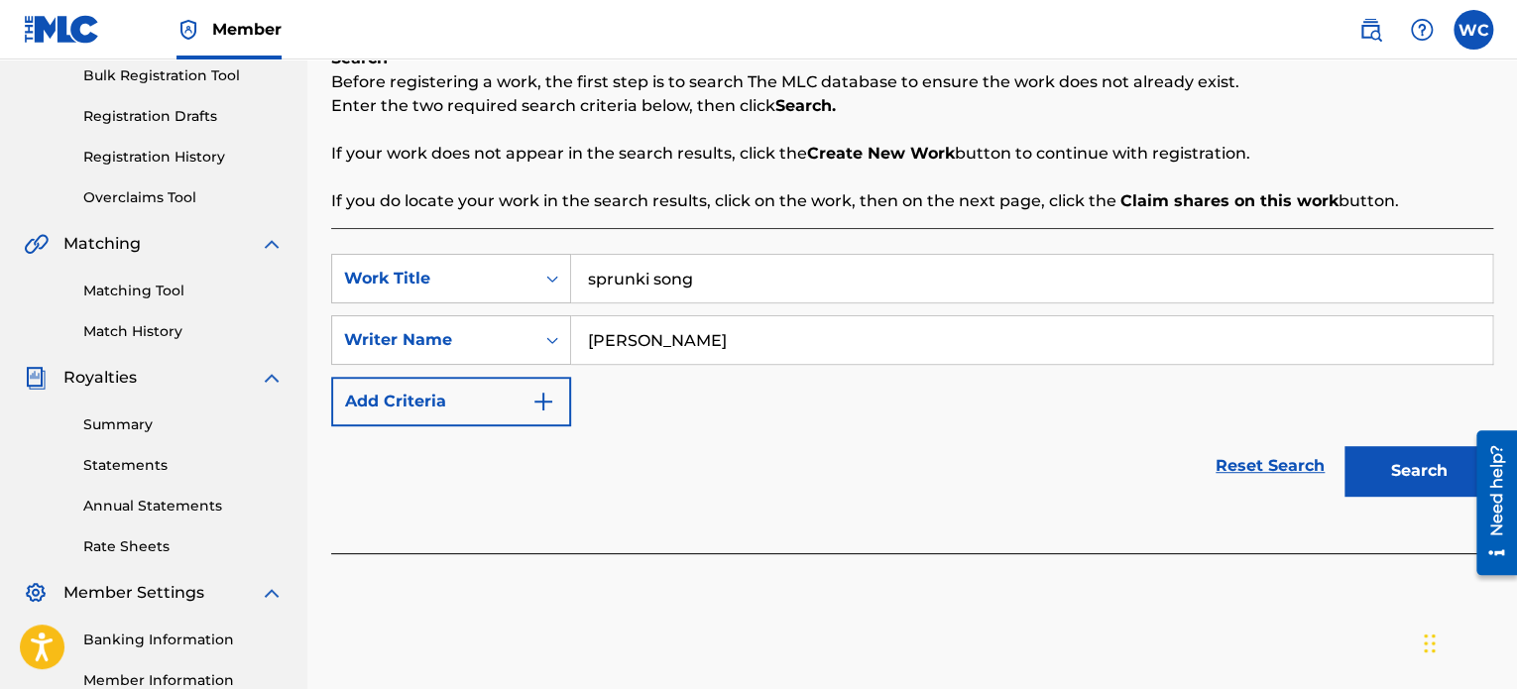
click at [1345, 446] on button "Search" at bounding box center [1419, 471] width 149 height 50
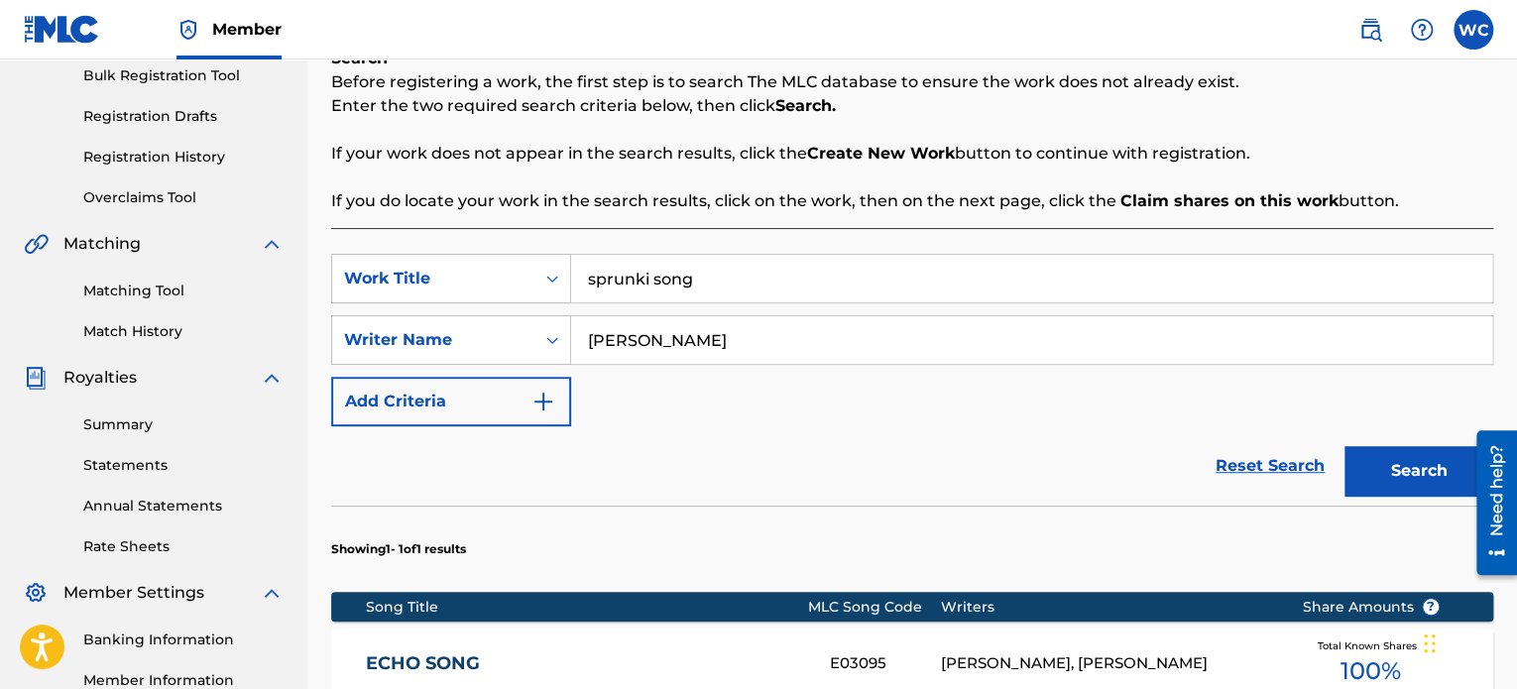
drag, startPoint x: 715, startPoint y: 340, endPoint x: 643, endPoint y: 350, distance: 73.1
click at [643, 350] on input "[PERSON_NAME]" at bounding box center [1031, 340] width 921 height 48
type input "[PERSON_NAME]"
click at [1345, 446] on button "Search" at bounding box center [1419, 471] width 149 height 50
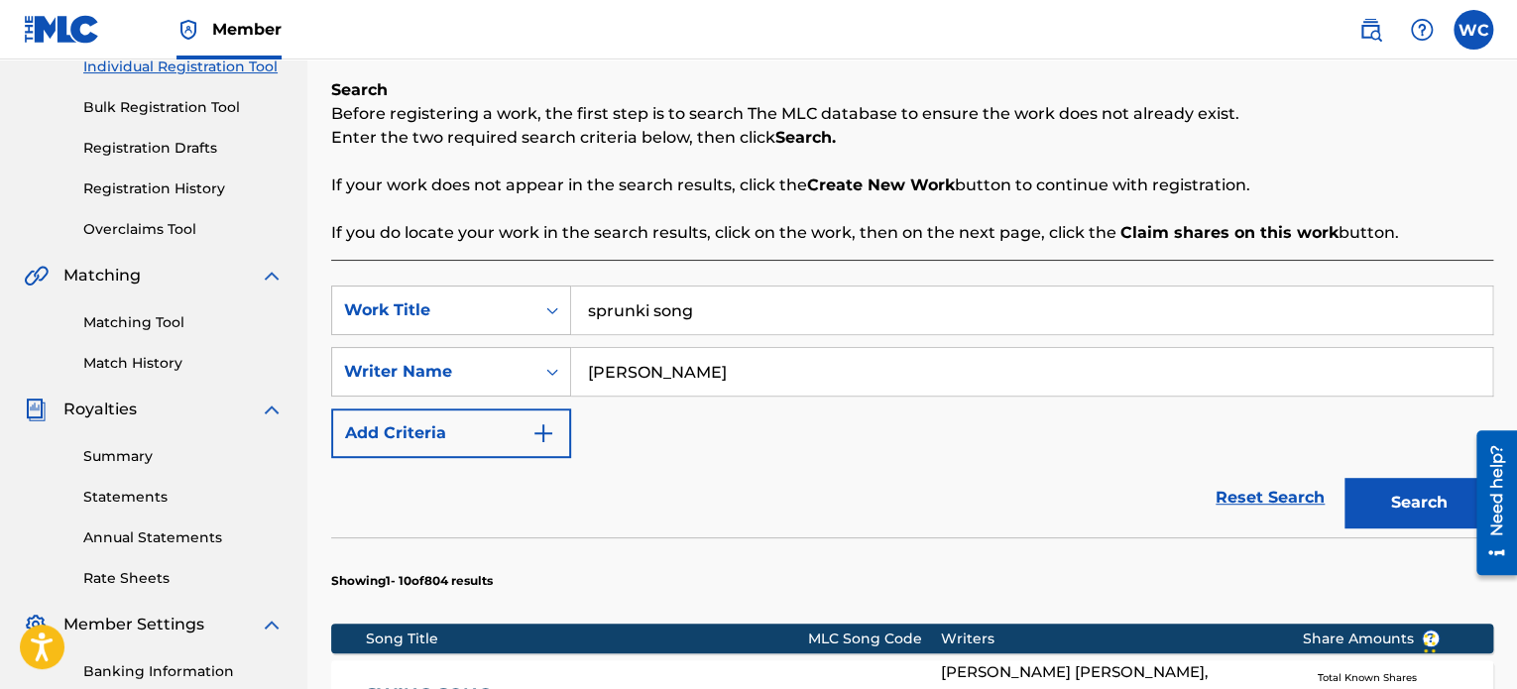
scroll to position [198, 0]
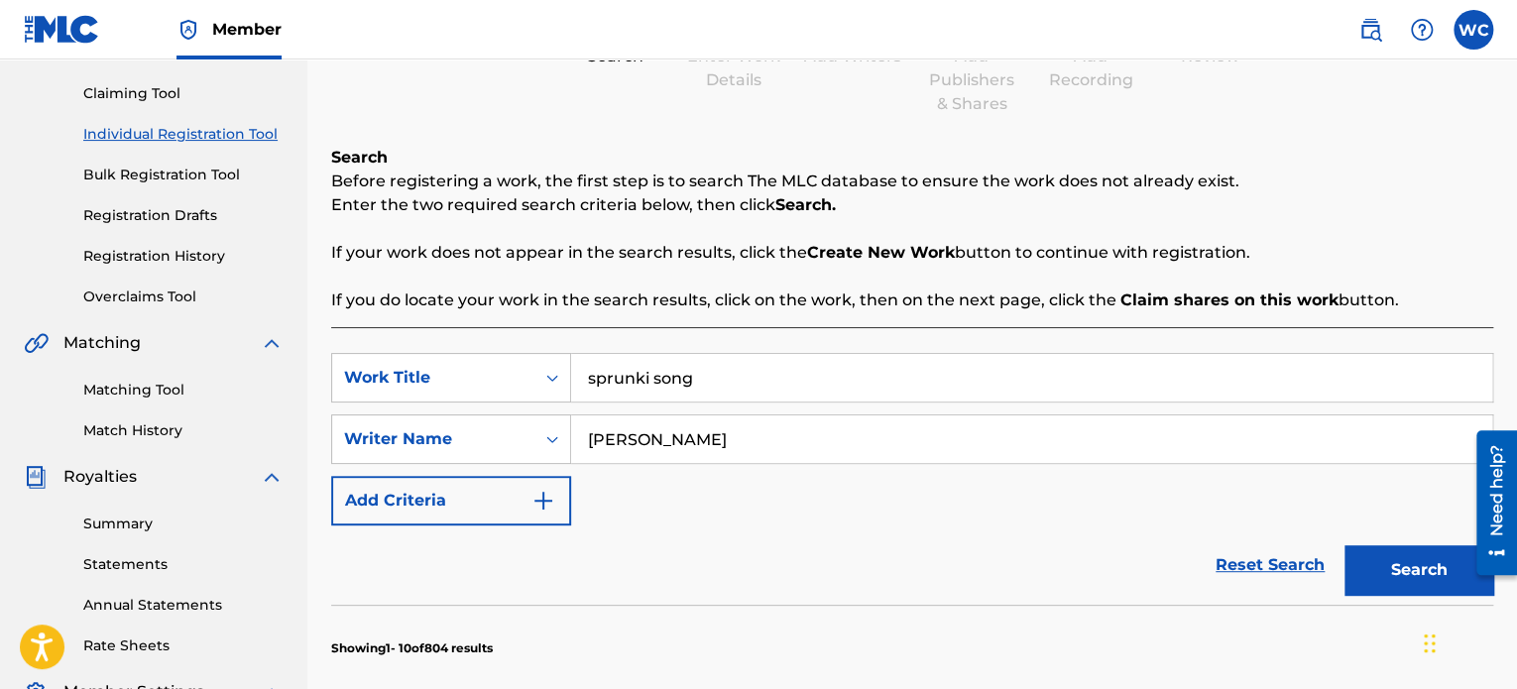
click at [1255, 562] on link "Reset Search" at bounding box center [1270, 566] width 129 height 44
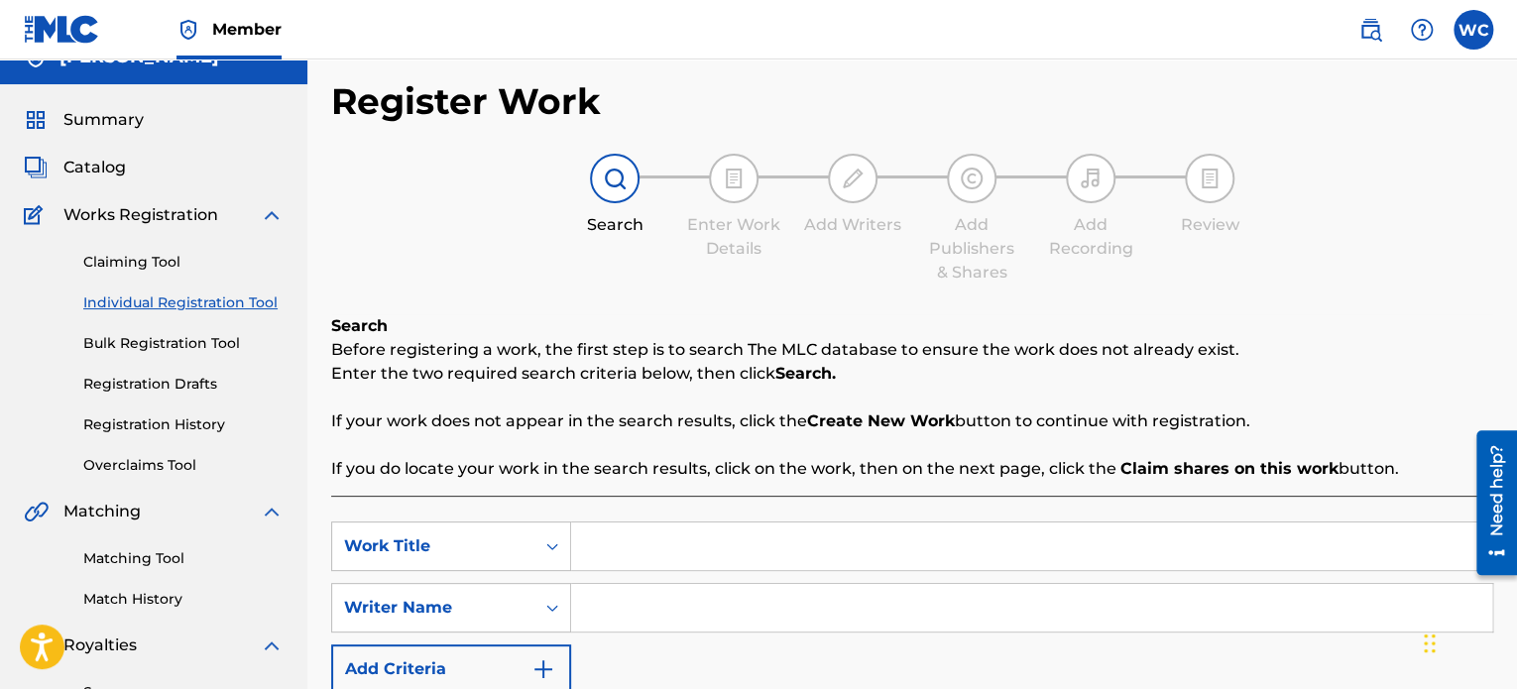
scroll to position [0, 0]
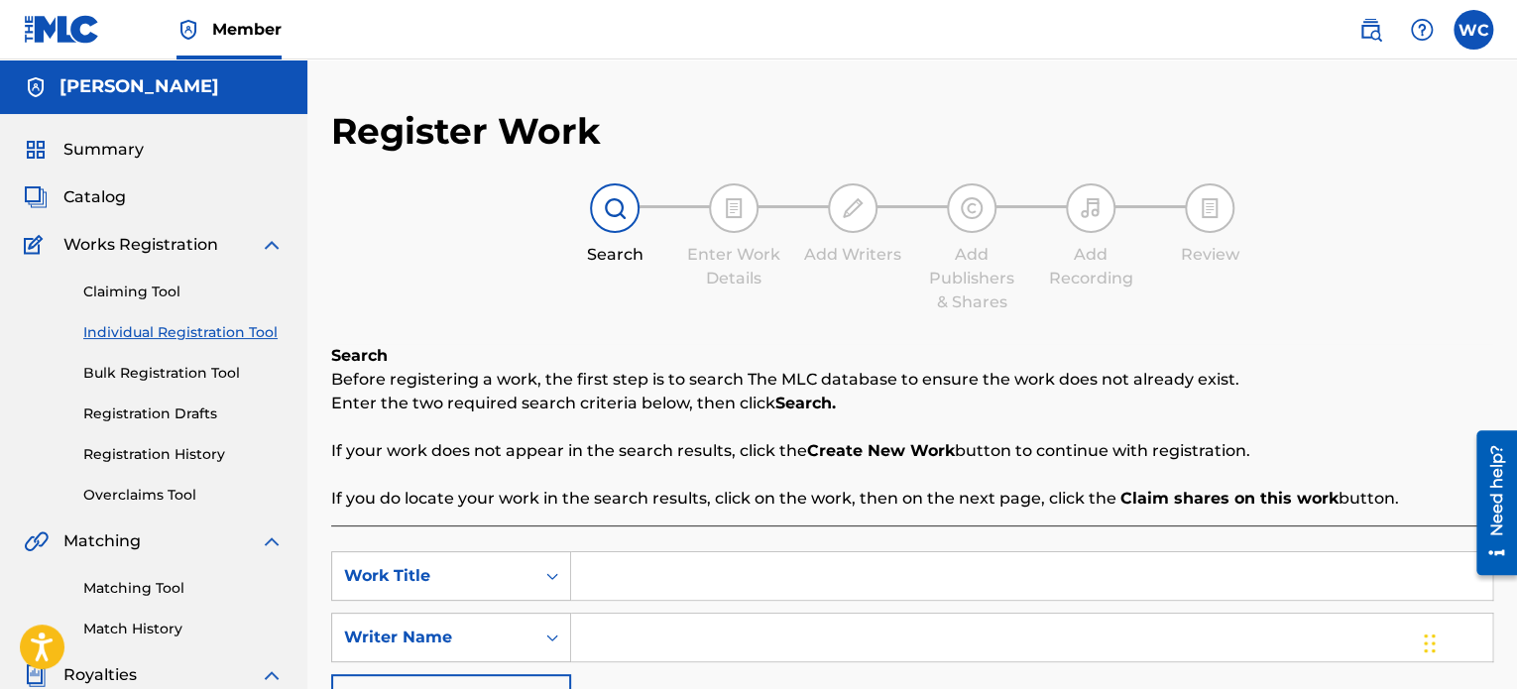
click at [864, 451] on strong "Create New Work" at bounding box center [881, 450] width 148 height 19
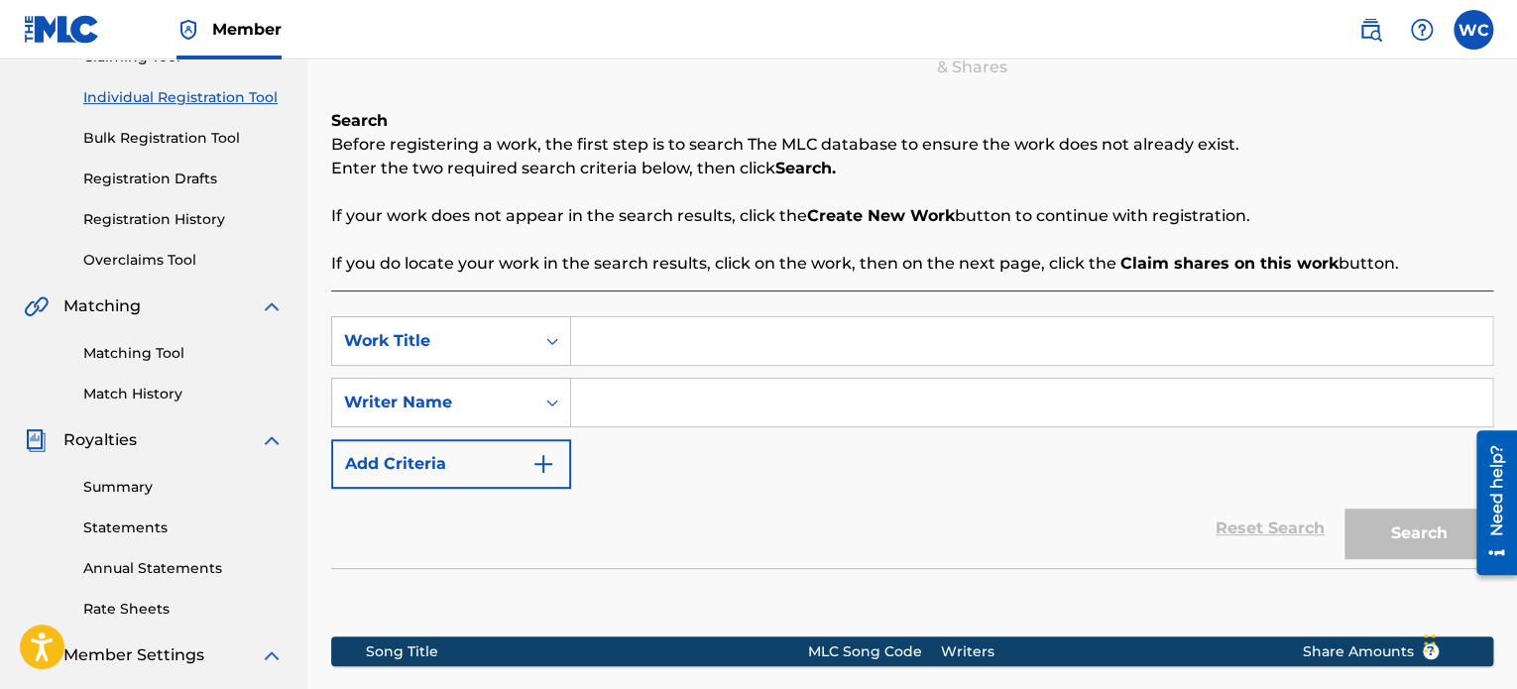
scroll to position [242, 0]
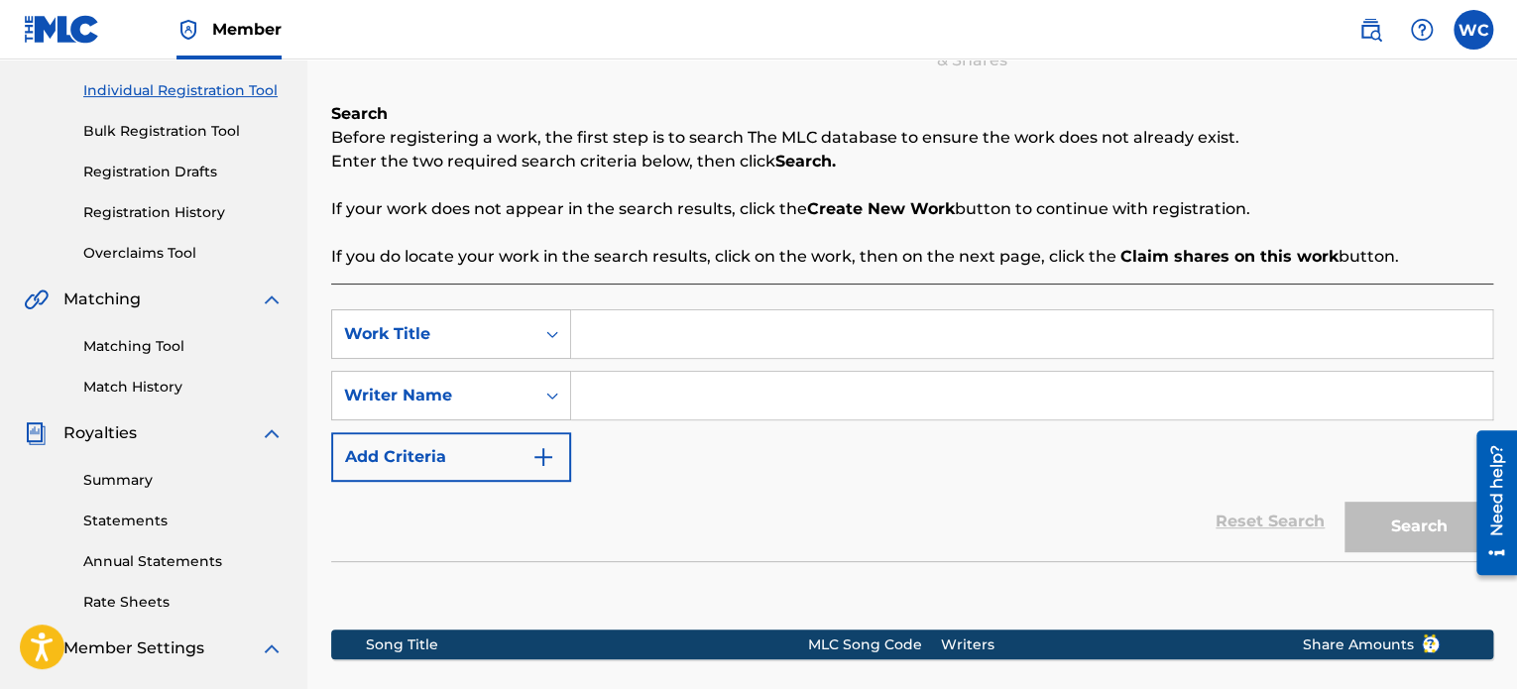
click at [1395, 515] on div "Search" at bounding box center [1414, 521] width 159 height 79
click at [456, 434] on button "Add Criteria" at bounding box center [451, 457] width 240 height 50
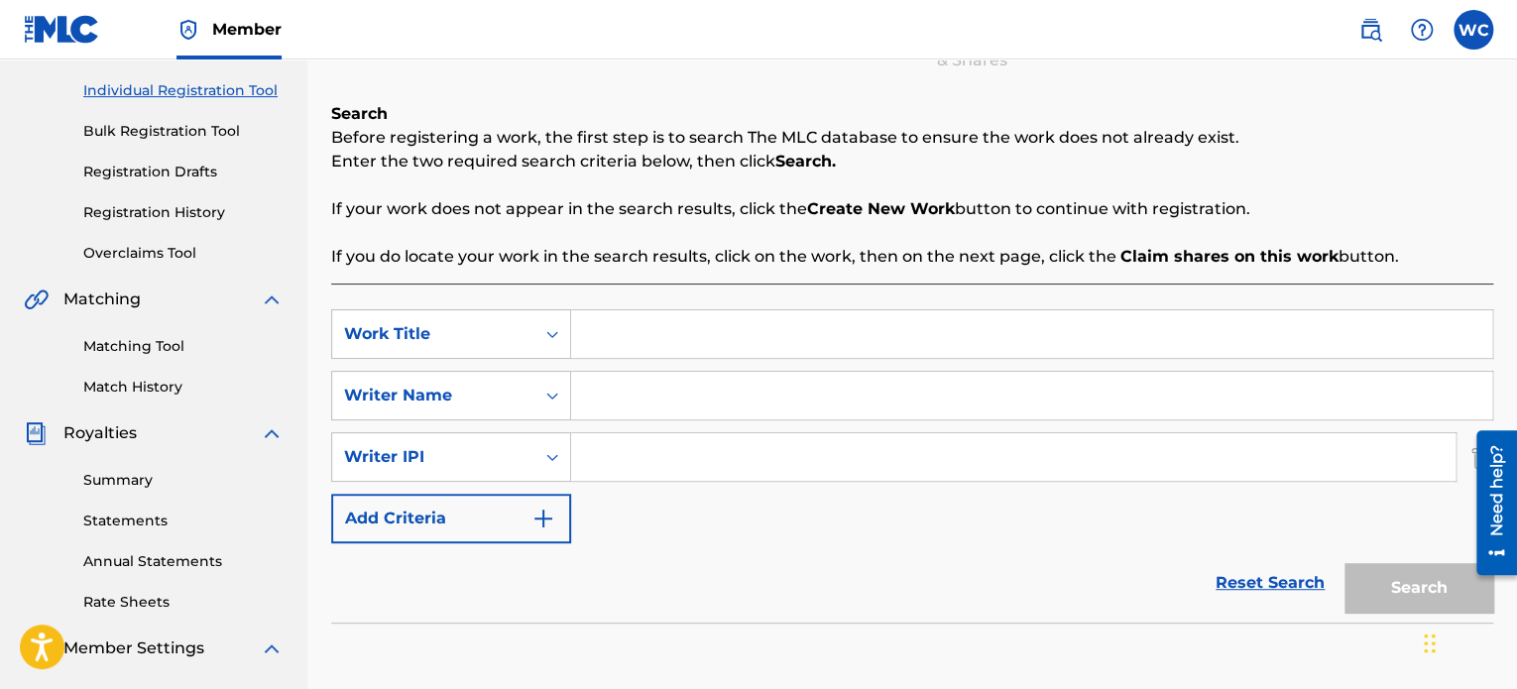
click at [662, 321] on input "Search Form" at bounding box center [1031, 334] width 921 height 48
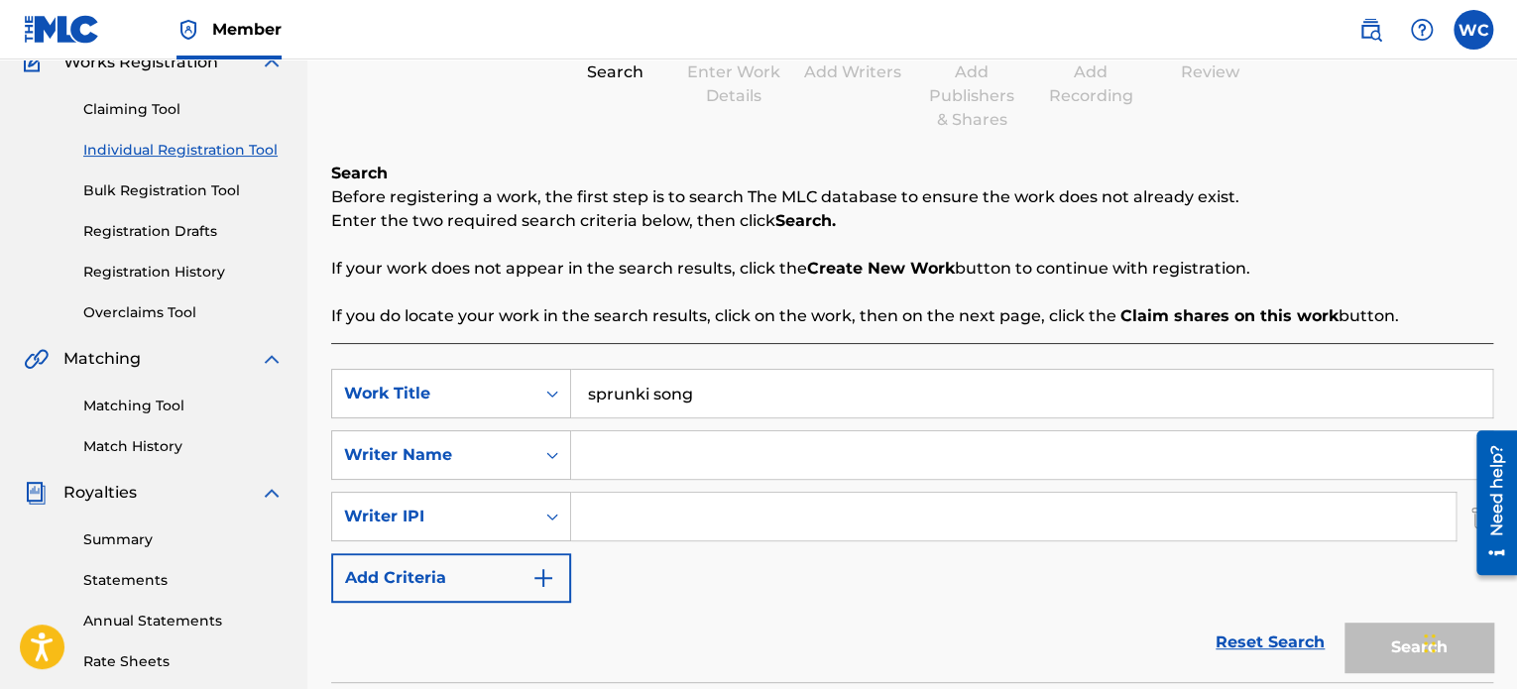
scroll to position [0, 0]
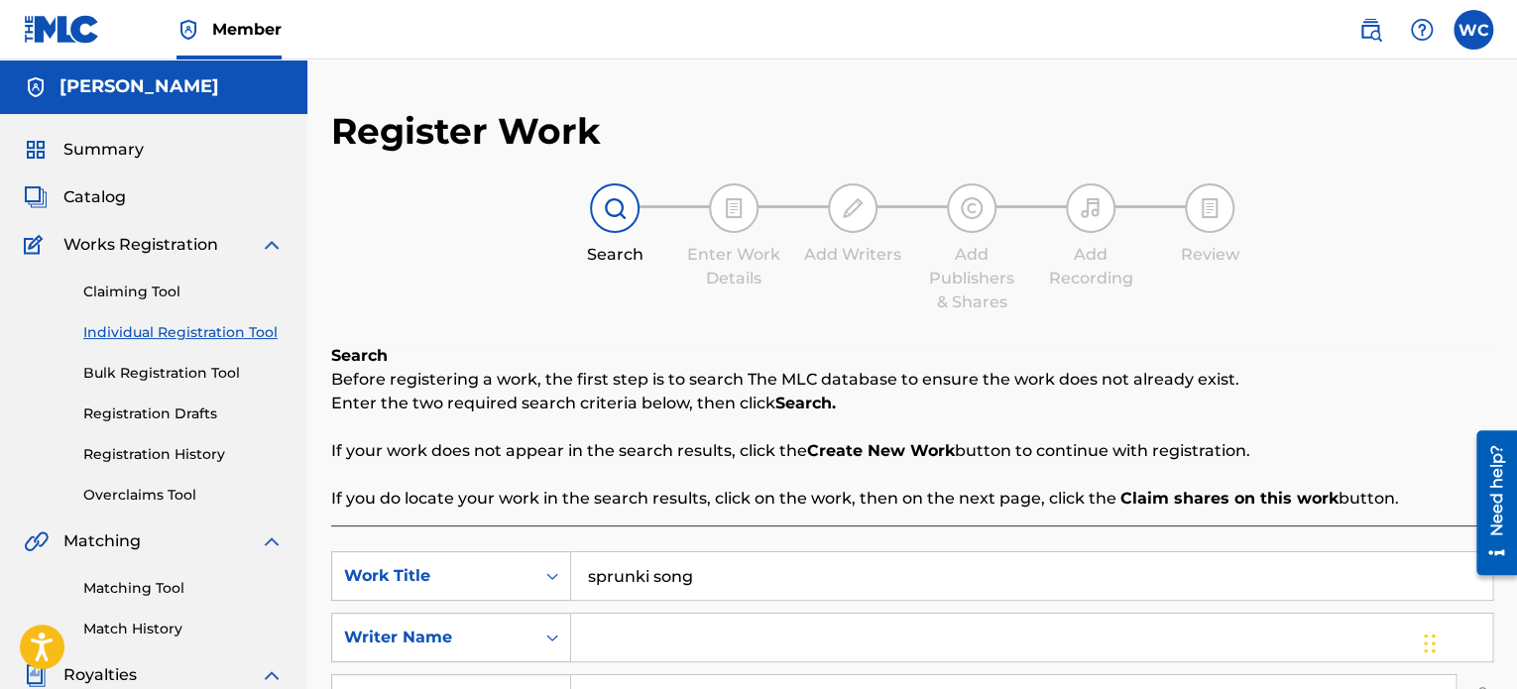
click at [626, 210] on img at bounding box center [615, 208] width 24 height 24
click at [1480, 38] on label at bounding box center [1474, 30] width 40 height 40
click at [1474, 30] on input "WC [PERSON_NAME] [EMAIL_ADDRESS][DOMAIN_NAME] Notification Preferences Profile …" at bounding box center [1474, 30] width 0 height 0
click at [1480, 38] on div "WC WC [PERSON_NAME] [EMAIL_ADDRESS][DOMAIN_NAME] Notification Preferences Profi…" at bounding box center [1474, 30] width 40 height 40
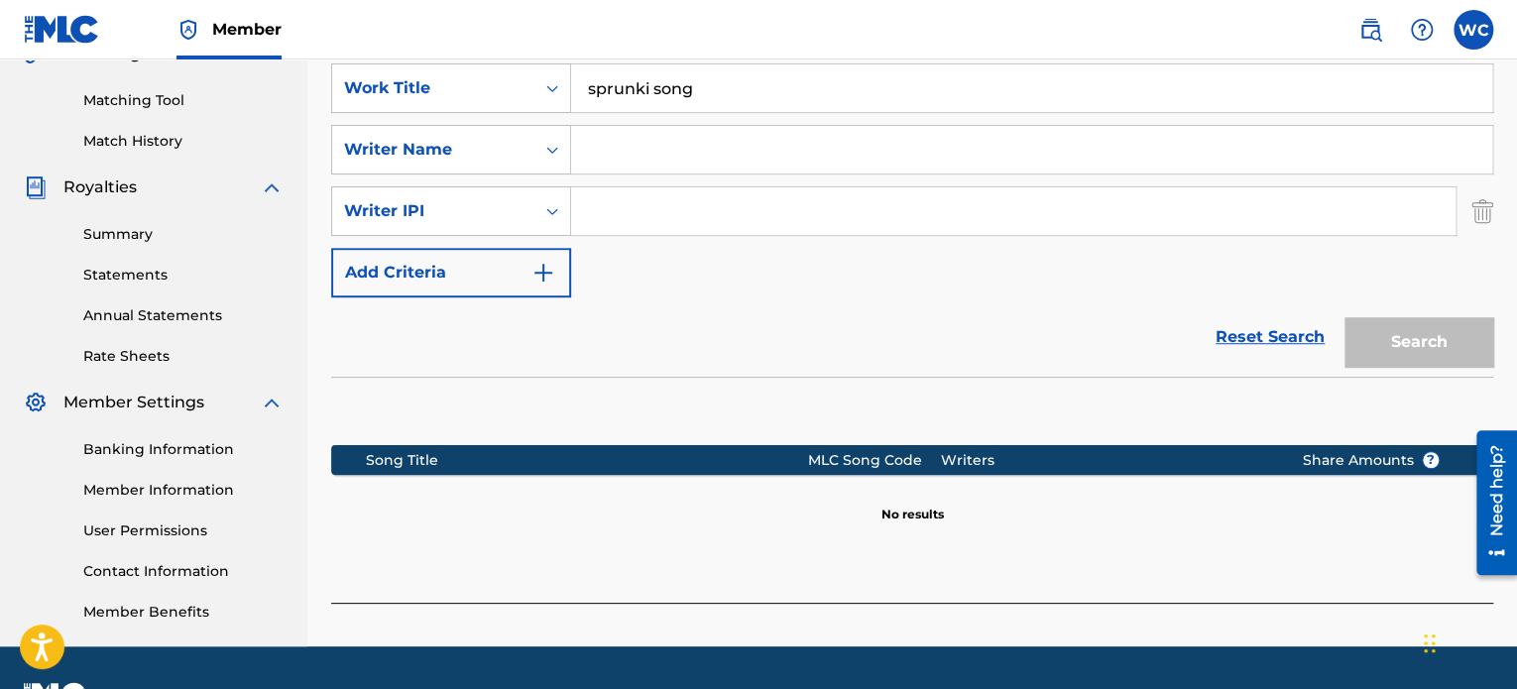
scroll to position [341, 0]
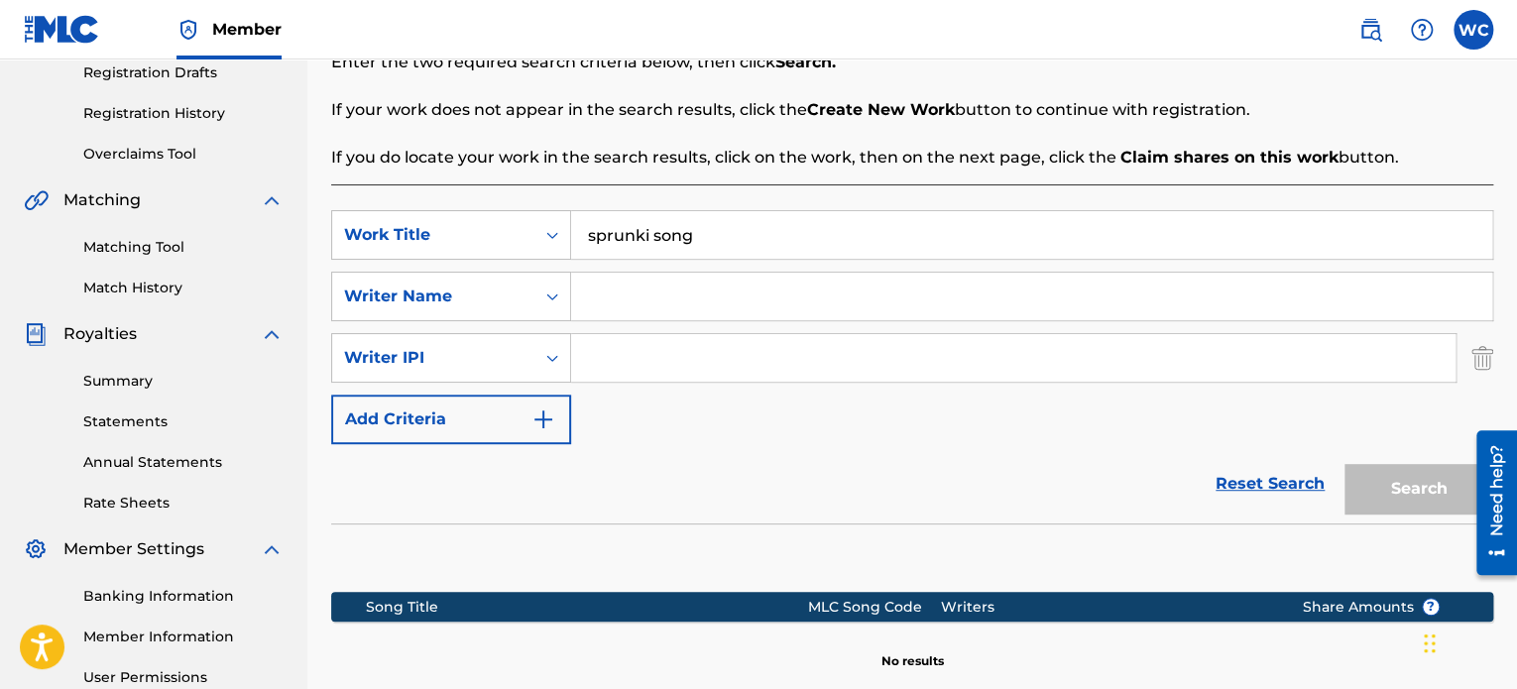
drag, startPoint x: 714, startPoint y: 229, endPoint x: 665, endPoint y: 241, distance: 50.0
click at [665, 241] on input "sprunki song" at bounding box center [1031, 235] width 921 height 48
type input "sprunki"
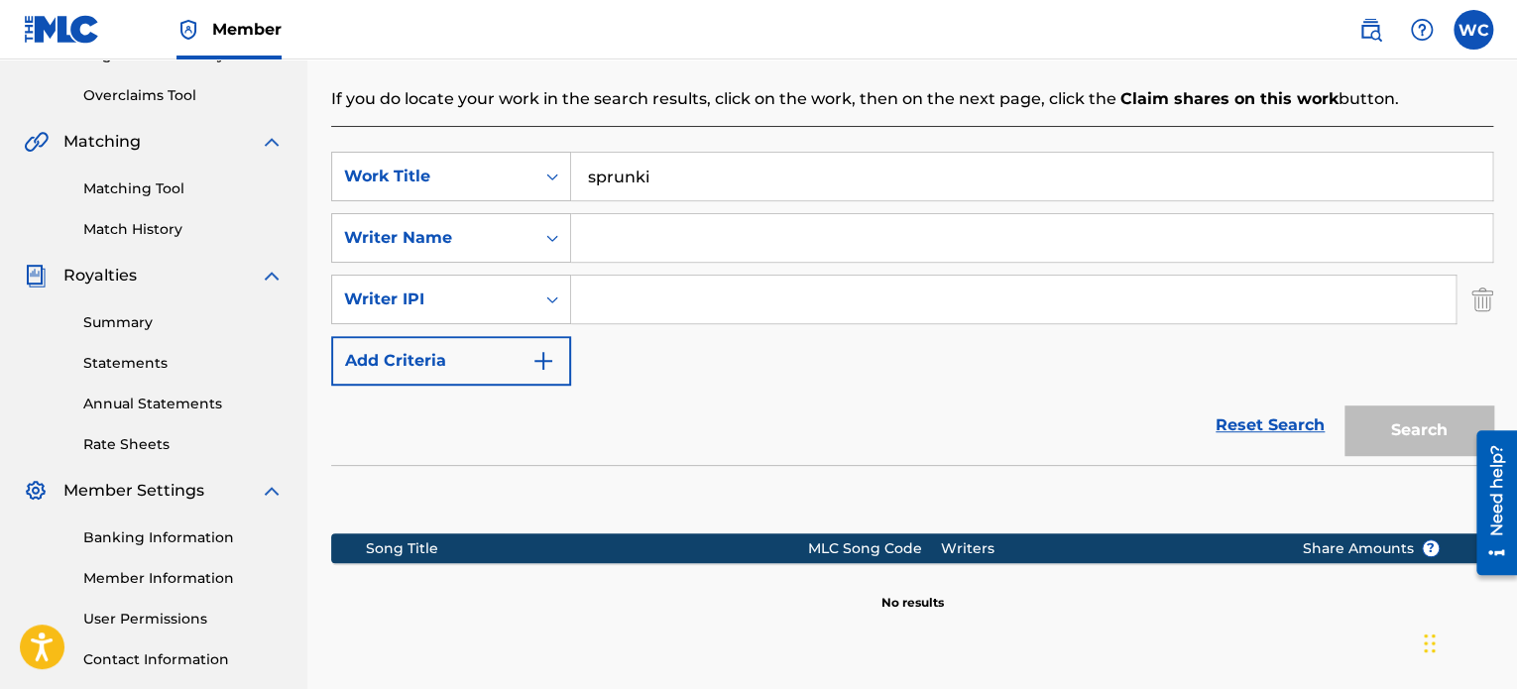
scroll to position [540, 0]
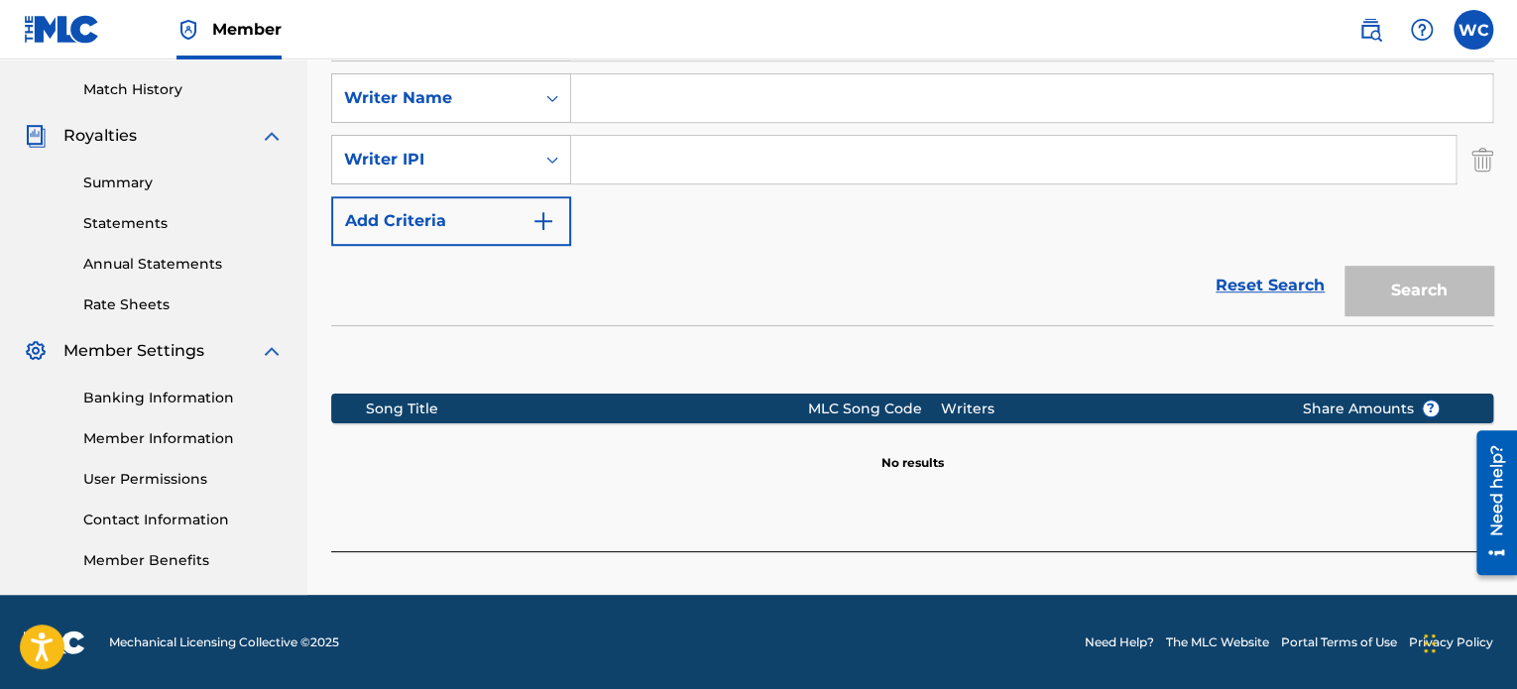
click at [1290, 286] on link "Reset Search" at bounding box center [1270, 286] width 129 height 44
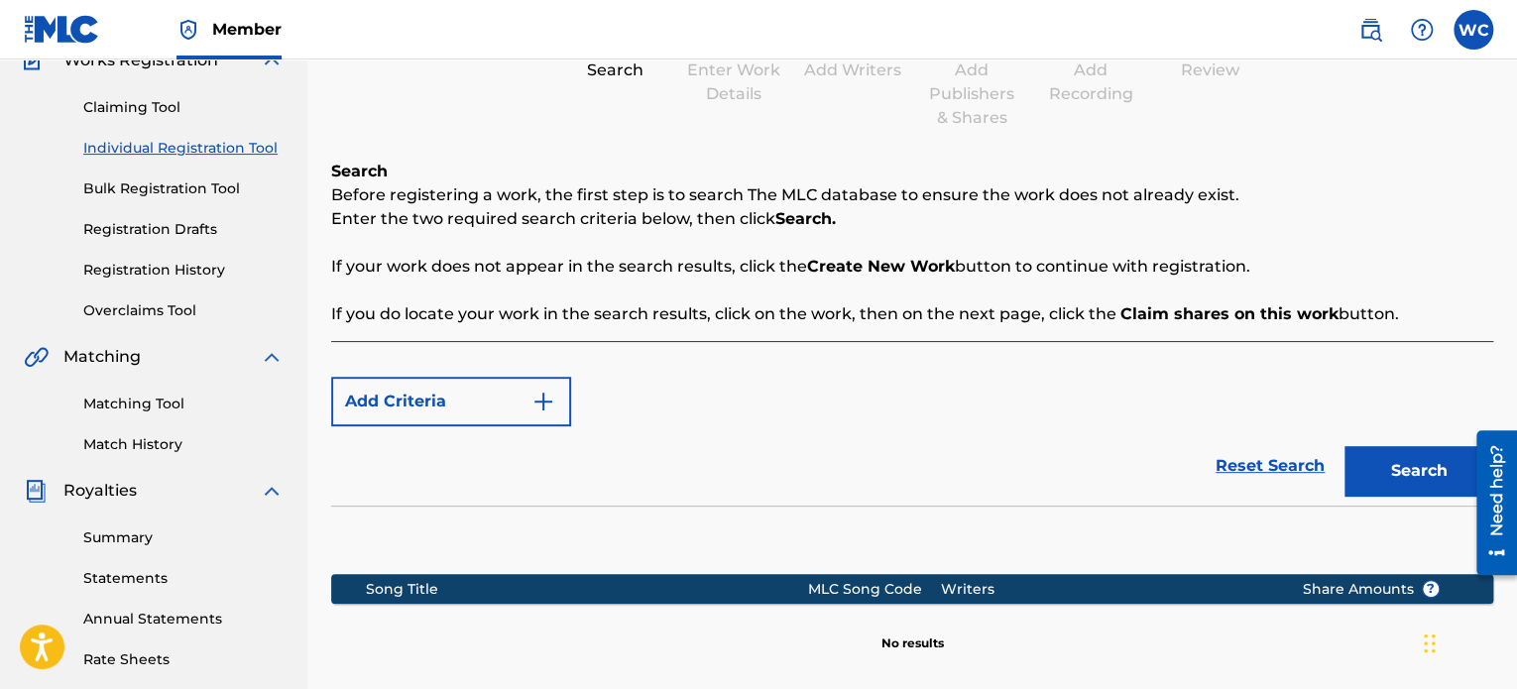
scroll to position [198, 0]
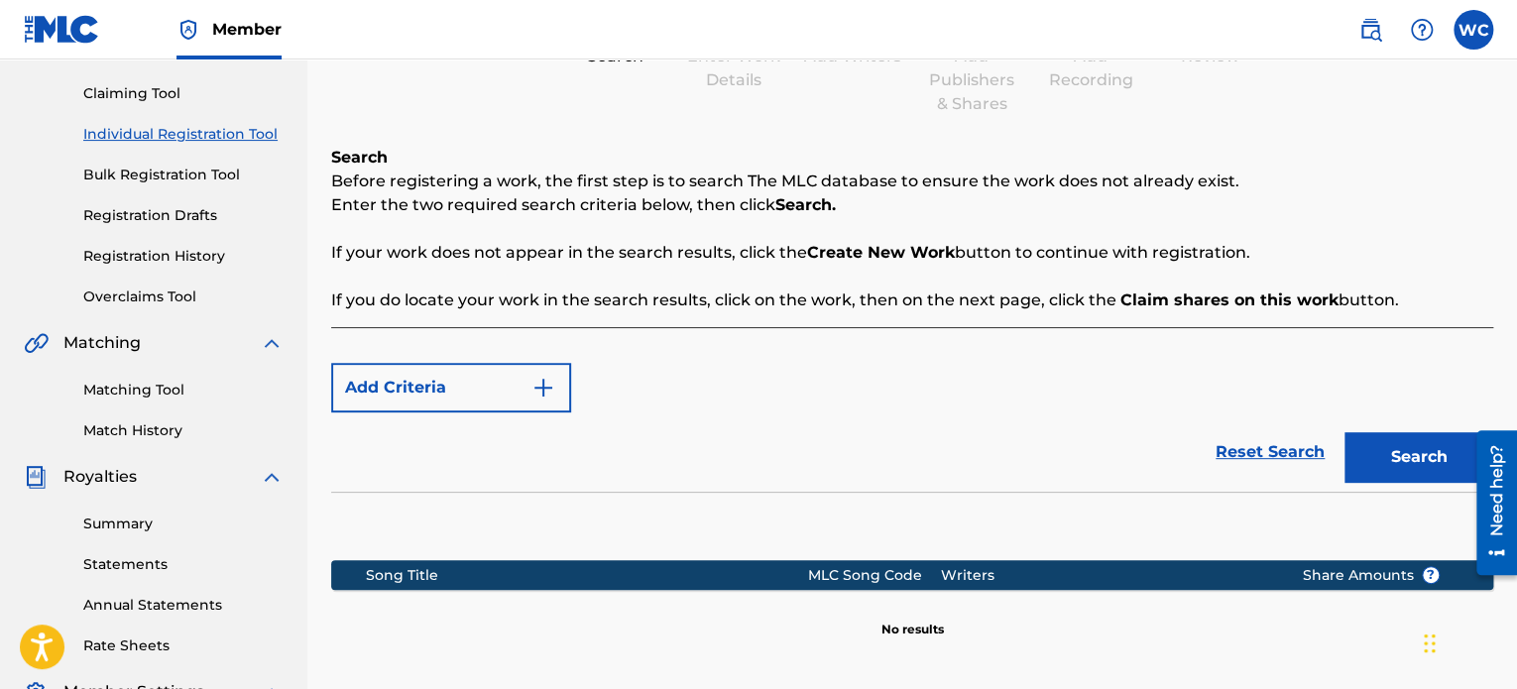
click at [472, 386] on button "Add Criteria" at bounding box center [451, 388] width 240 height 50
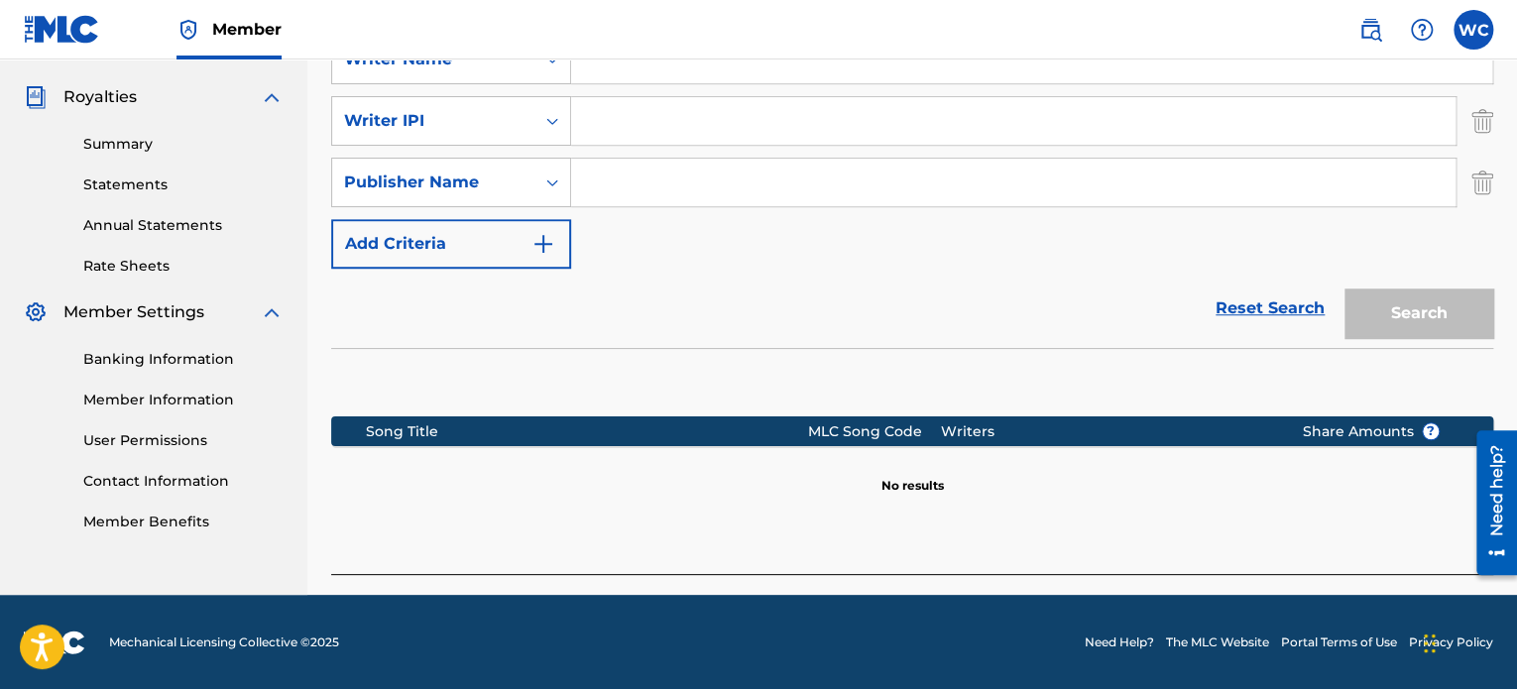
click at [1492, 196] on img "Search Form" at bounding box center [1483, 183] width 22 height 50
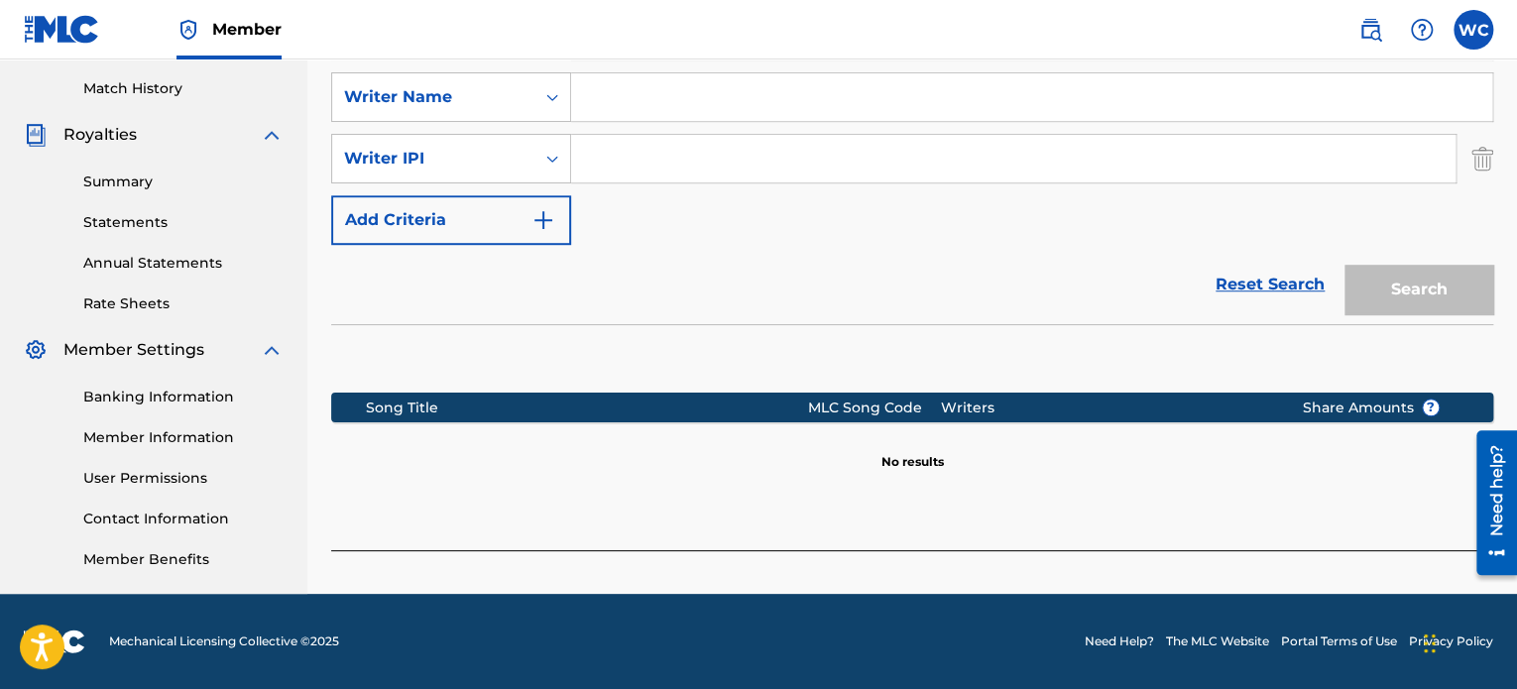
scroll to position [540, 0]
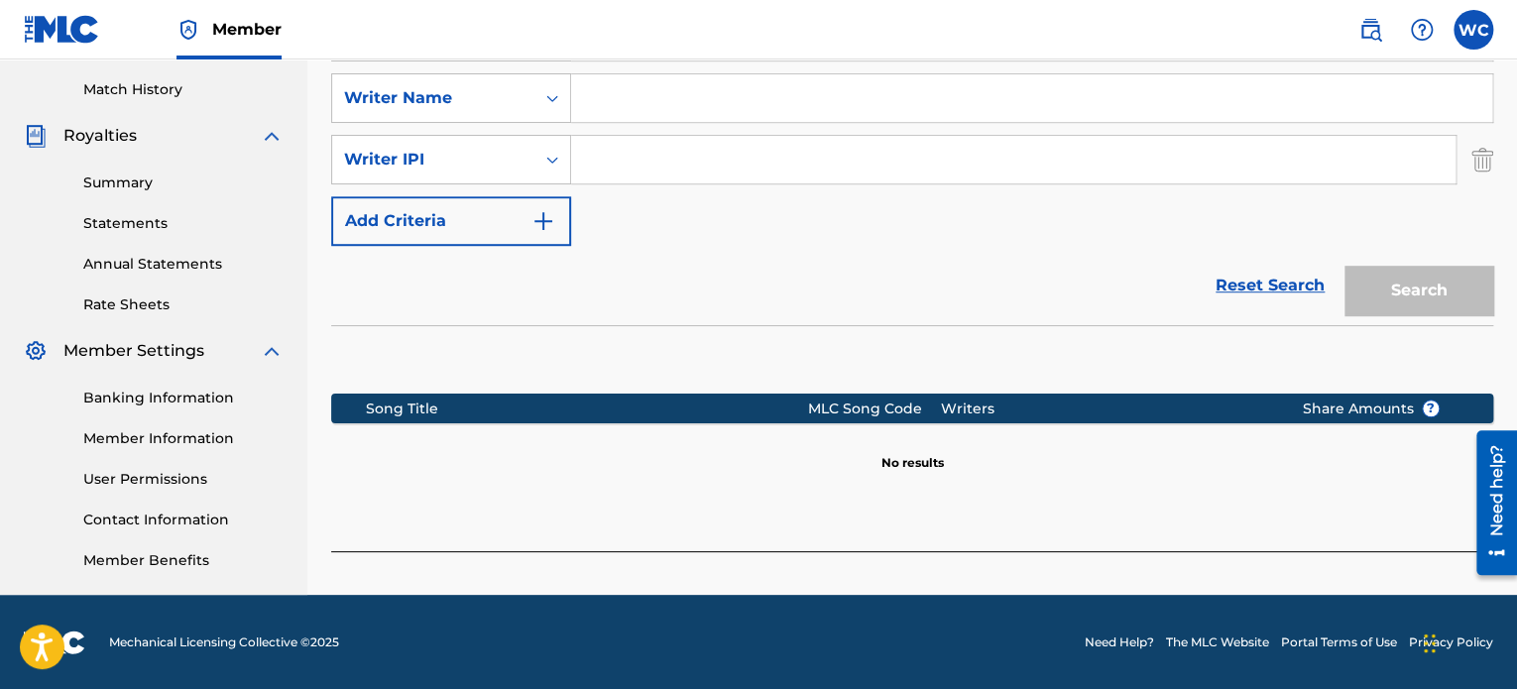
click at [1483, 156] on img "Search Form" at bounding box center [1483, 160] width 22 height 50
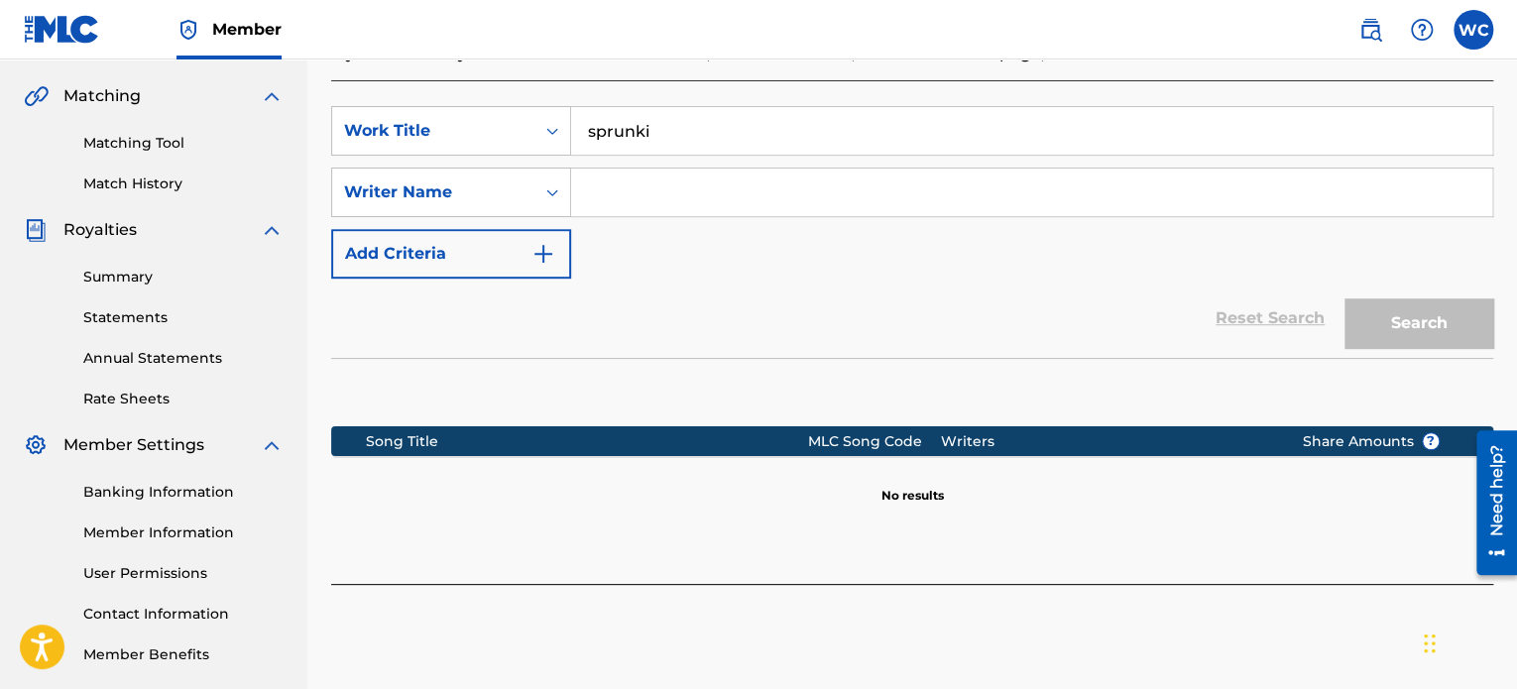
scroll to position [440, 0]
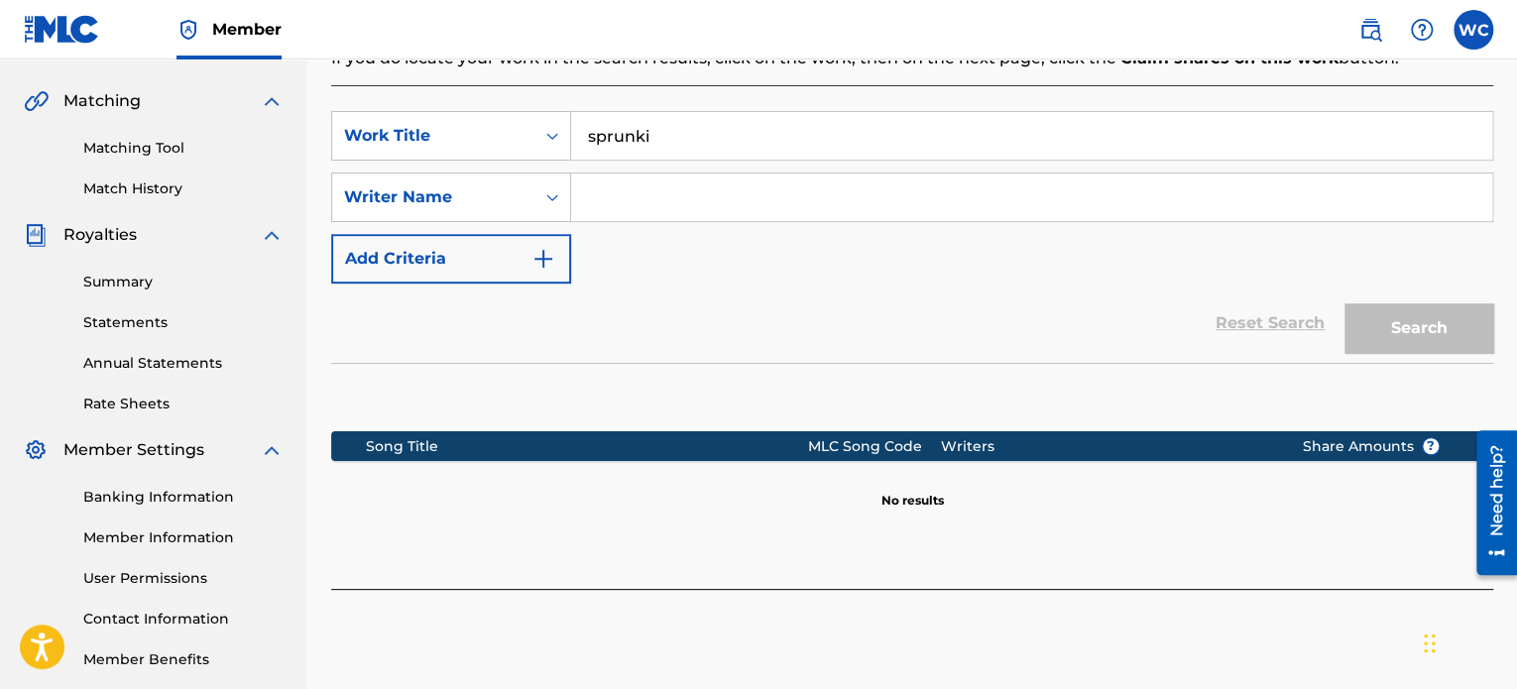
click at [660, 190] on input "Search Form" at bounding box center [1031, 198] width 921 height 48
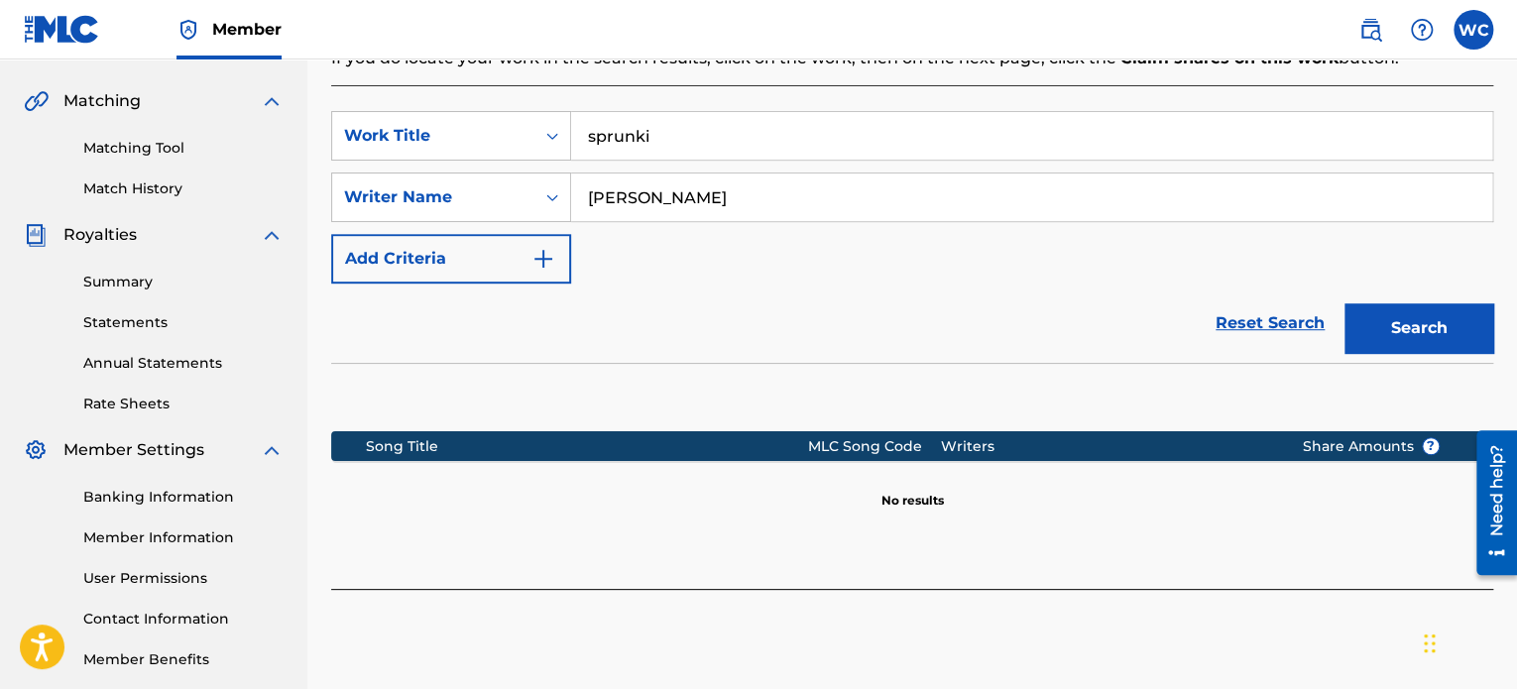
type input "[PERSON_NAME]"
click at [1345, 303] on button "Search" at bounding box center [1419, 328] width 149 height 50
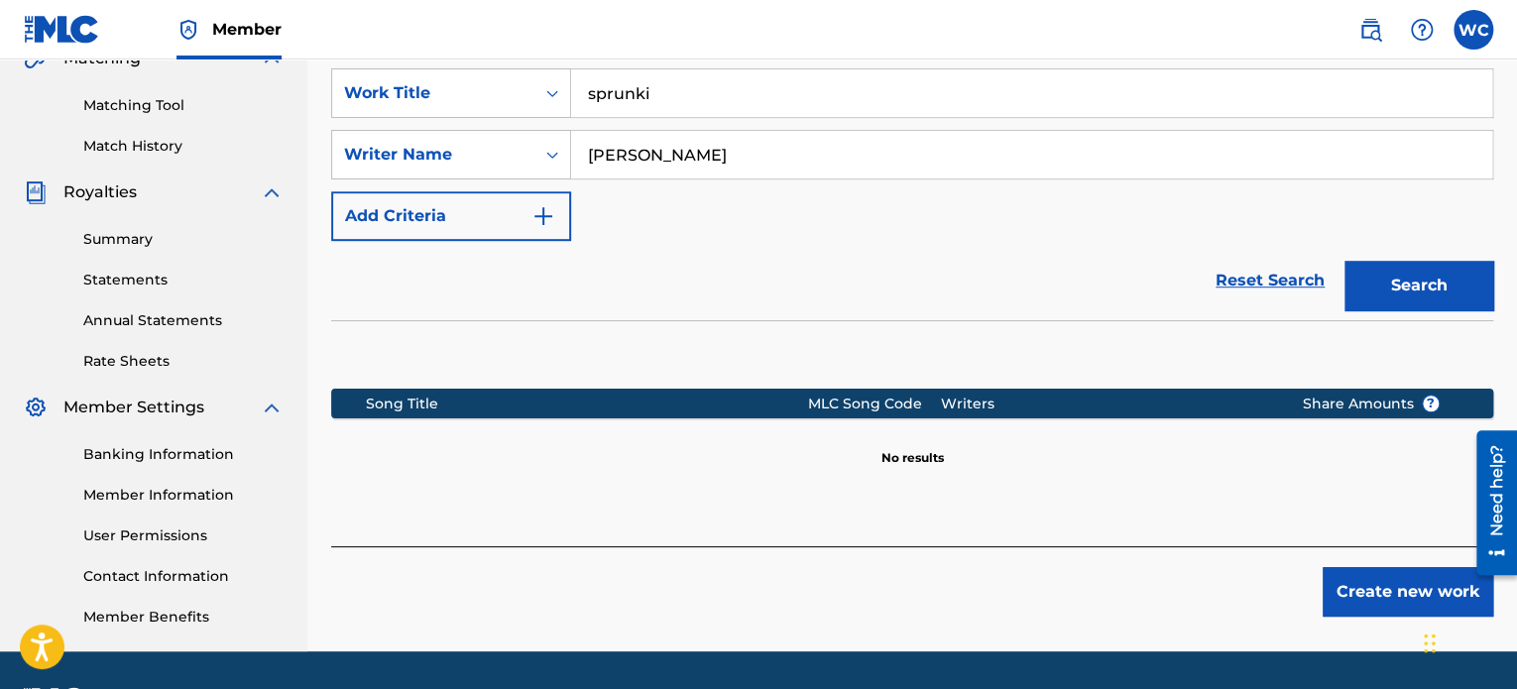
scroll to position [540, 0]
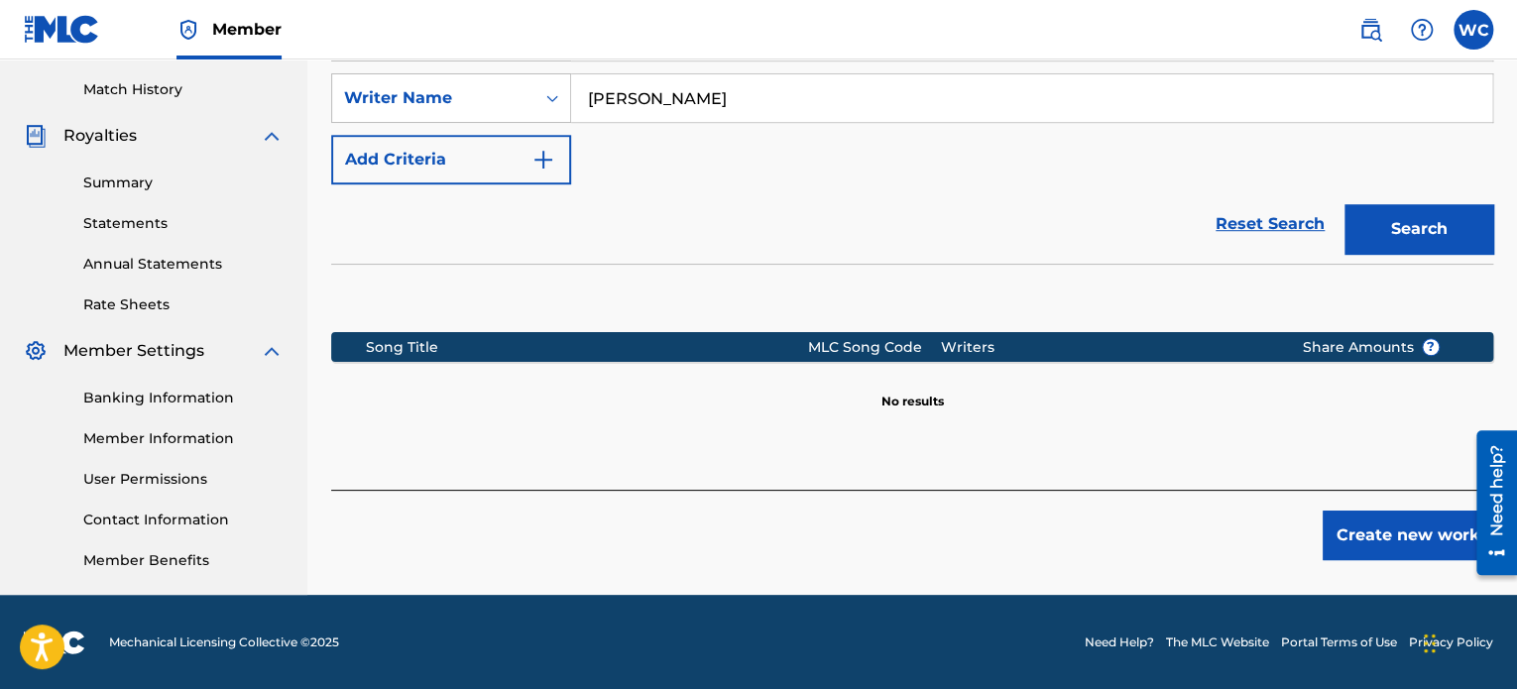
click at [1357, 515] on button "Create new work" at bounding box center [1408, 536] width 171 height 50
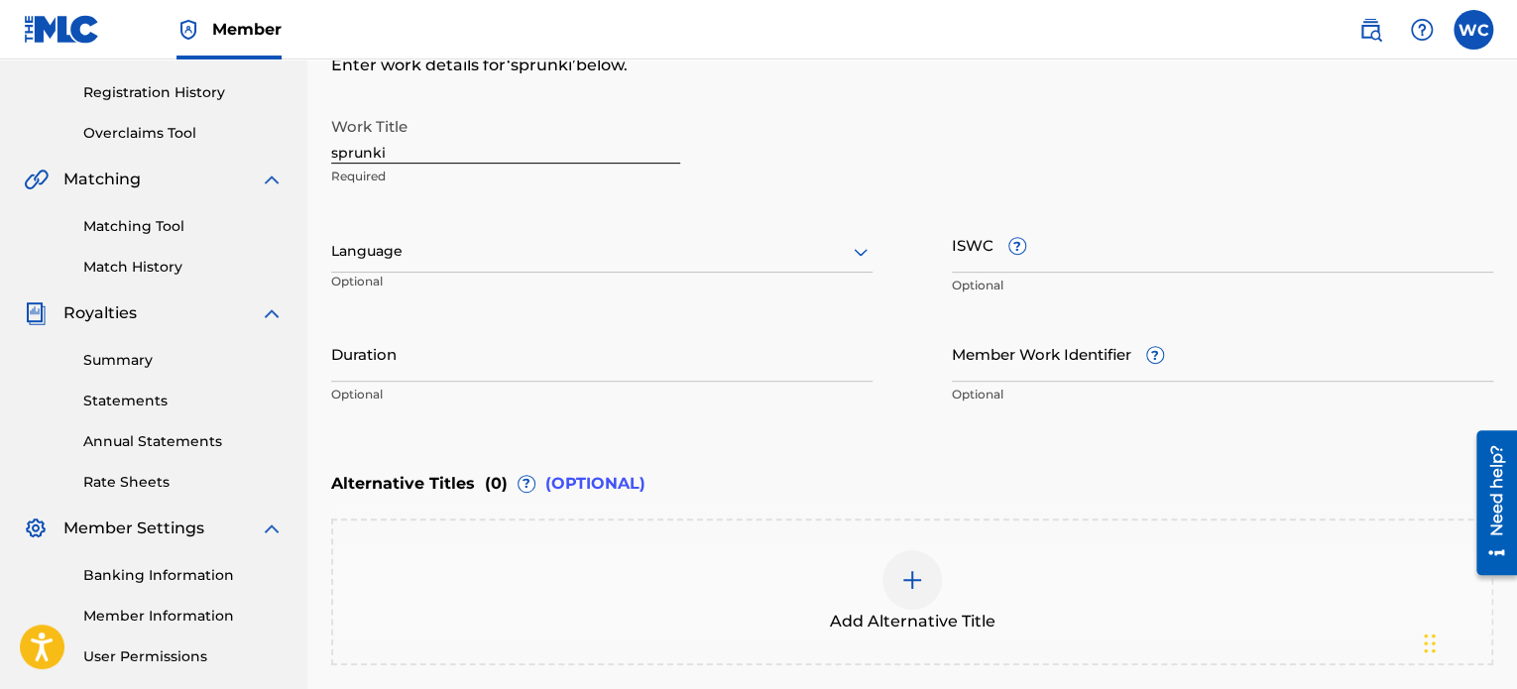
scroll to position [341, 0]
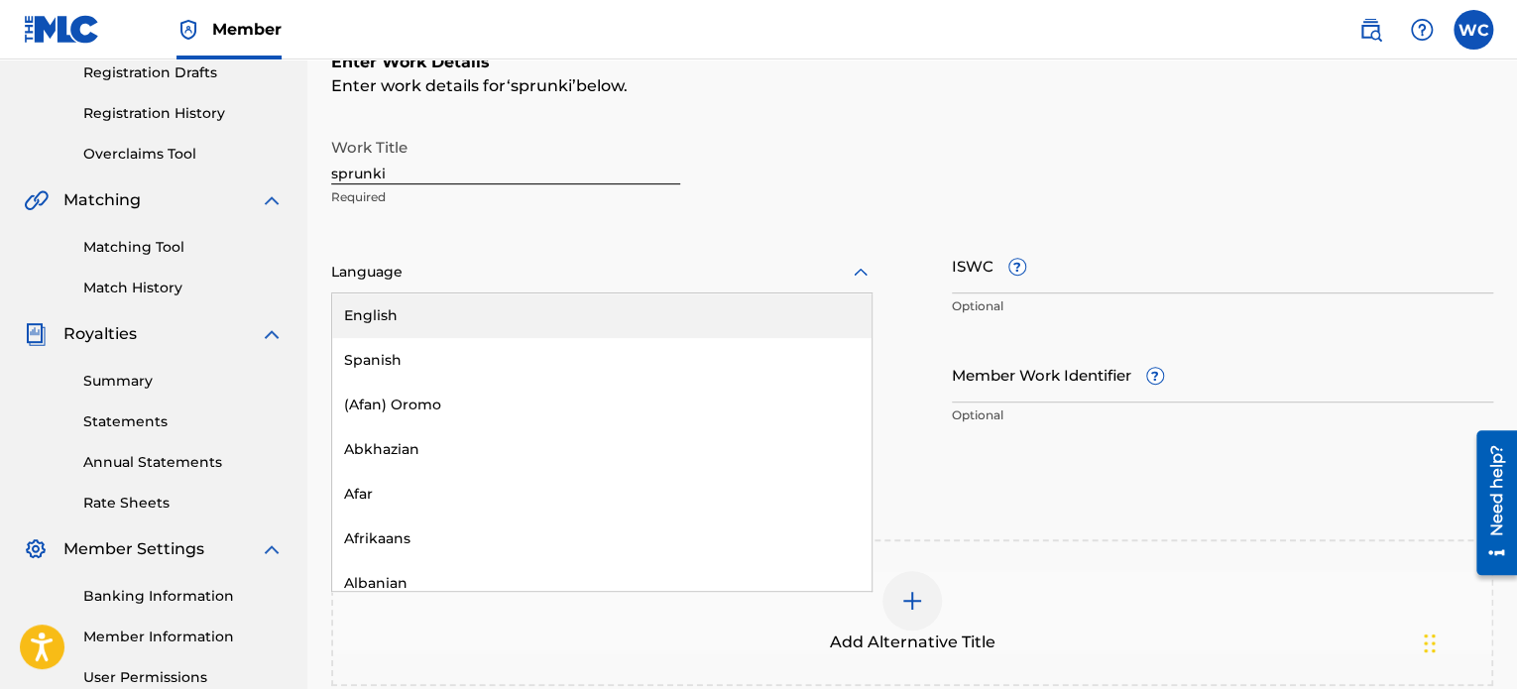
click at [455, 267] on div at bounding box center [602, 272] width 542 height 25
click at [422, 312] on div "English" at bounding box center [602, 316] width 540 height 45
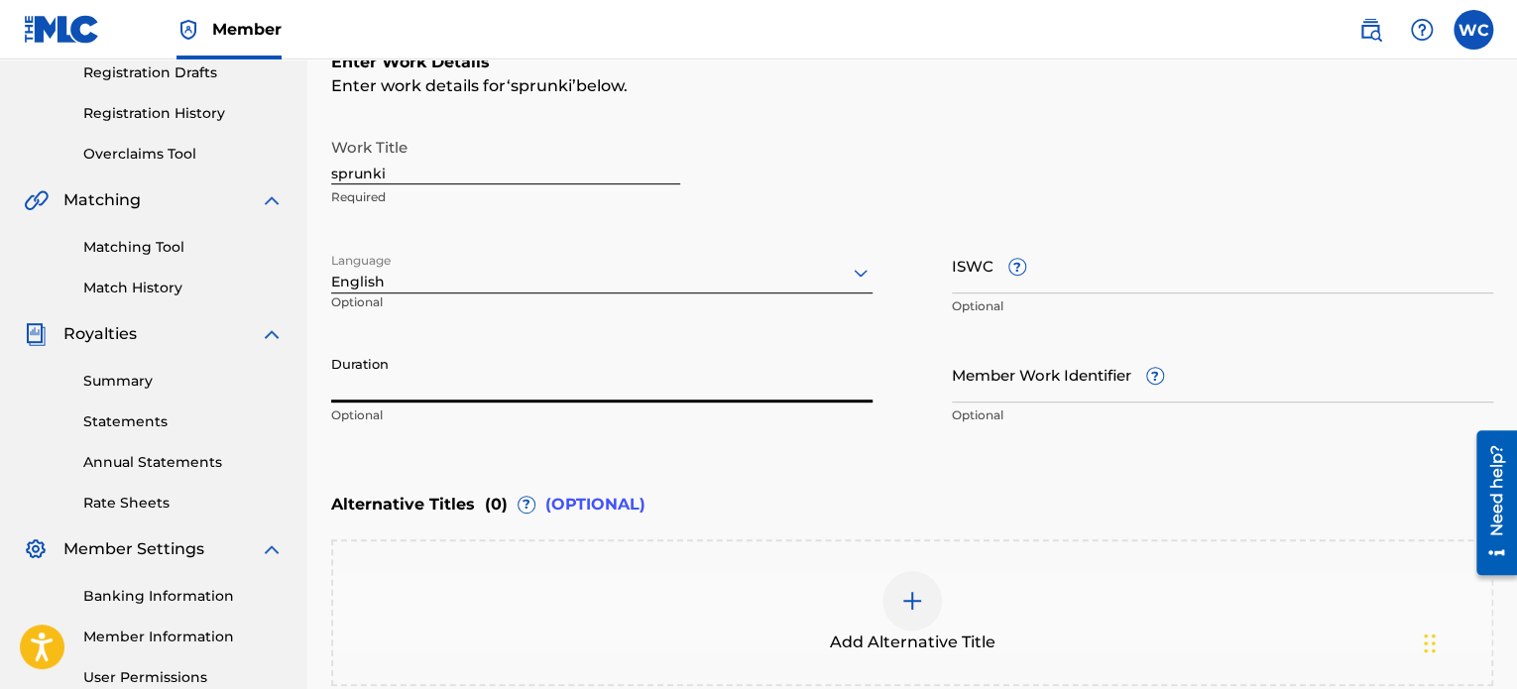
click at [411, 382] on input "Duration" at bounding box center [602, 374] width 542 height 57
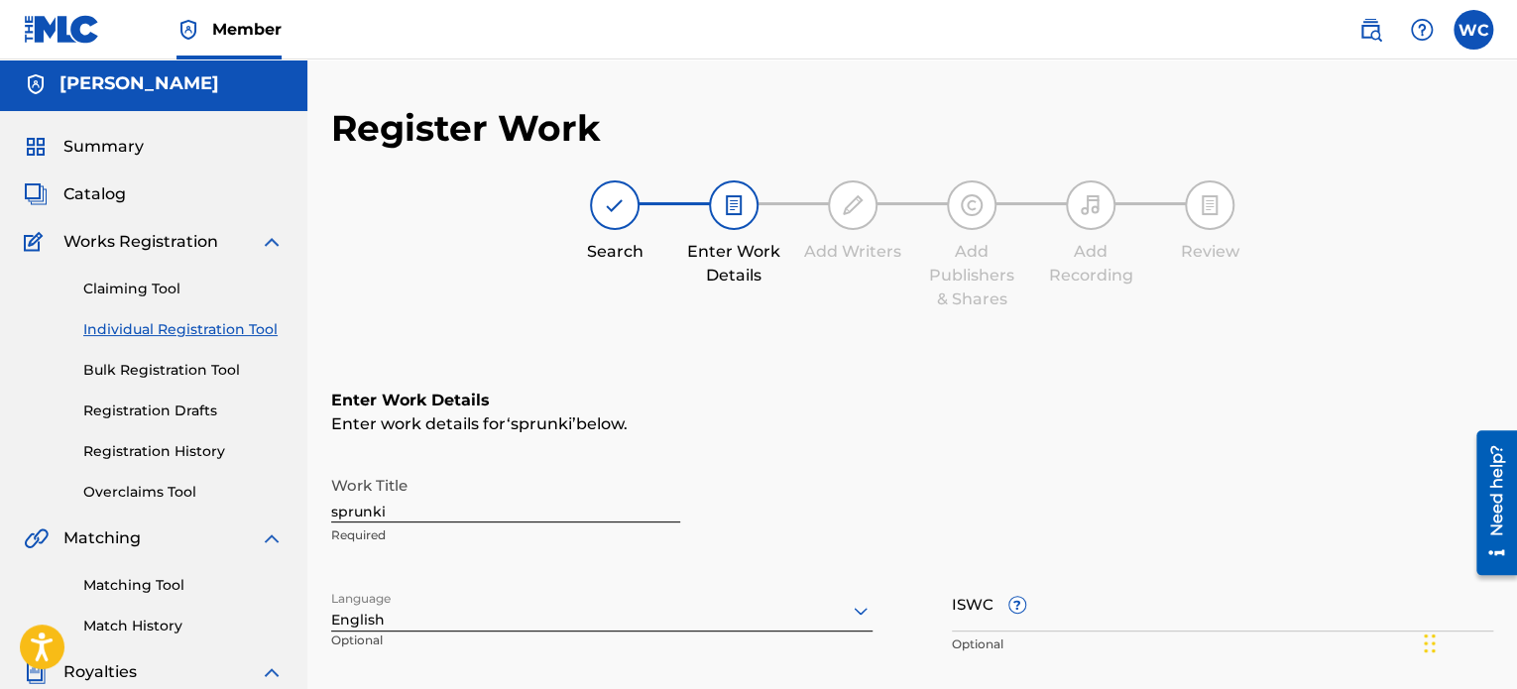
scroll to position [0, 0]
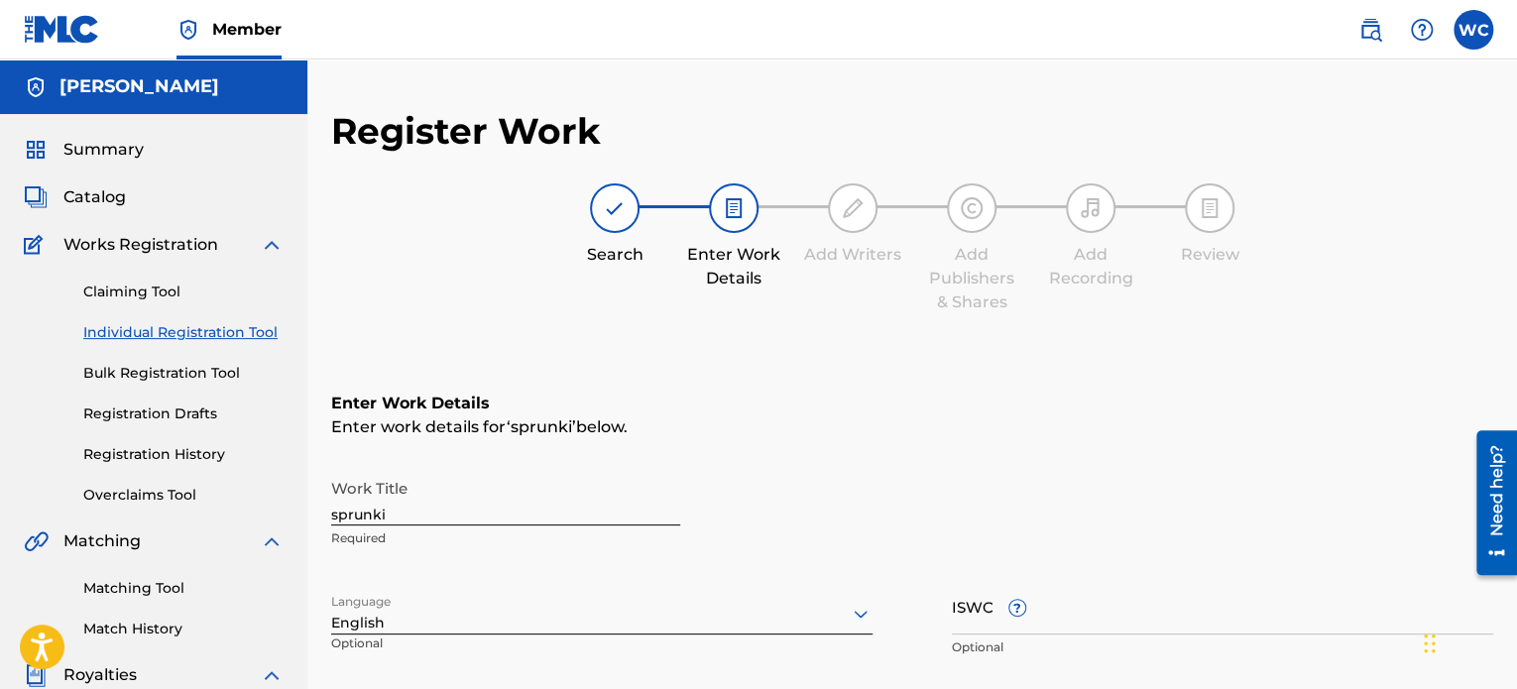
click at [1499, 27] on nav "Member WC WC [PERSON_NAME] [EMAIL_ADDRESS][DOMAIN_NAME] Notification Preference…" at bounding box center [758, 30] width 1517 height 60
click at [1466, 35] on label at bounding box center [1474, 30] width 40 height 40
click at [1474, 30] on input "WC [PERSON_NAME] [EMAIL_ADDRESS][DOMAIN_NAME] Notification Preferences Profile …" at bounding box center [1474, 30] width 0 height 0
click at [1283, 244] on link "Profile" at bounding box center [1279, 247] width 40 height 18
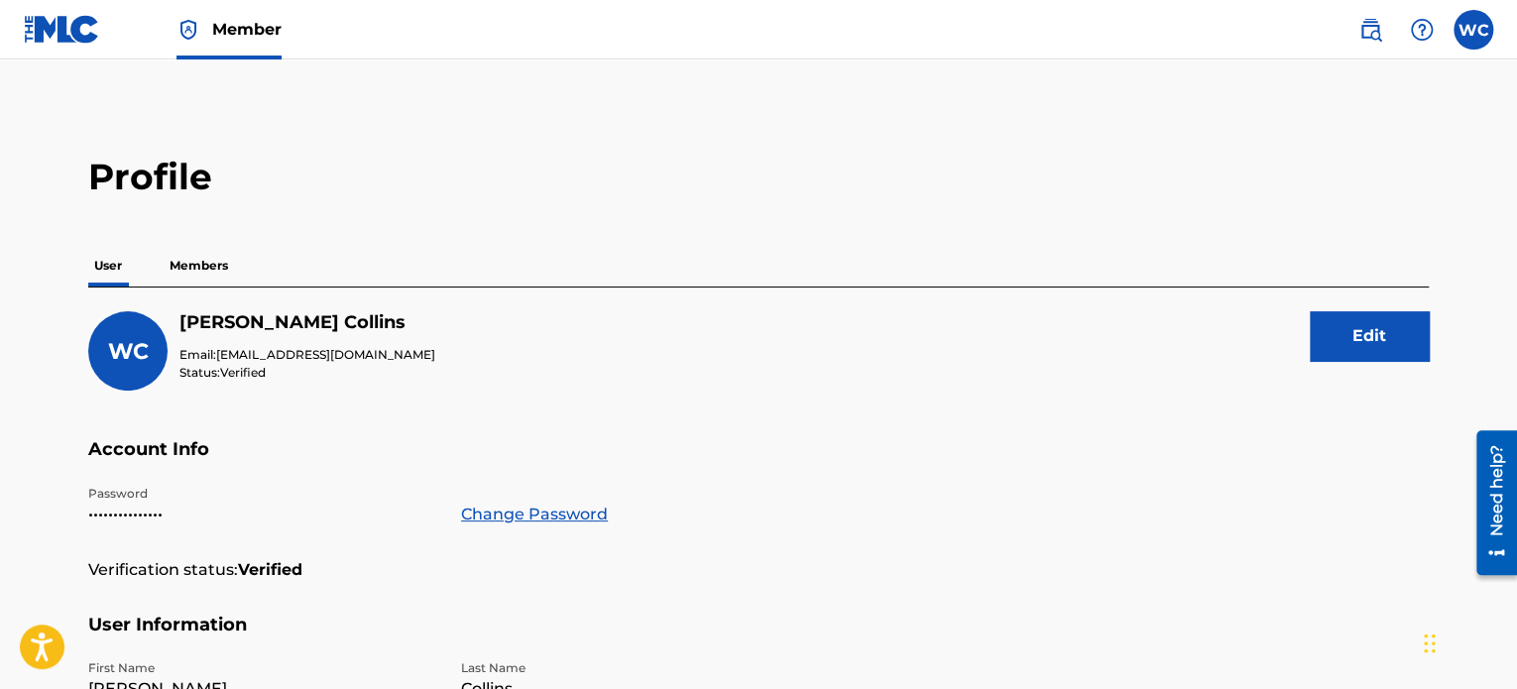
click at [528, 511] on link "Change Password" at bounding box center [534, 515] width 147 height 24
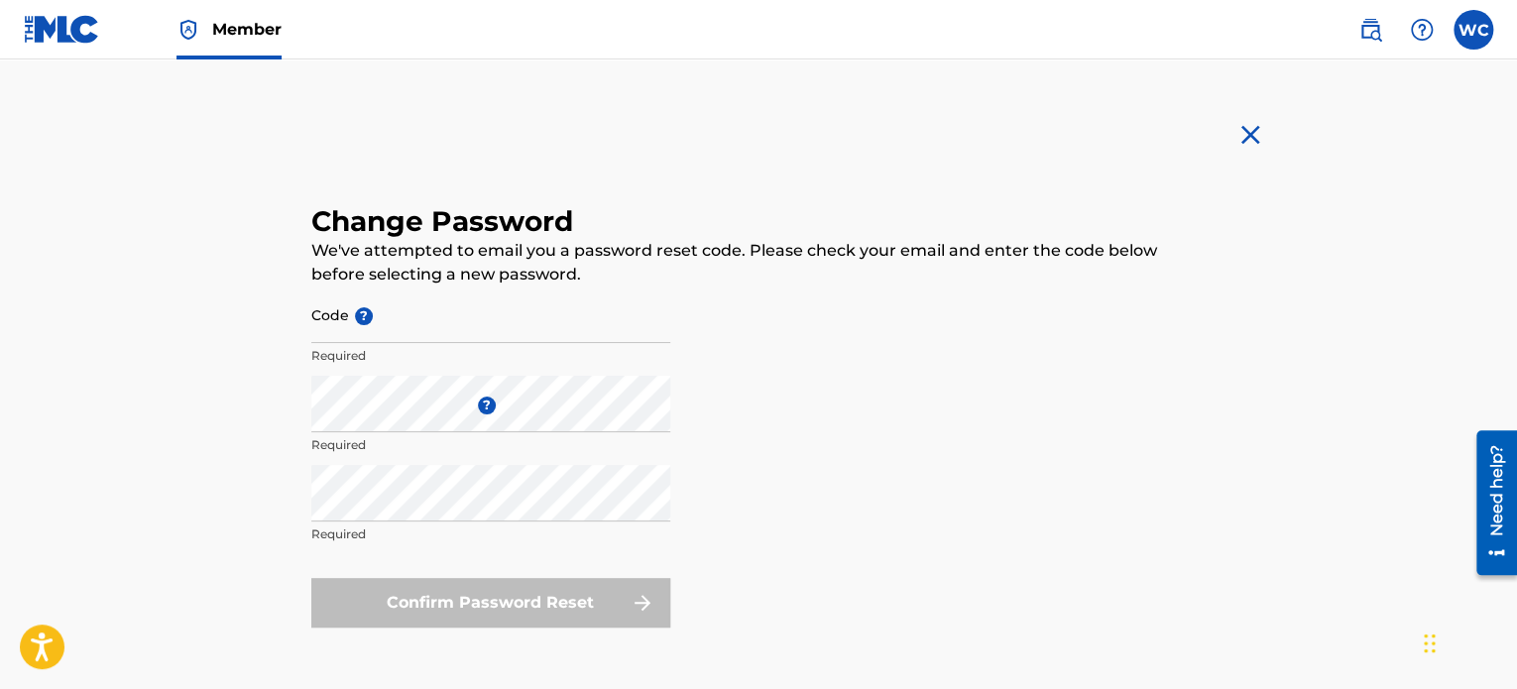
click at [345, 337] on input "Code ?" at bounding box center [490, 315] width 359 height 57
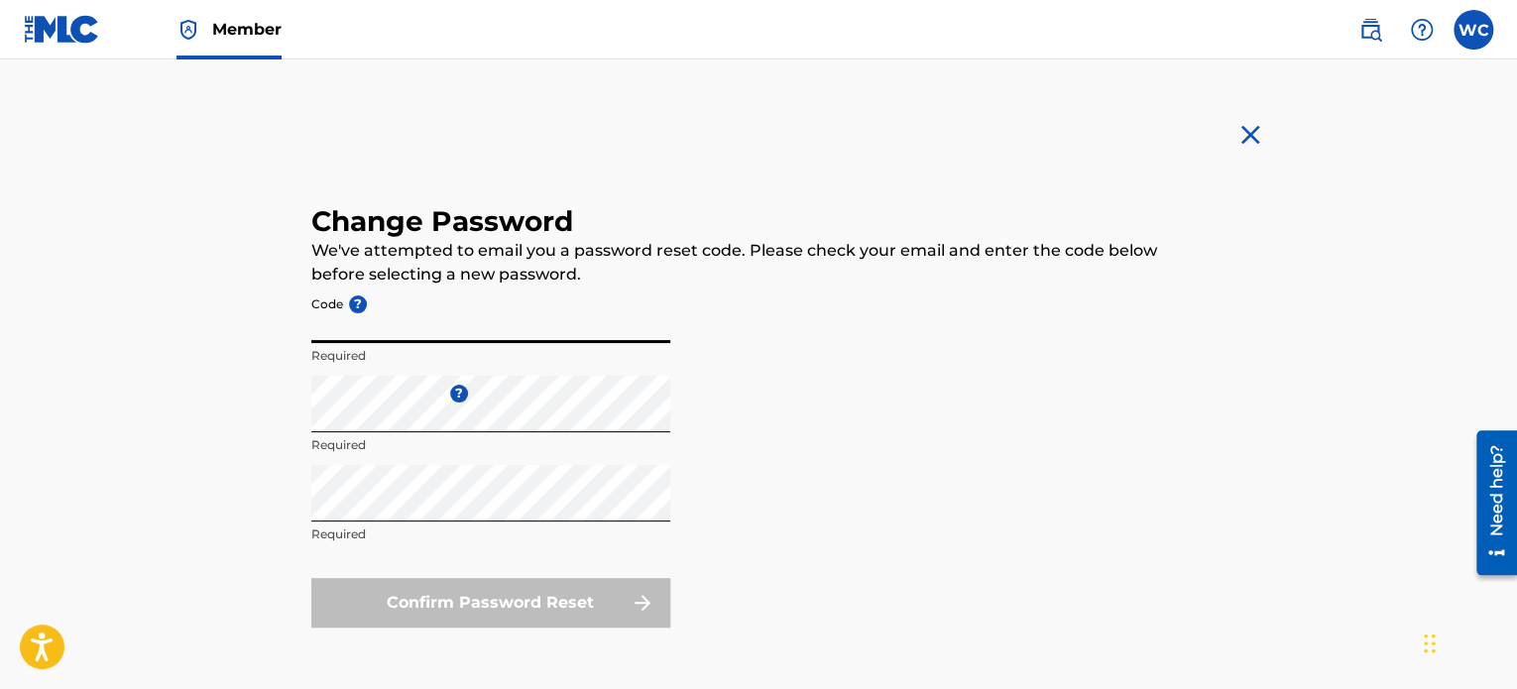
click at [428, 318] on input "Code ?" at bounding box center [490, 315] width 359 height 57
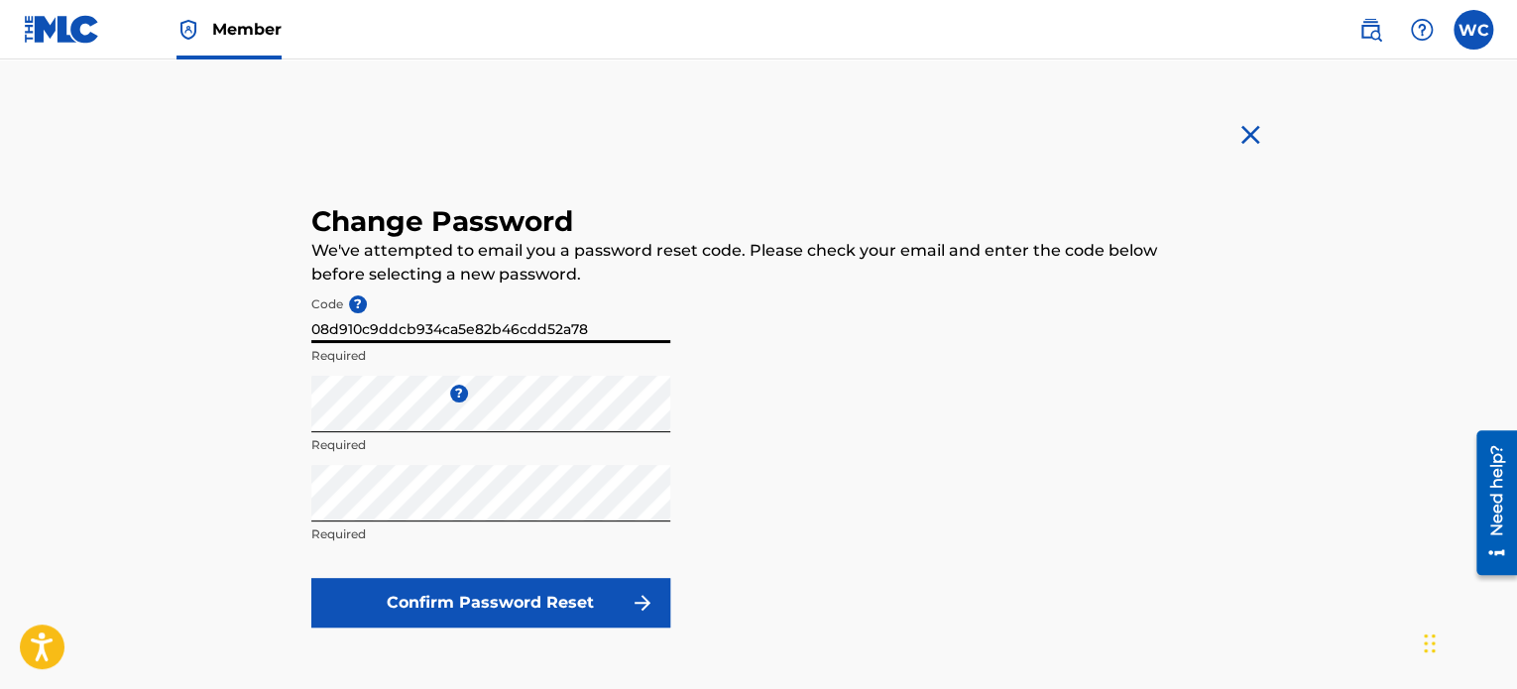
type input "08d910c9ddcb934ca5e82b46cdd52a78"
click at [451, 619] on button "Confirm Password Reset" at bounding box center [490, 603] width 359 height 50
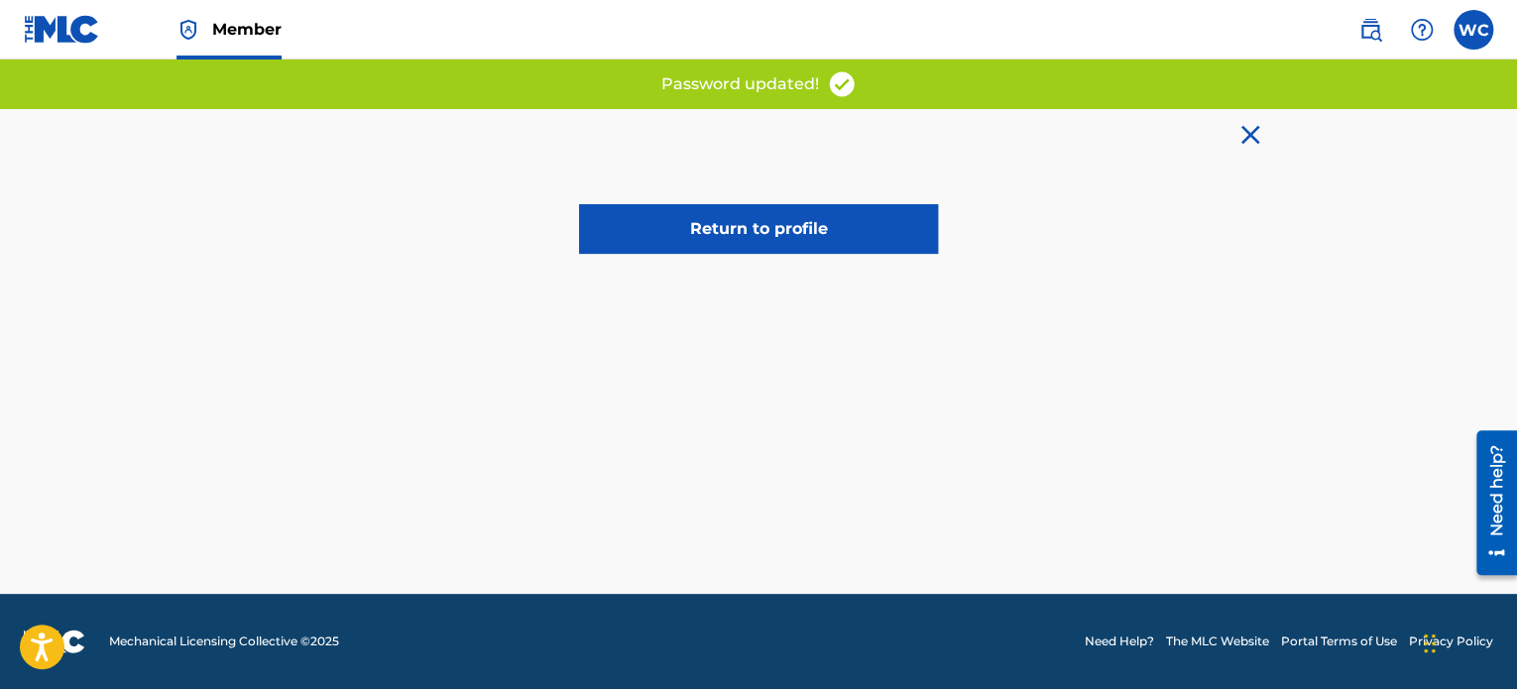
click at [865, 245] on link "Return to profile" at bounding box center [758, 229] width 359 height 50
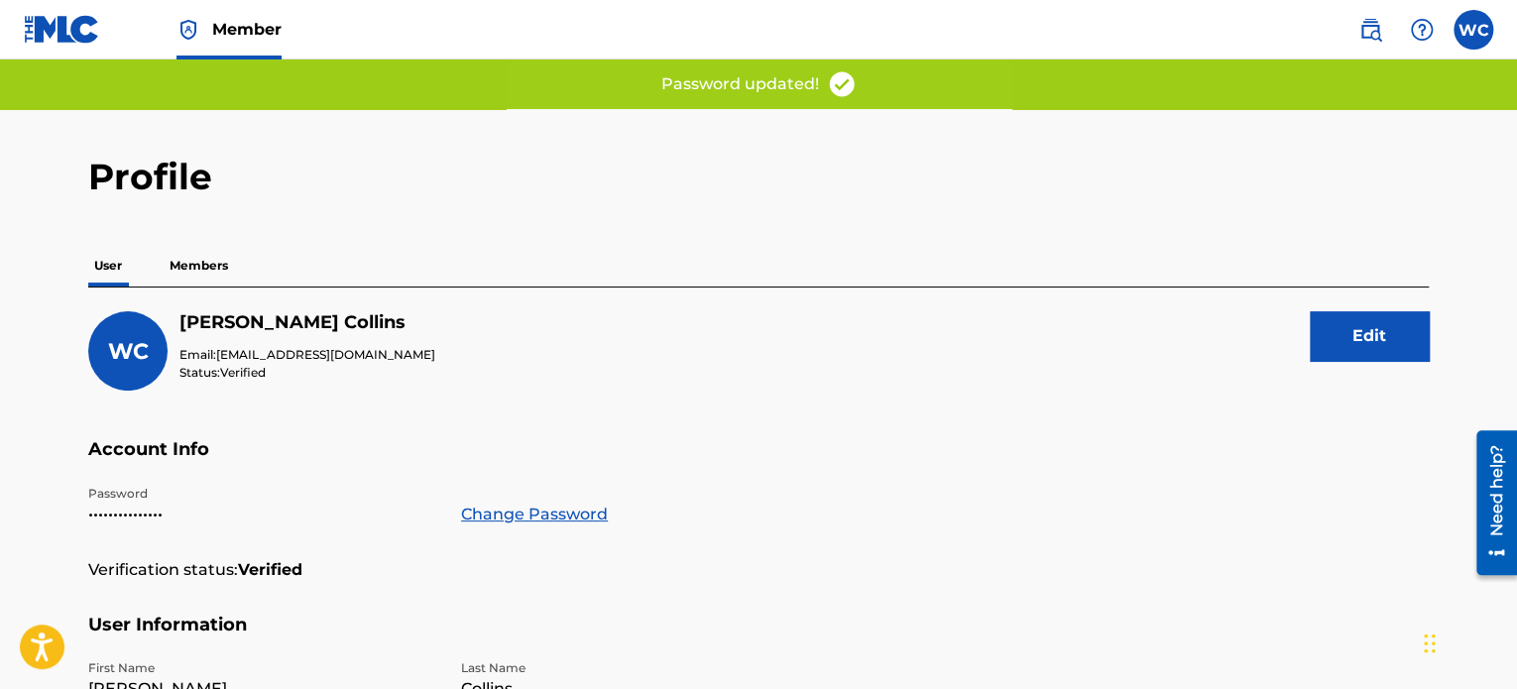
click at [223, 269] on p "Members" at bounding box center [199, 266] width 70 height 42
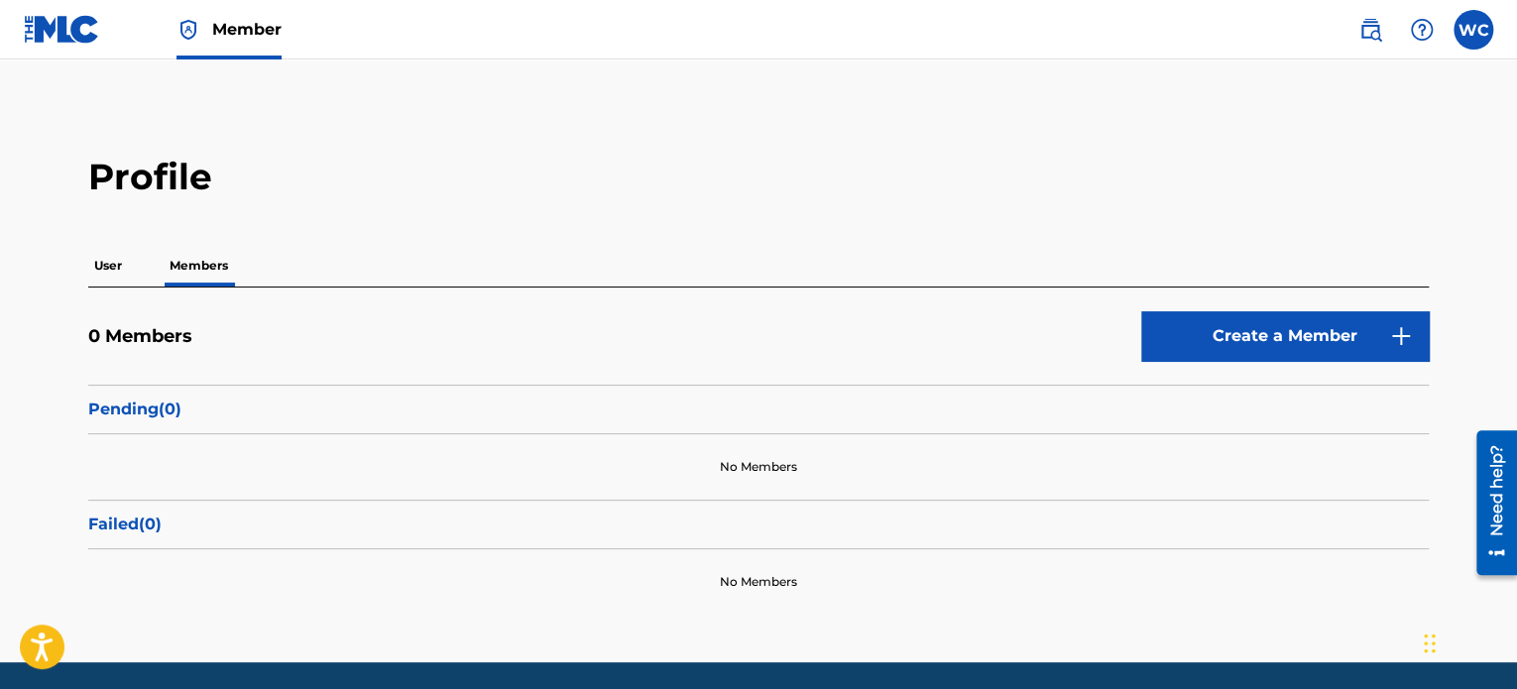
click at [103, 280] on p "User" at bounding box center [108, 266] width 40 height 42
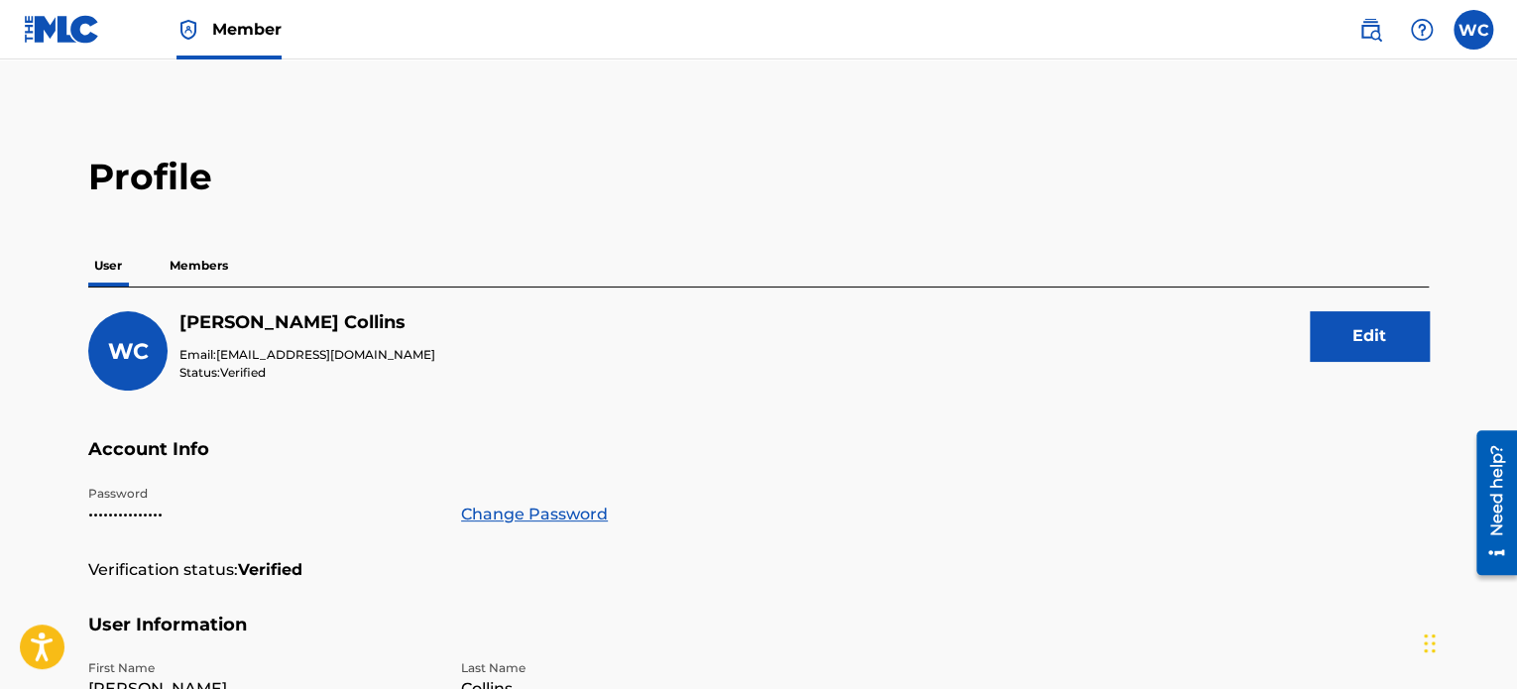
click at [79, 38] on img at bounding box center [62, 29] width 76 height 29
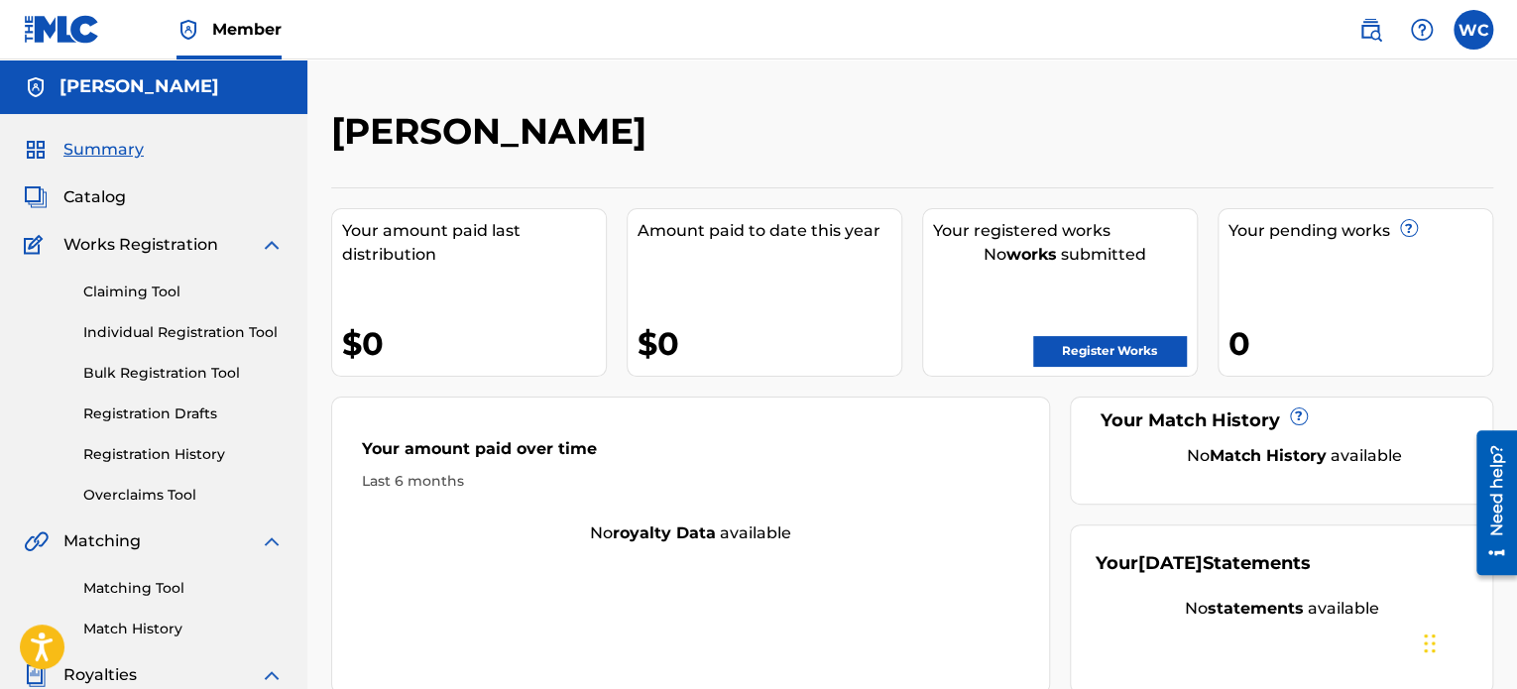
click at [1124, 344] on link "Register Works" at bounding box center [1109, 351] width 153 height 30
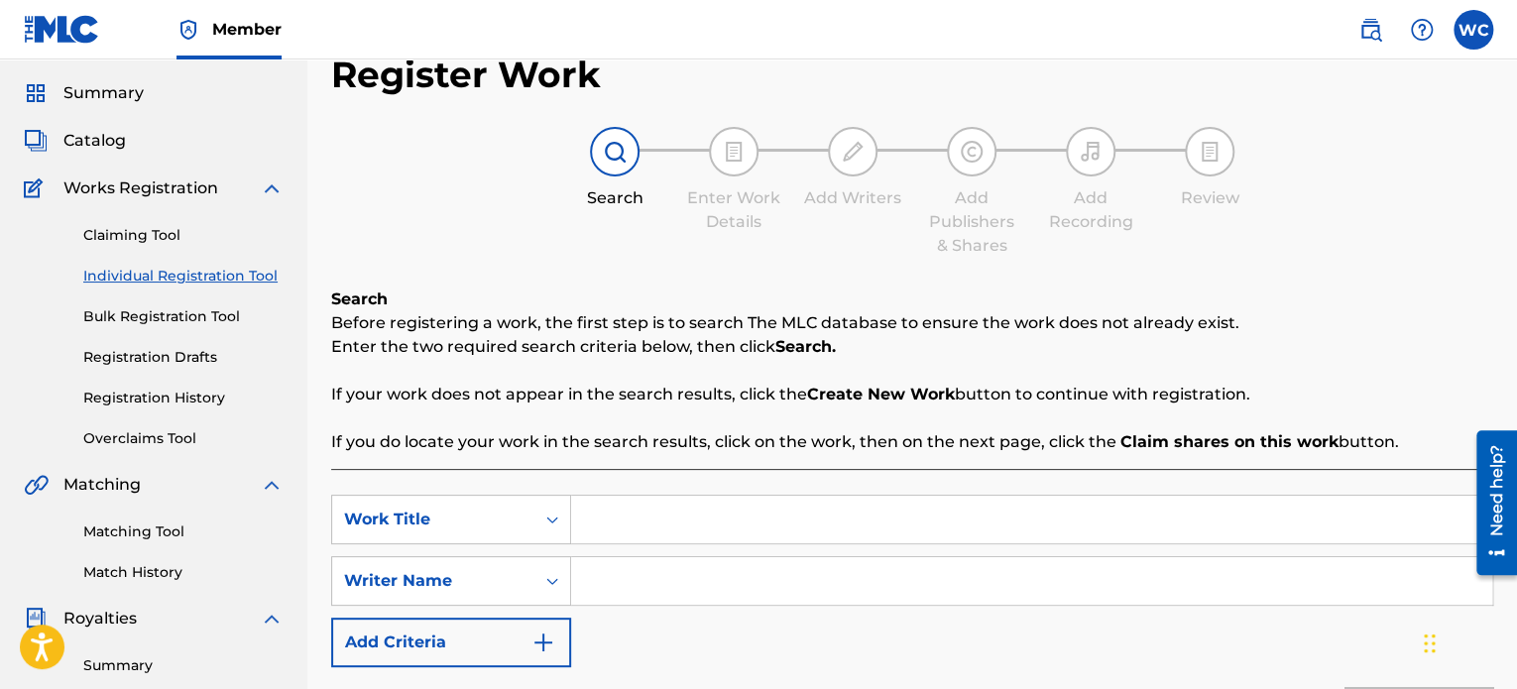
scroll to position [298, 0]
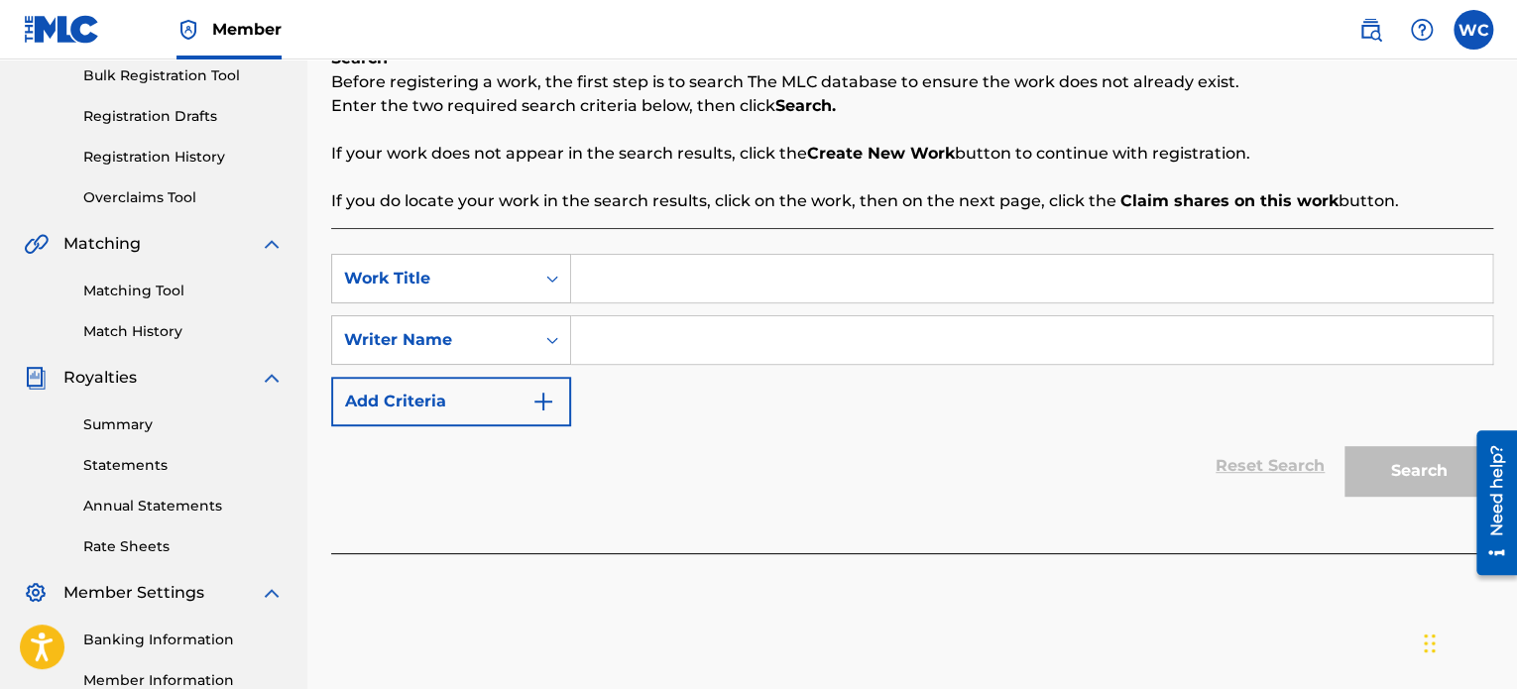
click at [583, 265] on input "Search Form" at bounding box center [1031, 279] width 921 height 48
type input "sprunki"
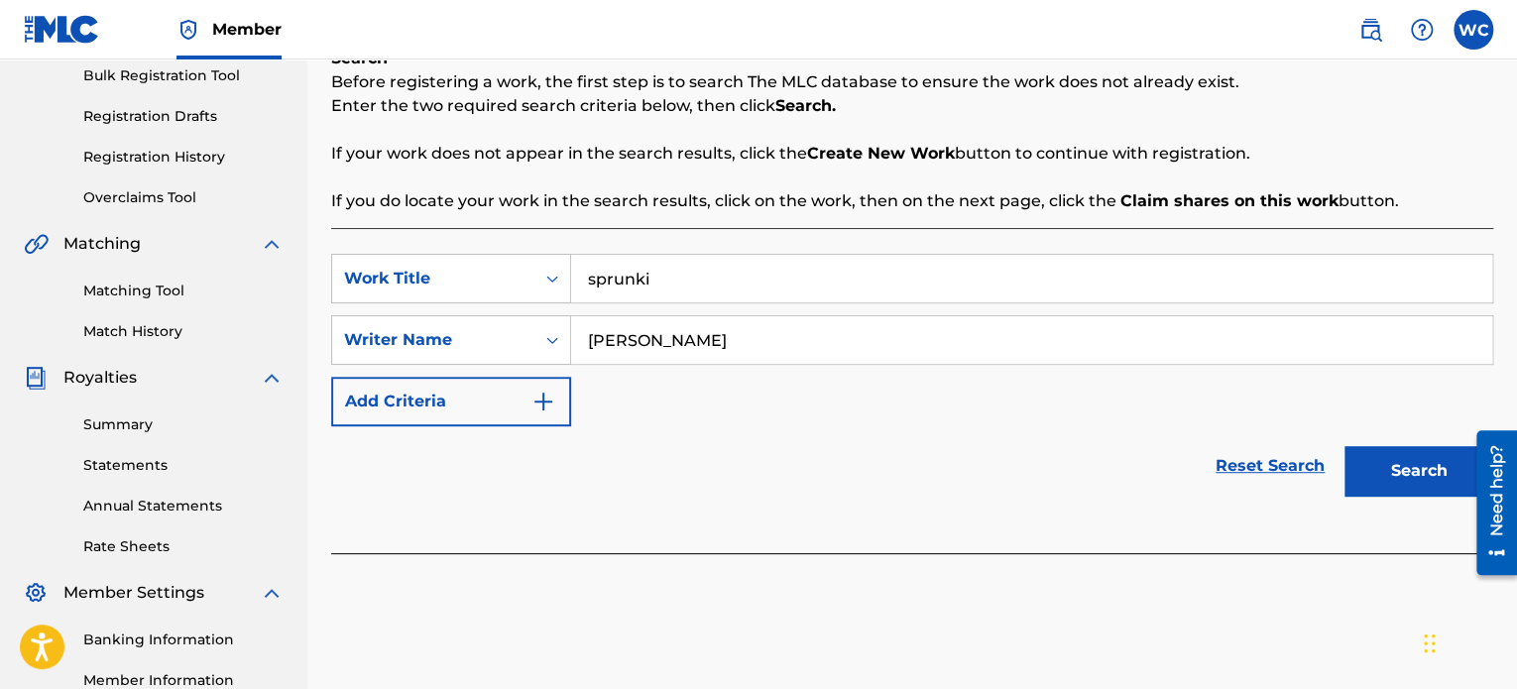
type input "[PERSON_NAME]"
click at [1380, 486] on button "Search" at bounding box center [1419, 471] width 149 height 50
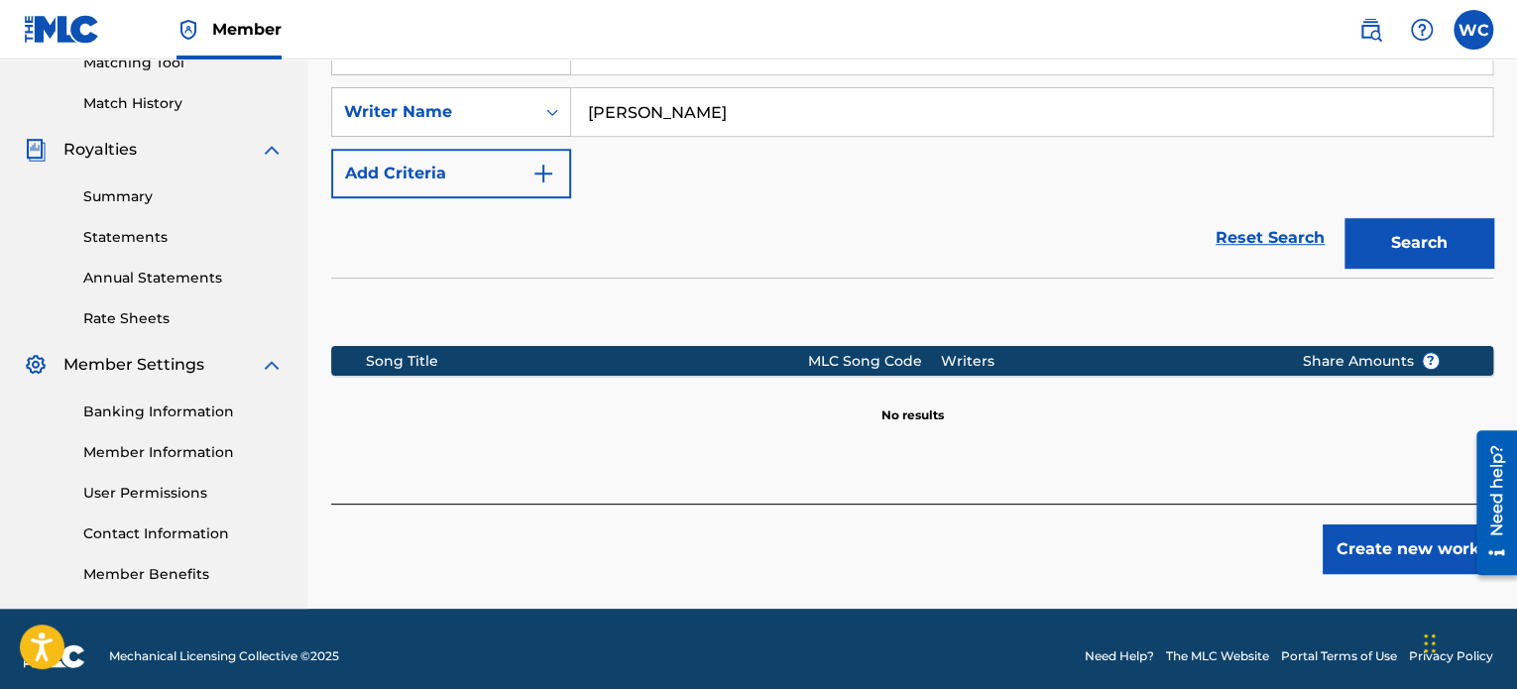
scroll to position [540, 0]
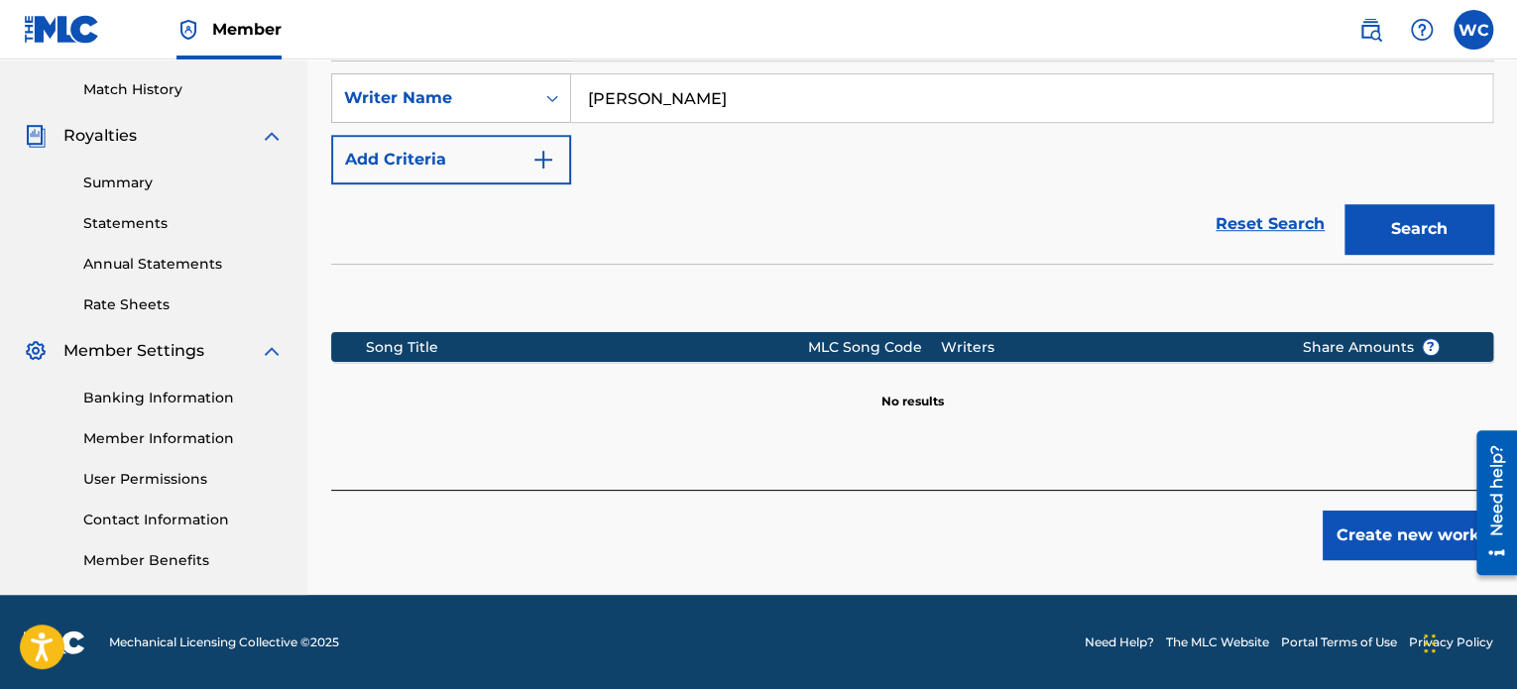
click at [1382, 536] on button "Create new work" at bounding box center [1408, 536] width 171 height 50
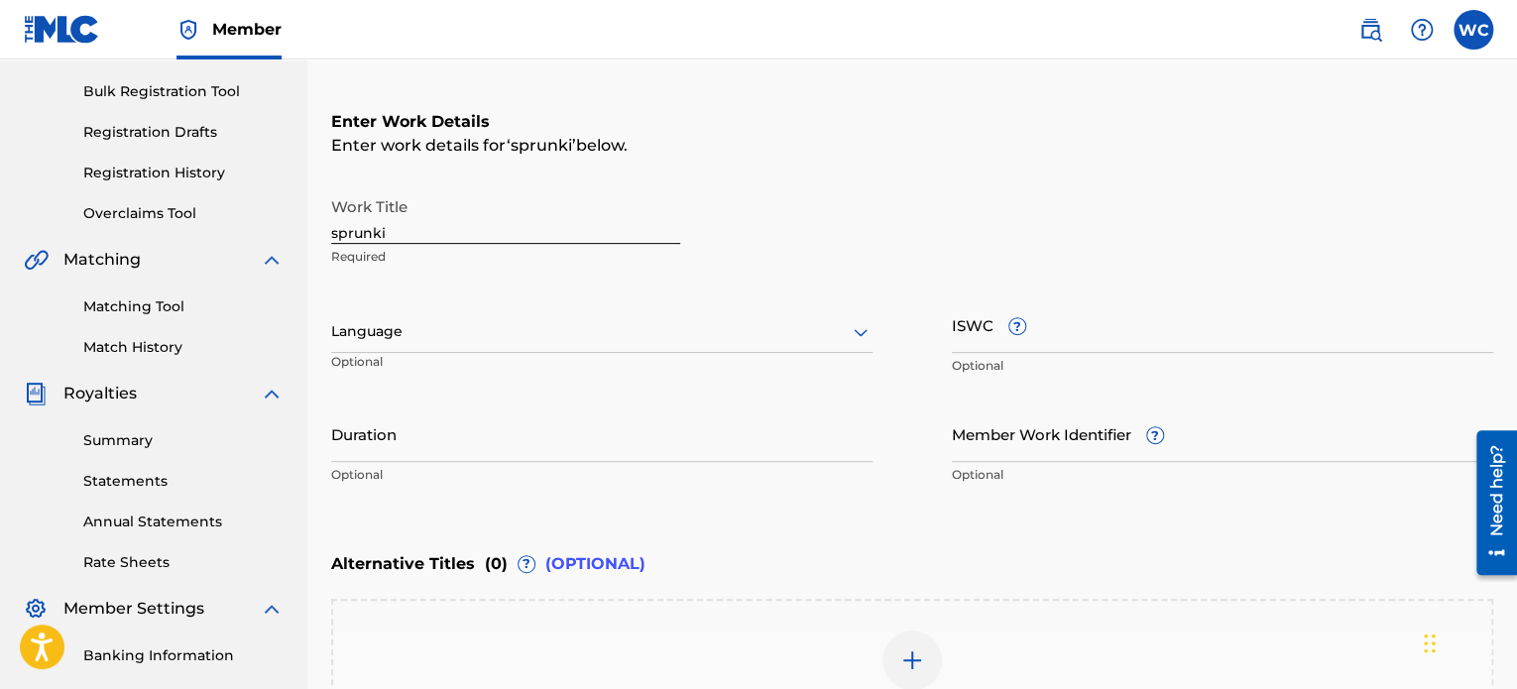
scroll to position [242, 0]
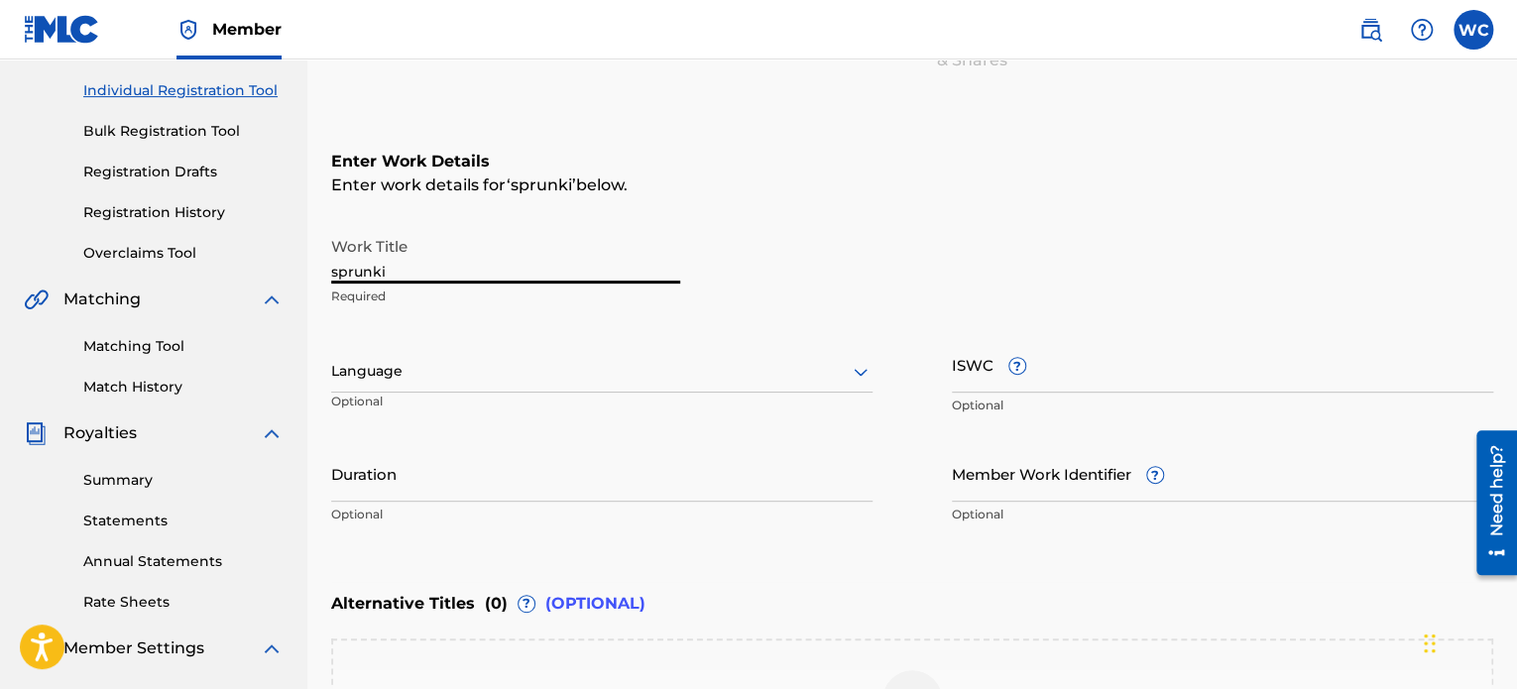
drag, startPoint x: 414, startPoint y: 264, endPoint x: 292, endPoint y: 257, distance: 122.2
click at [292, 257] on main "[PERSON_NAME] Summary Catalog Works Registration Claiming Tool Individual Regis…" at bounding box center [758, 362] width 1517 height 1088
type input "Sprunki Song"
click at [403, 348] on div "Language Optional" at bounding box center [602, 380] width 542 height 89
click at [409, 360] on div at bounding box center [602, 371] width 542 height 25
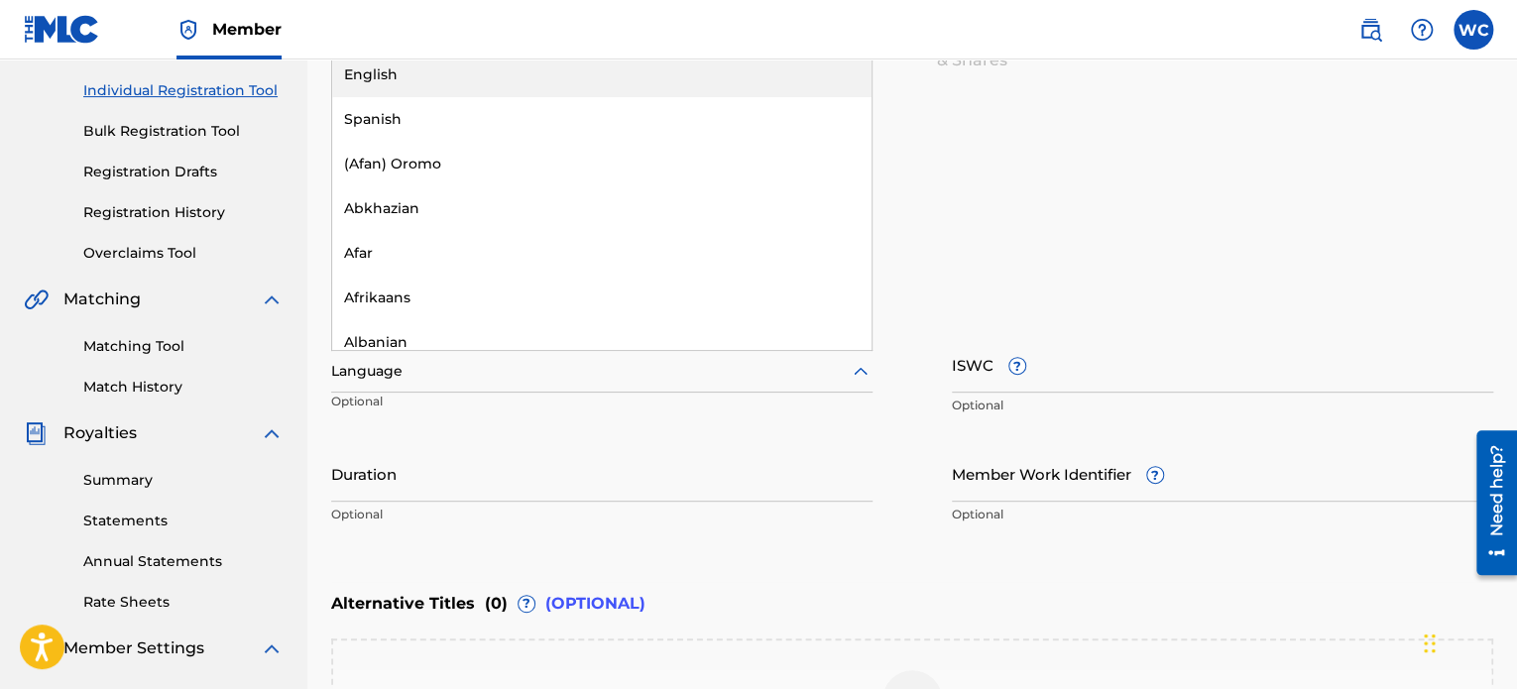
click at [397, 72] on div "English" at bounding box center [602, 75] width 540 height 45
